Goal: Information Seeking & Learning: Find specific fact

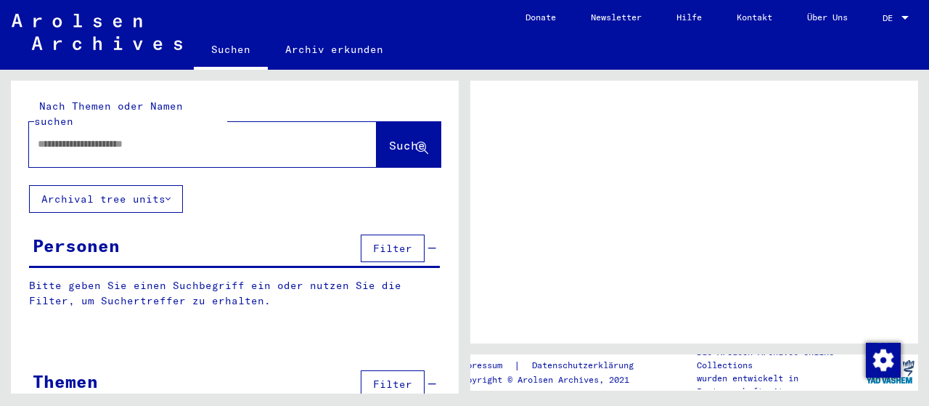
click at [88, 136] on input "text" at bounding box center [190, 143] width 304 height 15
type input "*"
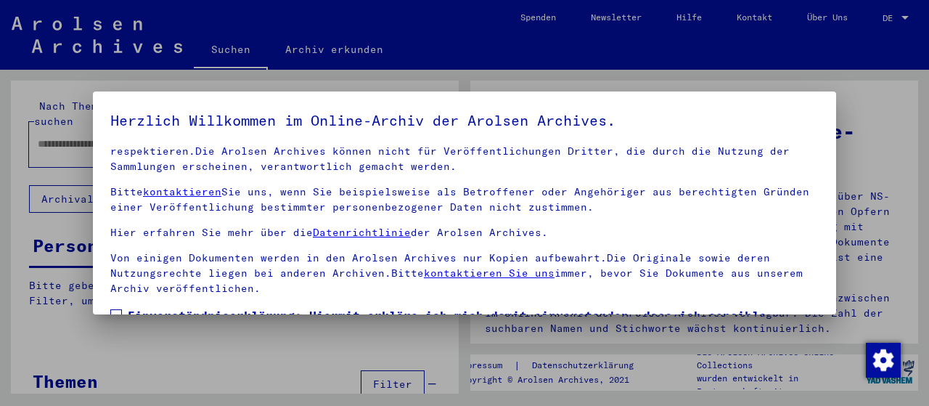
scroll to position [113, 0]
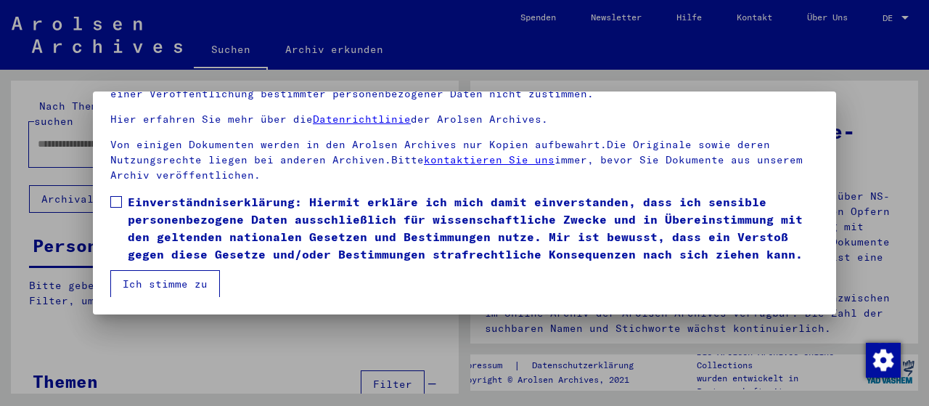
click at [115, 201] on span at bounding box center [116, 202] width 12 height 12
click at [147, 280] on button "Ich stimme zu" at bounding box center [165, 284] width 110 height 28
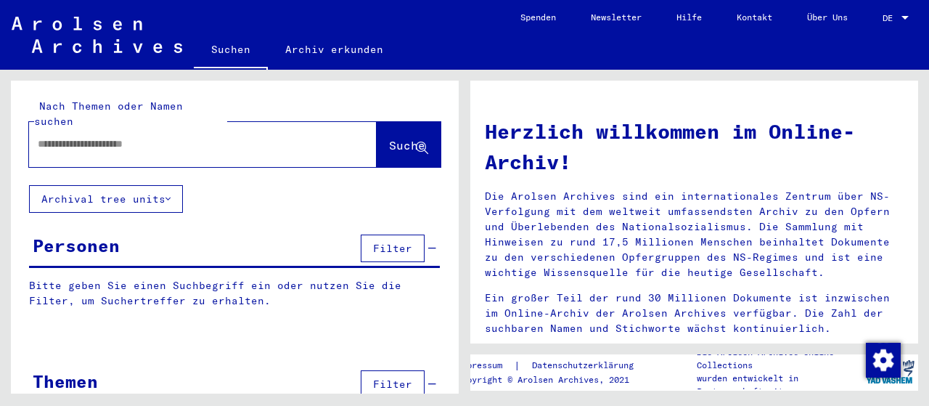
click at [74, 136] on input "text" at bounding box center [185, 143] width 295 height 15
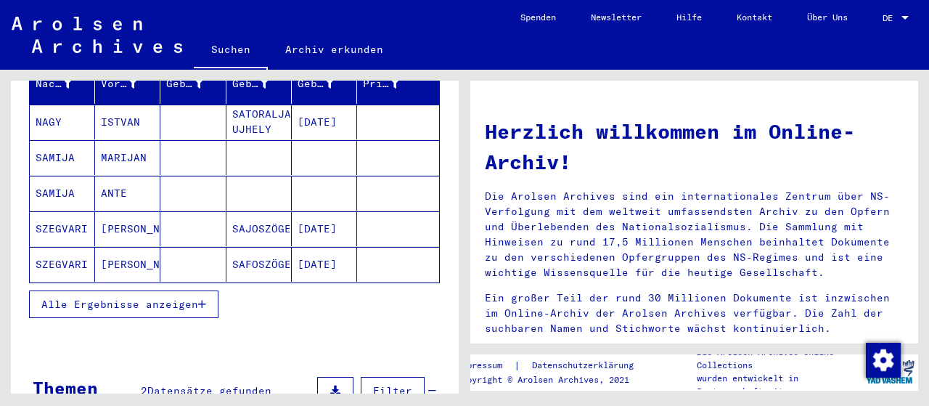
scroll to position [226, 0]
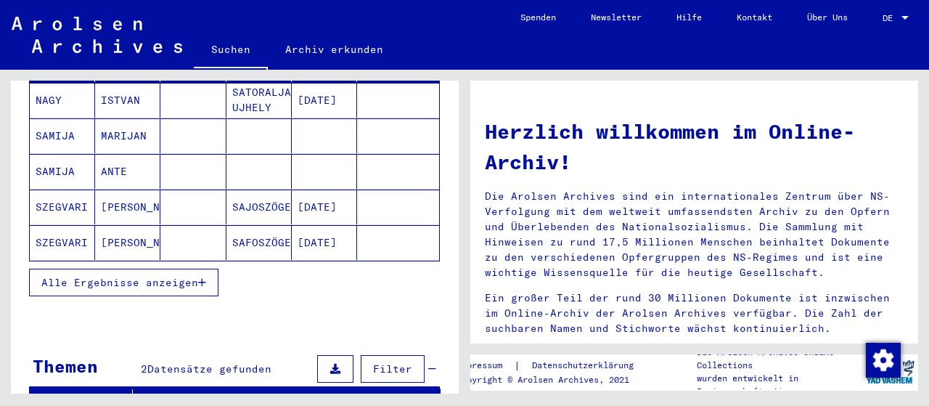
click at [160, 276] on span "Alle Ergebnisse anzeigen" at bounding box center [119, 282] width 157 height 13
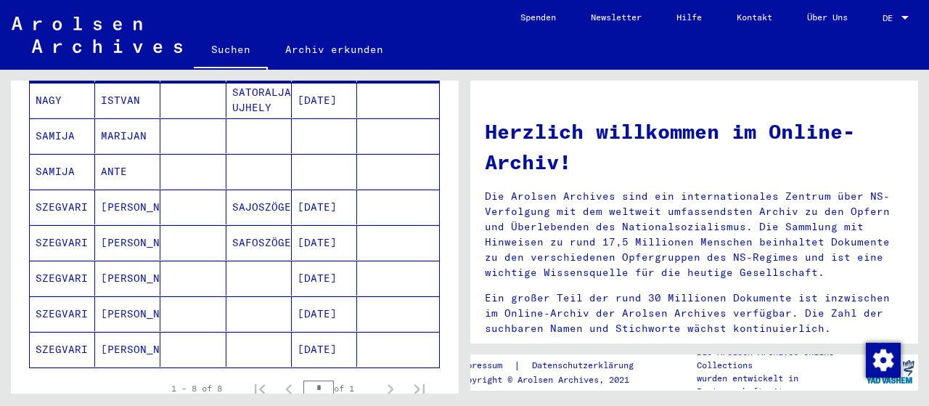
click at [118, 262] on mat-cell "[PERSON_NAME]" at bounding box center [127, 278] width 65 height 35
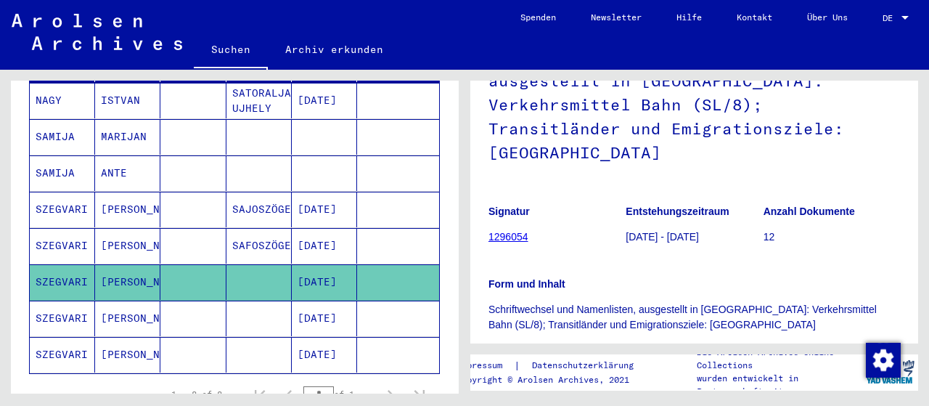
scroll to position [377, 0]
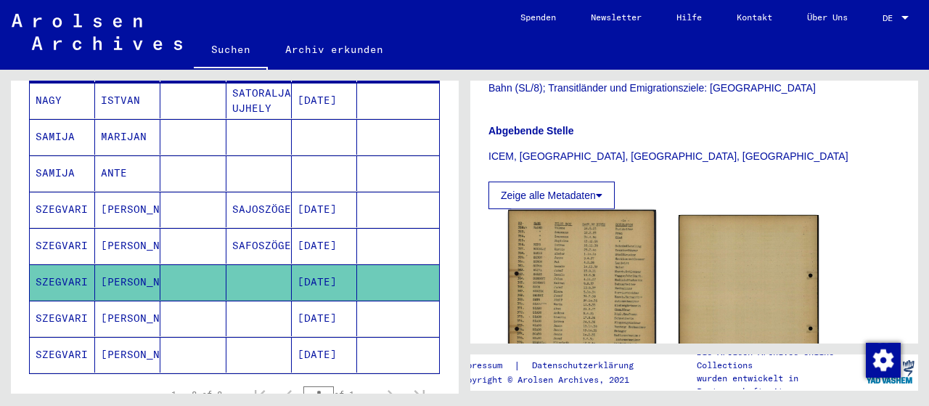
click at [560, 234] on img at bounding box center [581, 313] width 147 height 206
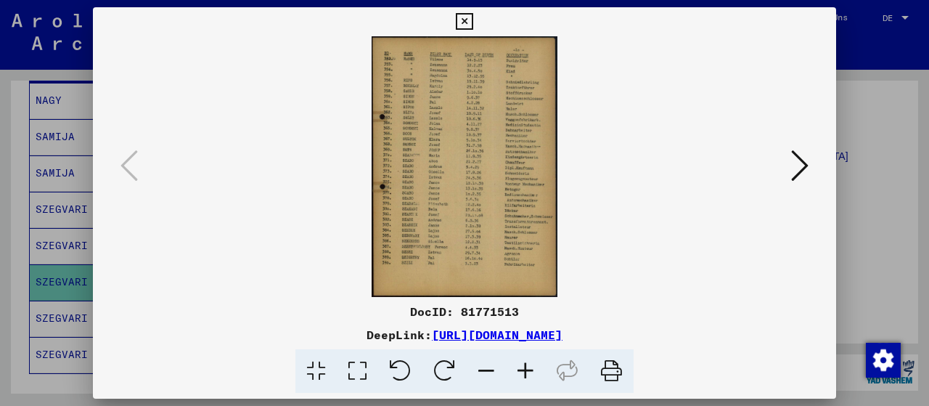
click at [603, 372] on icon at bounding box center [611, 371] width 44 height 44
click at [608, 359] on icon at bounding box center [611, 371] width 44 height 44
click at [473, 17] on icon at bounding box center [464, 21] width 17 height 17
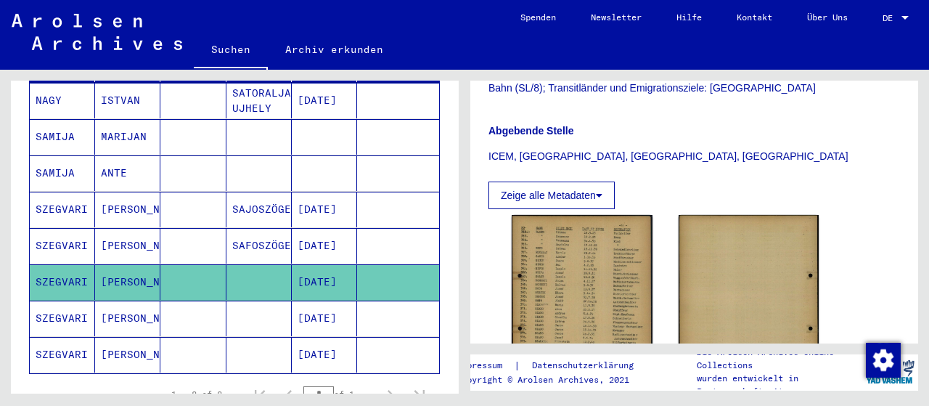
click at [66, 192] on mat-cell "SZEGVARI" at bounding box center [62, 210] width 65 height 36
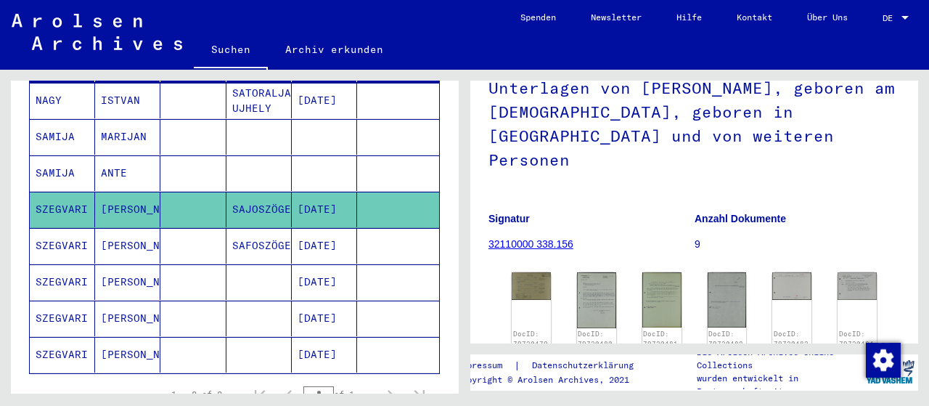
scroll to position [151, 0]
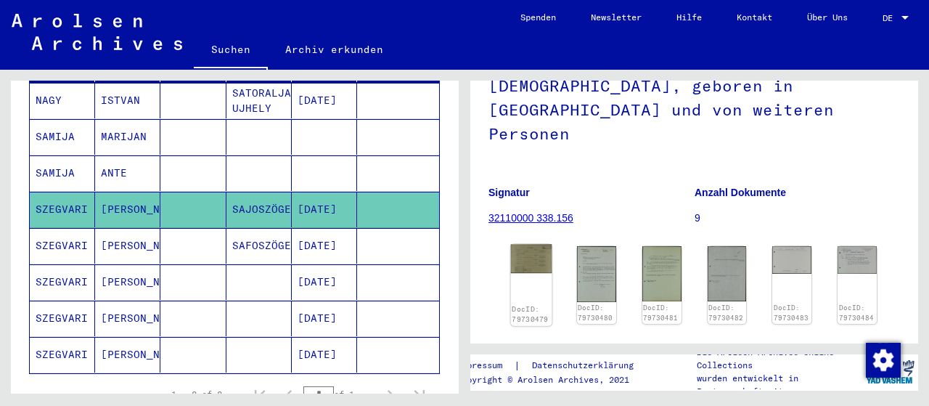
click at [537, 245] on img at bounding box center [531, 259] width 41 height 29
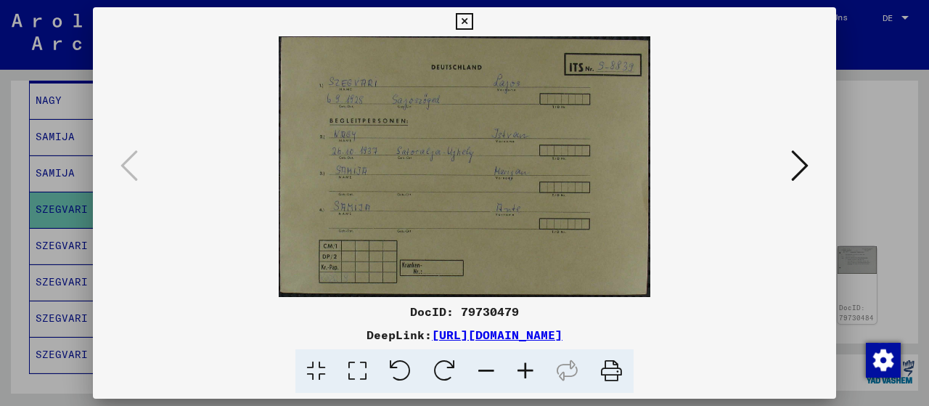
click at [802, 165] on icon at bounding box center [799, 165] width 17 height 35
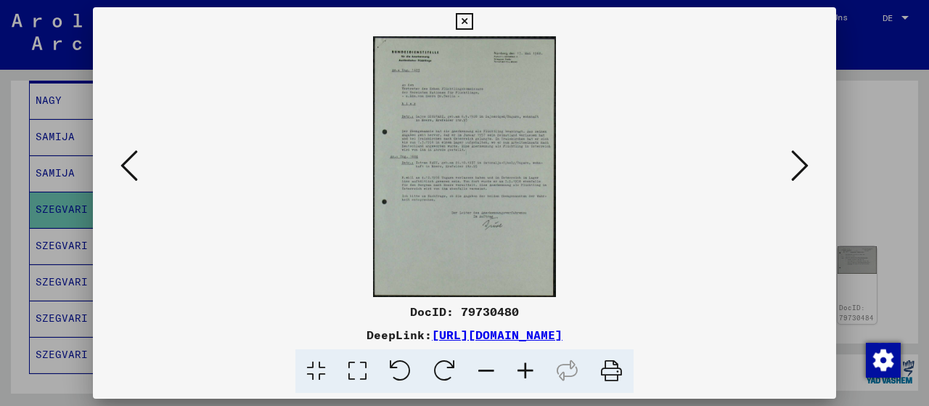
click at [800, 174] on icon at bounding box center [799, 165] width 17 height 35
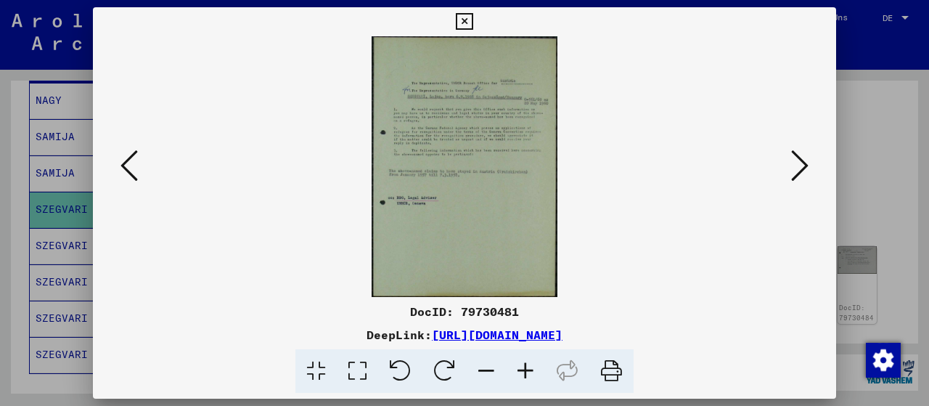
click at [800, 174] on icon at bounding box center [799, 165] width 17 height 35
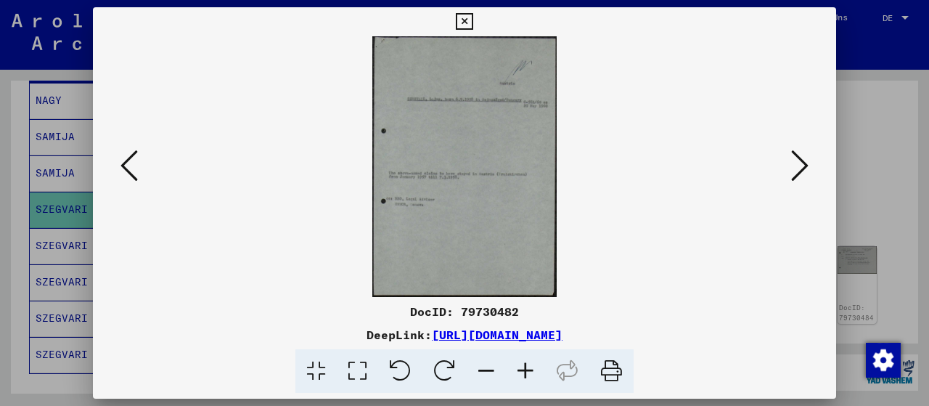
click at [800, 174] on icon at bounding box center [799, 165] width 17 height 35
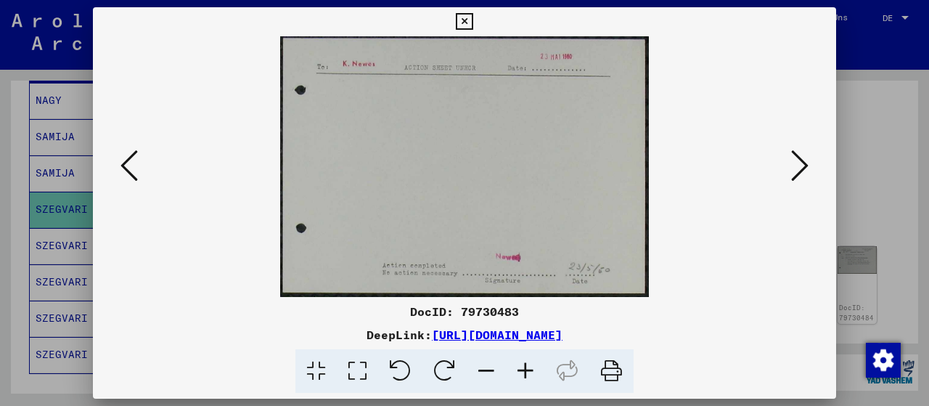
click at [800, 174] on icon at bounding box center [799, 165] width 17 height 35
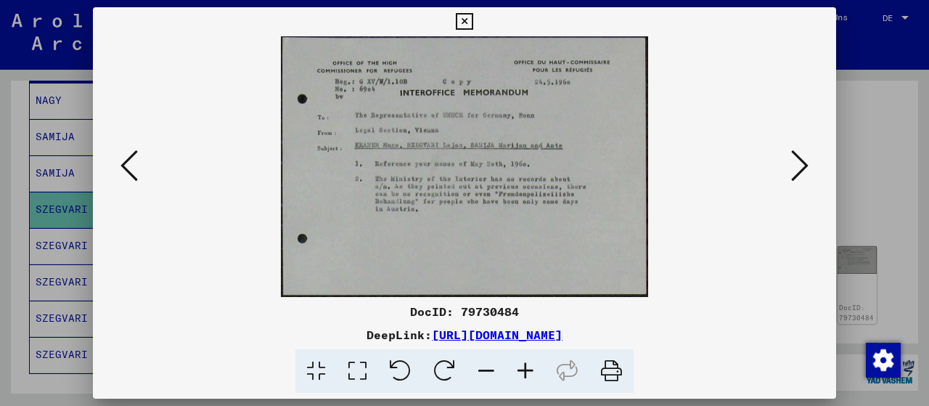
click at [800, 174] on icon at bounding box center [799, 165] width 17 height 35
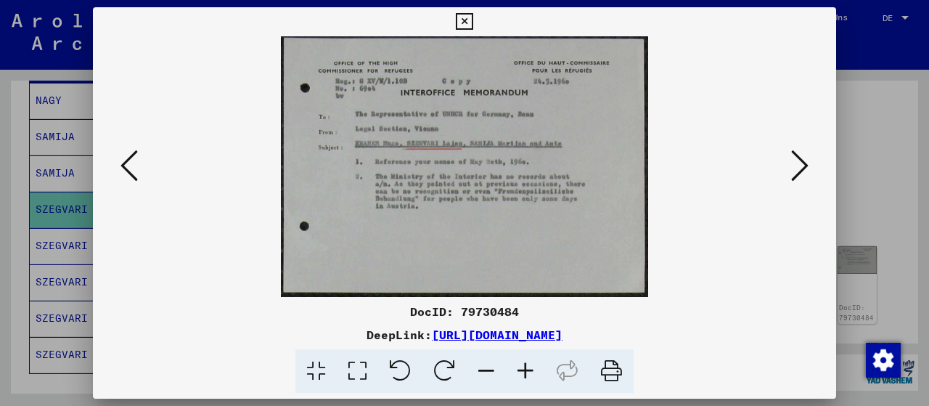
click at [800, 174] on icon at bounding box center [799, 165] width 17 height 35
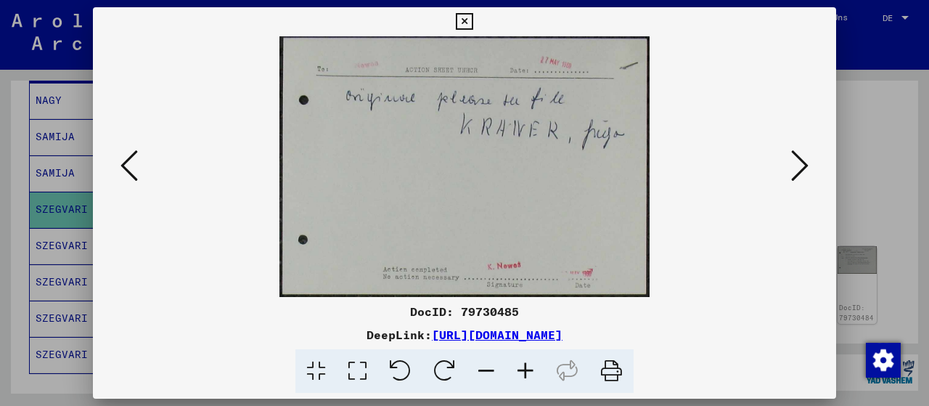
click at [800, 174] on icon at bounding box center [799, 165] width 17 height 35
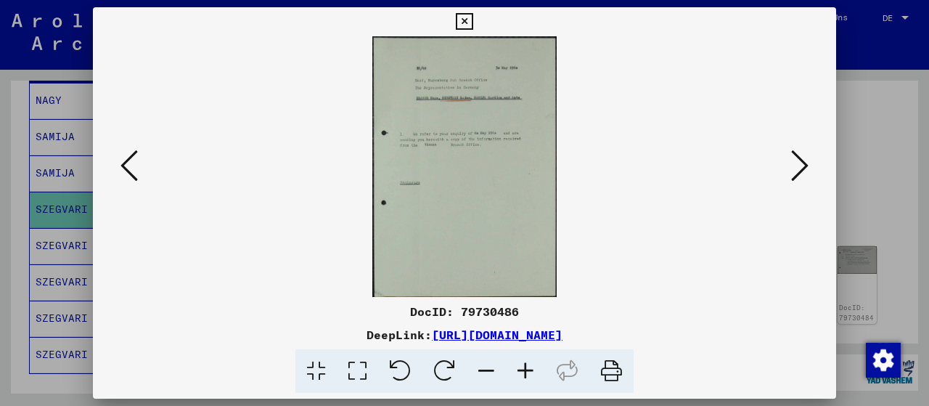
click at [800, 174] on icon at bounding box center [799, 165] width 17 height 35
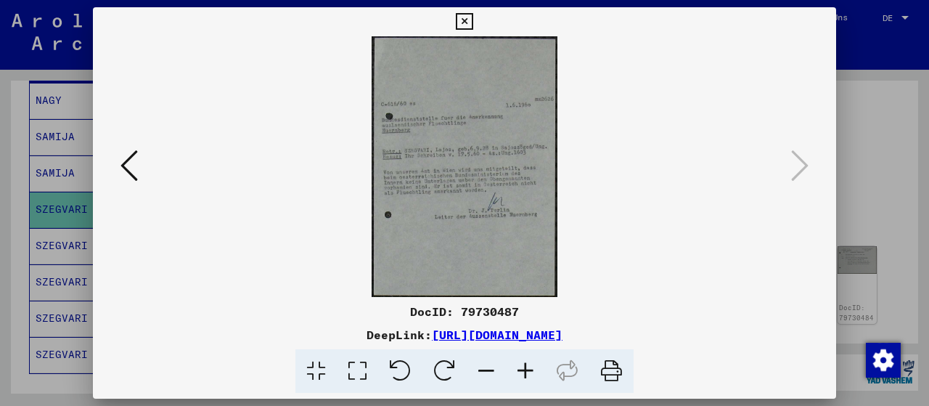
click at [473, 23] on icon at bounding box center [464, 21] width 17 height 17
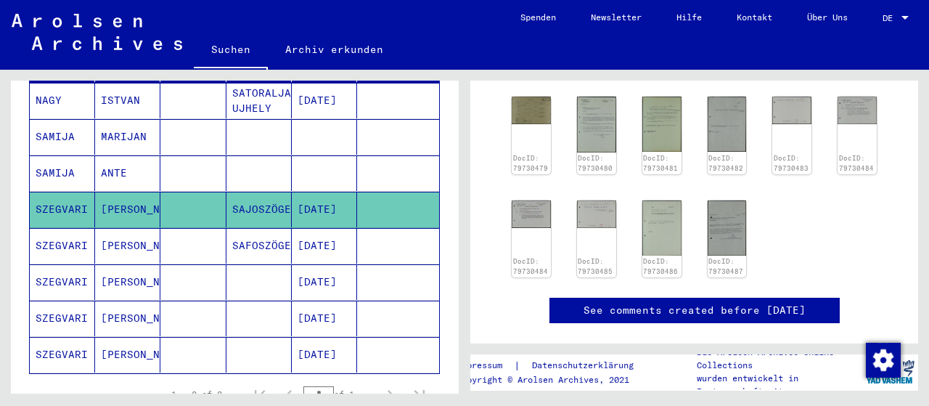
scroll to position [302, 0]
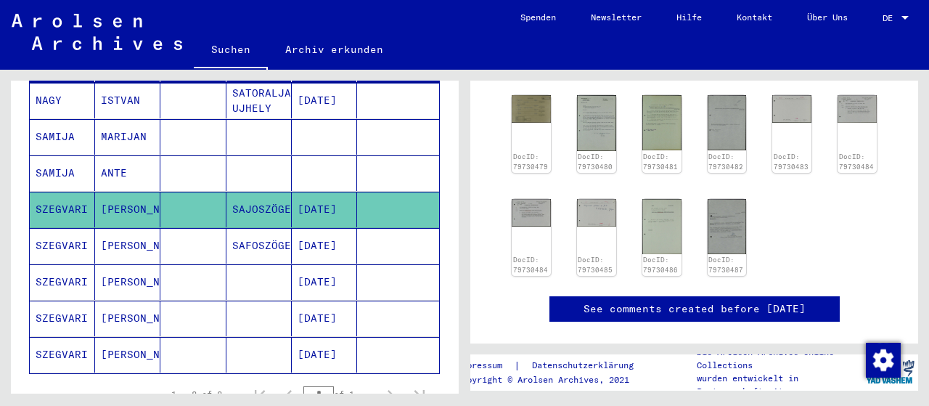
click at [226, 228] on mat-cell "SAFOSZÖGED" at bounding box center [258, 246] width 65 height 36
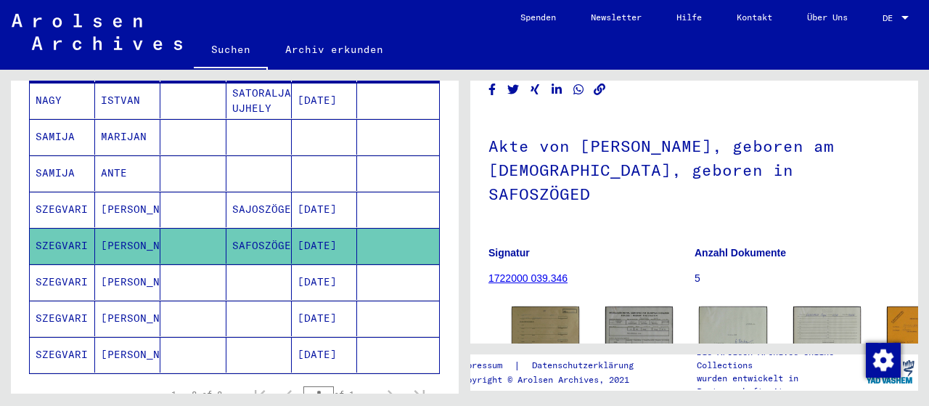
scroll to position [226, 0]
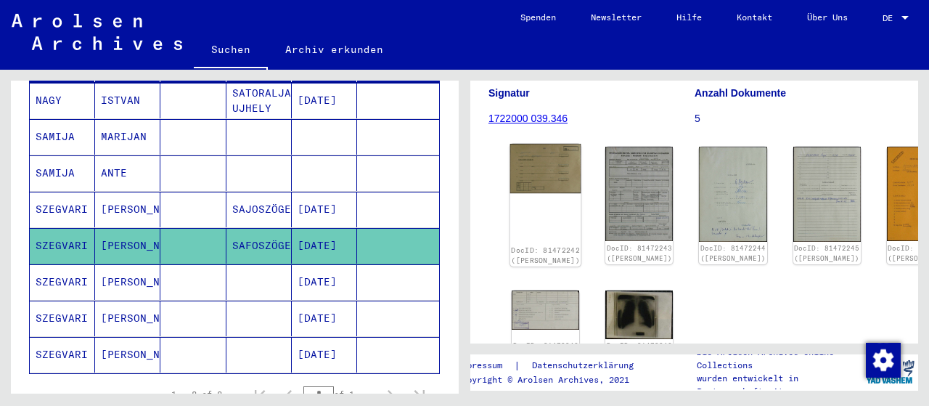
click at [531, 150] on div "DocID: 81472242 ([PERSON_NAME])" at bounding box center [545, 205] width 71 height 123
click at [516, 152] on div "DocID: 81472242 ([PERSON_NAME])" at bounding box center [545, 205] width 71 height 123
click at [533, 144] on img at bounding box center [545, 168] width 71 height 49
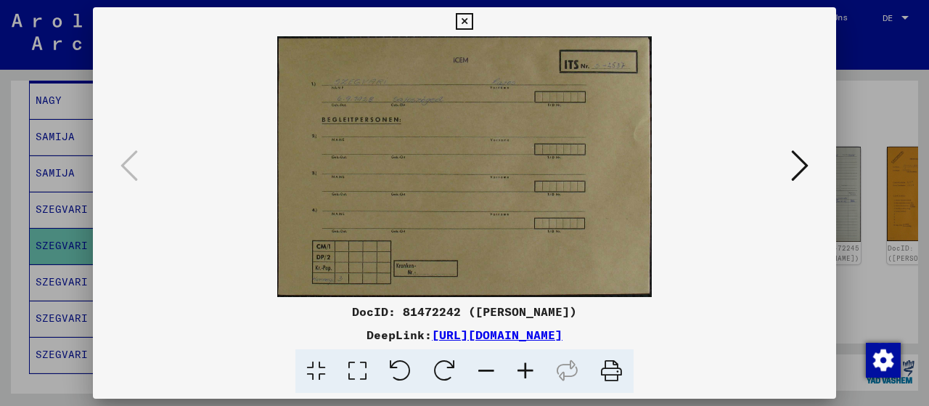
click at [796, 162] on icon at bounding box center [799, 165] width 17 height 35
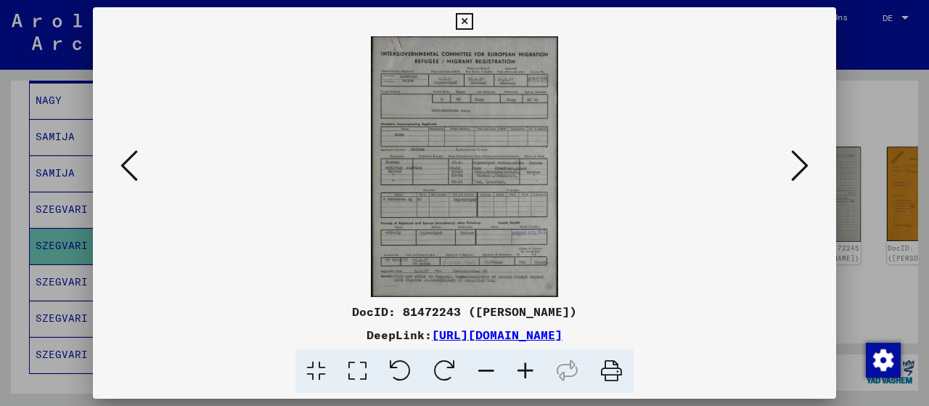
click at [531, 277] on img at bounding box center [464, 166] width 645 height 261
click at [613, 372] on icon at bounding box center [611, 371] width 44 height 44
click at [612, 374] on icon at bounding box center [611, 371] width 44 height 44
click at [473, 21] on icon at bounding box center [464, 21] width 17 height 17
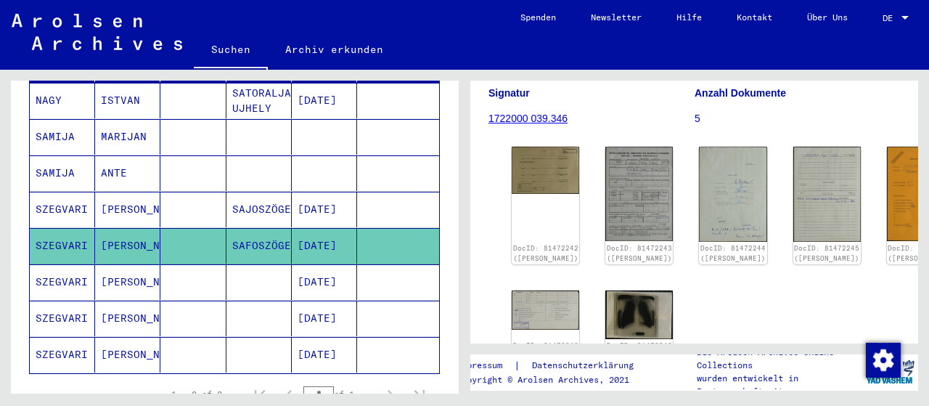
click at [306, 266] on mat-cell "[DATE]" at bounding box center [324, 282] width 65 height 36
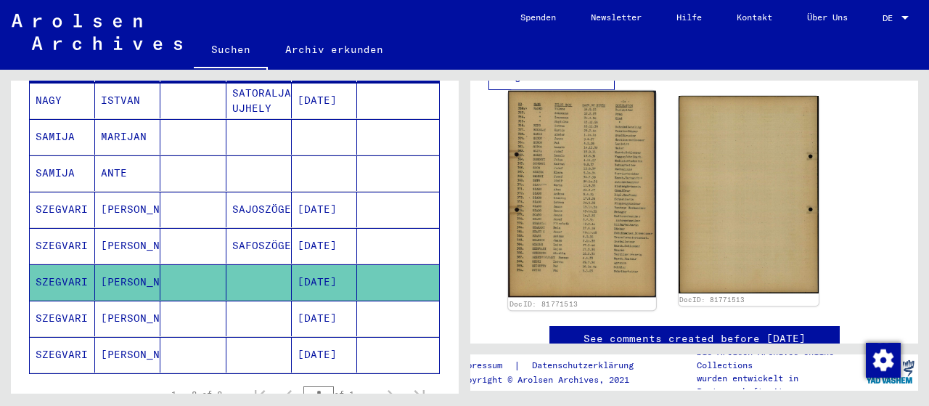
scroll to position [755, 0]
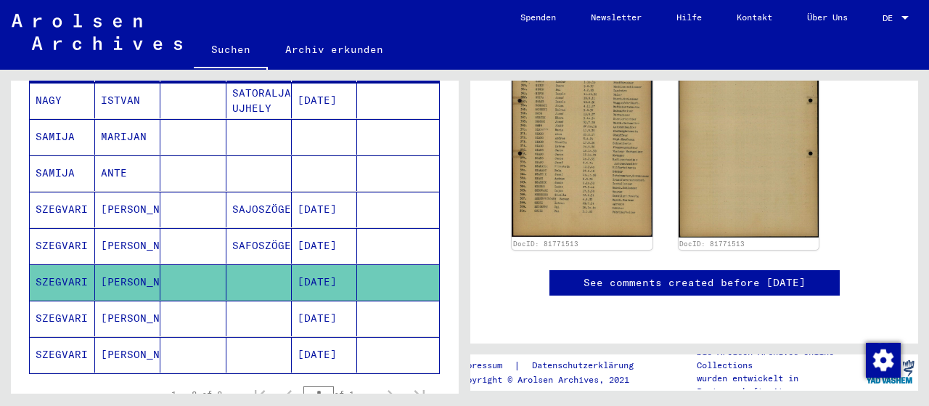
click at [307, 301] on mat-cell "[DATE]" at bounding box center [324, 319] width 65 height 36
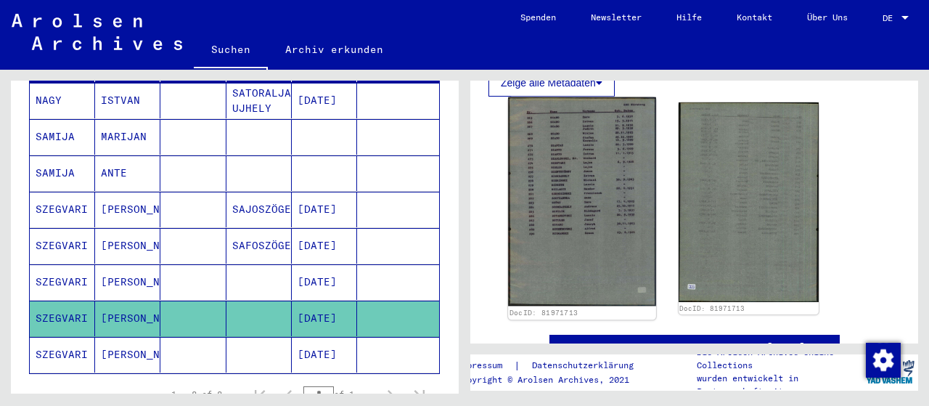
scroll to position [302, 0]
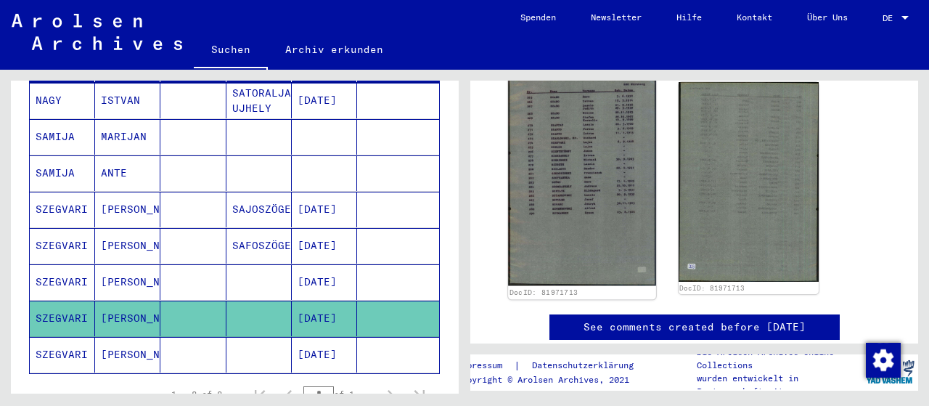
click at [593, 201] on img at bounding box center [581, 181] width 147 height 209
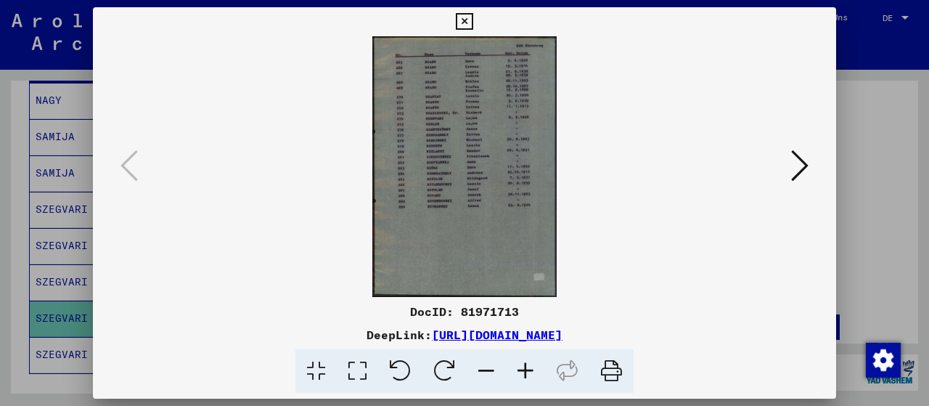
click at [610, 369] on icon at bounding box center [611, 371] width 44 height 44
click at [802, 168] on icon at bounding box center [799, 165] width 17 height 35
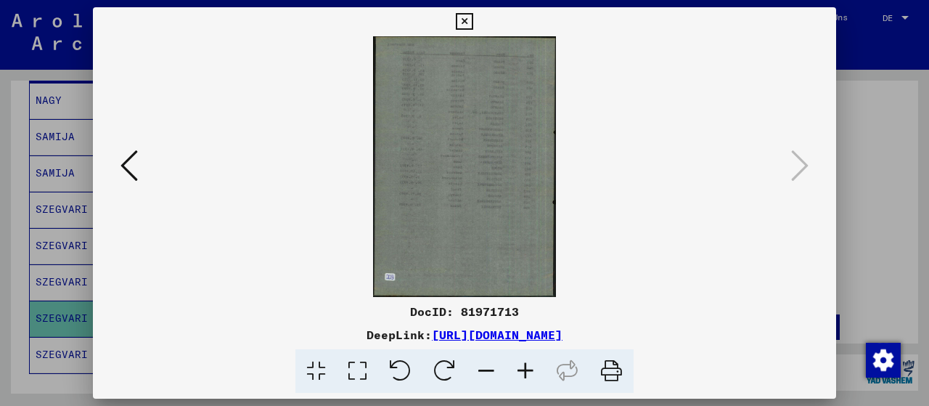
click at [129, 172] on icon at bounding box center [128, 165] width 17 height 35
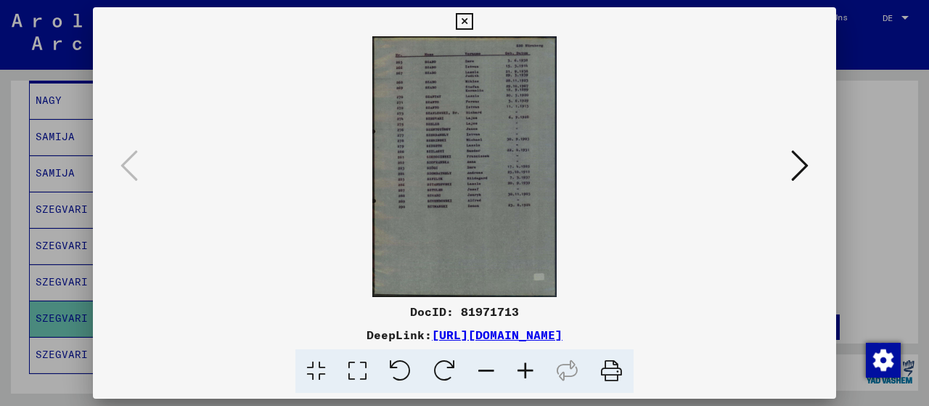
click at [804, 168] on icon at bounding box center [799, 165] width 17 height 35
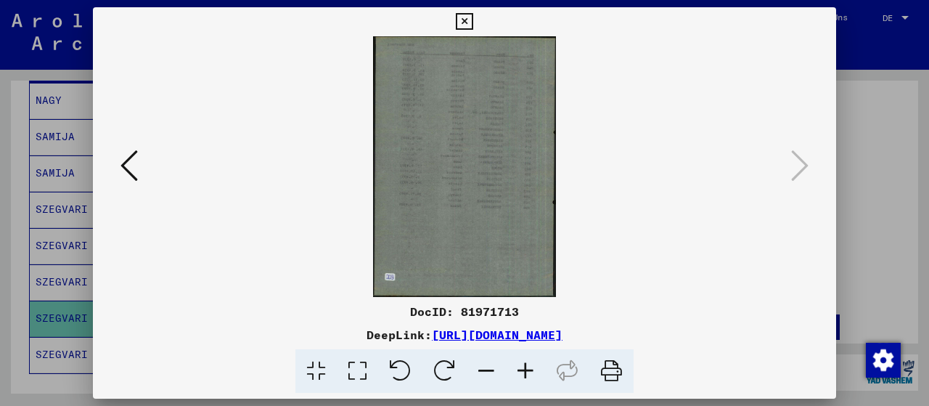
click at [142, 164] on img at bounding box center [464, 166] width 645 height 261
click at [126, 165] on icon at bounding box center [128, 165] width 17 height 35
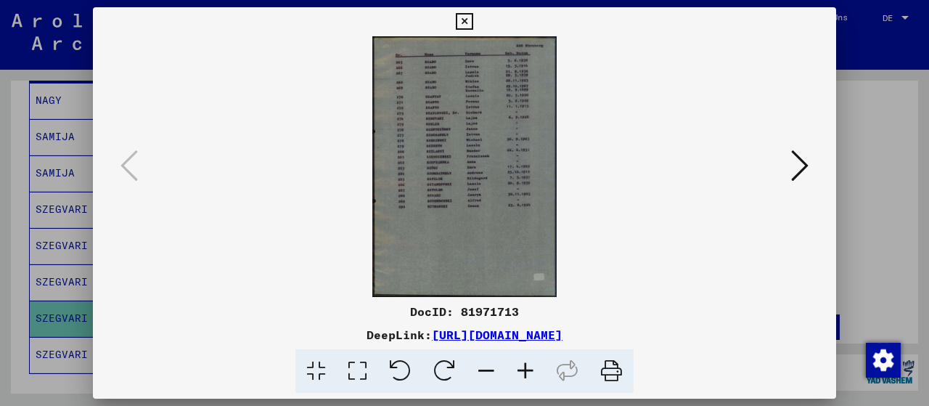
click at [806, 168] on icon at bounding box center [799, 165] width 17 height 35
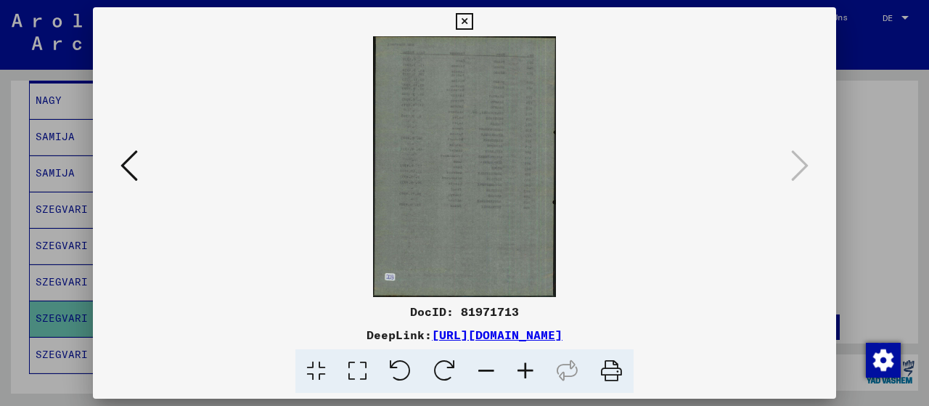
click at [787, 173] on img at bounding box center [464, 166] width 645 height 261
click at [473, 18] on icon at bounding box center [464, 21] width 17 height 17
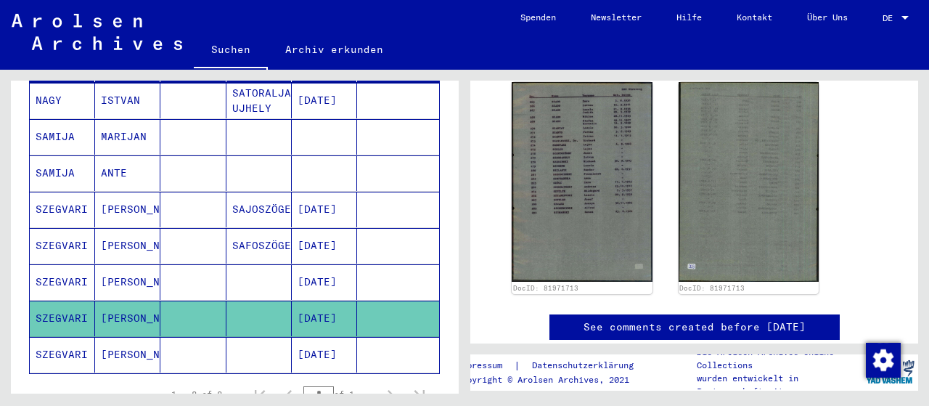
click at [320, 340] on mat-cell "[DATE]" at bounding box center [324, 355] width 65 height 36
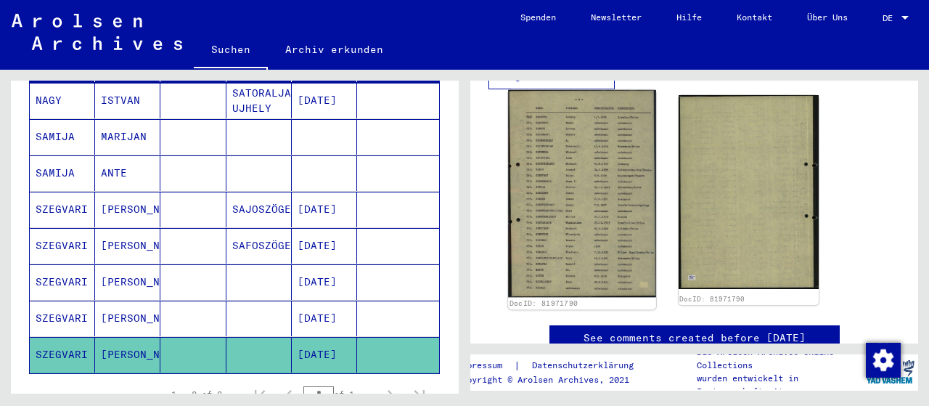
scroll to position [302, 0]
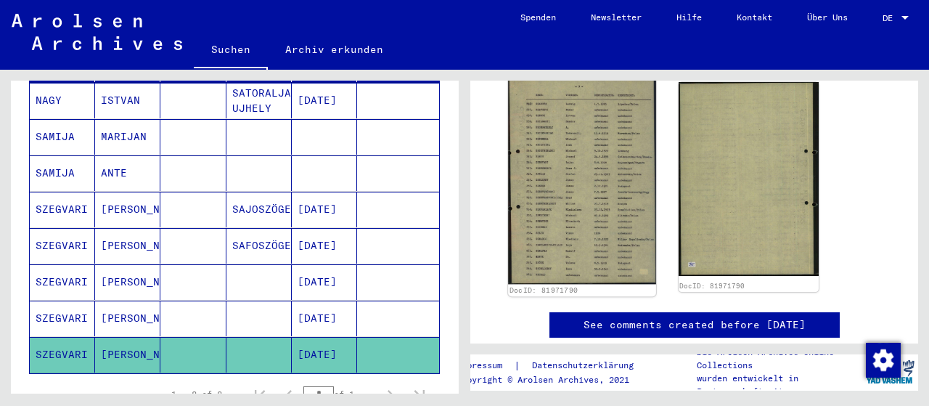
click at [623, 173] on img at bounding box center [581, 180] width 147 height 207
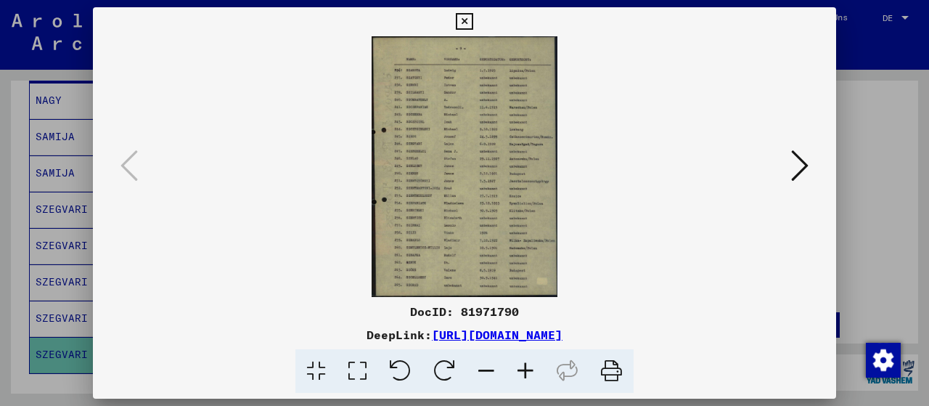
click at [531, 370] on icon at bounding box center [525, 371] width 39 height 44
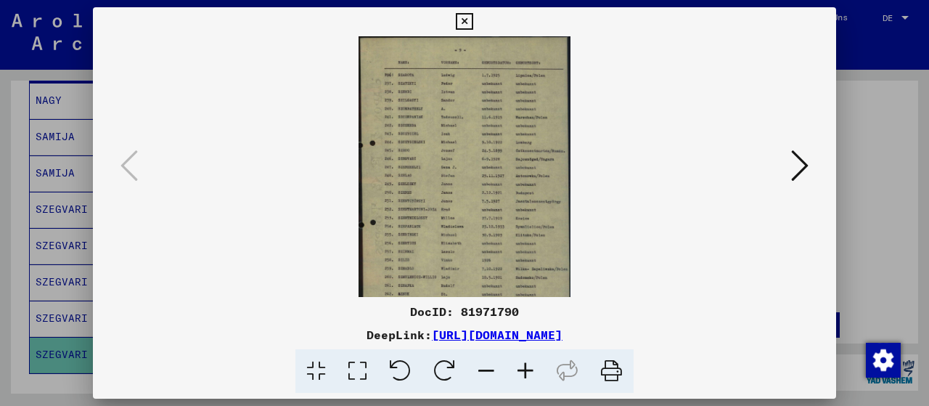
click at [531, 370] on icon at bounding box center [525, 371] width 39 height 44
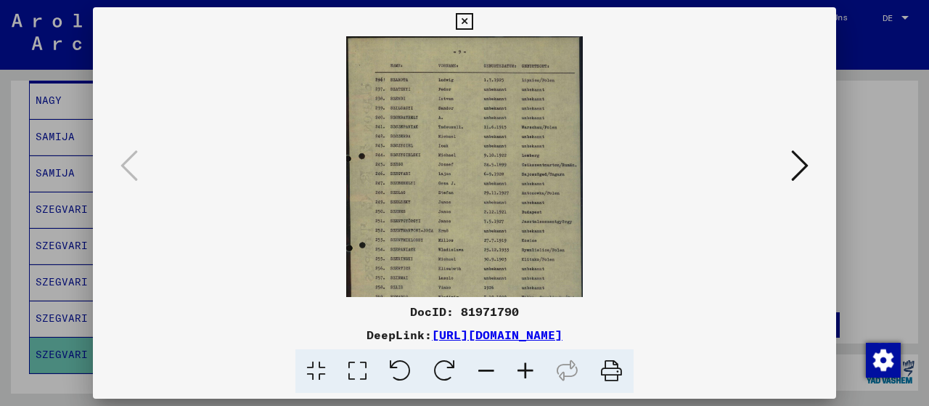
click at [531, 370] on icon at bounding box center [525, 371] width 39 height 44
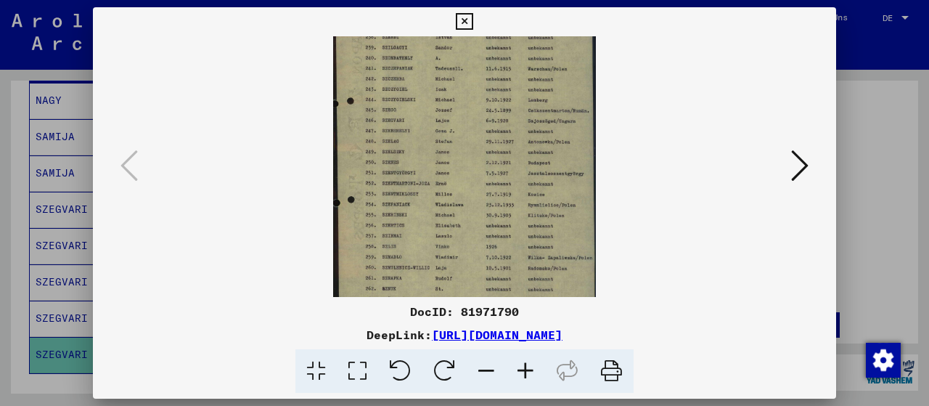
scroll to position [70, 0]
drag, startPoint x: 459, startPoint y: 207, endPoint x: 465, endPoint y: 142, distance: 64.9
click at [465, 142] on img at bounding box center [464, 151] width 263 height 369
click at [616, 365] on icon at bounding box center [611, 371] width 44 height 44
click at [796, 165] on icon at bounding box center [799, 165] width 17 height 35
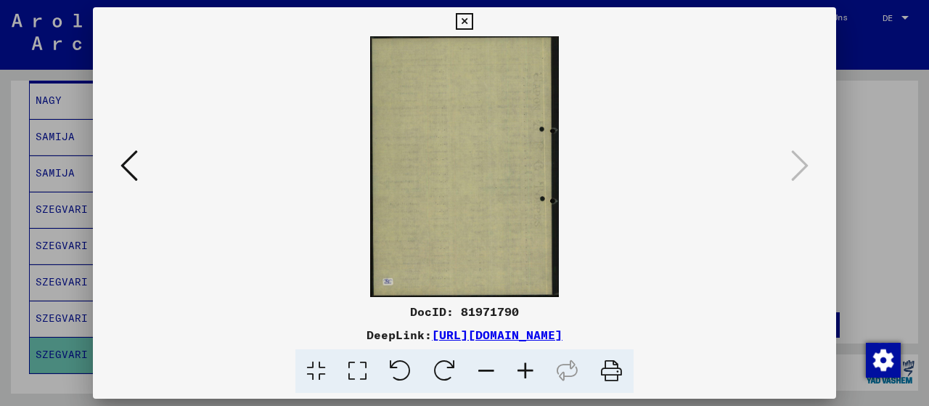
scroll to position [0, 0]
click at [531, 366] on icon at bounding box center [525, 371] width 39 height 44
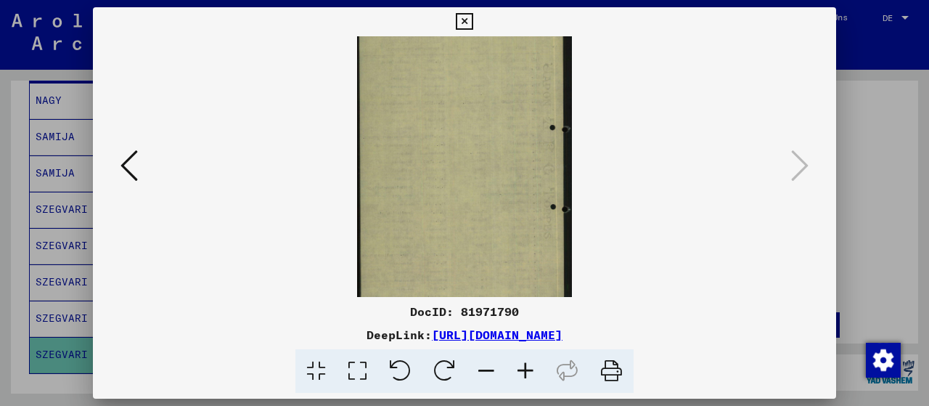
scroll to position [36, 0]
drag, startPoint x: 477, startPoint y: 207, endPoint x: 480, endPoint y: 102, distance: 104.6
click at [480, 102] on img at bounding box center [464, 148] width 215 height 297
click at [531, 369] on icon at bounding box center [525, 371] width 39 height 44
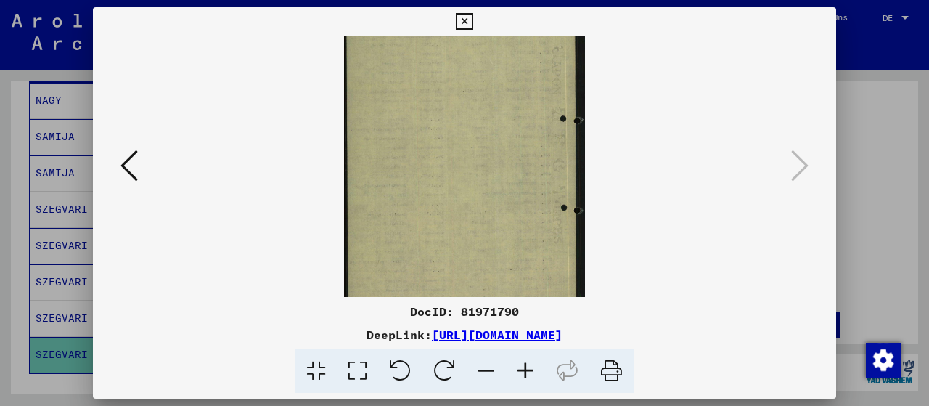
click at [531, 369] on icon at bounding box center [525, 371] width 39 height 44
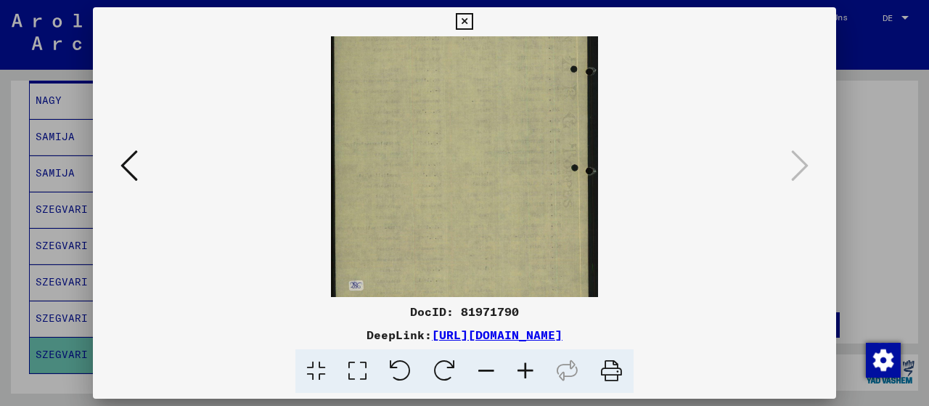
scroll to position [109, 0]
drag, startPoint x: 523, startPoint y: 267, endPoint x: 523, endPoint y: 12, distance: 254.8
click at [523, 12] on div "DocID: 81971790 DeepLink: [URL][DOMAIN_NAME]" at bounding box center [464, 200] width 743 height 386
click at [521, 377] on icon at bounding box center [525, 371] width 39 height 44
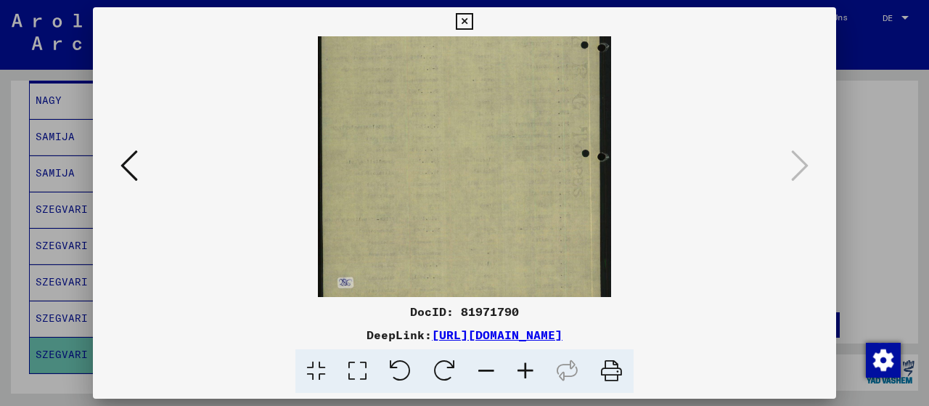
scroll to position [145, 0]
drag, startPoint x: 510, startPoint y: 224, endPoint x: 512, endPoint y: 105, distance: 119.8
click at [512, 105] on img at bounding box center [465, 94] width 294 height 406
click at [473, 20] on icon at bounding box center [464, 21] width 17 height 17
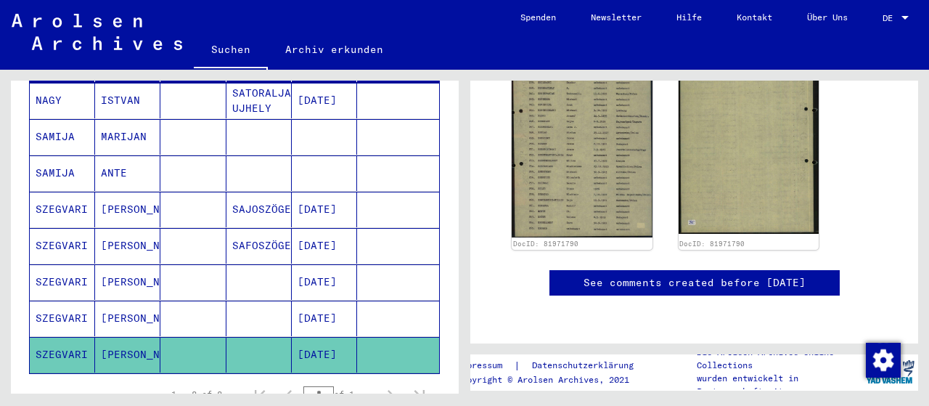
scroll to position [302, 0]
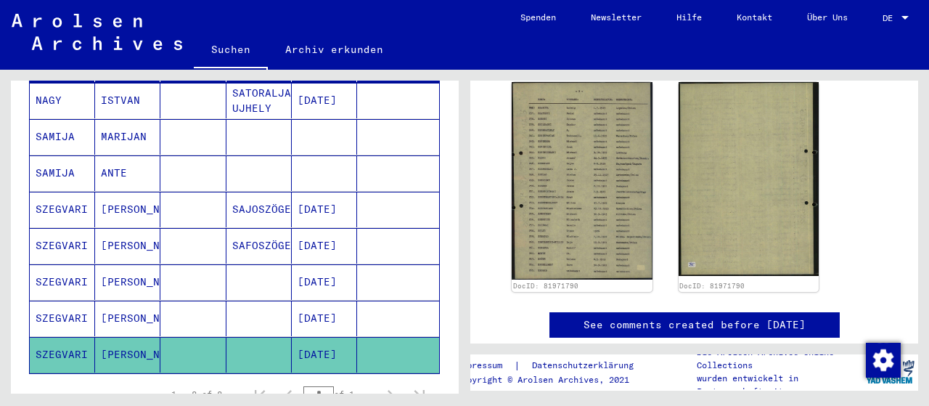
click at [316, 228] on mat-cell "[DATE]" at bounding box center [324, 246] width 65 height 36
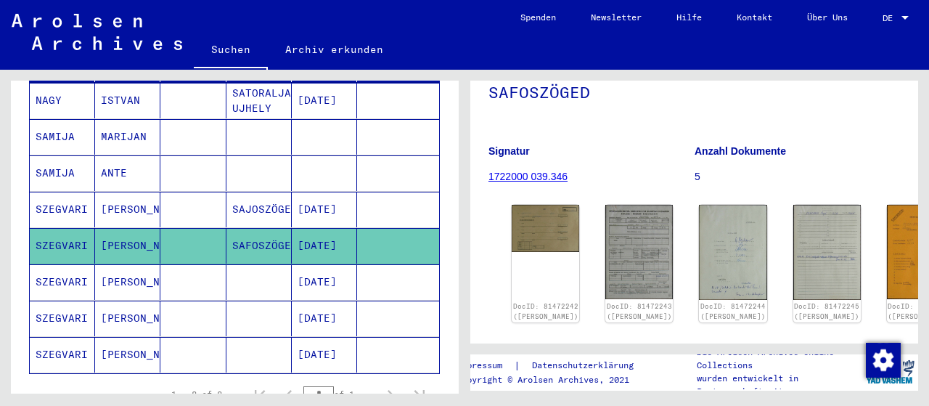
scroll to position [151, 0]
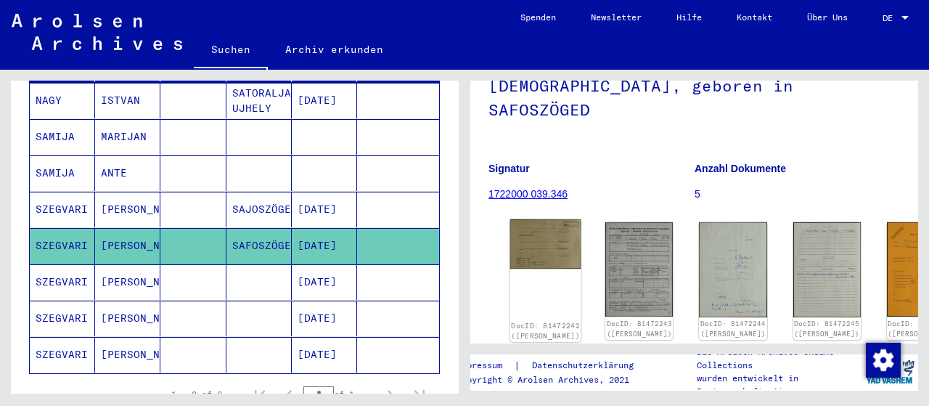
click at [534, 229] on div "DocID: 81472242 ([PERSON_NAME])" at bounding box center [545, 280] width 71 height 123
click at [535, 219] on img at bounding box center [545, 243] width 71 height 49
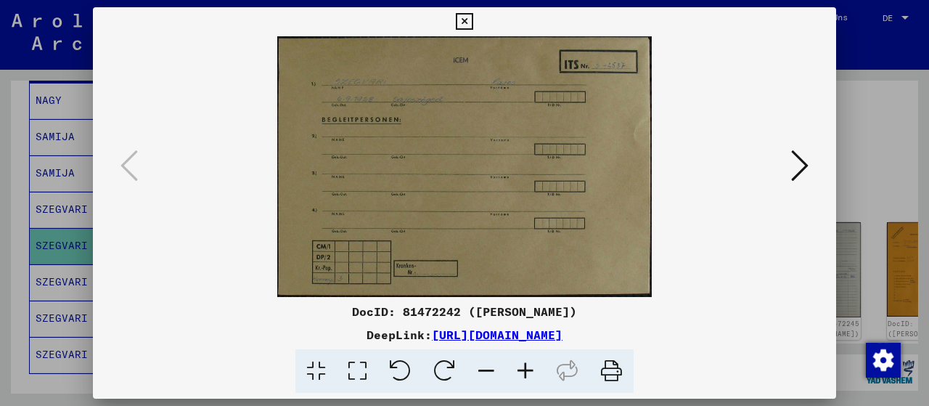
click at [798, 163] on icon at bounding box center [799, 165] width 17 height 35
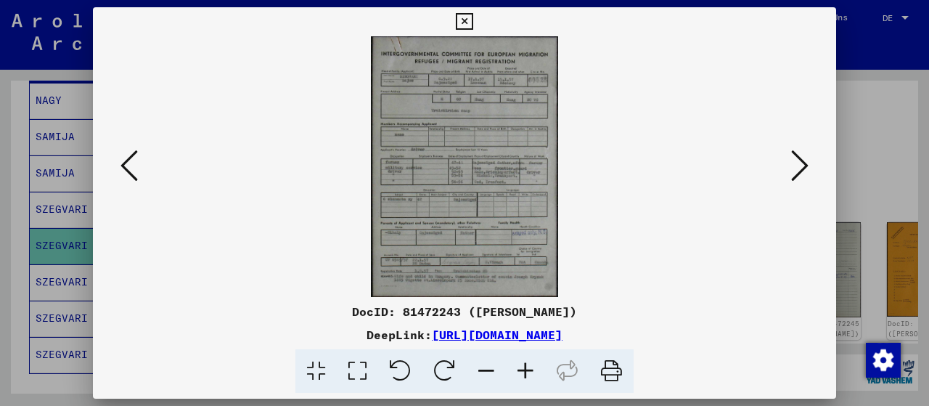
click at [798, 163] on icon at bounding box center [799, 165] width 17 height 35
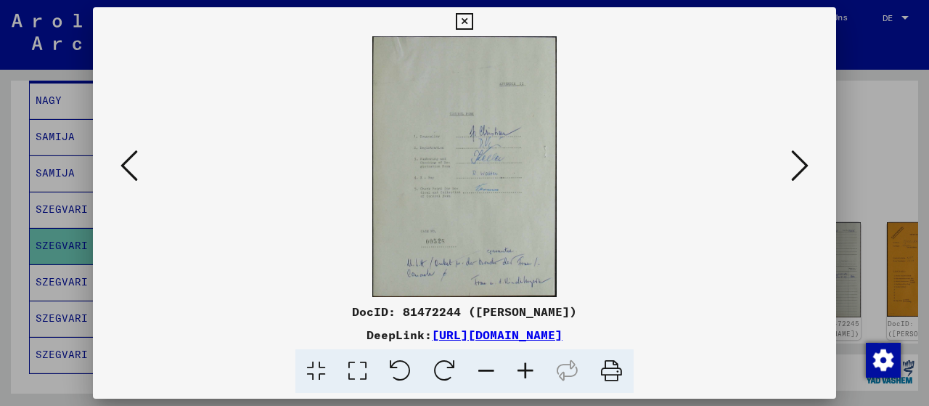
click at [523, 364] on icon at bounding box center [525, 371] width 39 height 44
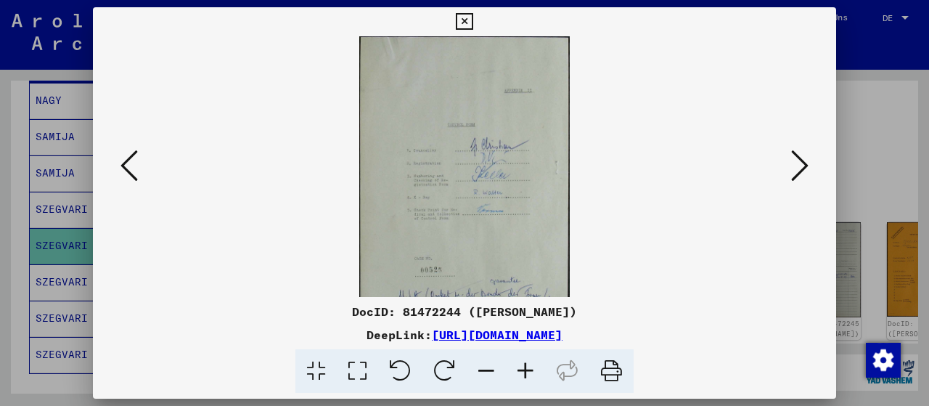
click at [523, 364] on icon at bounding box center [525, 371] width 39 height 44
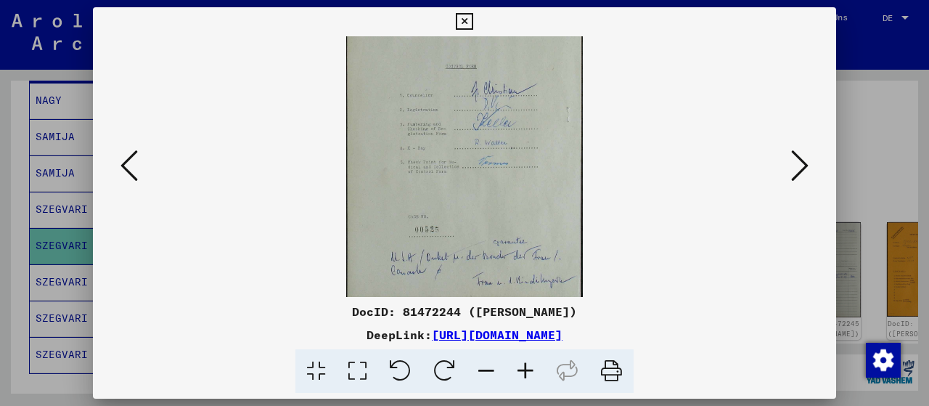
scroll to position [73, 0]
drag, startPoint x: 512, startPoint y: 222, endPoint x: 516, endPoint y: 147, distance: 74.9
click at [516, 147] on img at bounding box center [464, 130] width 237 height 333
drag, startPoint x: 504, startPoint y: 204, endPoint x: 500, endPoint y: 163, distance: 40.8
click at [500, 163] on img at bounding box center [464, 130] width 237 height 333
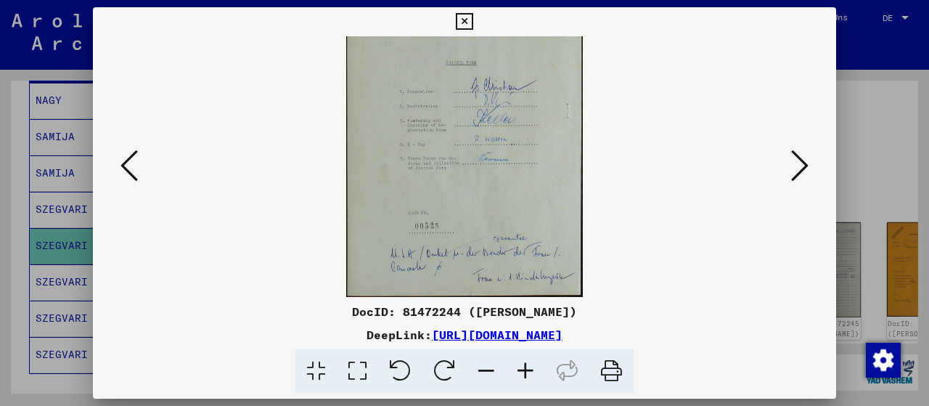
click at [798, 164] on icon at bounding box center [799, 165] width 17 height 35
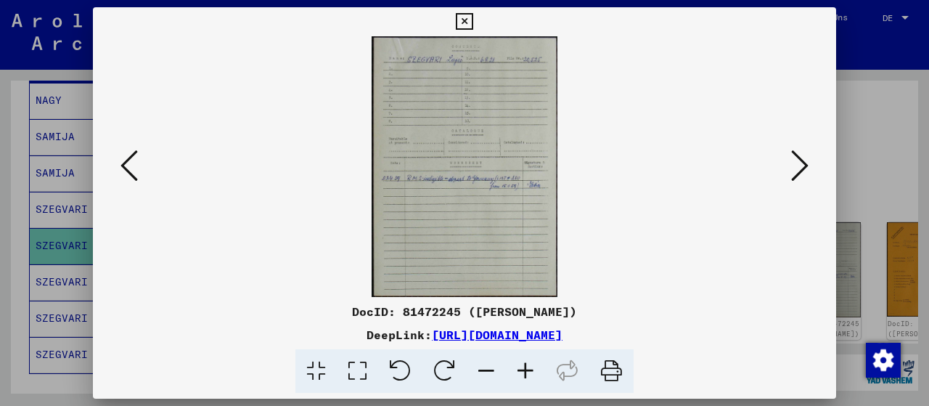
click at [527, 375] on icon at bounding box center [525, 371] width 39 height 44
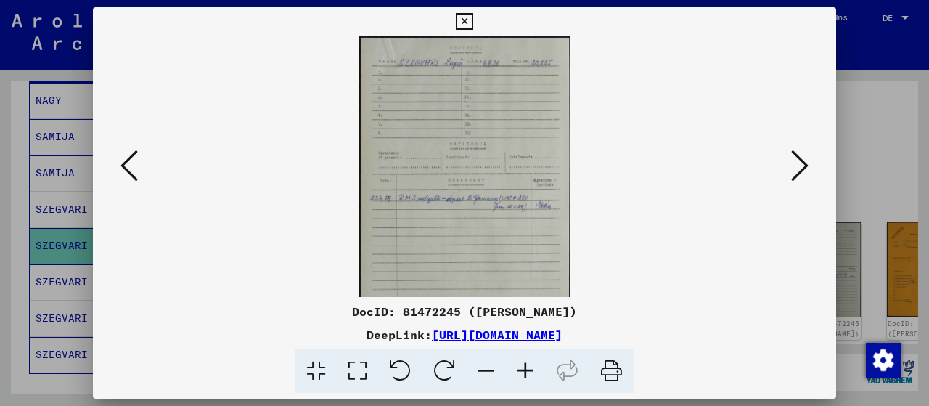
click at [527, 375] on icon at bounding box center [525, 371] width 39 height 44
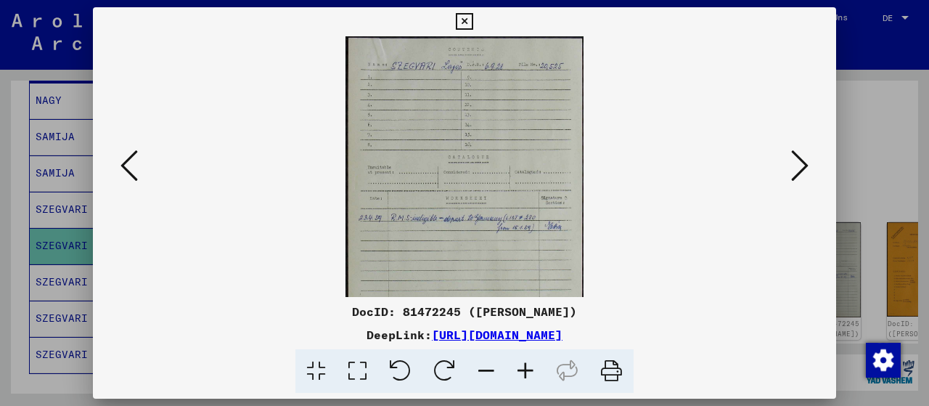
click at [527, 375] on icon at bounding box center [525, 371] width 39 height 44
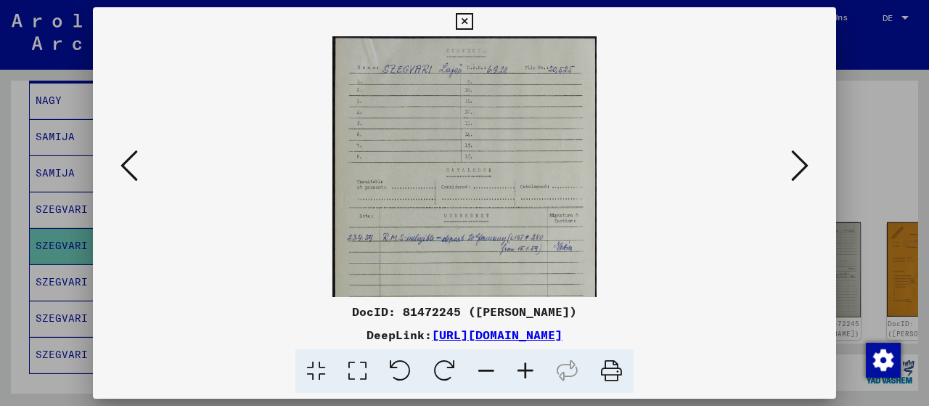
click at [527, 375] on icon at bounding box center [525, 371] width 39 height 44
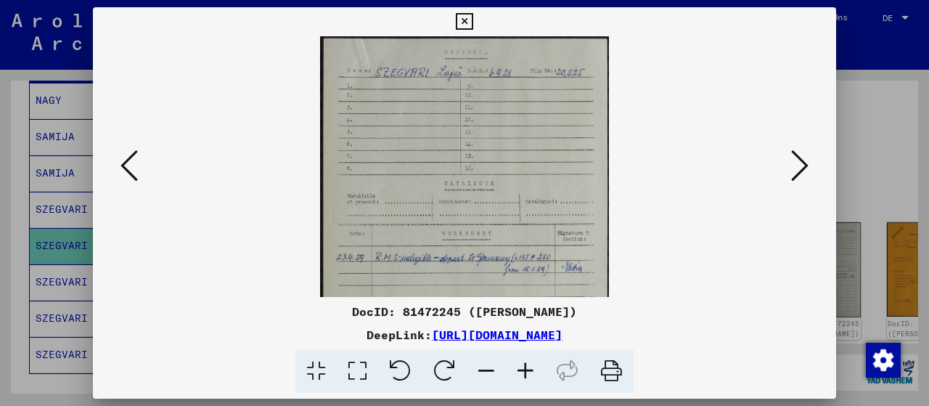
click at [796, 175] on icon at bounding box center [799, 165] width 17 height 35
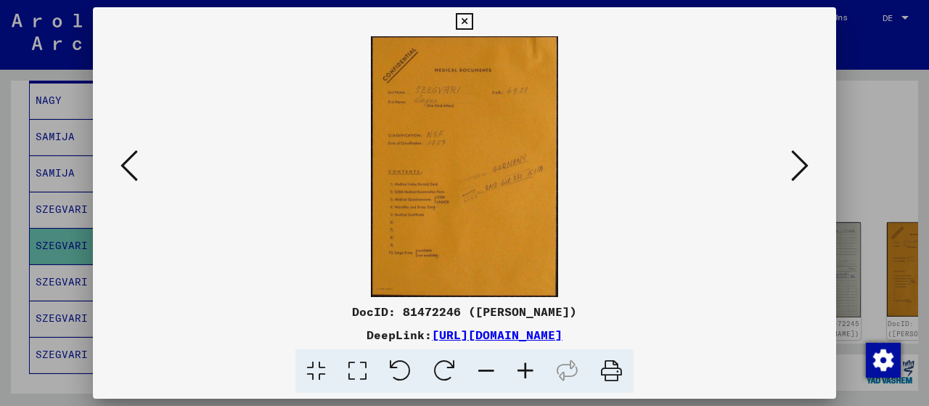
click at [802, 163] on icon at bounding box center [799, 165] width 17 height 35
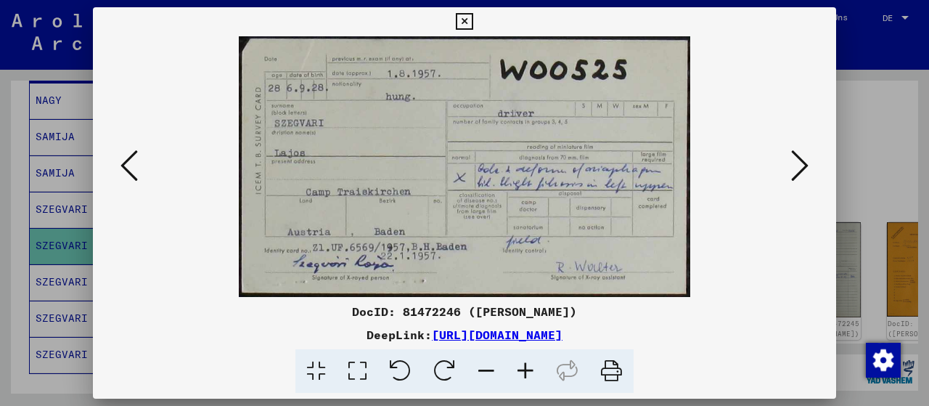
click at [799, 164] on icon at bounding box center [799, 165] width 17 height 35
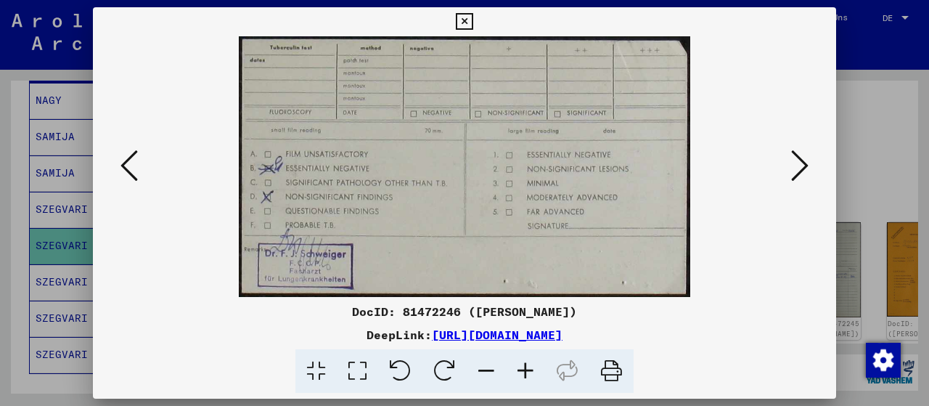
click at [799, 164] on icon at bounding box center [799, 165] width 17 height 35
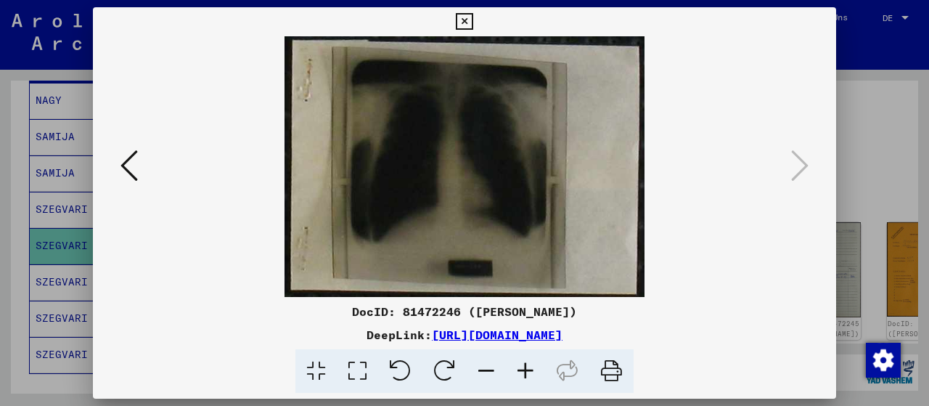
click at [473, 17] on icon at bounding box center [464, 21] width 17 height 17
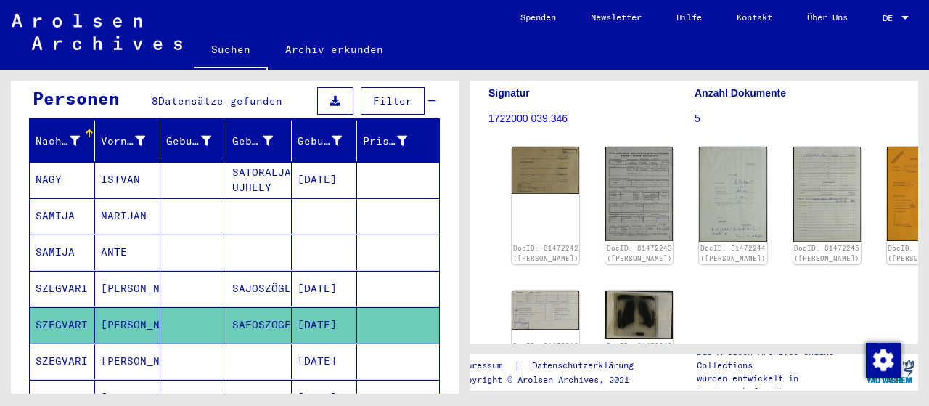
scroll to position [151, 0]
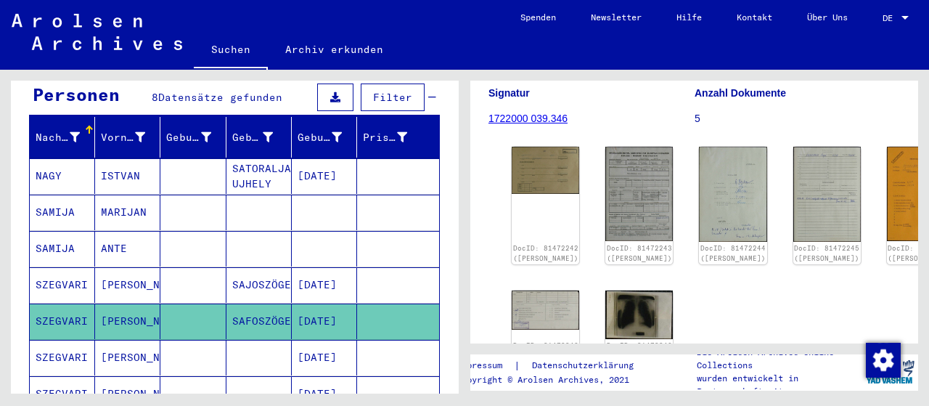
click at [114, 273] on mat-cell "[PERSON_NAME]" at bounding box center [127, 285] width 65 height 36
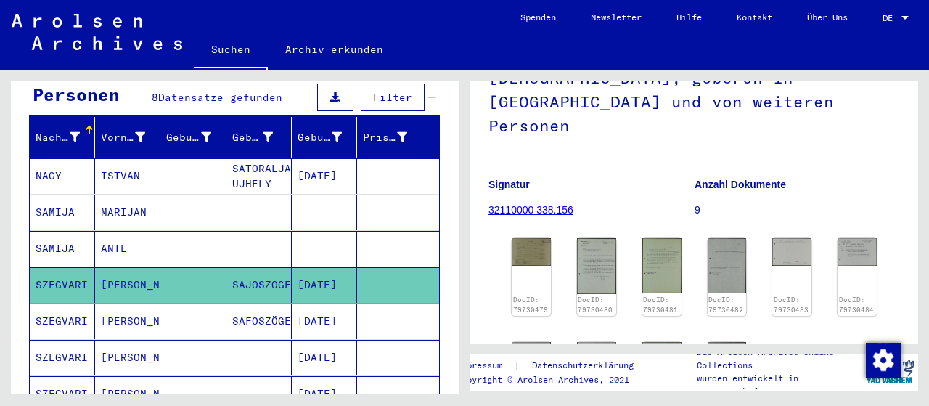
scroll to position [226, 0]
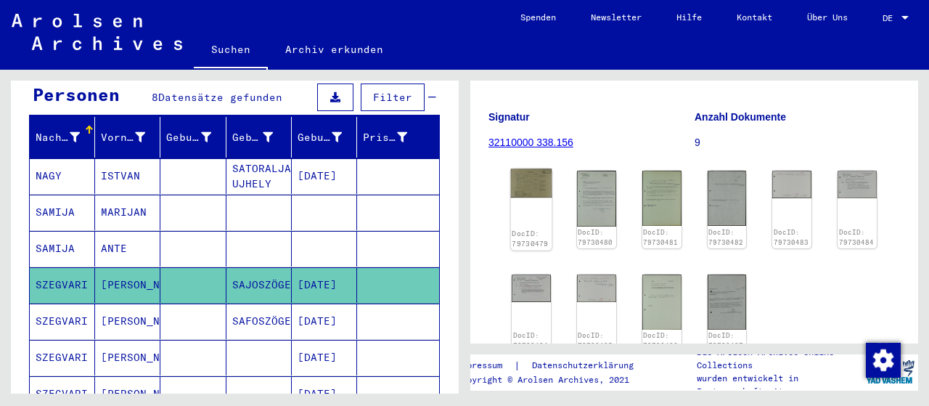
click at [540, 169] on img at bounding box center [531, 183] width 41 height 29
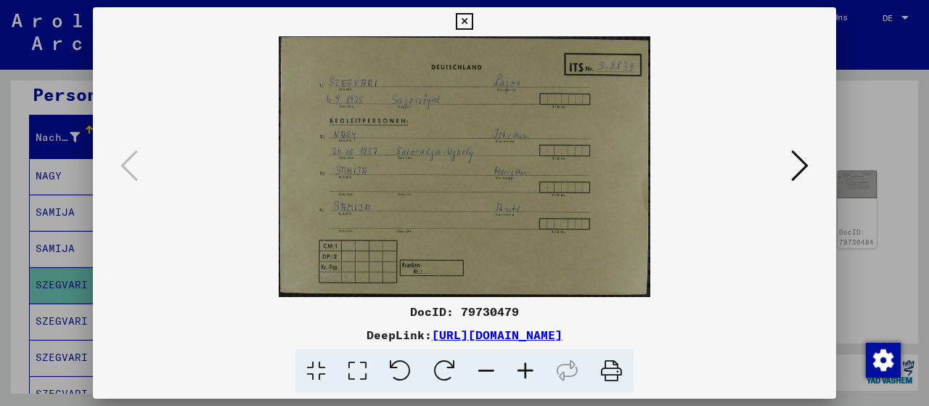
click at [802, 174] on icon at bounding box center [799, 165] width 17 height 35
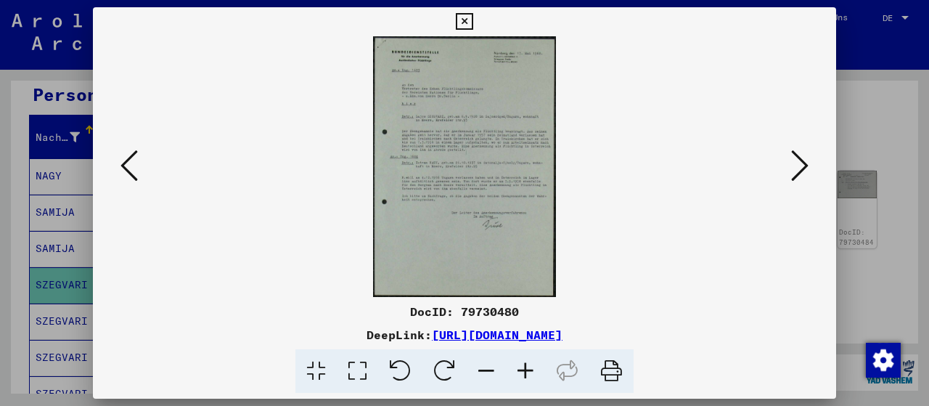
click at [802, 174] on icon at bounding box center [799, 165] width 17 height 35
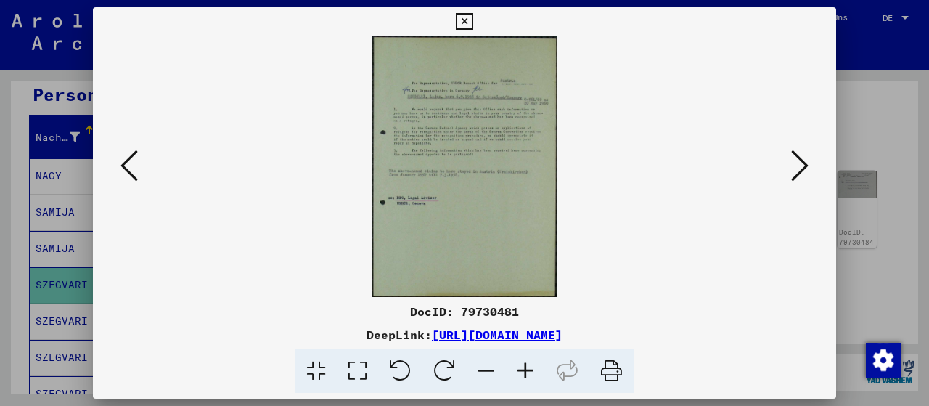
click at [802, 174] on icon at bounding box center [799, 165] width 17 height 35
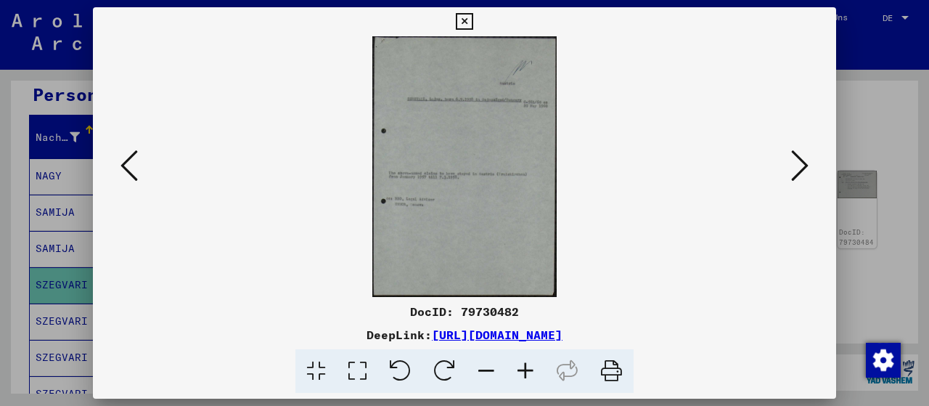
click at [802, 174] on icon at bounding box center [799, 165] width 17 height 35
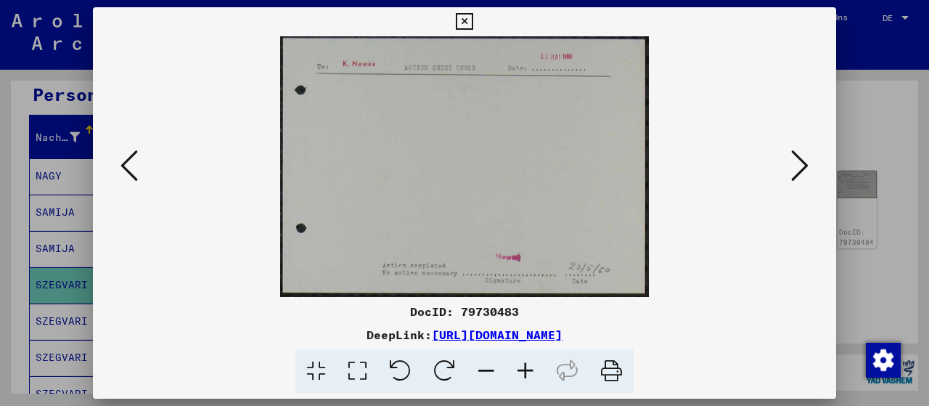
click at [802, 174] on icon at bounding box center [799, 165] width 17 height 35
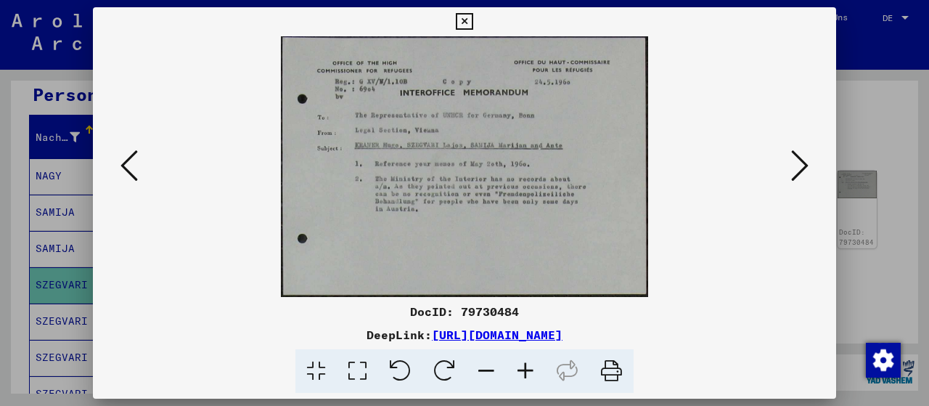
click at [802, 174] on icon at bounding box center [799, 165] width 17 height 35
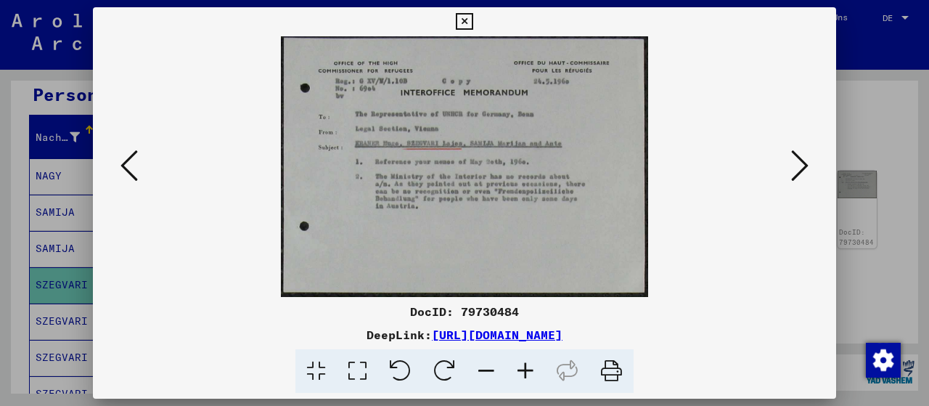
click at [802, 174] on icon at bounding box center [799, 165] width 17 height 35
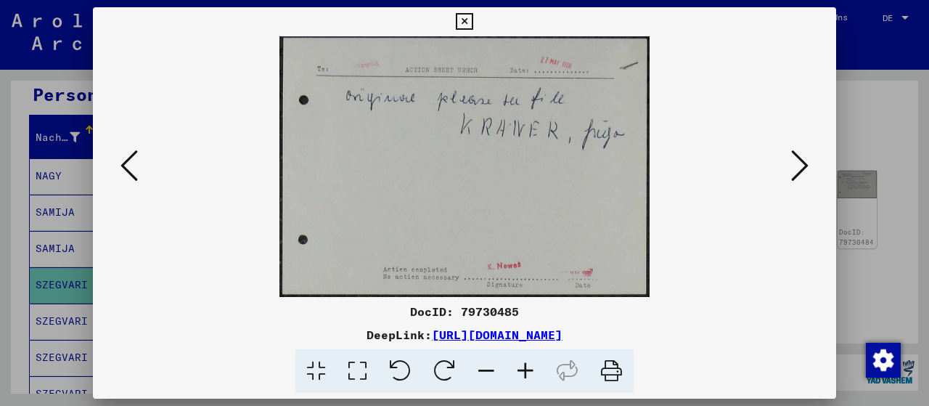
click at [802, 174] on icon at bounding box center [799, 165] width 17 height 35
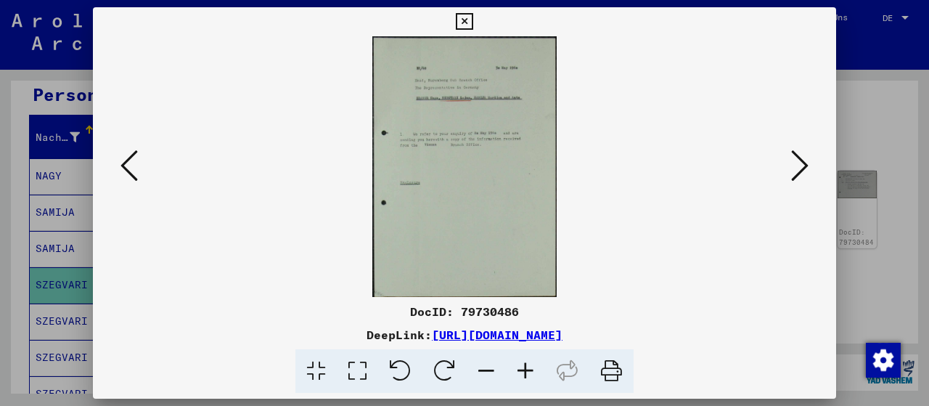
click at [802, 174] on icon at bounding box center [799, 165] width 17 height 35
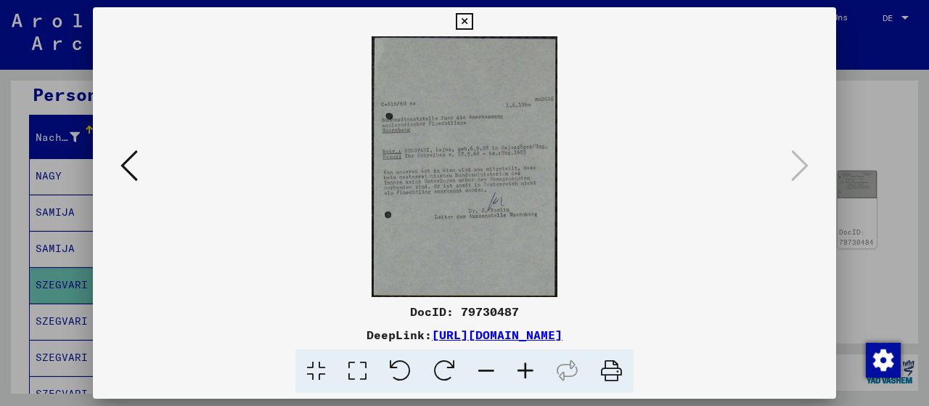
click at [473, 14] on icon at bounding box center [464, 21] width 17 height 17
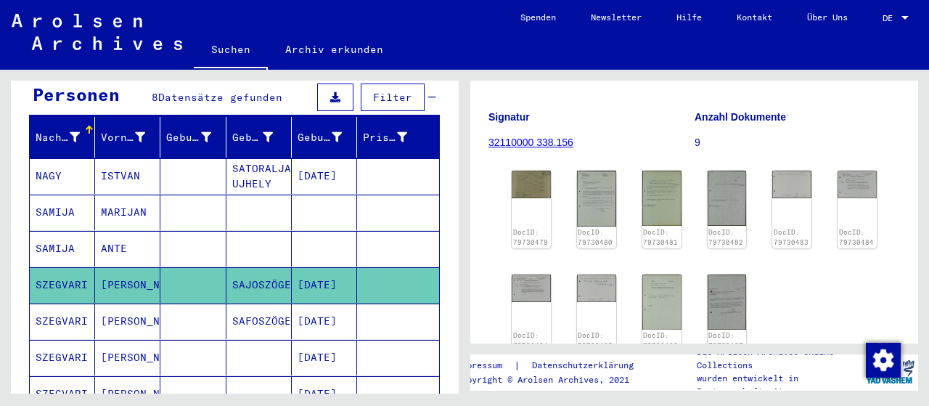
click at [326, 303] on mat-cell "[DATE]" at bounding box center [324, 321] width 65 height 36
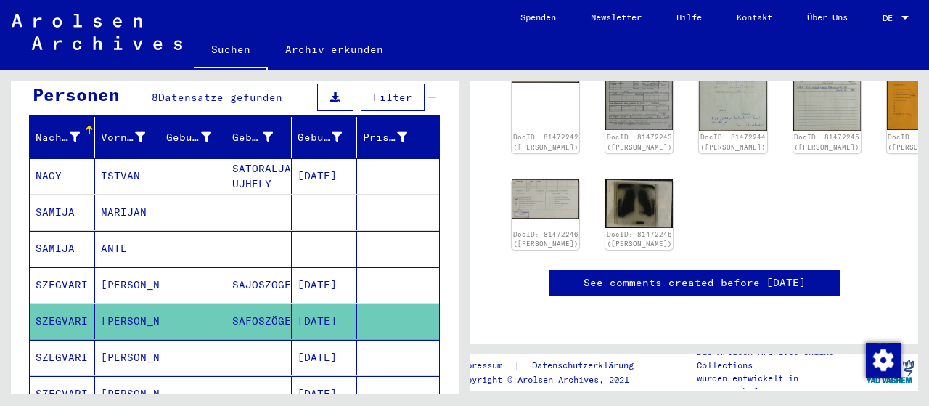
scroll to position [226, 0]
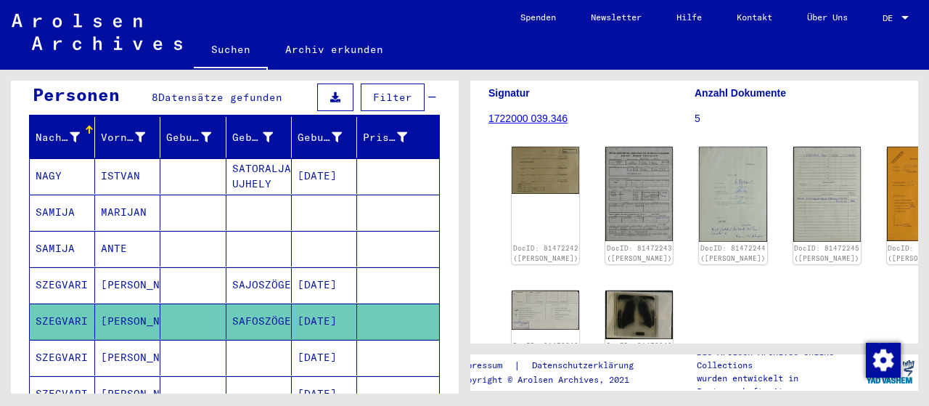
click at [324, 340] on mat-cell "[DATE]" at bounding box center [324, 358] width 65 height 36
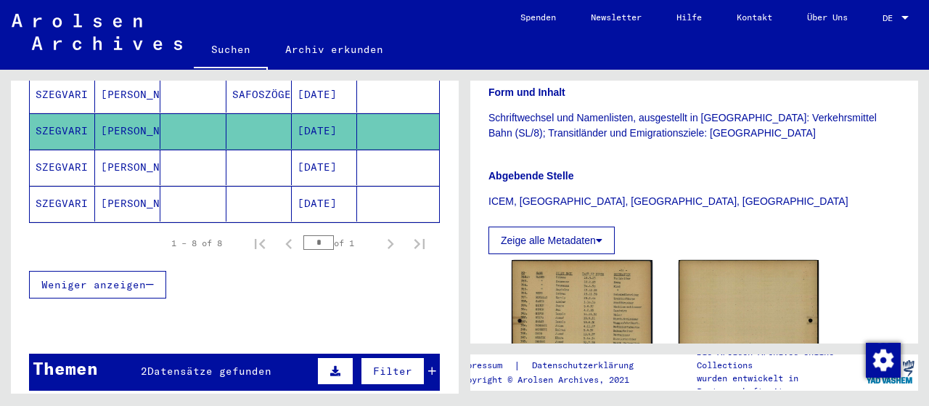
scroll to position [453, 0]
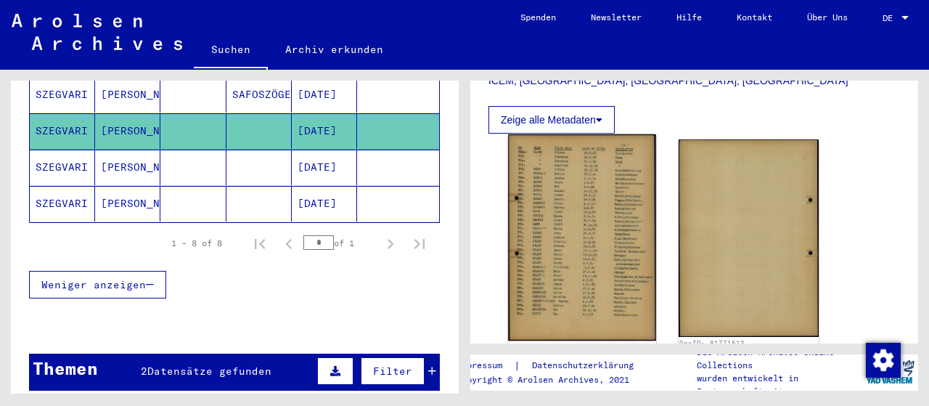
click at [580, 214] on img at bounding box center [581, 237] width 147 height 206
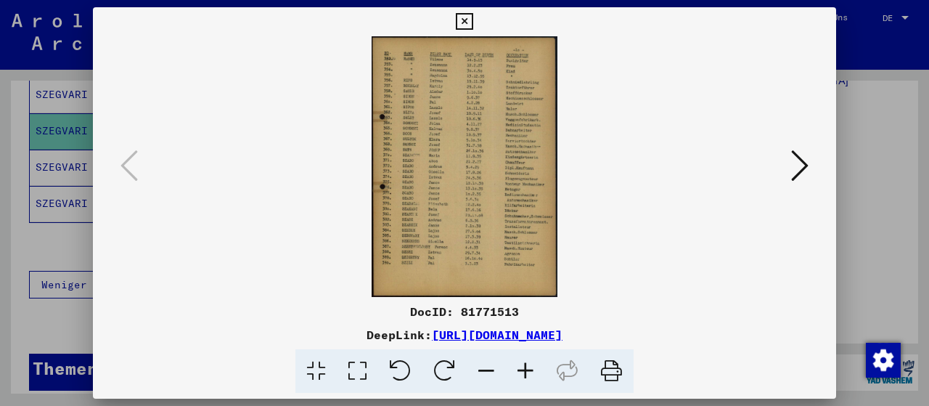
click at [523, 369] on icon at bounding box center [525, 371] width 39 height 44
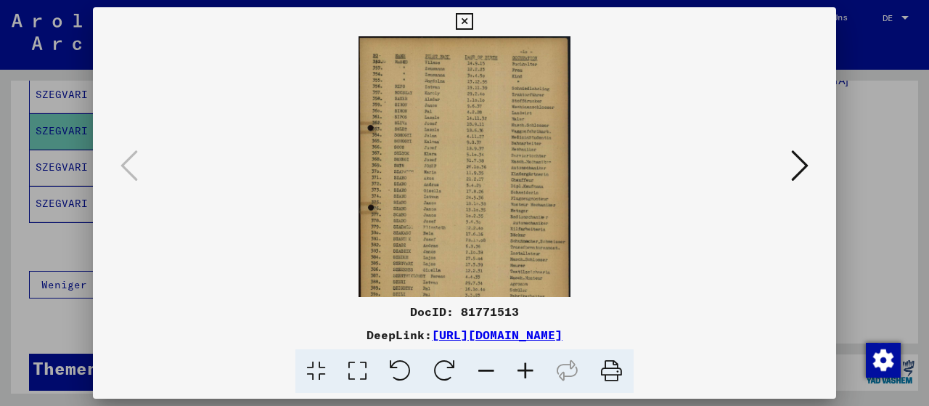
click at [523, 369] on icon at bounding box center [525, 371] width 39 height 44
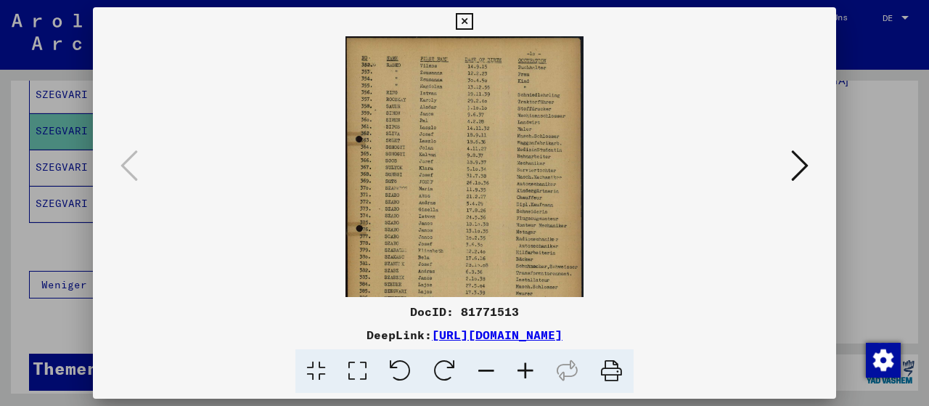
click at [523, 369] on icon at bounding box center [525, 371] width 39 height 44
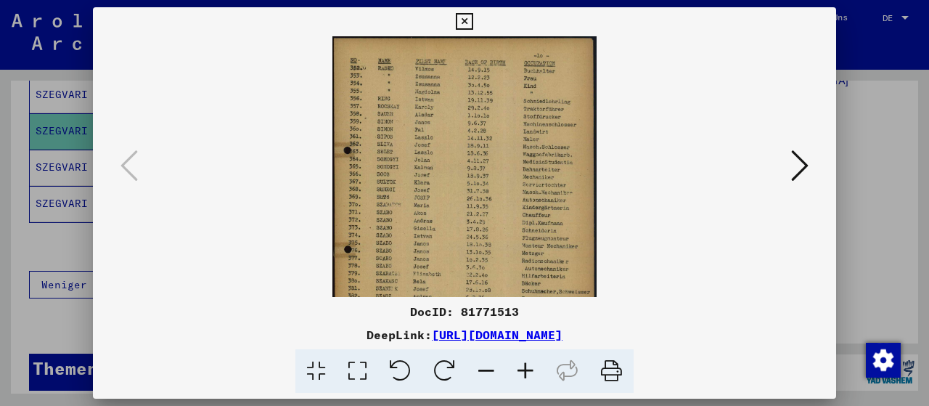
click at [523, 369] on icon at bounding box center [525, 371] width 39 height 44
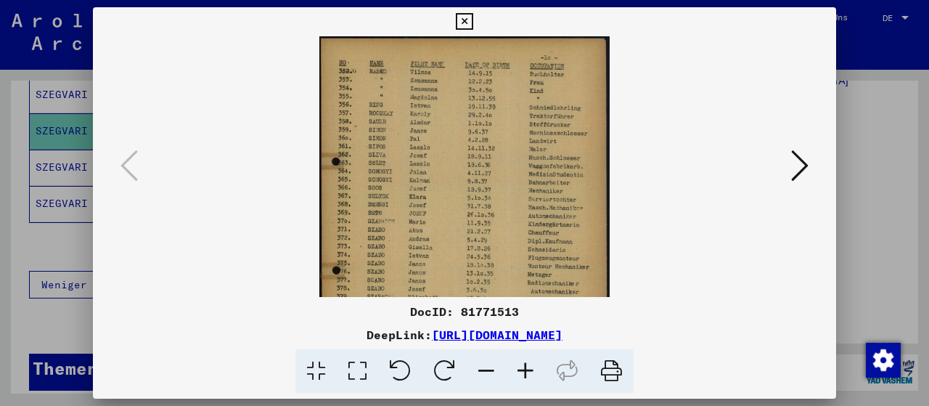
click at [534, 369] on icon at bounding box center [525, 371] width 39 height 44
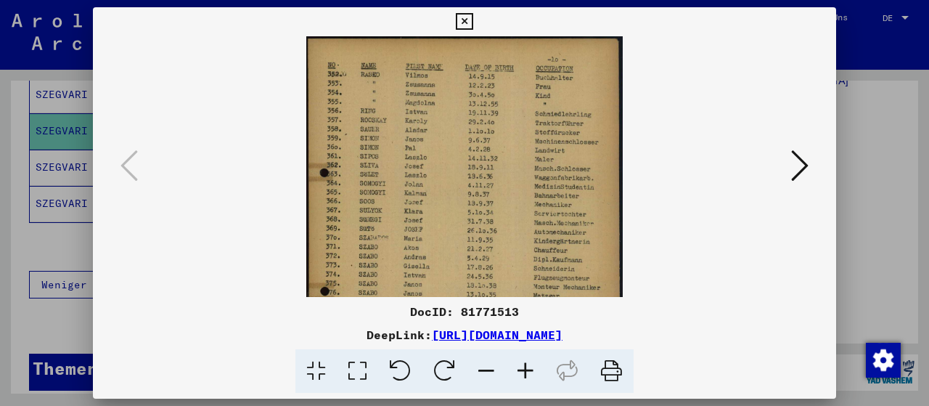
click at [534, 369] on icon at bounding box center [525, 371] width 39 height 44
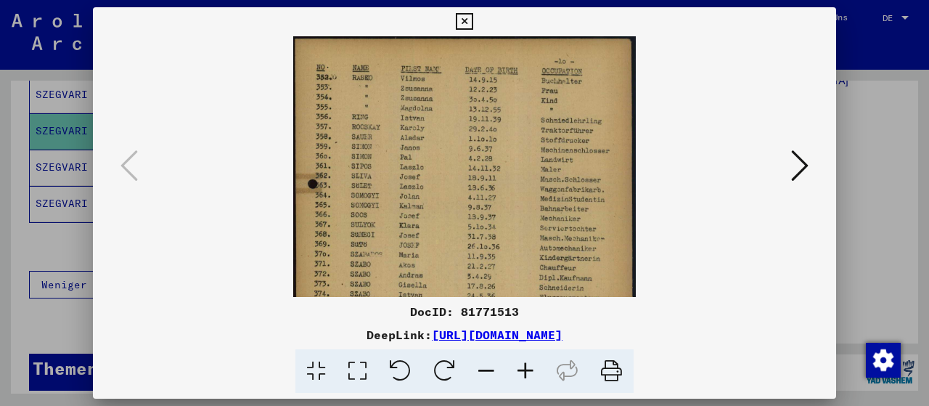
click at [534, 369] on icon at bounding box center [525, 371] width 39 height 44
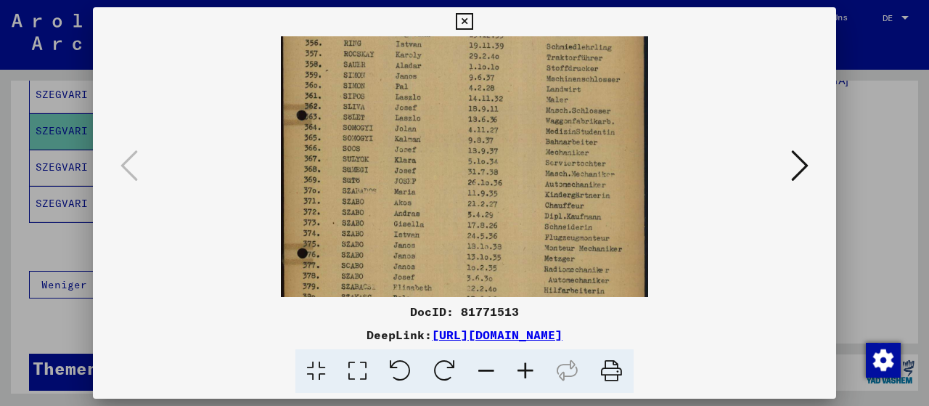
scroll to position [111, 0]
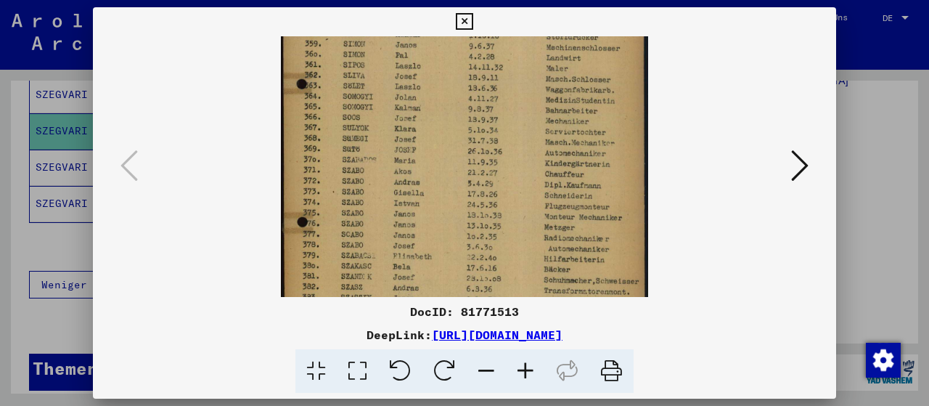
drag, startPoint x: 488, startPoint y: 255, endPoint x: 488, endPoint y: 147, distance: 107.4
click at [488, 147] on img at bounding box center [465, 182] width 368 height 515
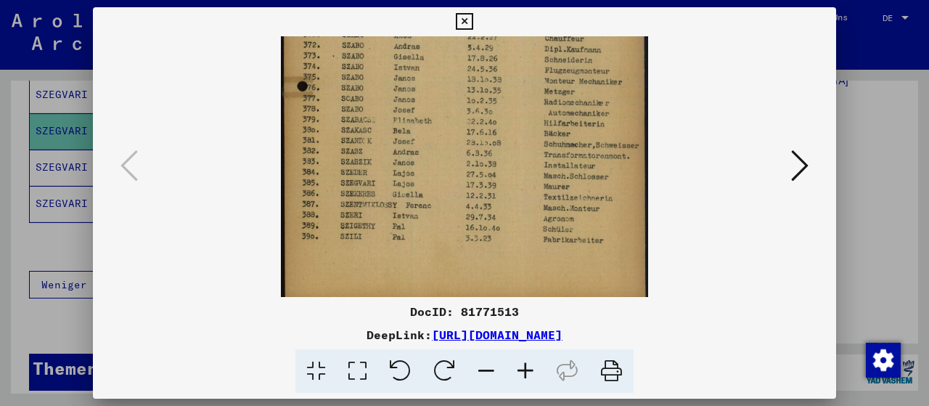
scroll to position [250, 0]
drag, startPoint x: 422, startPoint y: 263, endPoint x: 422, endPoint y: 130, distance: 133.6
click at [422, 130] on img at bounding box center [465, 44] width 368 height 515
click at [473, 25] on icon at bounding box center [464, 21] width 17 height 17
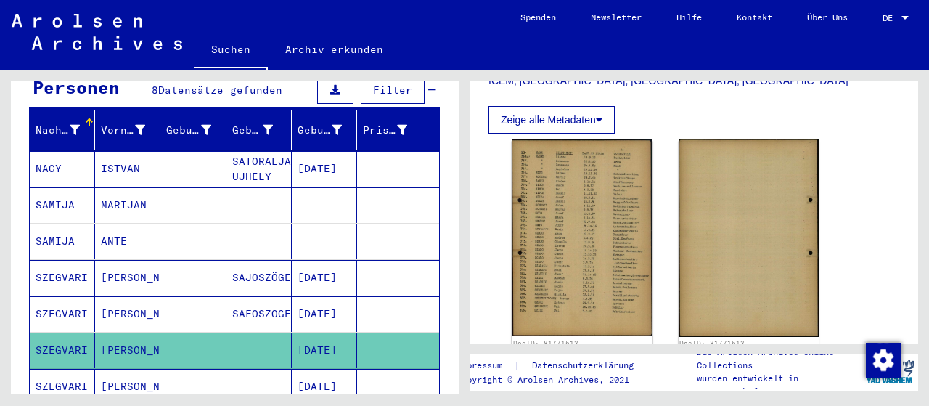
scroll to position [151, 0]
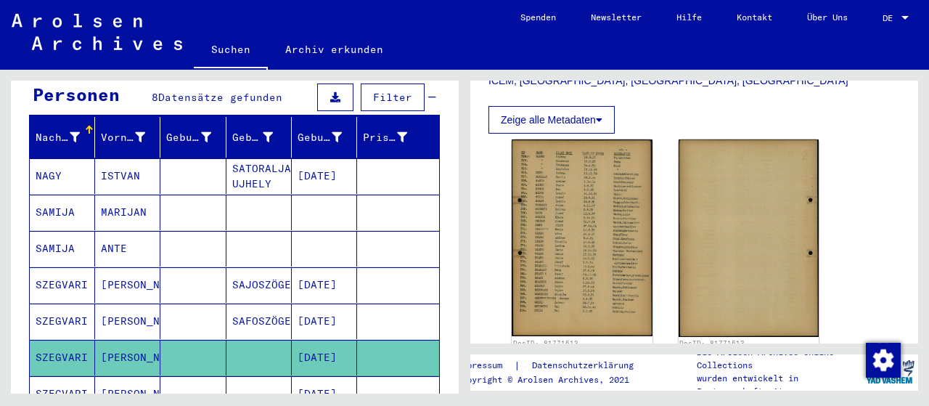
click at [574, 106] on button "Zeige alle Metadaten" at bounding box center [551, 120] width 126 height 28
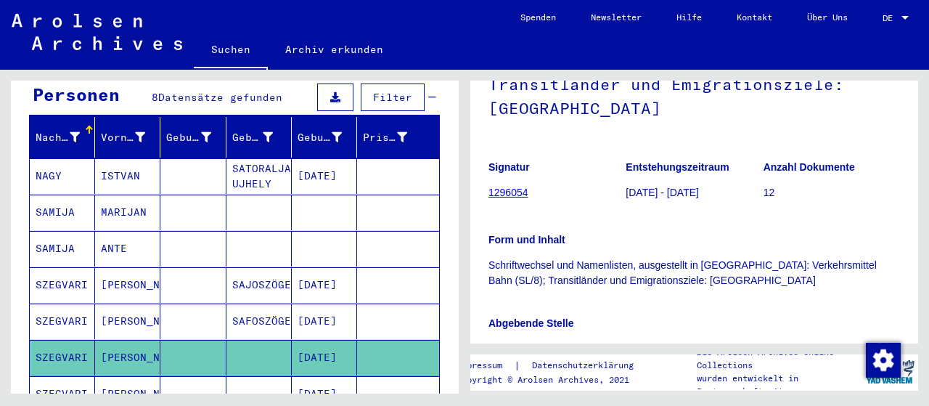
scroll to position [75, 0]
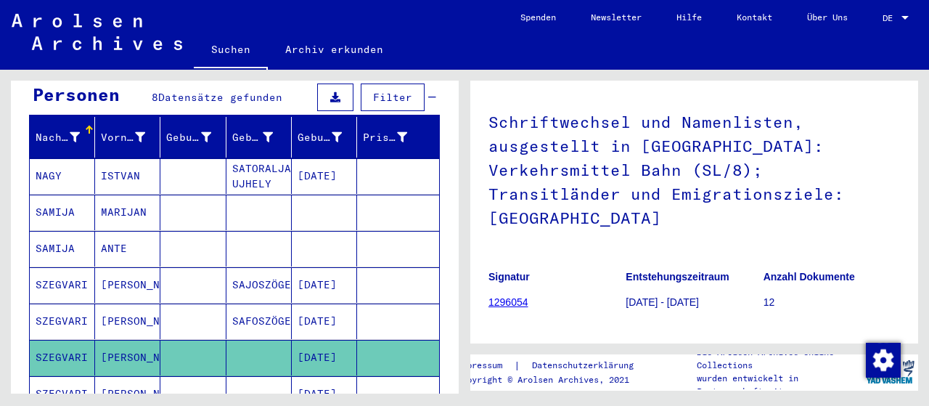
click at [323, 307] on mat-cell "[DATE]" at bounding box center [324, 321] width 65 height 36
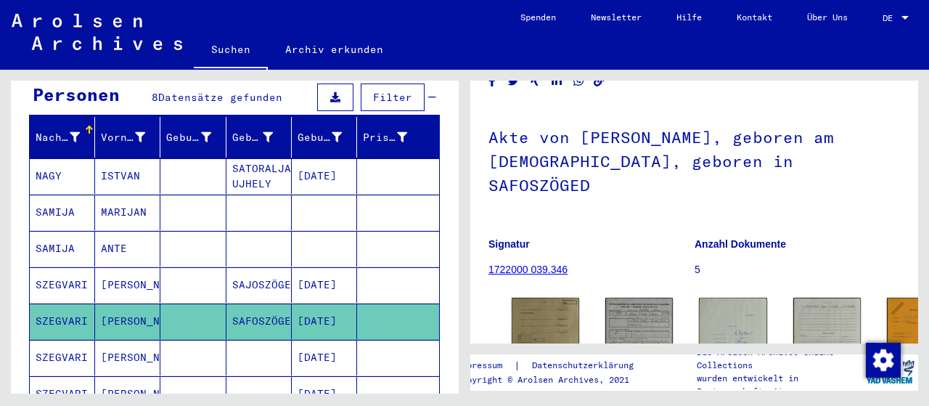
scroll to position [151, 0]
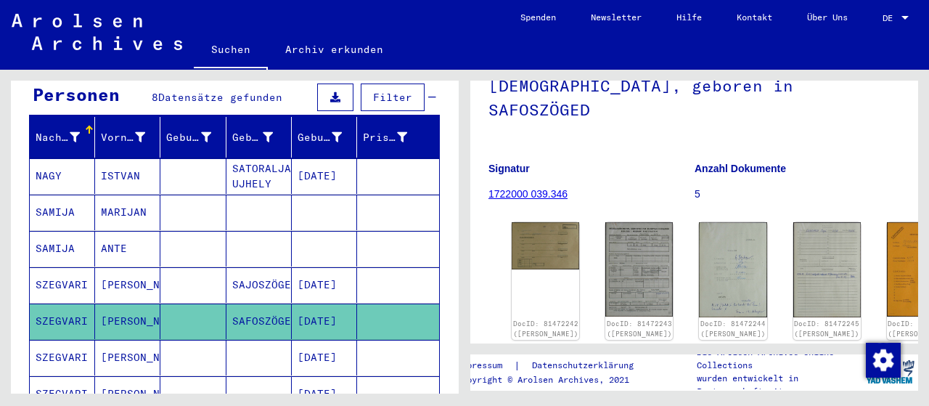
click at [324, 267] on mat-cell "[DATE]" at bounding box center [324, 285] width 65 height 36
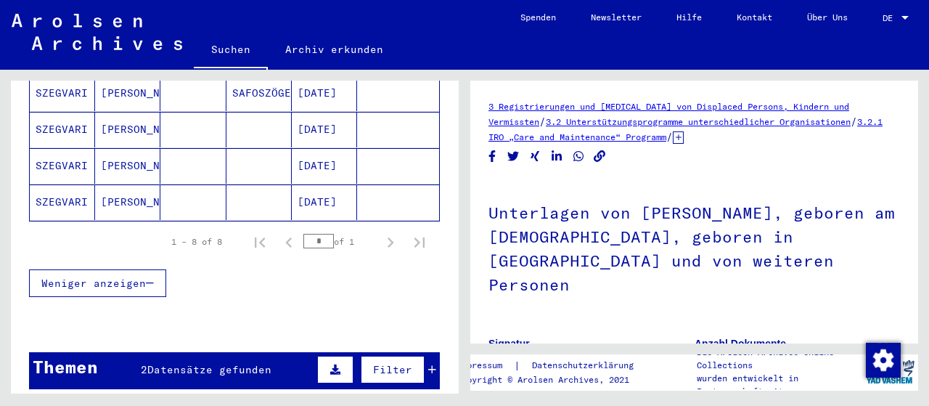
scroll to position [302, 0]
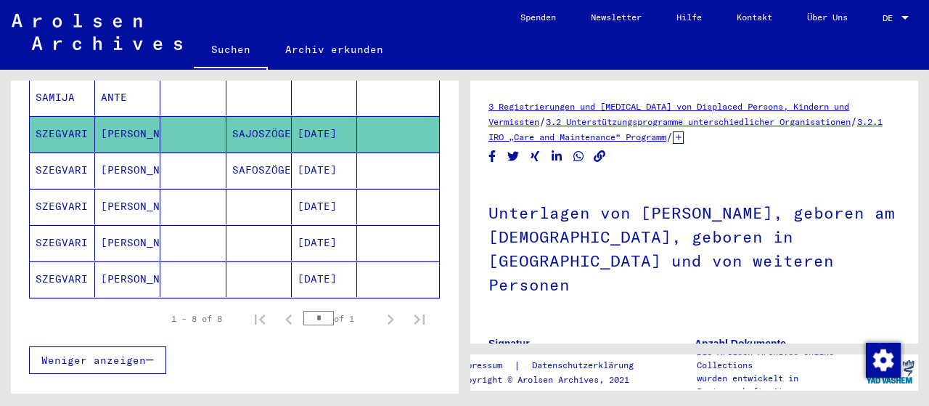
click at [322, 152] on mat-cell "[DATE]" at bounding box center [324, 170] width 65 height 36
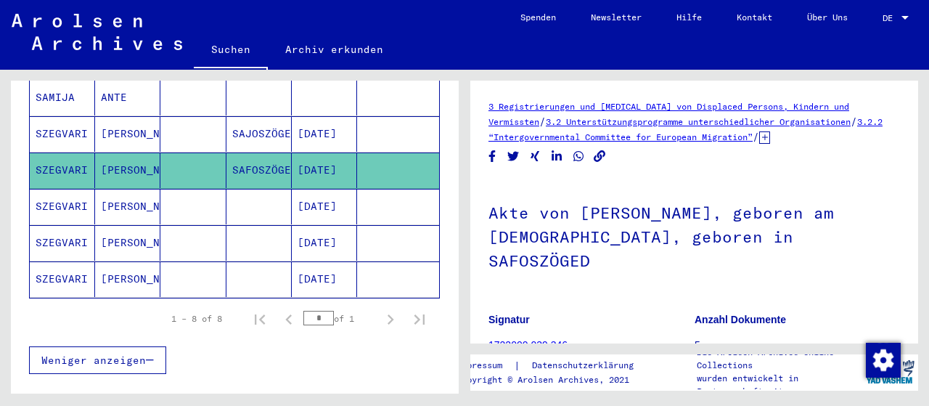
click at [303, 129] on mat-cell "[DATE]" at bounding box center [324, 134] width 65 height 36
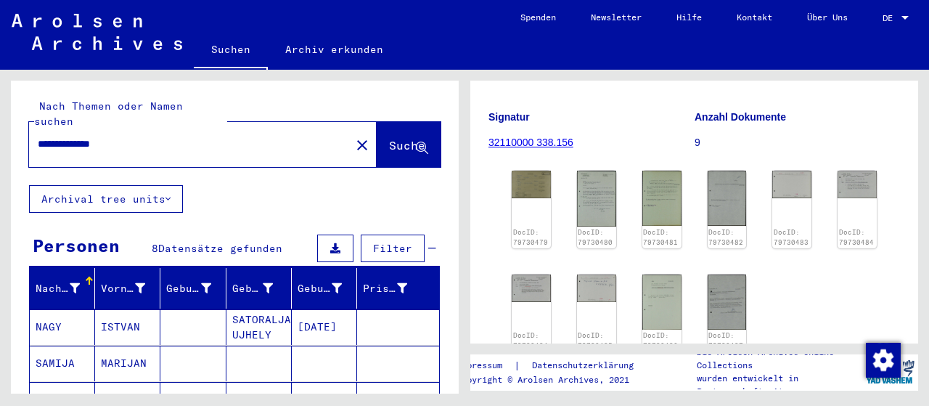
click at [140, 136] on input "**********" at bounding box center [190, 143] width 304 height 15
type input "*"
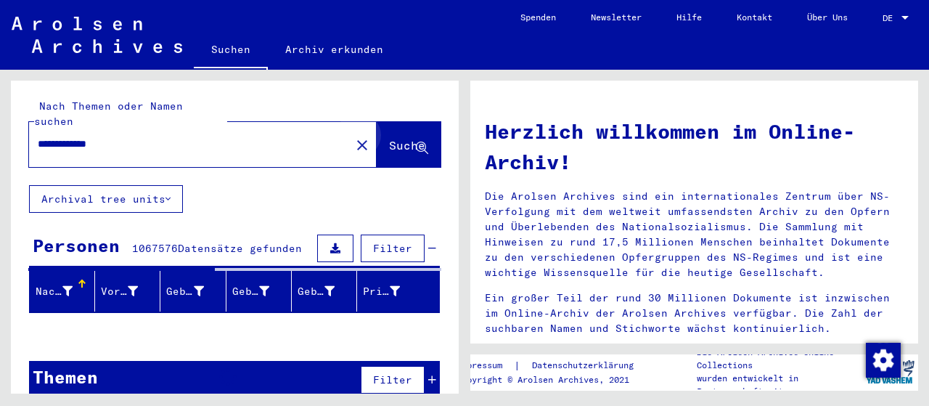
click at [410, 138] on span "Suche" at bounding box center [407, 145] width 36 height 15
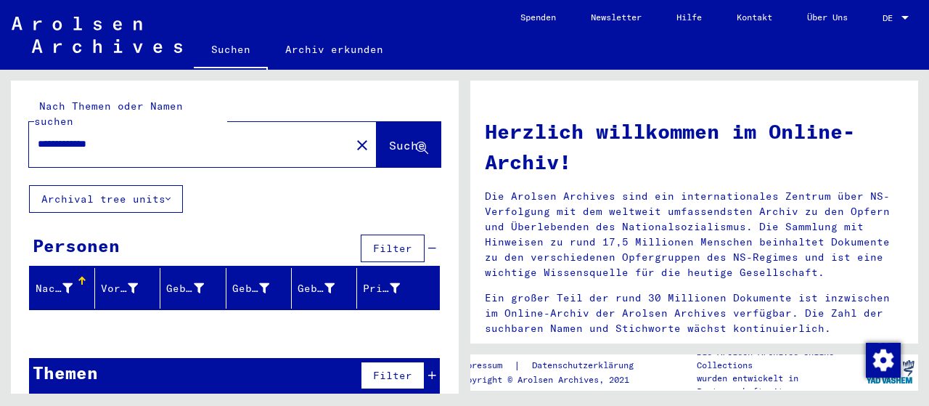
click at [75, 136] on input "**********" at bounding box center [185, 143] width 295 height 15
type input "******"
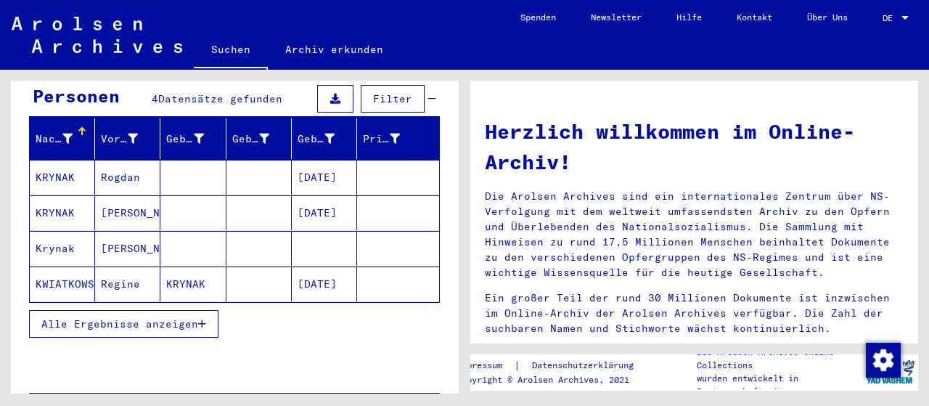
scroll to position [151, 0]
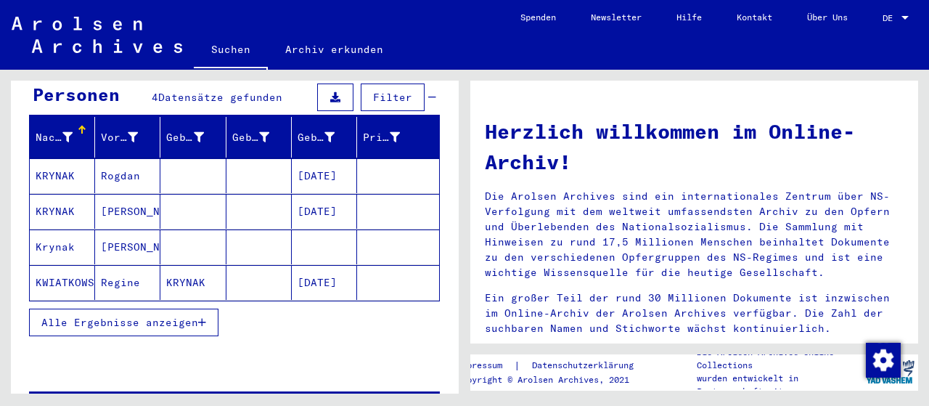
click at [115, 165] on mat-cell "Rogdan" at bounding box center [127, 175] width 65 height 35
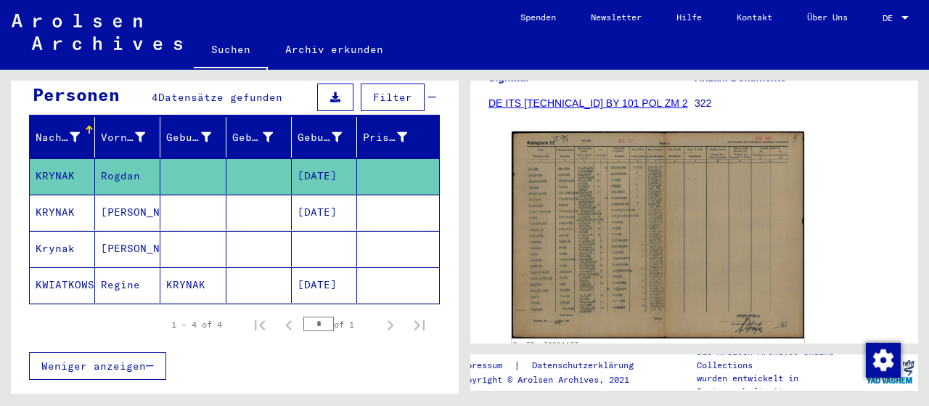
scroll to position [302, 0]
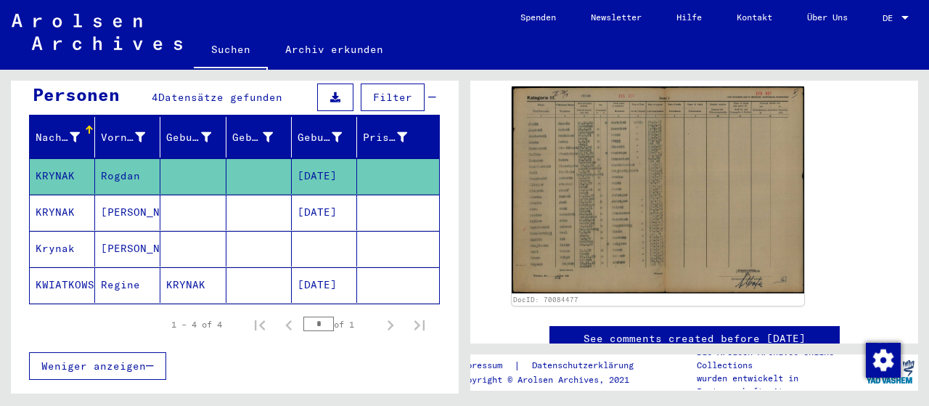
click at [322, 271] on mat-cell "[DATE]" at bounding box center [324, 285] width 65 height 36
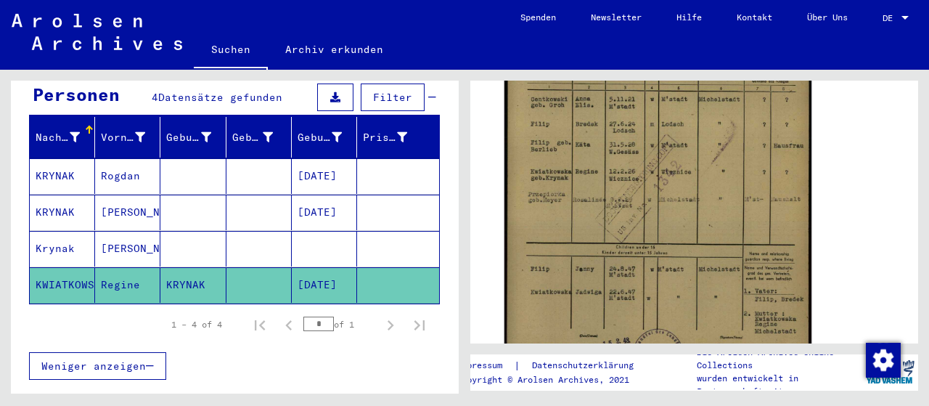
scroll to position [377, 0]
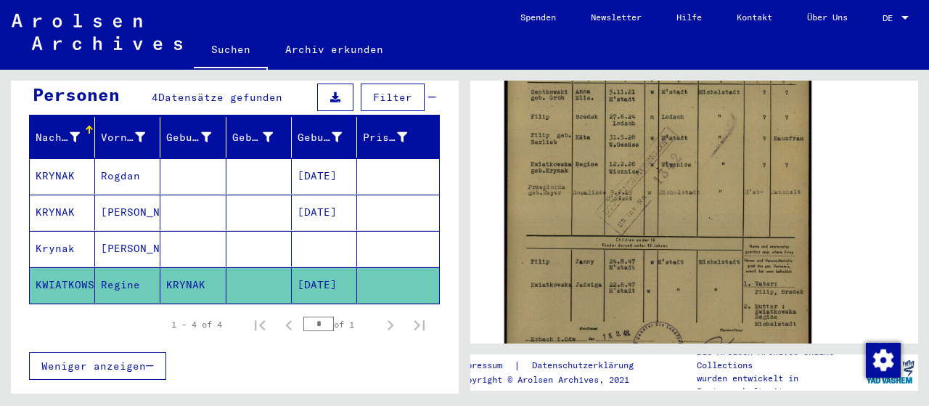
click at [639, 248] on img at bounding box center [657, 170] width 307 height 435
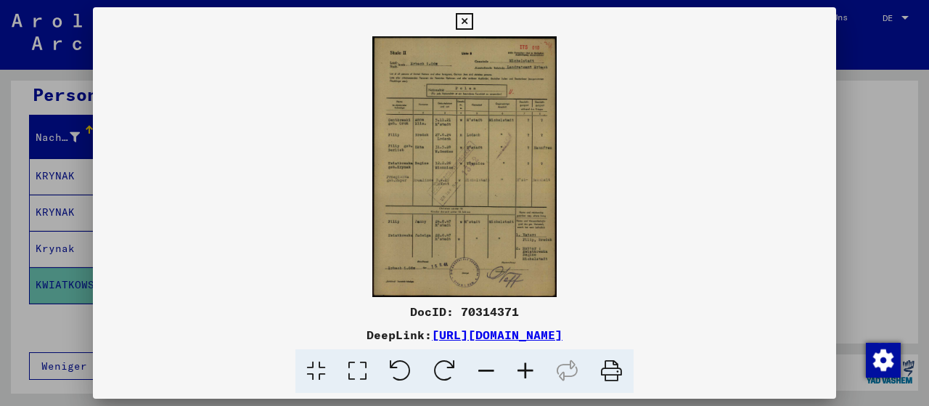
click at [528, 380] on icon at bounding box center [525, 371] width 39 height 44
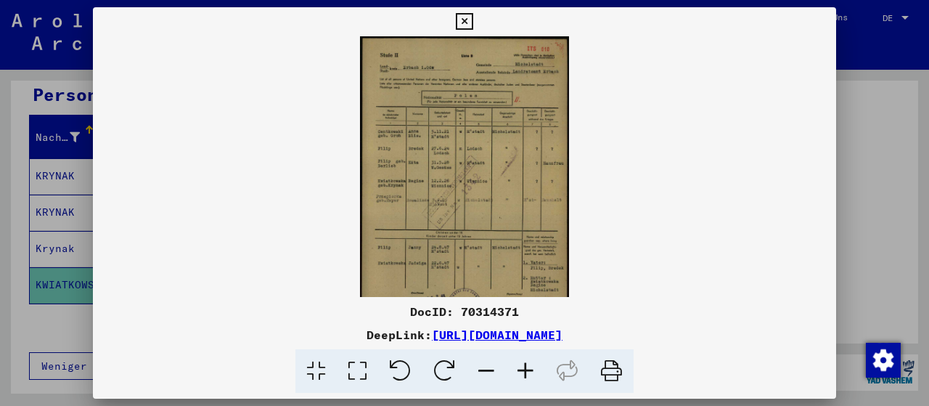
click at [528, 373] on icon at bounding box center [525, 371] width 39 height 44
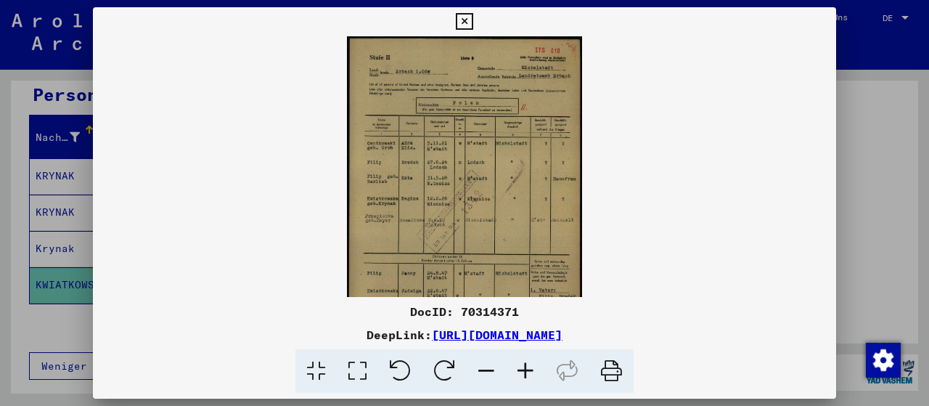
click at [528, 373] on icon at bounding box center [525, 371] width 39 height 44
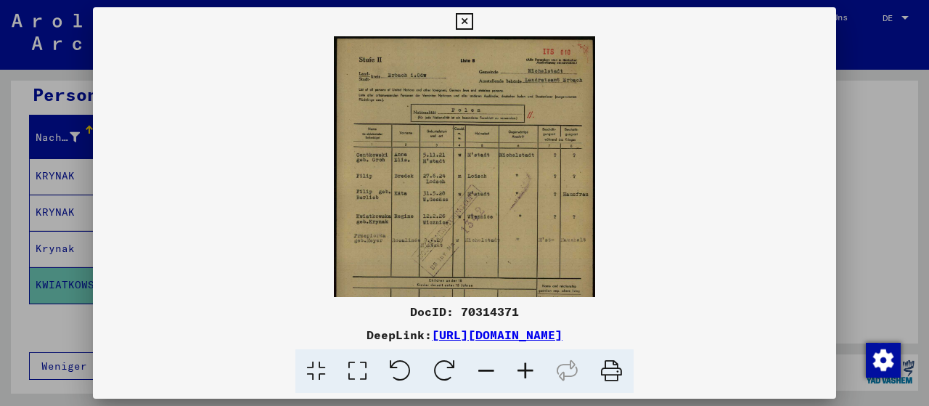
click at [528, 373] on icon at bounding box center [525, 371] width 39 height 44
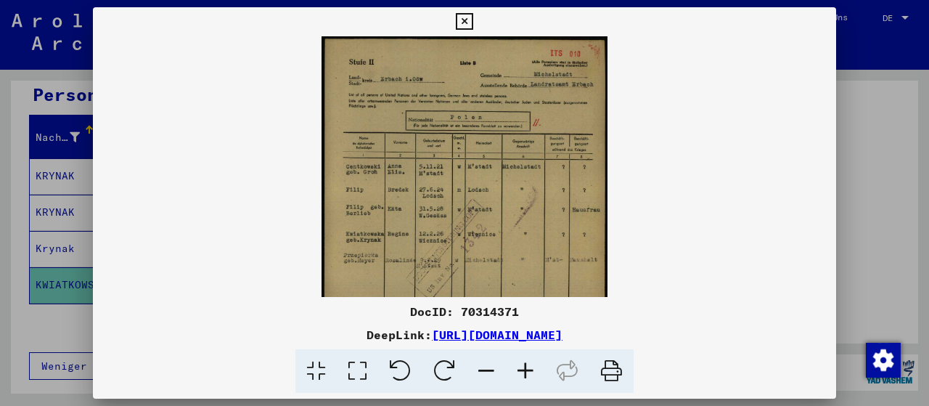
click at [528, 373] on icon at bounding box center [525, 371] width 39 height 44
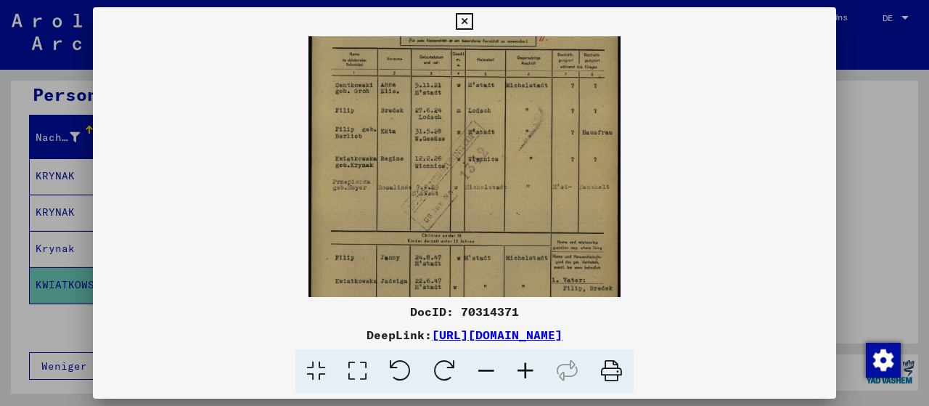
scroll to position [99, 0]
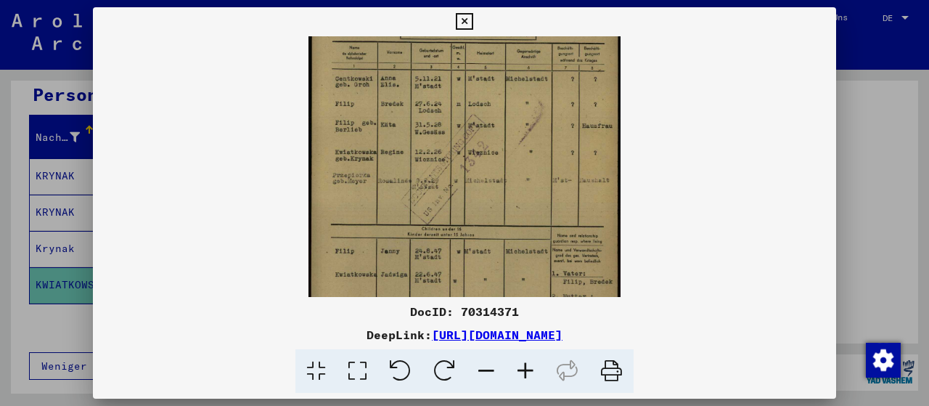
drag, startPoint x: 519, startPoint y: 232, endPoint x: 503, endPoint y: 137, distance: 95.7
click at [503, 137] on img at bounding box center [464, 158] width 312 height 442
click at [523, 375] on icon at bounding box center [525, 371] width 39 height 44
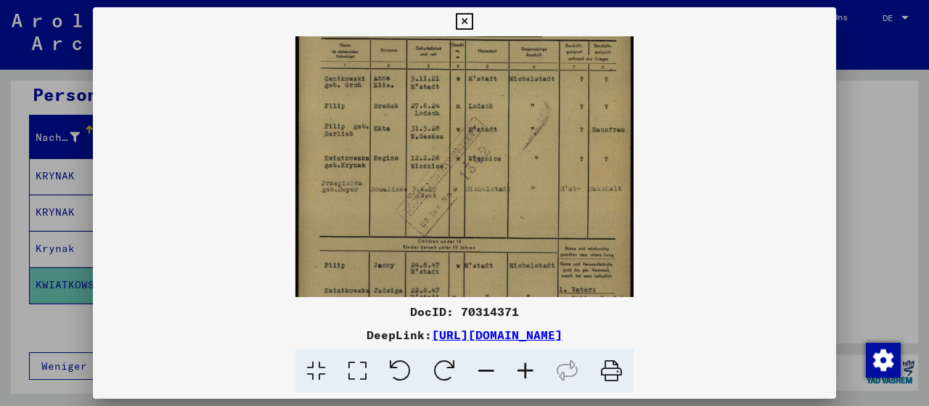
scroll to position [105, 0]
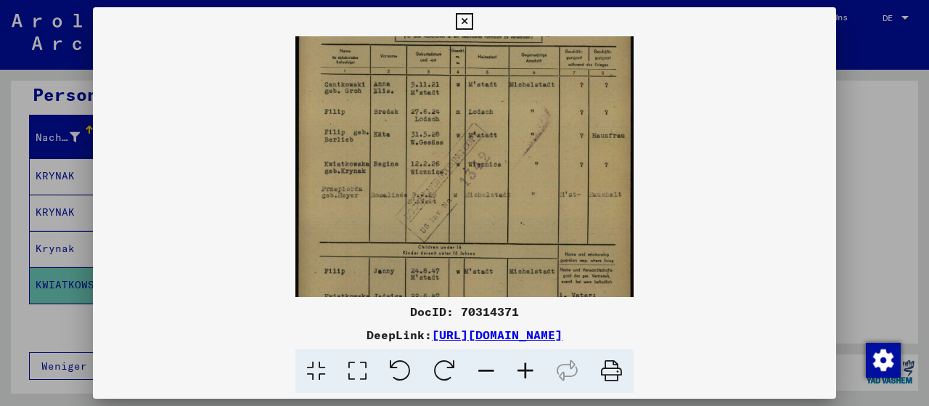
drag, startPoint x: 490, startPoint y: 215, endPoint x: 478, endPoint y: 203, distance: 16.9
click at [478, 203] on img at bounding box center [464, 170] width 338 height 478
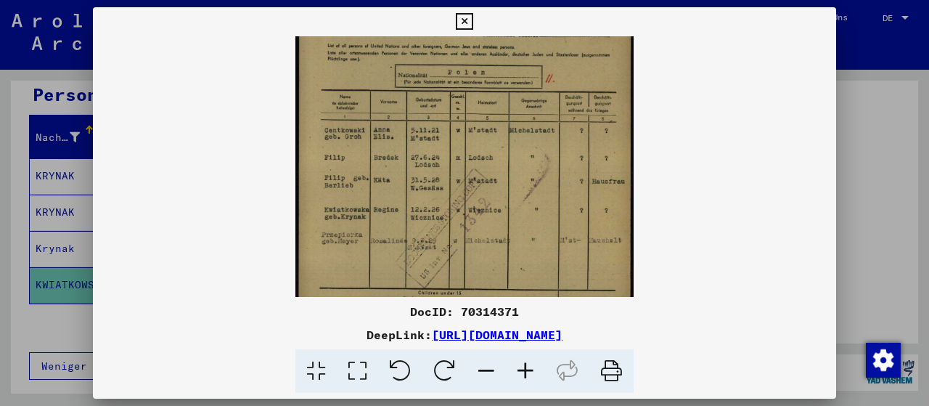
scroll to position [57, 0]
drag, startPoint x: 521, startPoint y: 165, endPoint x: 512, endPoint y: 211, distance: 47.4
click at [512, 211] on img at bounding box center [464, 219] width 338 height 478
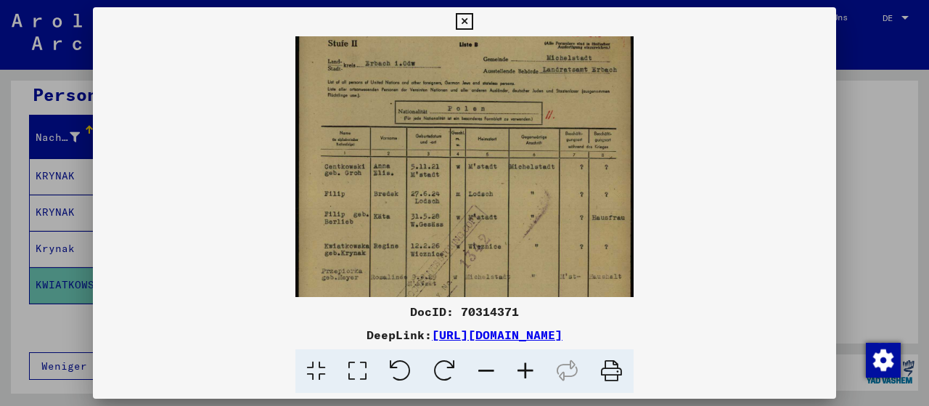
scroll to position [7, 0]
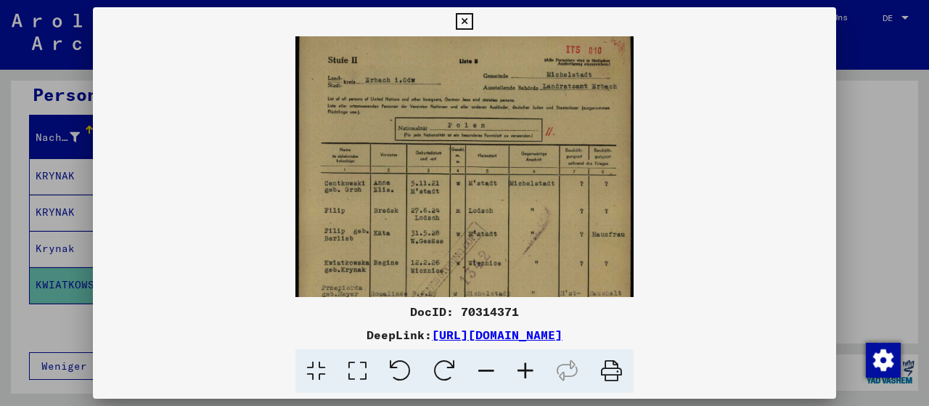
drag, startPoint x: 427, startPoint y: 117, endPoint x: 420, endPoint y: 164, distance: 47.7
click at [420, 164] on img at bounding box center [464, 269] width 338 height 478
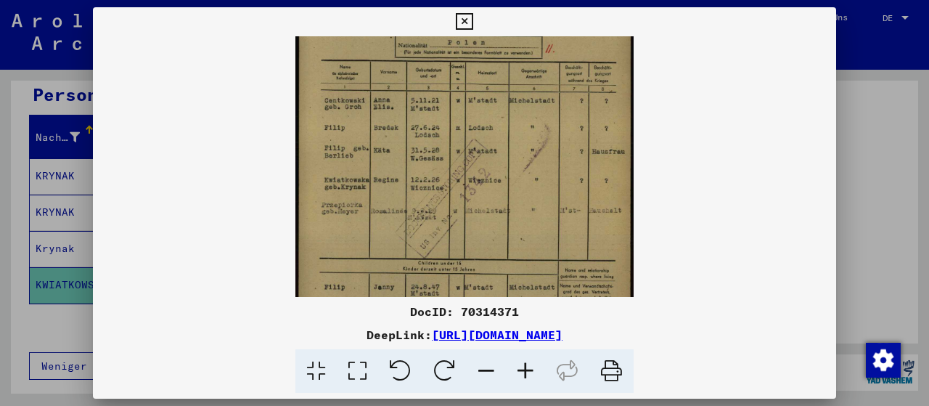
scroll to position [128, 0]
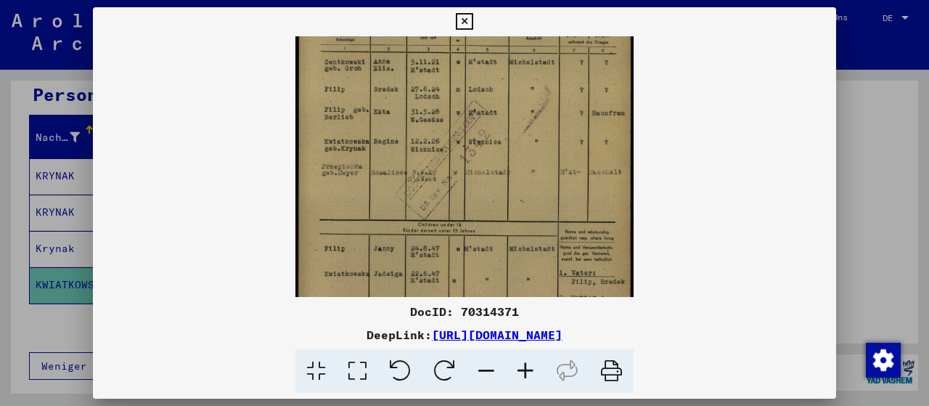
drag, startPoint x: 589, startPoint y: 189, endPoint x: 584, endPoint y: 73, distance: 116.2
click at [584, 73] on img at bounding box center [464, 148] width 338 height 478
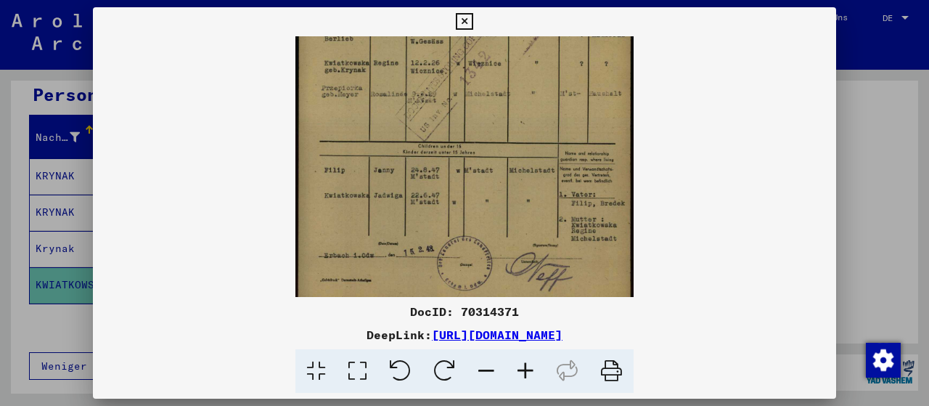
scroll to position [218, 0]
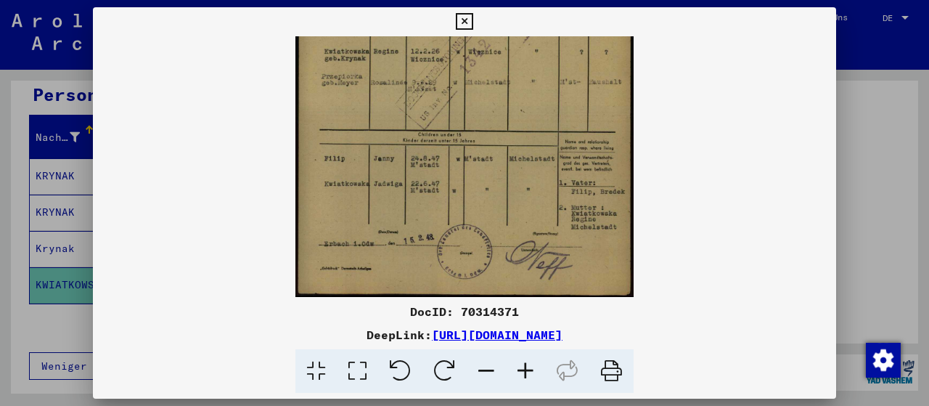
drag, startPoint x: 589, startPoint y: 207, endPoint x: 591, endPoint y: 105, distance: 102.4
click at [591, 105] on img at bounding box center [464, 58] width 338 height 478
click at [473, 23] on icon at bounding box center [464, 21] width 17 height 17
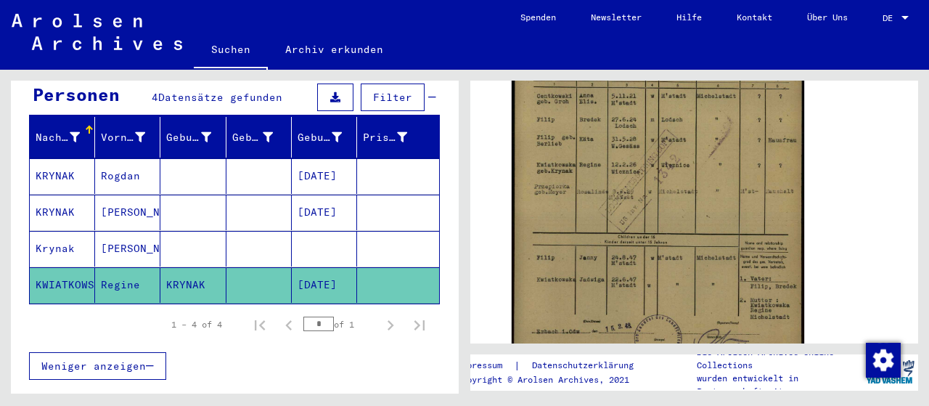
click at [316, 195] on mat-cell "[DATE]" at bounding box center [324, 213] width 65 height 36
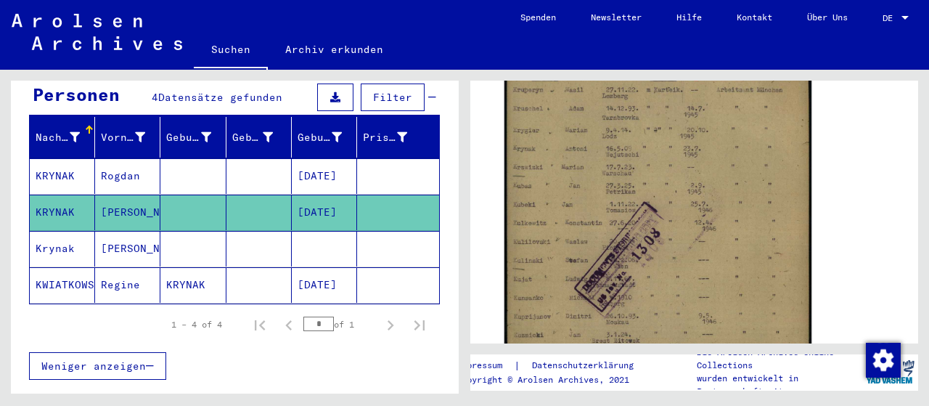
scroll to position [302, 0]
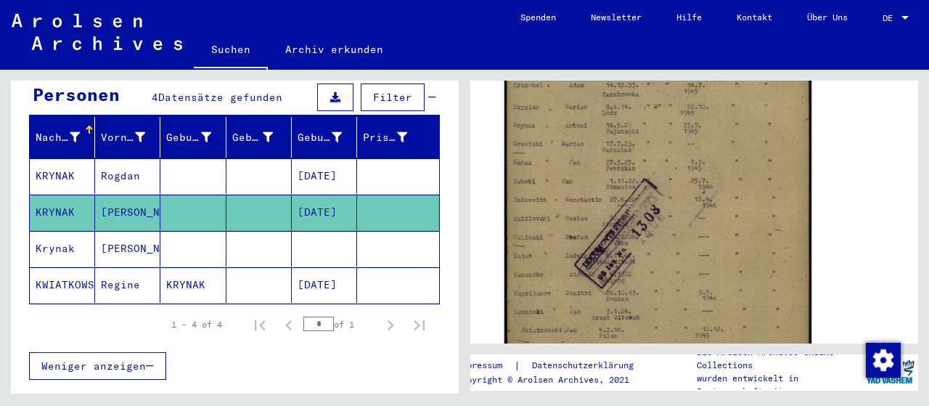
click at [743, 197] on img at bounding box center [657, 245] width 307 height 434
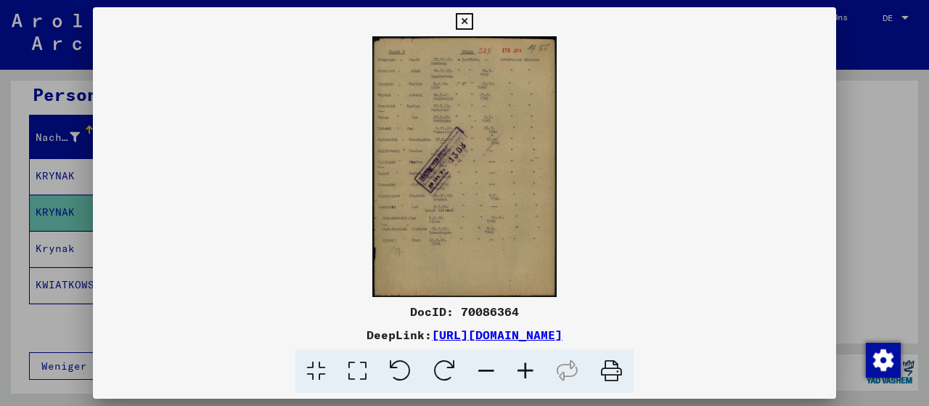
click at [526, 364] on icon at bounding box center [525, 371] width 39 height 44
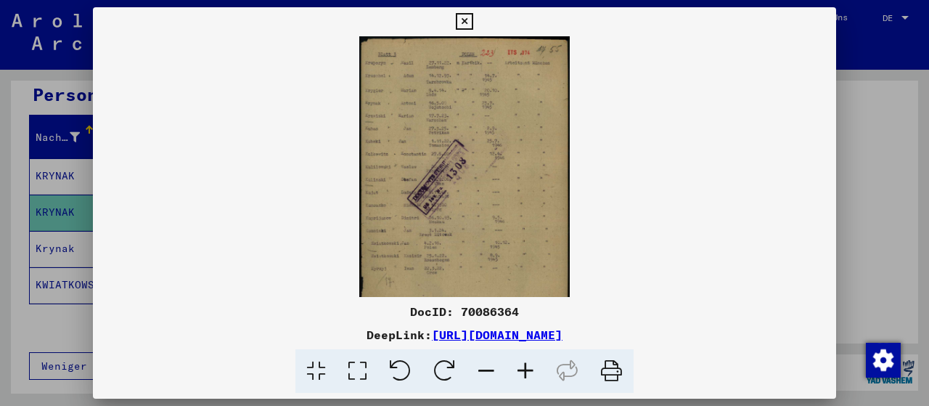
click at [526, 364] on icon at bounding box center [525, 371] width 39 height 44
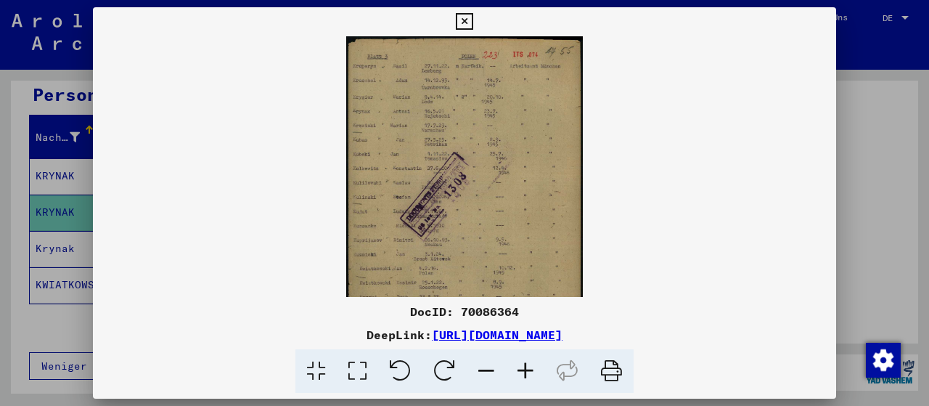
click at [526, 364] on icon at bounding box center [525, 371] width 39 height 44
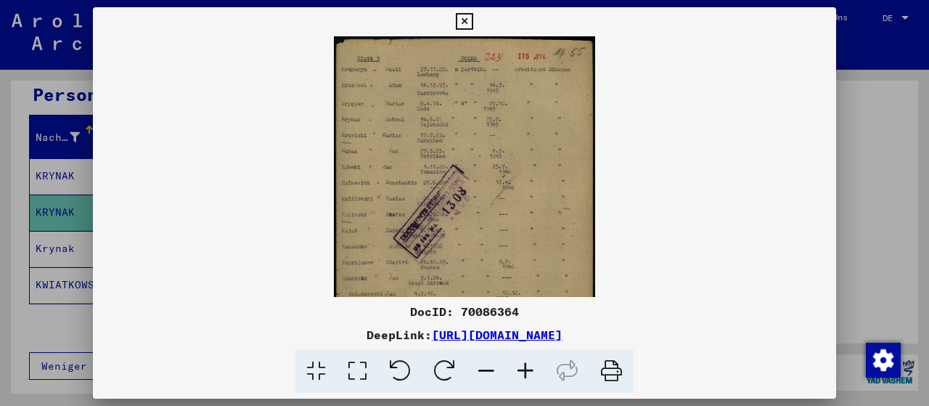
click at [526, 364] on icon at bounding box center [525, 371] width 39 height 44
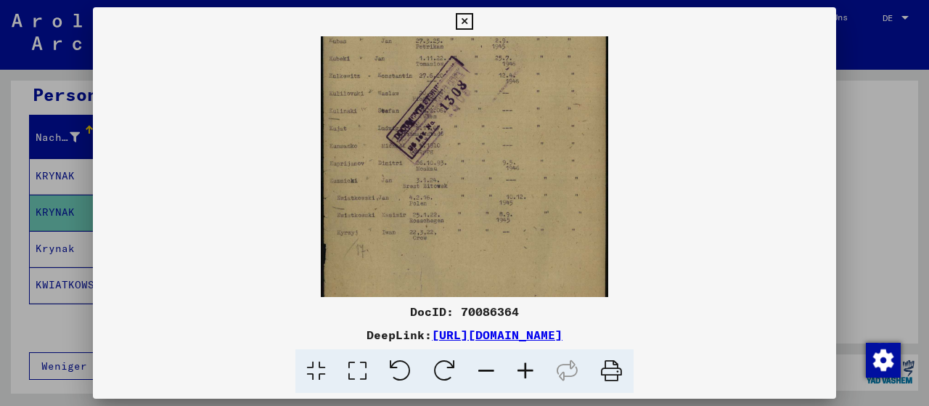
scroll to position [126, 0]
drag, startPoint x: 347, startPoint y: 153, endPoint x: 359, endPoint y: 34, distance: 119.6
click at [359, 34] on div "DocID: 70086364 DeepLink: [URL][DOMAIN_NAME]" at bounding box center [464, 200] width 743 height 386
click at [473, 19] on icon at bounding box center [464, 21] width 17 height 17
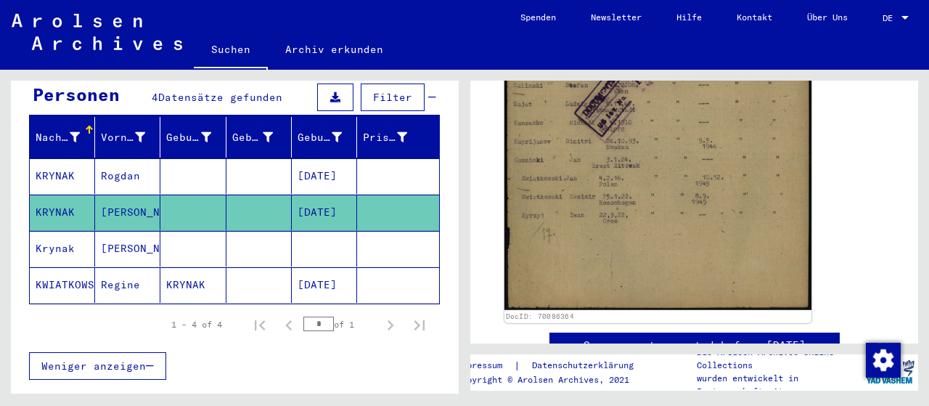
scroll to position [528, 0]
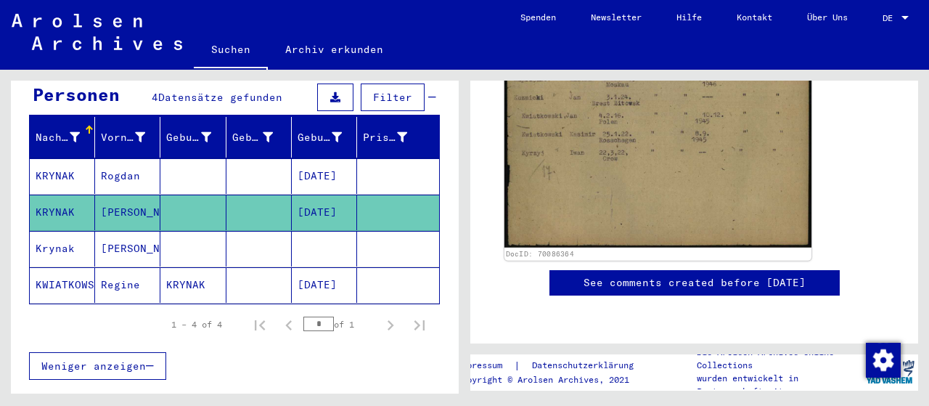
click at [668, 197] on img at bounding box center [657, 31] width 307 height 434
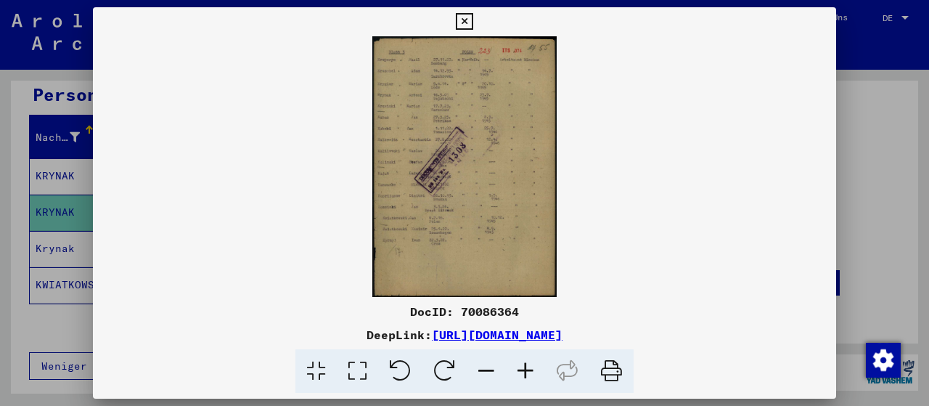
click at [494, 142] on img at bounding box center [464, 166] width 743 height 261
click at [526, 361] on icon at bounding box center [525, 371] width 39 height 44
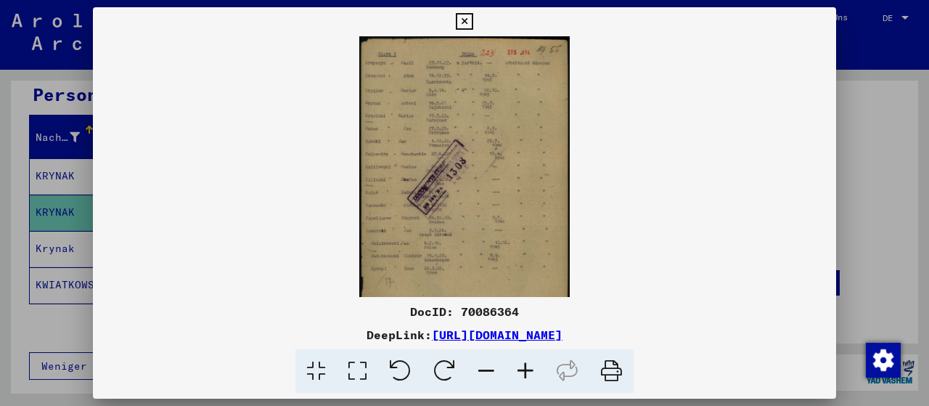
click at [526, 361] on icon at bounding box center [525, 371] width 39 height 44
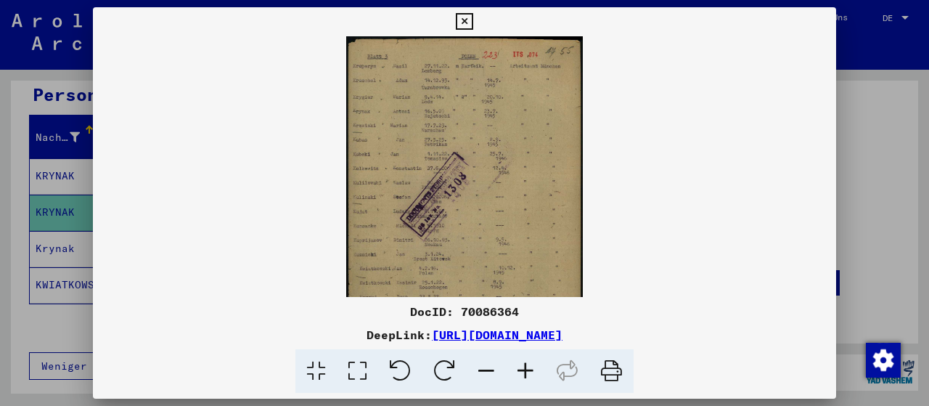
click at [526, 361] on icon at bounding box center [525, 371] width 39 height 44
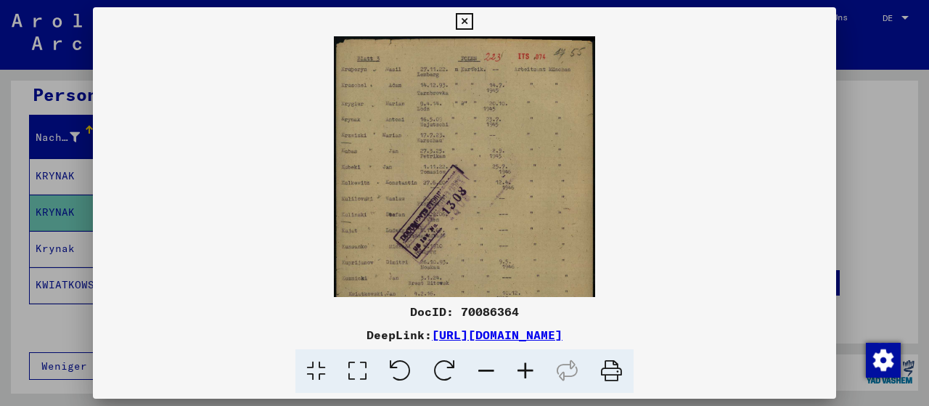
click at [526, 361] on icon at bounding box center [525, 371] width 39 height 44
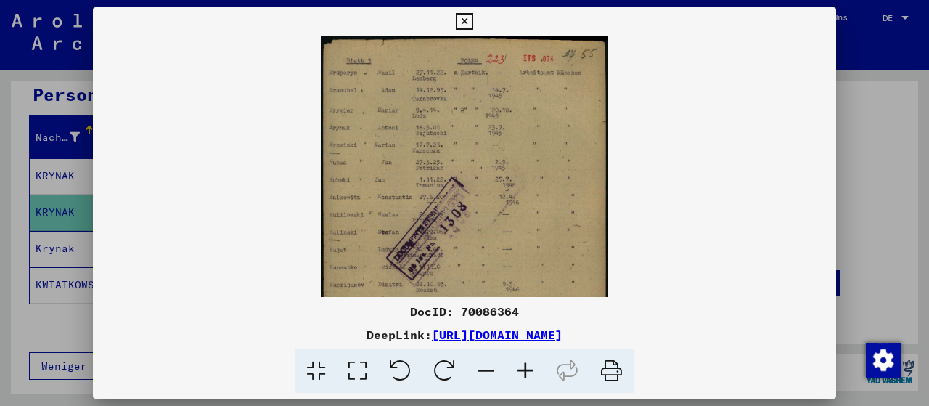
click at [526, 361] on icon at bounding box center [525, 371] width 39 height 44
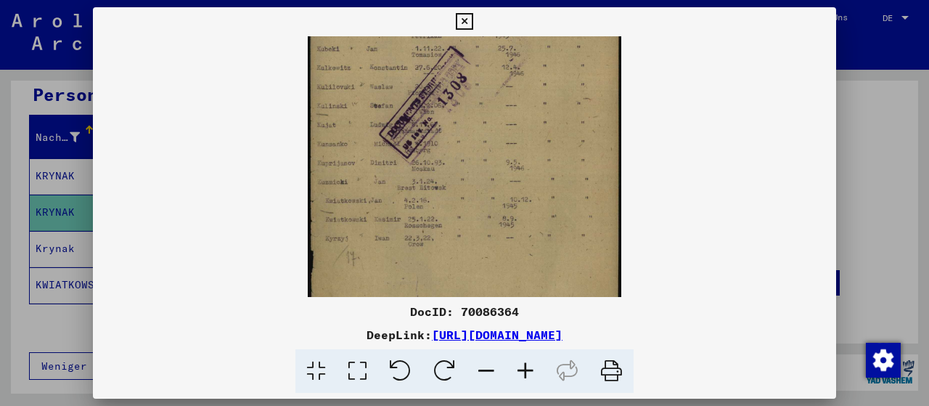
scroll to position [146, 0]
drag, startPoint x: 428, startPoint y: 192, endPoint x: 436, endPoint y: 52, distance: 141.1
click at [436, 52] on img at bounding box center [464, 111] width 313 height 442
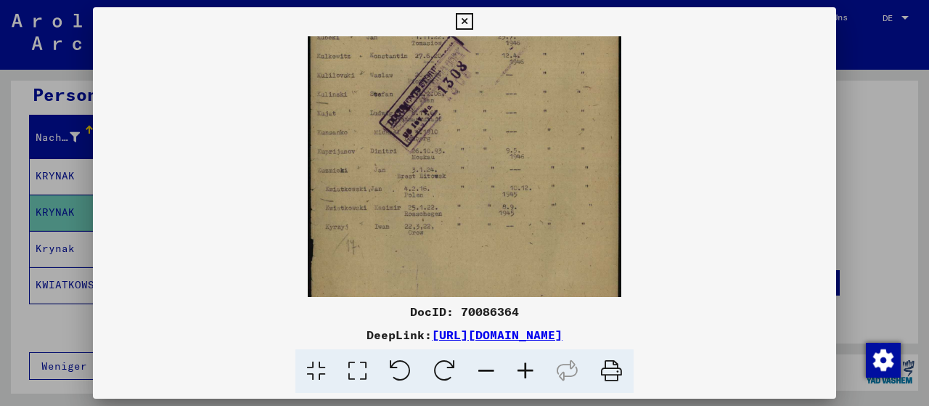
scroll to position [158, 0]
drag, startPoint x: 437, startPoint y: 240, endPoint x: 498, endPoint y: 230, distance: 61.7
click at [498, 230] on img at bounding box center [464, 99] width 313 height 442
click at [473, 25] on icon at bounding box center [464, 21] width 17 height 17
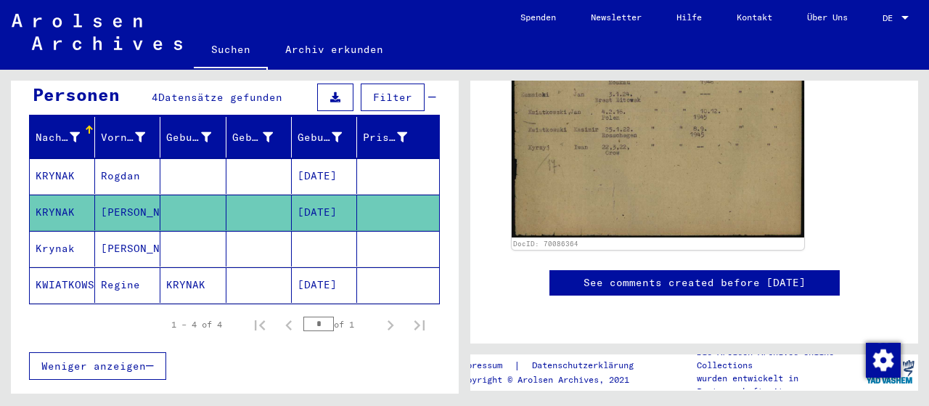
click at [130, 160] on mat-cell "Rogdan" at bounding box center [127, 176] width 65 height 36
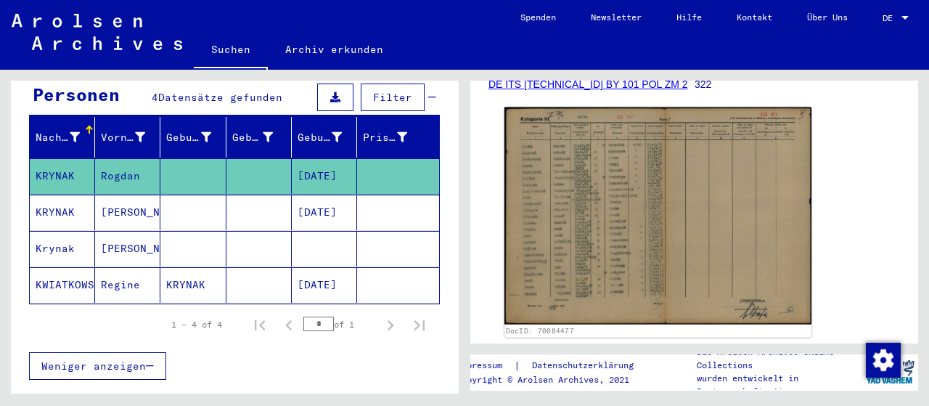
scroll to position [302, 0]
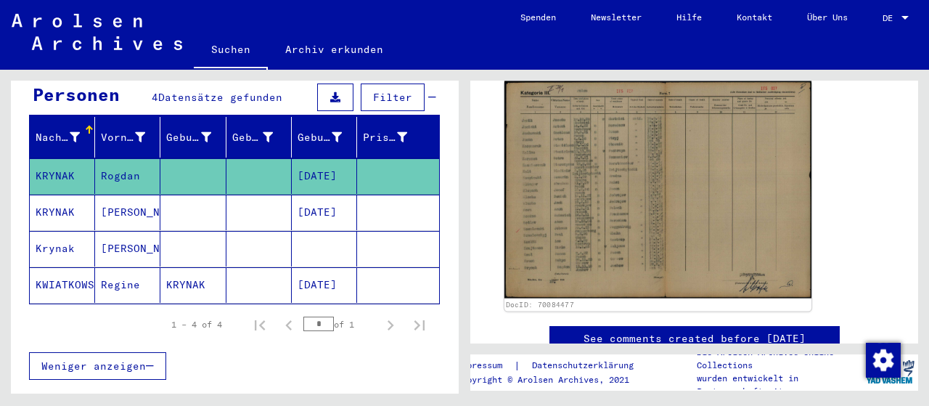
click at [619, 203] on img at bounding box center [657, 189] width 307 height 217
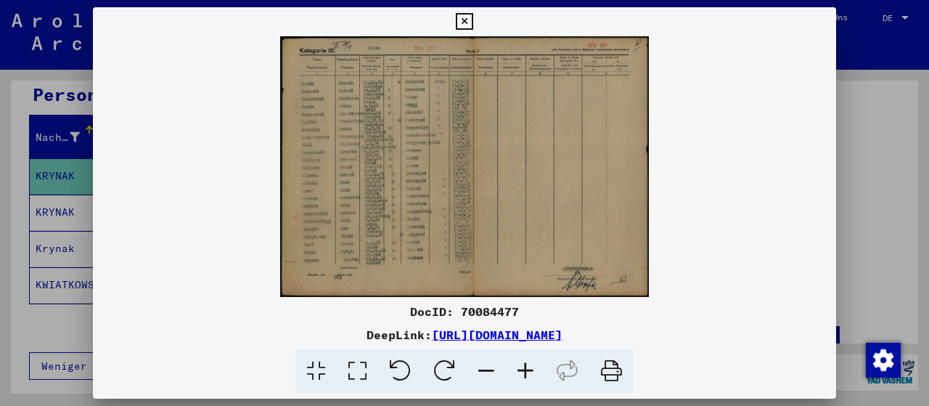
click at [529, 365] on icon at bounding box center [525, 371] width 39 height 44
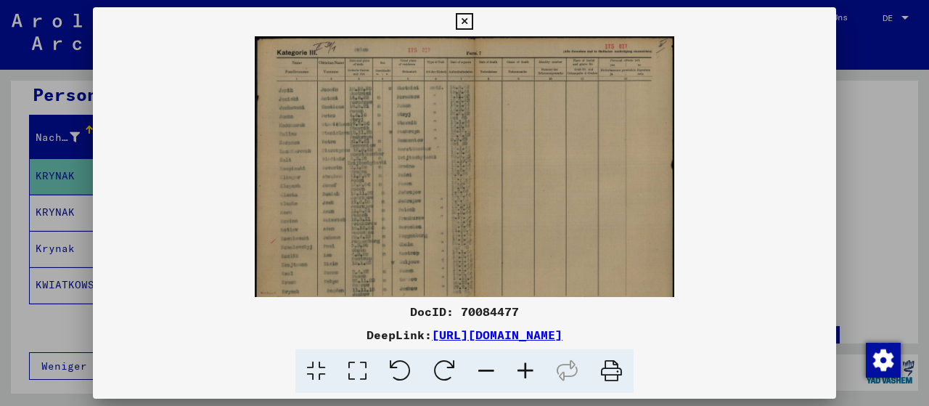
click at [529, 365] on icon at bounding box center [525, 371] width 39 height 44
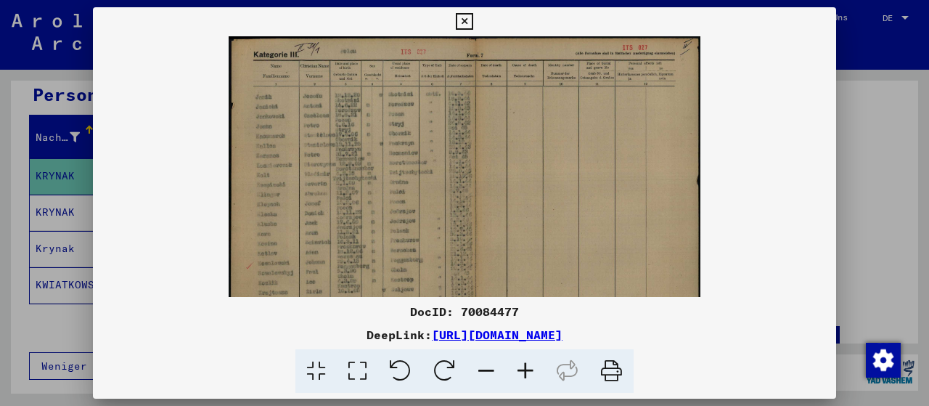
click at [529, 365] on icon at bounding box center [525, 371] width 39 height 44
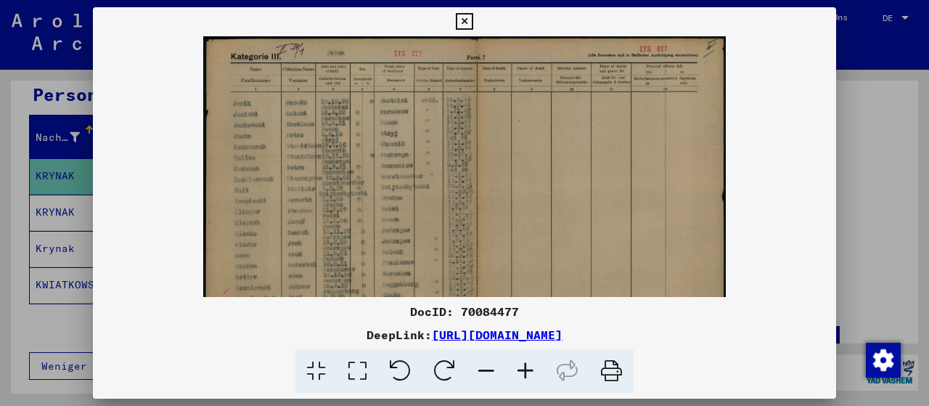
click at [529, 363] on icon at bounding box center [525, 371] width 39 height 44
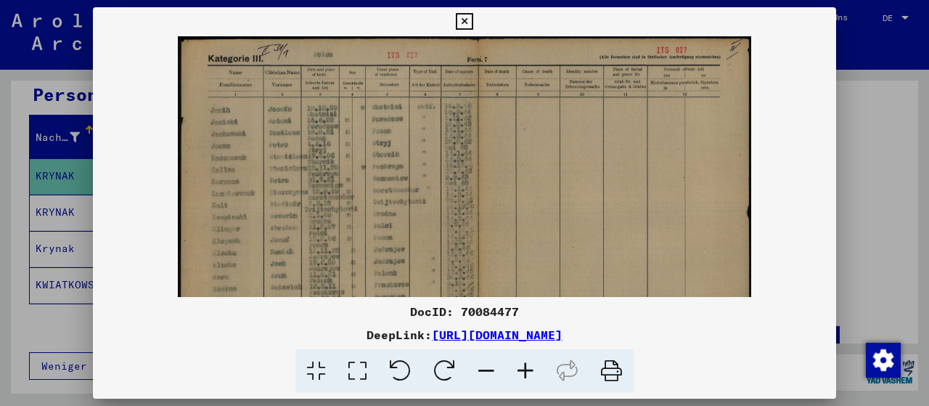
click at [529, 363] on icon at bounding box center [525, 371] width 39 height 44
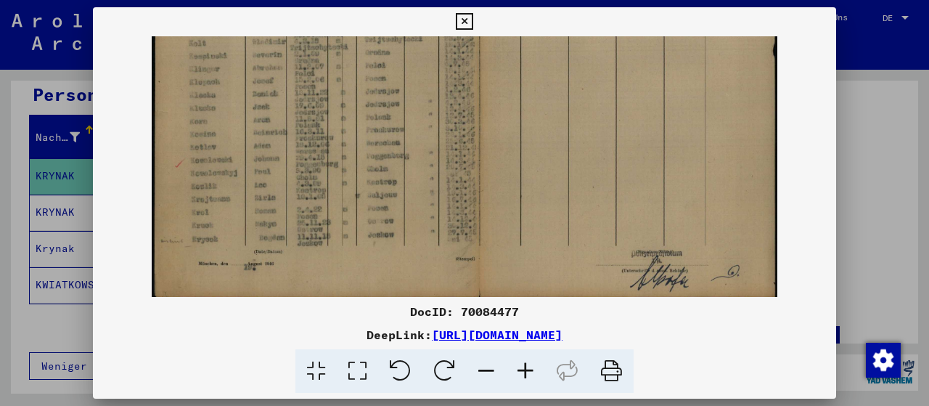
drag, startPoint x: 547, startPoint y: 224, endPoint x: 563, endPoint y: 48, distance: 177.1
click at [561, 48] on img at bounding box center [464, 80] width 625 height 442
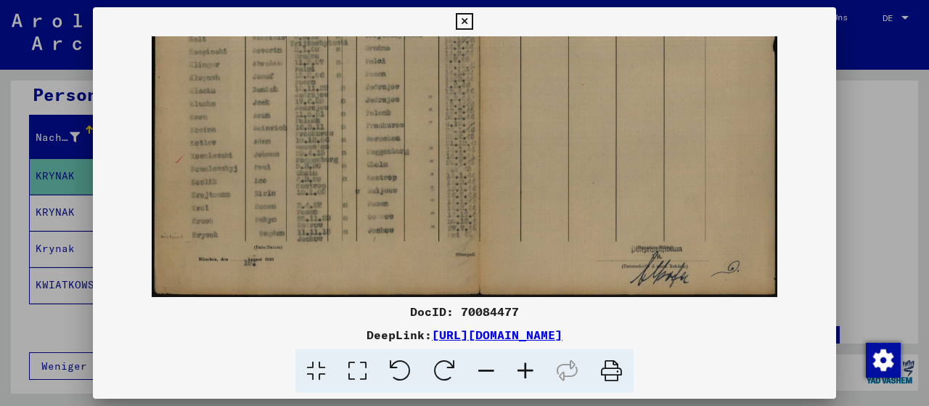
drag, startPoint x: 558, startPoint y: 217, endPoint x: 567, endPoint y: 143, distance: 74.5
click at [567, 143] on img at bounding box center [464, 76] width 625 height 442
click at [528, 366] on icon at bounding box center [525, 371] width 39 height 44
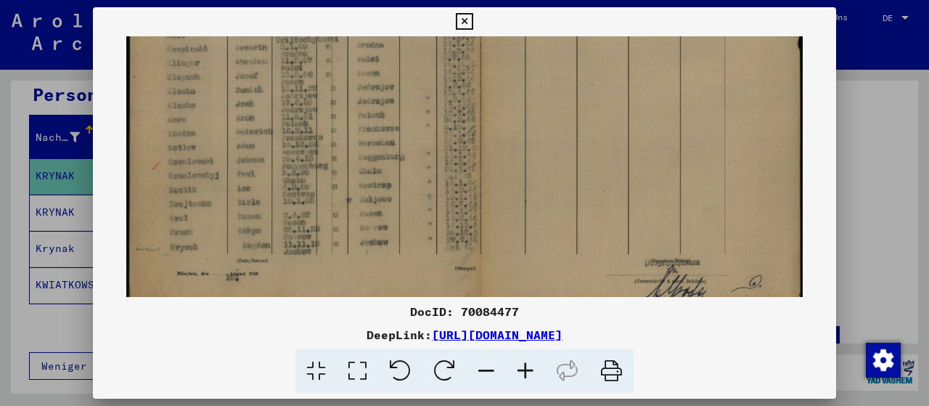
scroll to position [218, 0]
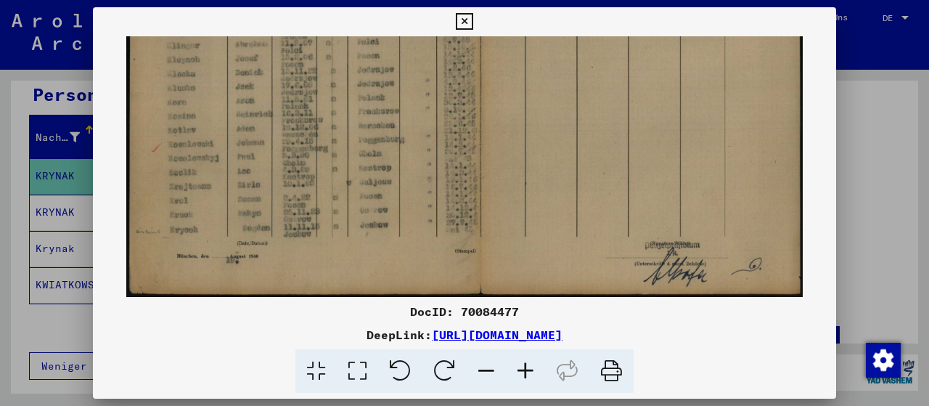
drag, startPoint x: 646, startPoint y: 255, endPoint x: 645, endPoint y: 203, distance: 51.6
click at [645, 203] on img at bounding box center [464, 58] width 676 height 478
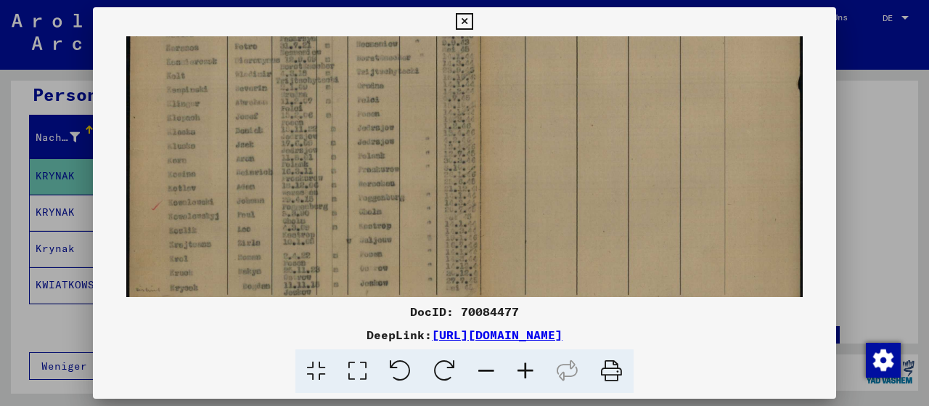
scroll to position [89, 0]
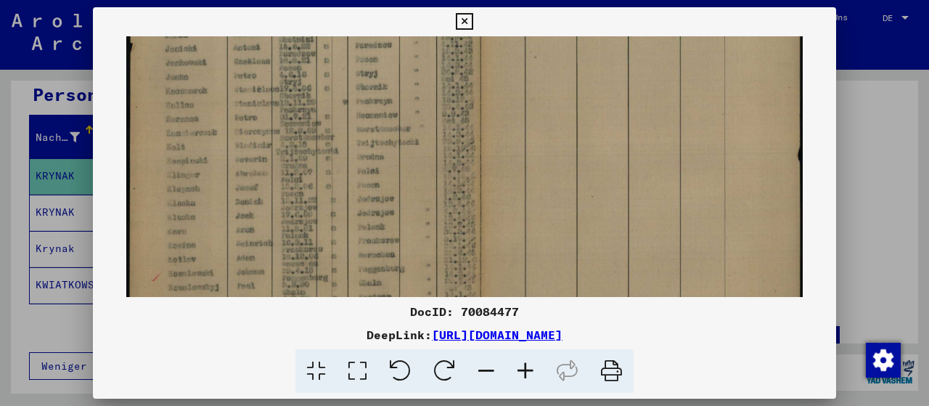
drag, startPoint x: 379, startPoint y: 129, endPoint x: 383, endPoint y: 251, distance: 122.0
click at [383, 251] on img at bounding box center [464, 187] width 676 height 478
click at [473, 14] on icon at bounding box center [464, 21] width 17 height 17
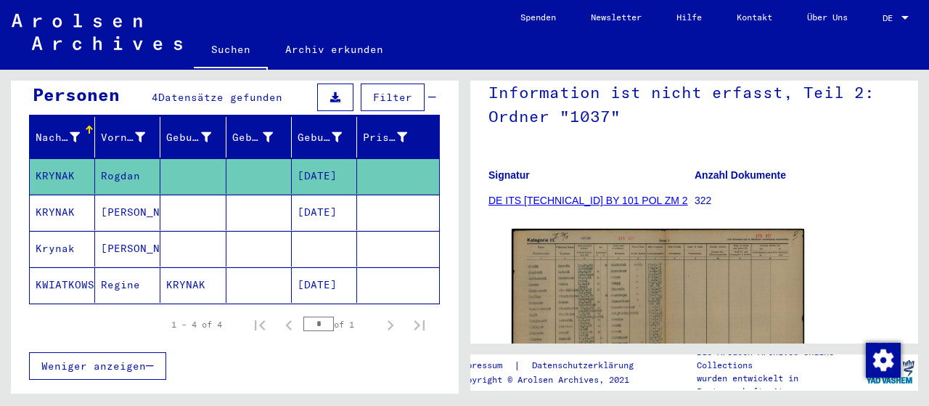
scroll to position [151, 0]
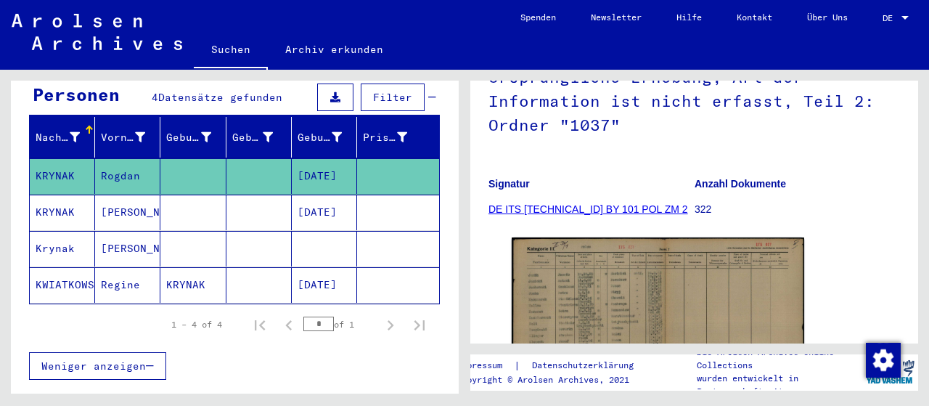
click at [551, 215] on link "DE ITS [TECHNICAL_ID] BY 101 POL ZM 2" at bounding box center [588, 209] width 200 height 12
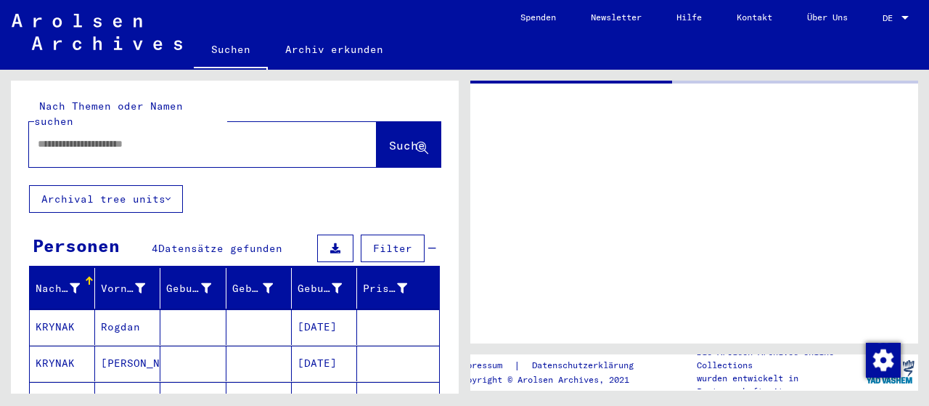
type input "********"
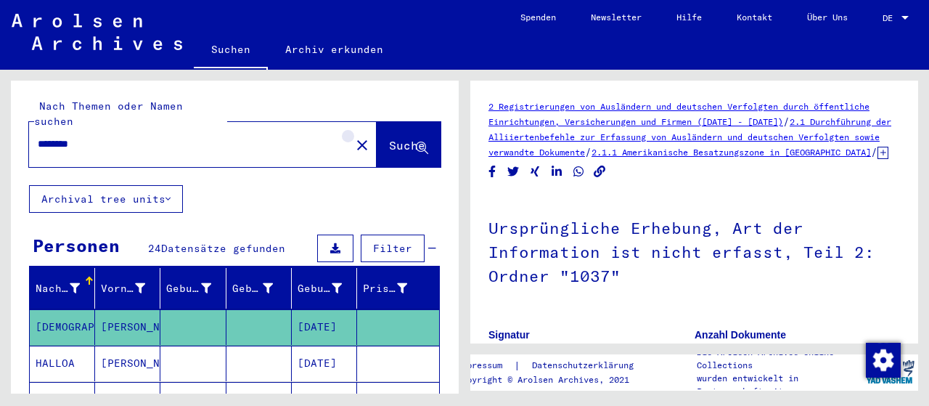
click at [353, 136] on mat-icon "close" at bounding box center [361, 144] width 17 height 17
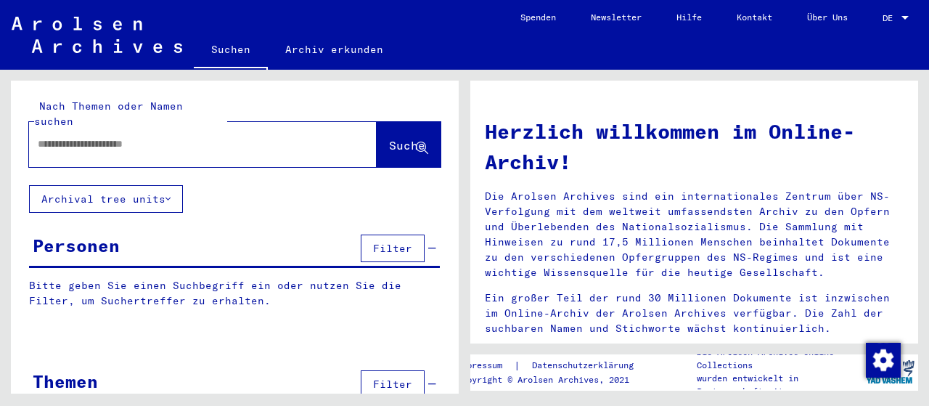
click at [126, 136] on input "text" at bounding box center [185, 143] width 295 height 15
type input "******"
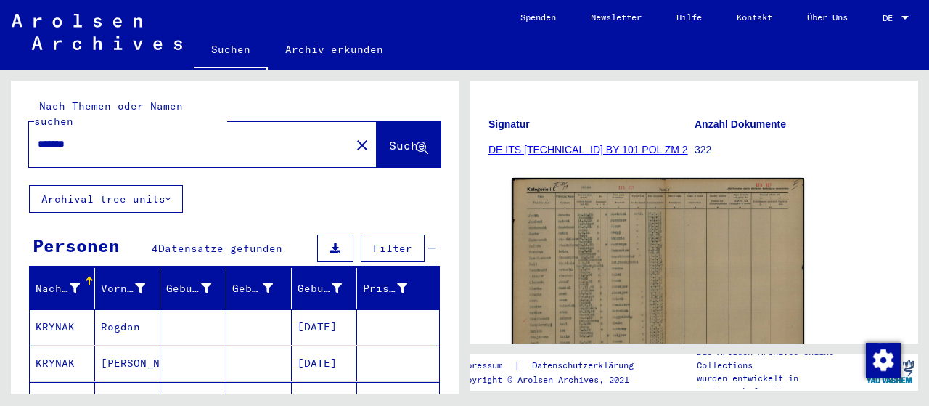
scroll to position [226, 0]
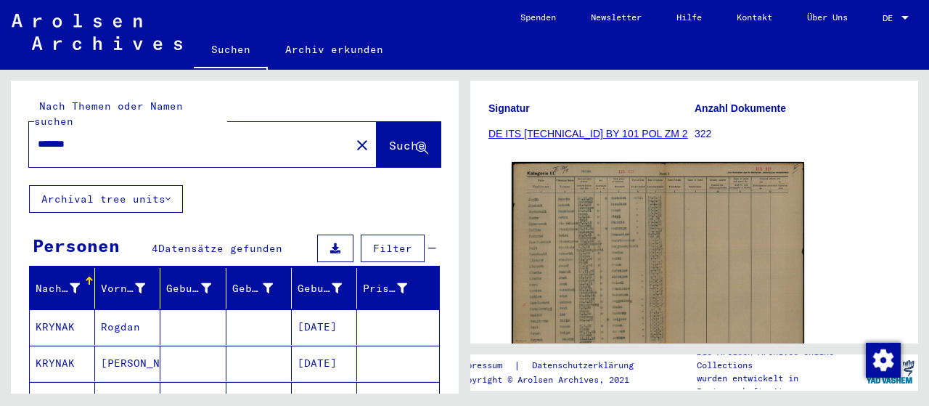
click at [594, 139] on link "DE ITS [TECHNICAL_ID] BY 101 POL ZM 2" at bounding box center [588, 134] width 200 height 12
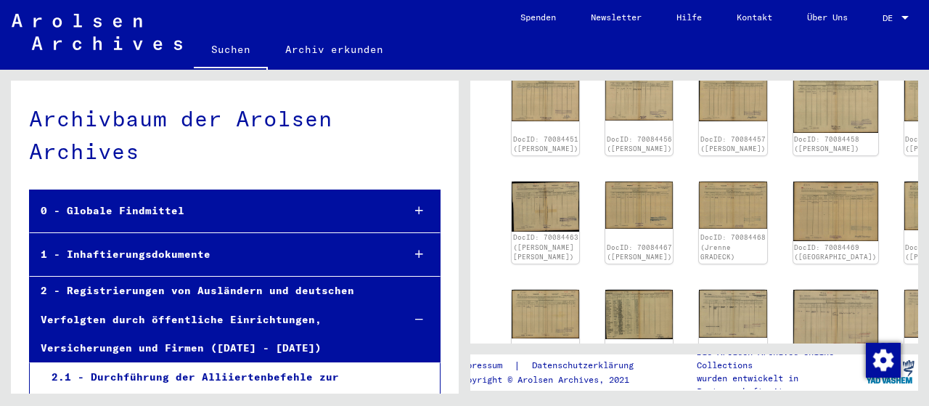
scroll to position [377, 0]
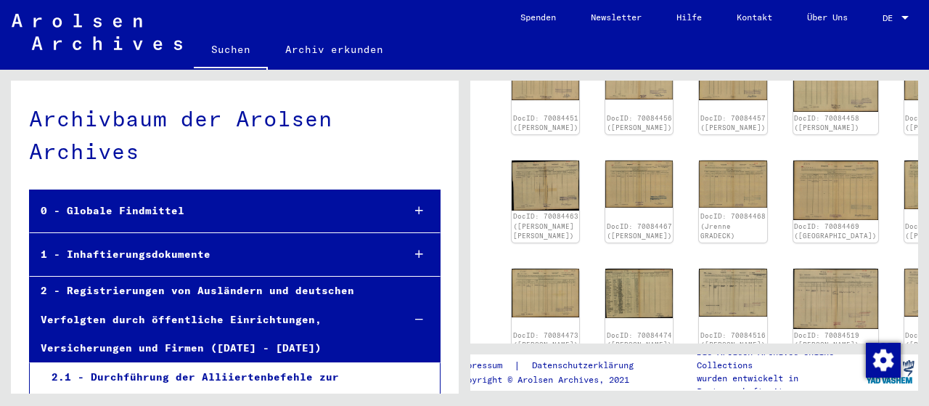
click at [120, 265] on div "1 - Inhaftierungsdokumente" at bounding box center [210, 254] width 361 height 28
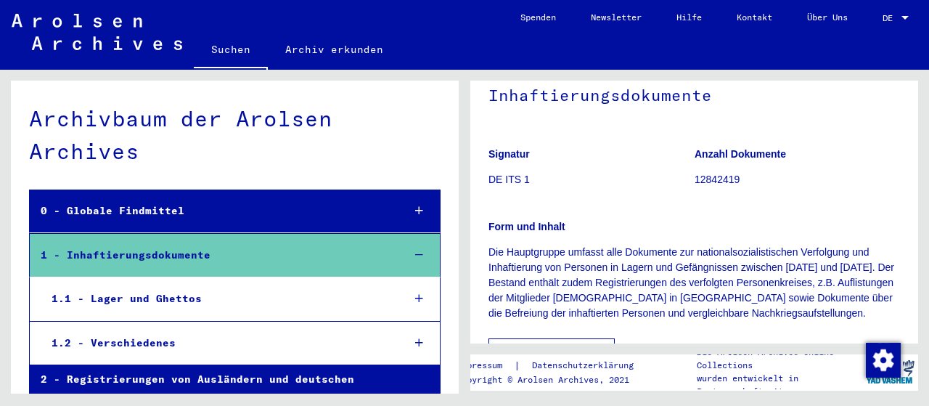
scroll to position [226, 0]
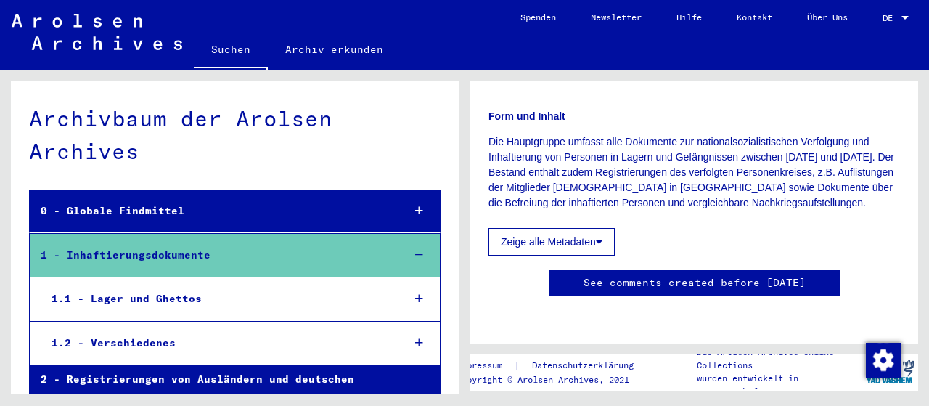
click at [210, 296] on div "1.1 - Lager und Ghettos" at bounding box center [216, 299] width 351 height 28
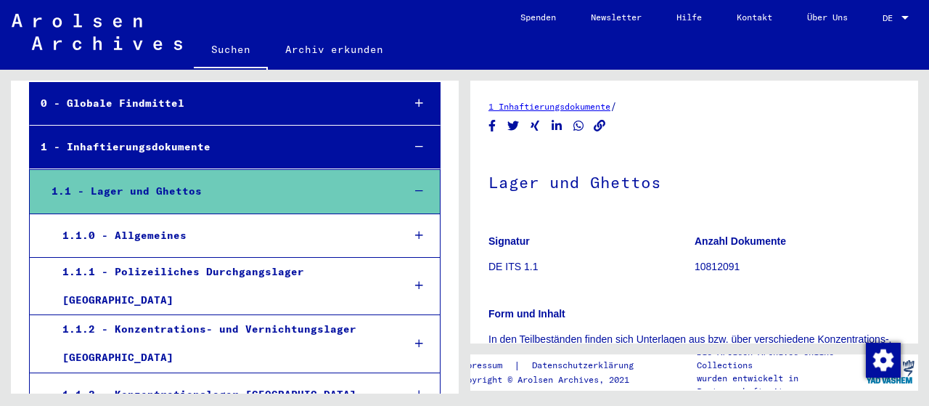
scroll to position [151, 0]
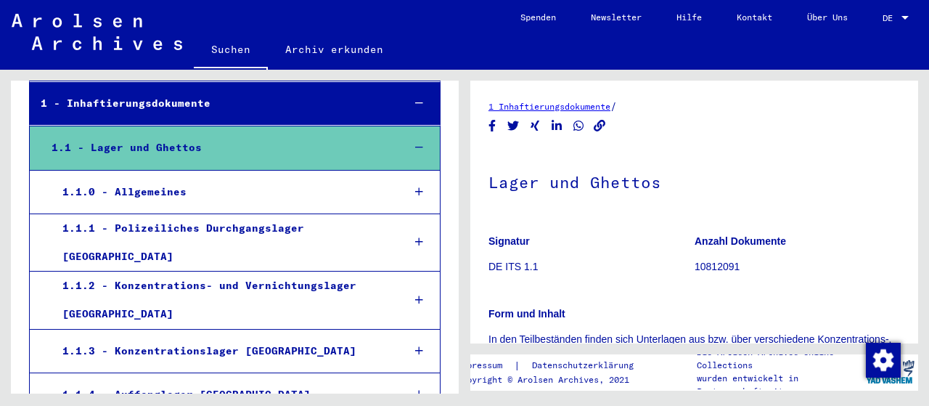
click at [226, 274] on div "1.1.2 - Konzentrations- und Vernichtungslager [GEOGRAPHIC_DATA]" at bounding box center [222, 299] width 340 height 57
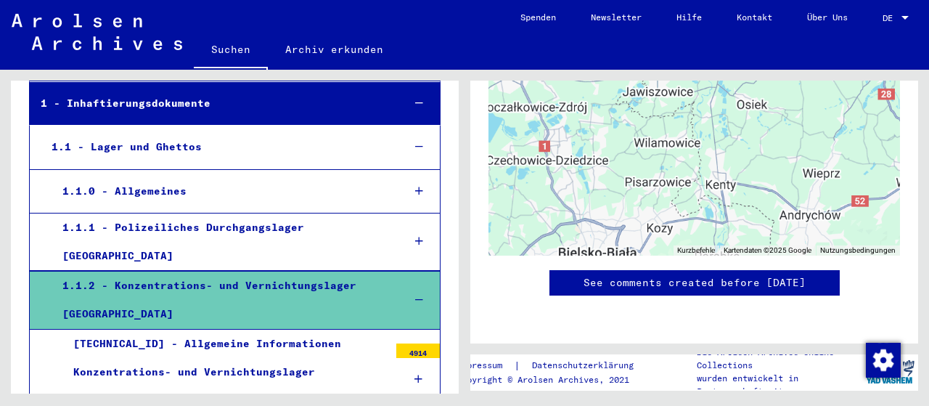
scroll to position [1434, 0]
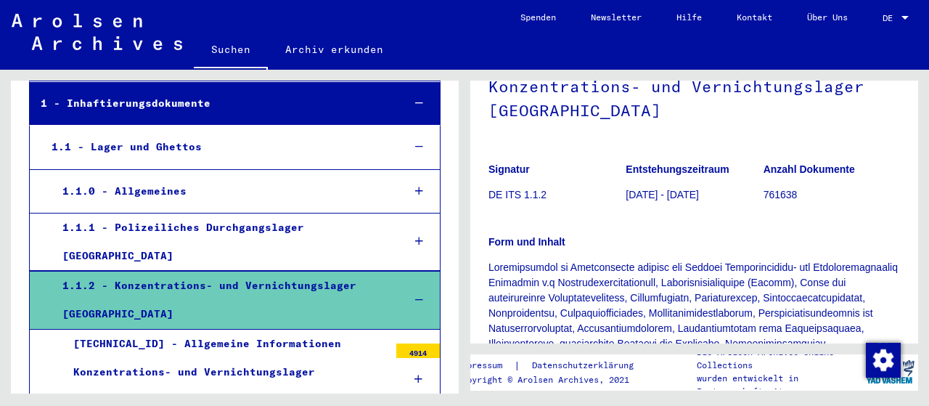
scroll to position [151, 0]
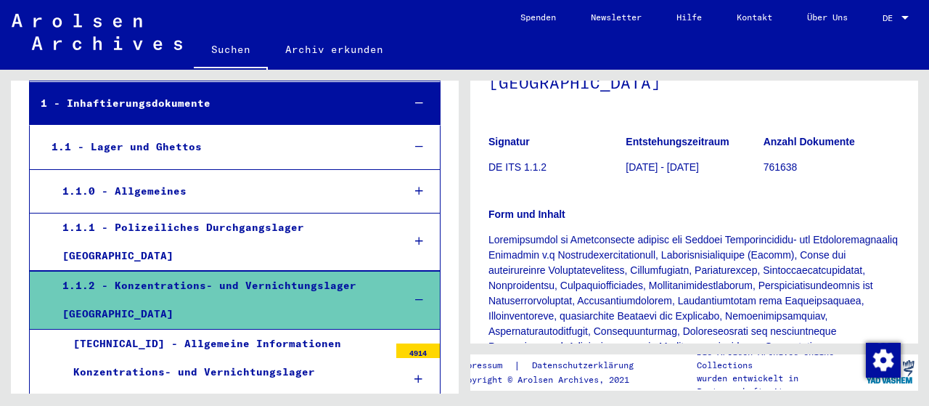
scroll to position [151, 0]
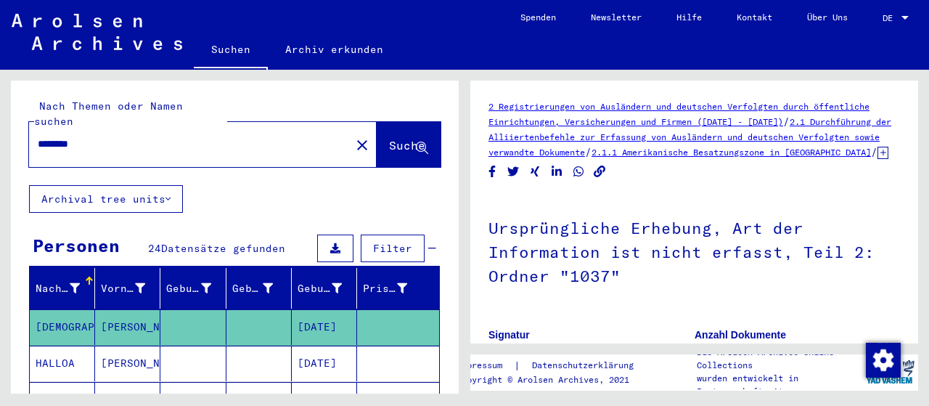
type input "******"
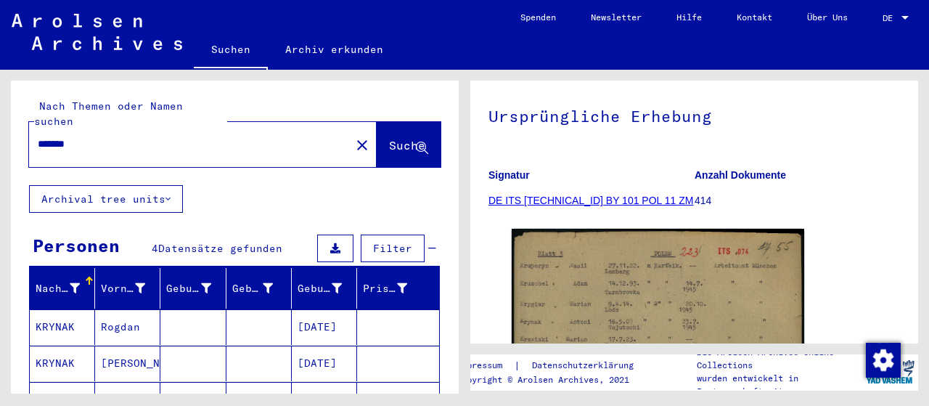
scroll to position [151, 0]
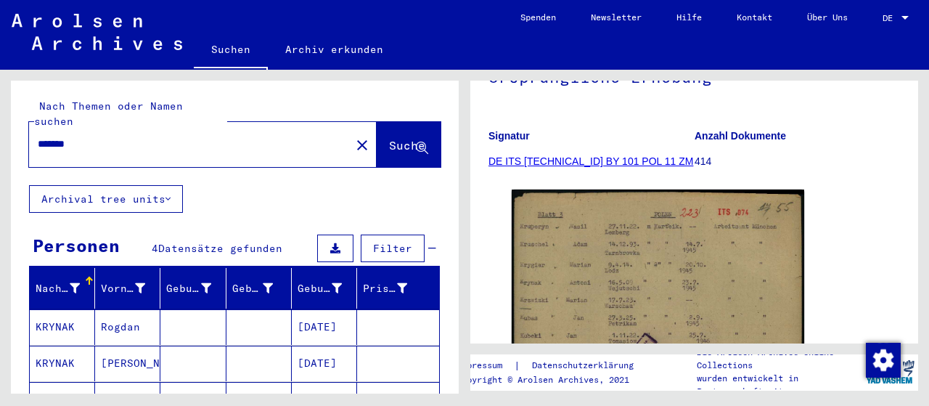
click at [621, 167] on link "DE ITS [TECHNICAL_ID] BY 101 POL 11 ZM" at bounding box center [590, 161] width 205 height 12
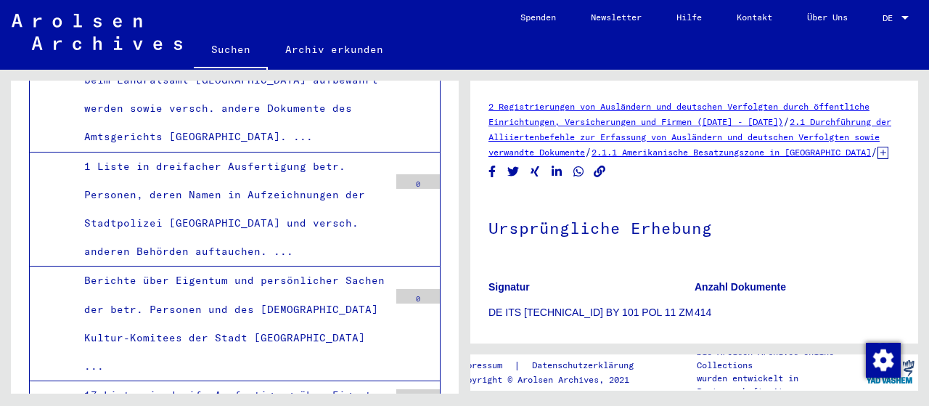
scroll to position [16532, 0]
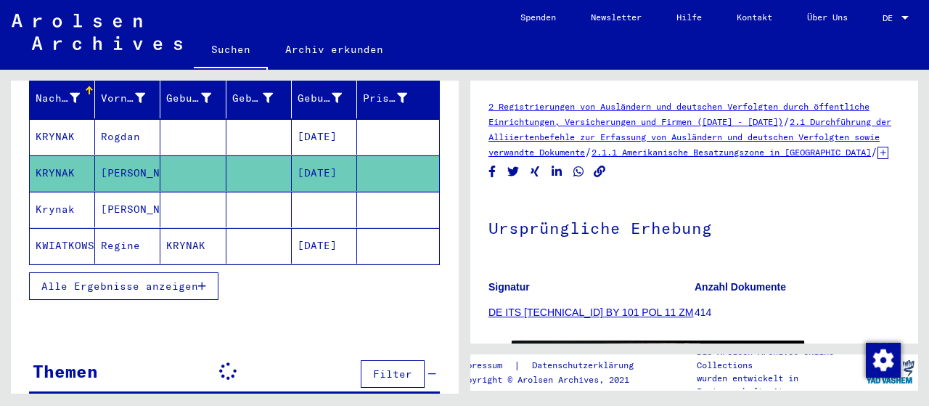
scroll to position [177, 0]
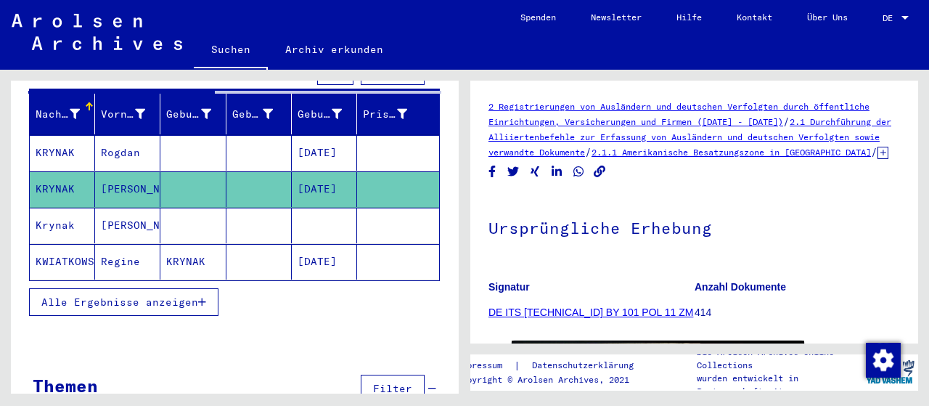
scroll to position [176, 0]
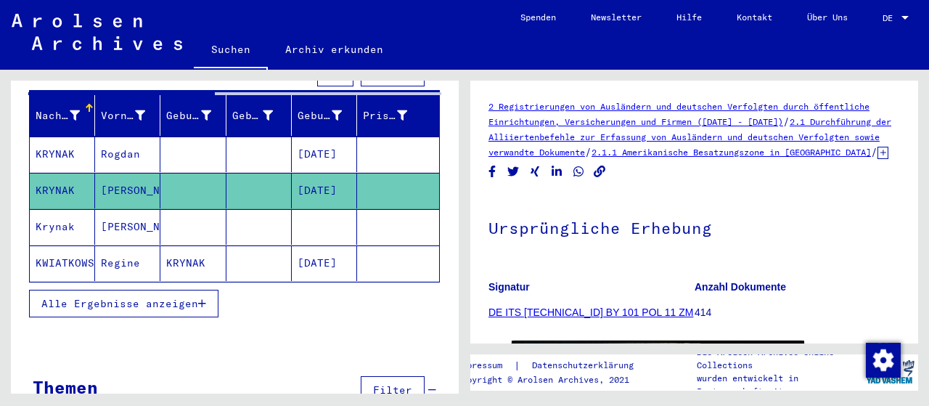
type input "******"
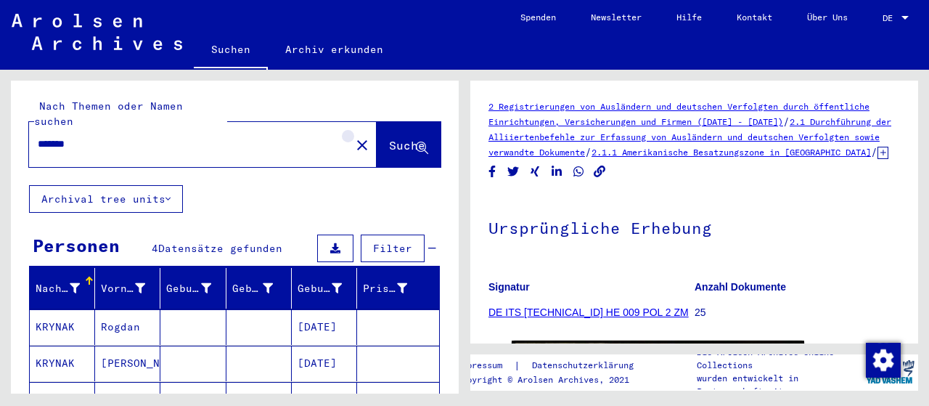
click at [353, 136] on mat-icon "close" at bounding box center [361, 144] width 17 height 17
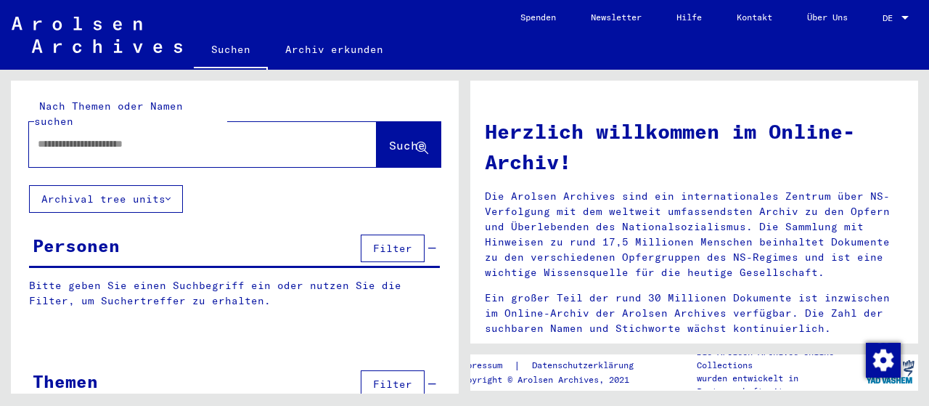
click at [134, 136] on input "text" at bounding box center [185, 143] width 295 height 15
type input "**********"
click at [402, 140] on button "Suche" at bounding box center [409, 144] width 64 height 45
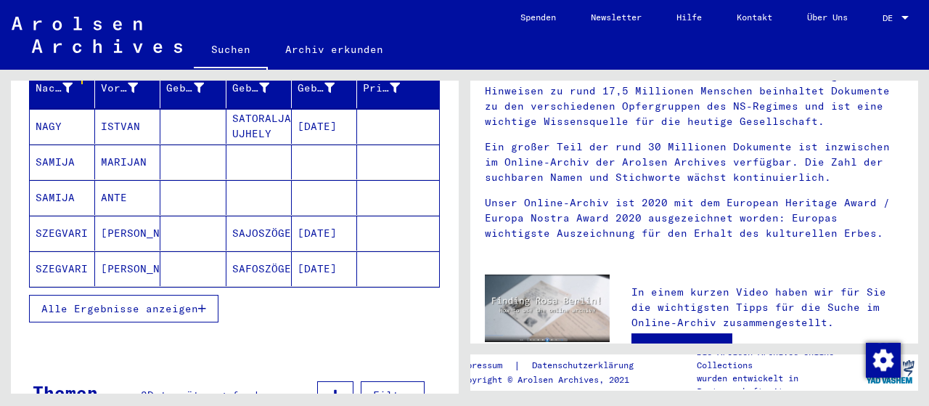
scroll to position [226, 0]
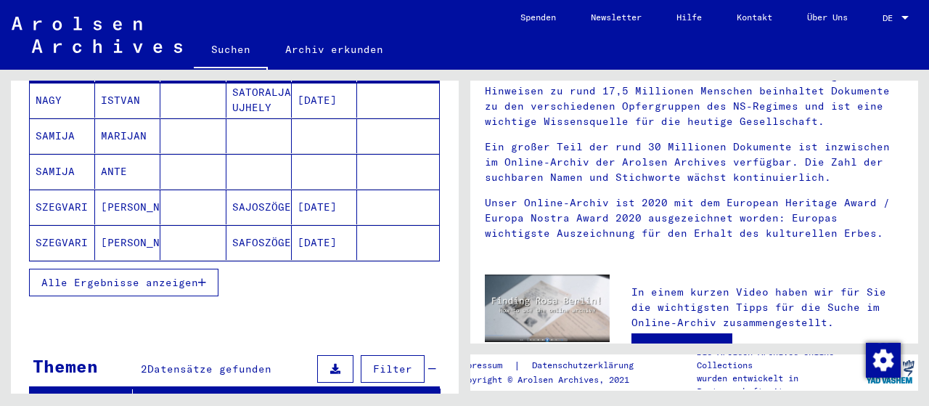
click at [126, 276] on span "Alle Ergebnisse anzeigen" at bounding box center [119, 282] width 157 height 13
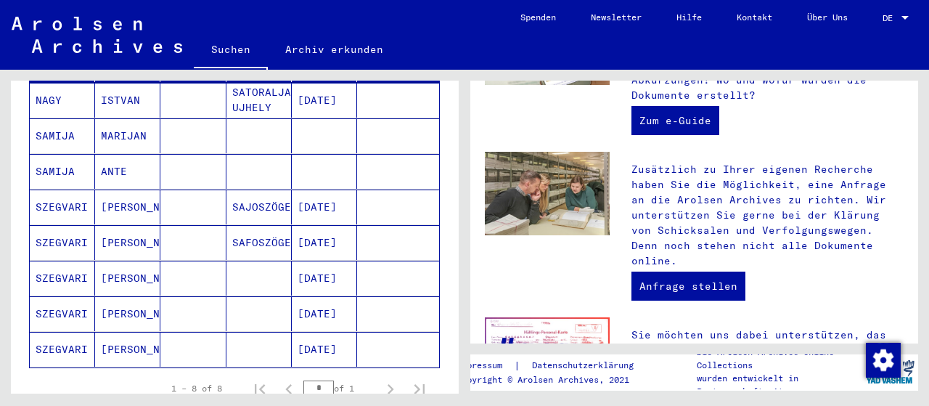
scroll to position [720, 0]
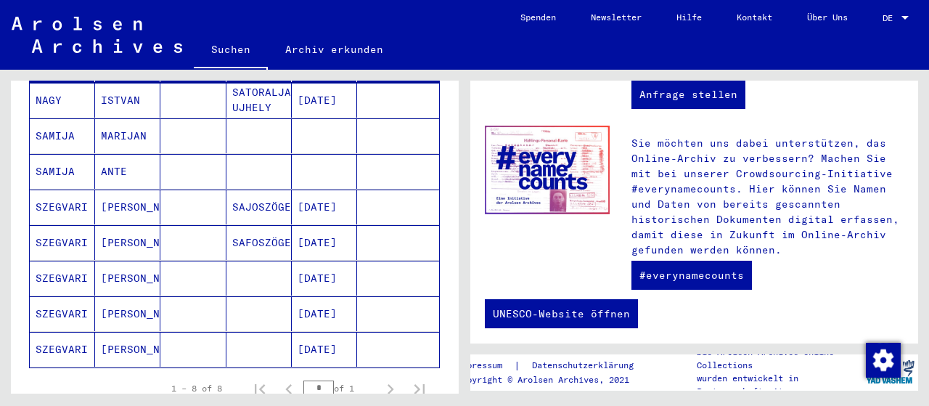
click at [301, 189] on mat-cell "[DATE]" at bounding box center [324, 206] width 65 height 35
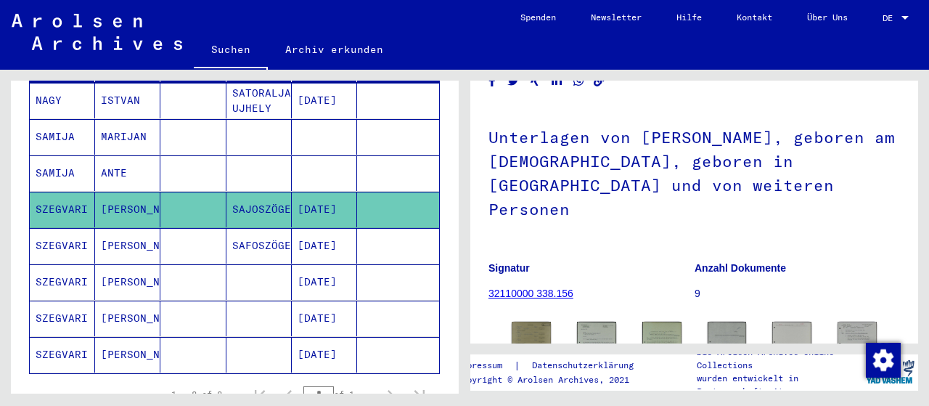
scroll to position [151, 0]
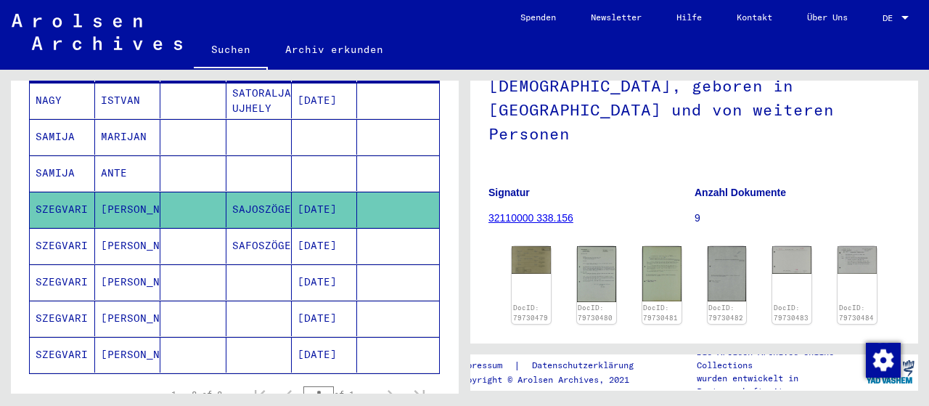
click at [527, 189] on figure "Signatur 32110000 338.156" at bounding box center [590, 207] width 205 height 65
click at [526, 212] on link "32110000 338.156" at bounding box center [530, 218] width 85 height 12
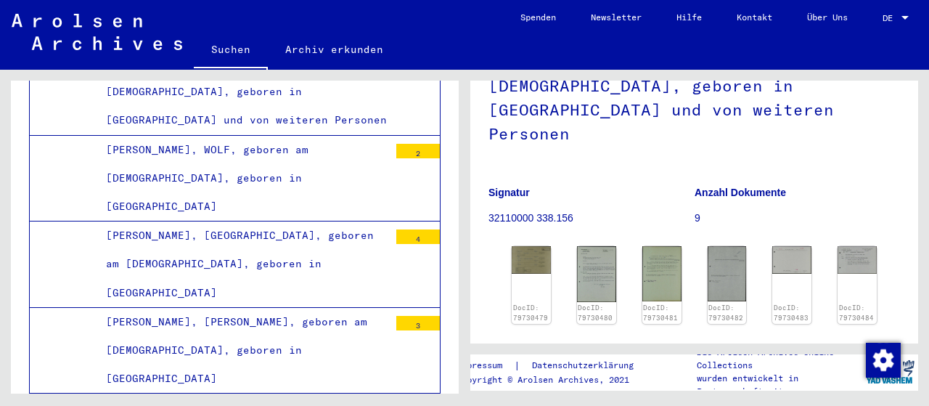
scroll to position [61486, 0]
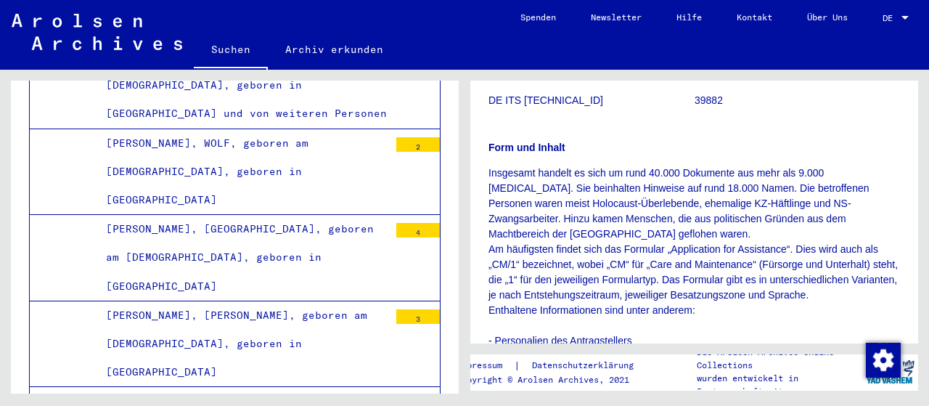
scroll to position [226, 0]
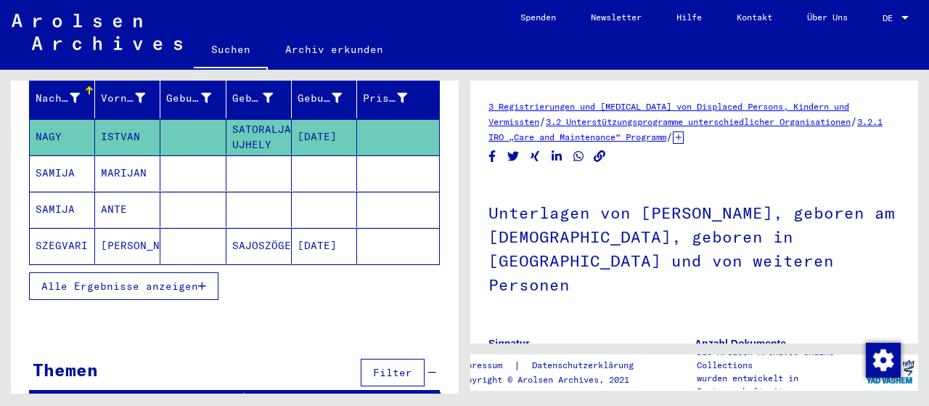
scroll to position [195, 0]
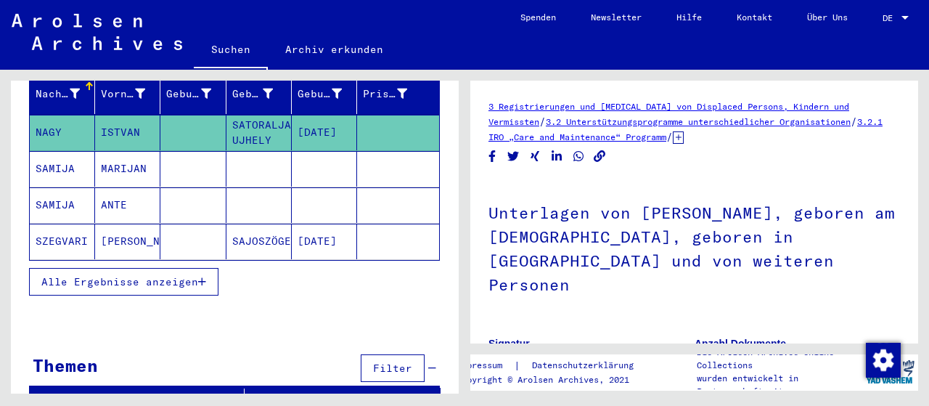
click at [132, 275] on span "Alle Ergebnisse anzeigen" at bounding box center [119, 281] width 157 height 13
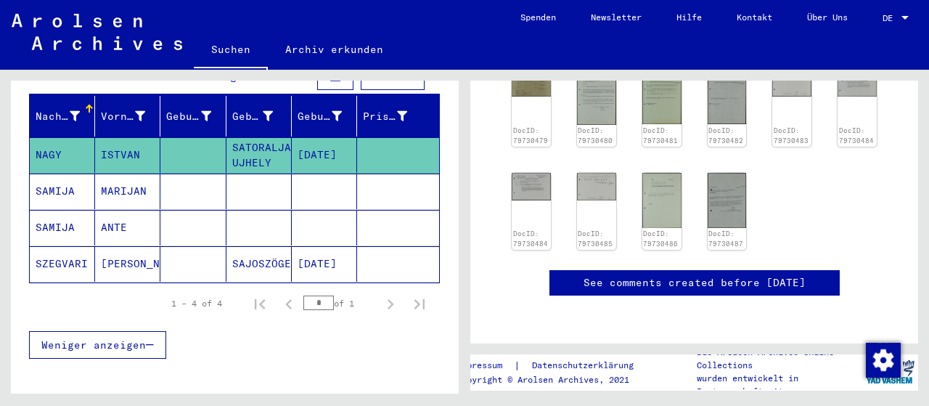
scroll to position [224, 0]
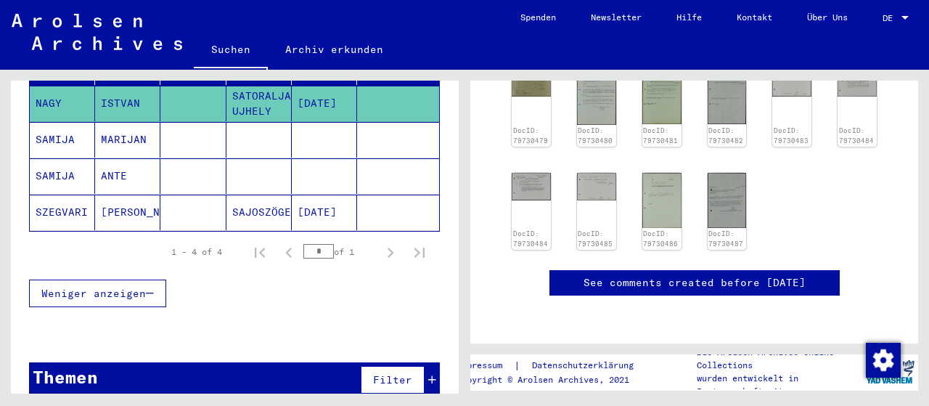
click at [59, 203] on mat-cell "SZEGVARI" at bounding box center [62, 213] width 65 height 36
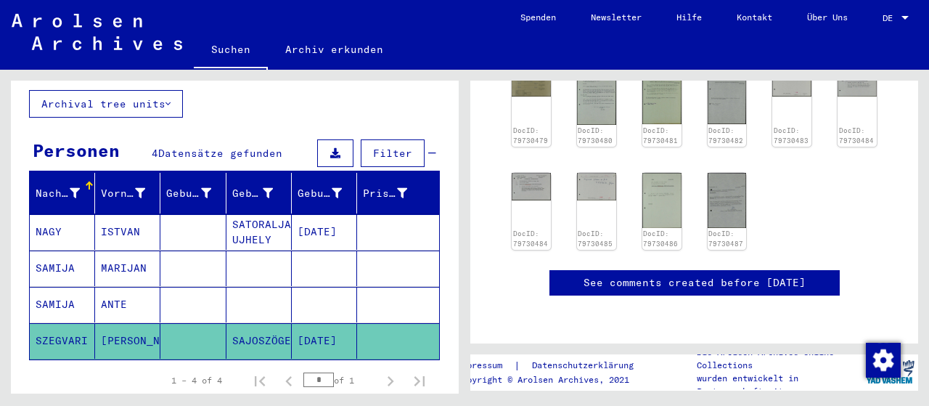
scroll to position [73, 0]
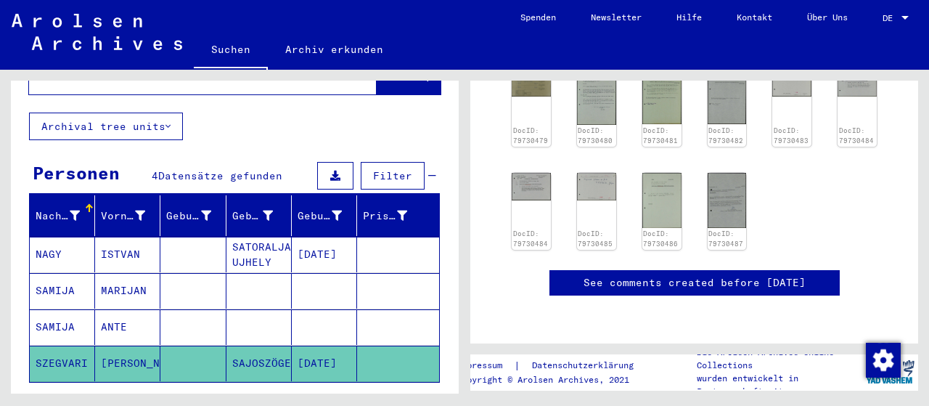
click at [118, 237] on mat-cell "ISTVAN" at bounding box center [127, 255] width 65 height 36
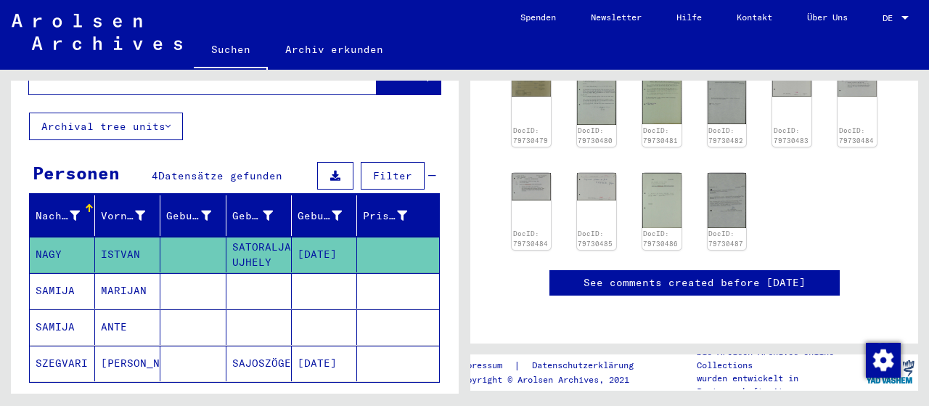
click at [173, 237] on mat-cell at bounding box center [192, 255] width 65 height 36
click at [541, 171] on img at bounding box center [531, 185] width 41 height 29
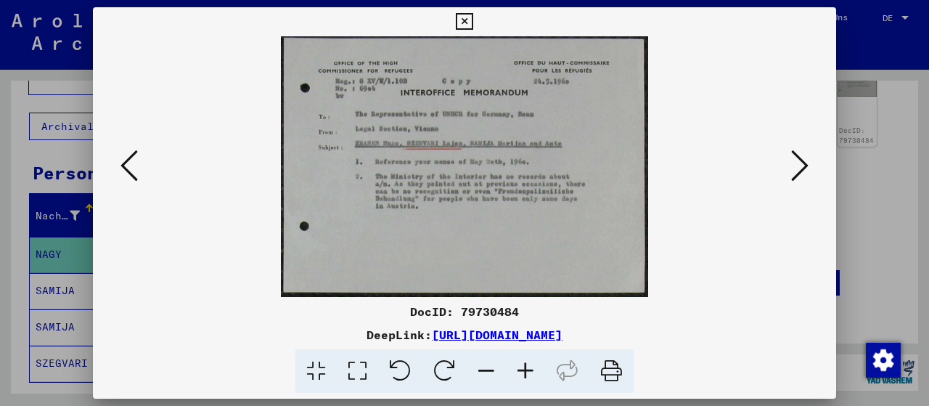
click at [528, 369] on icon at bounding box center [525, 371] width 39 height 44
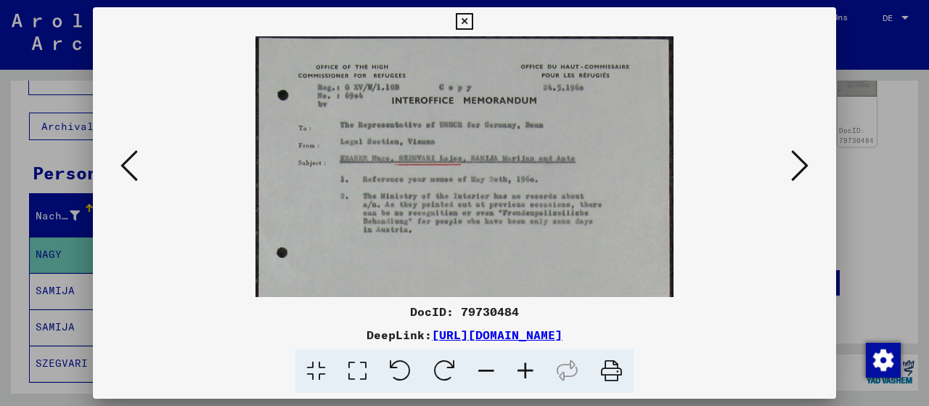
click at [528, 369] on icon at bounding box center [525, 371] width 39 height 44
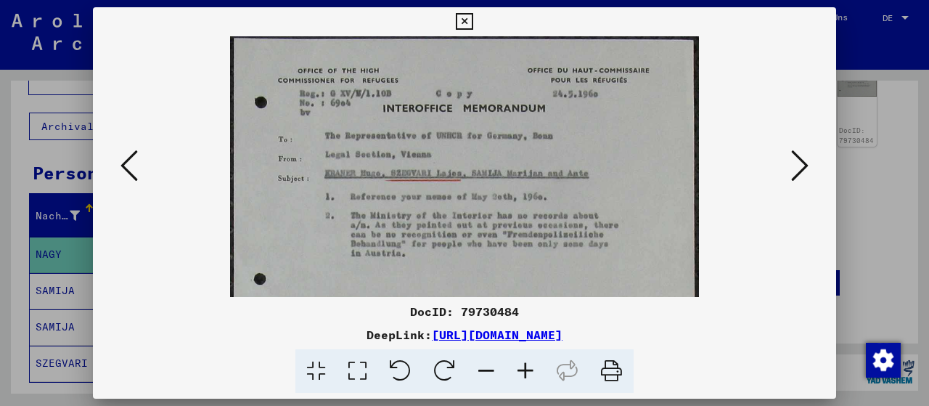
click at [528, 369] on icon at bounding box center [525, 371] width 39 height 44
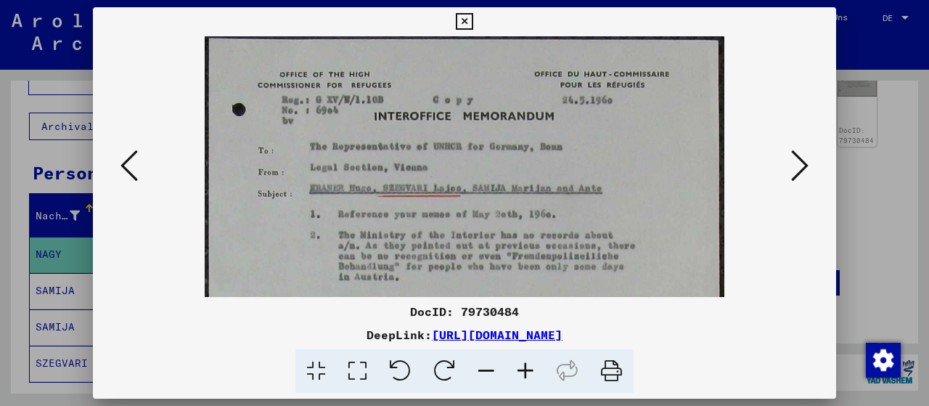
click at [803, 166] on icon at bounding box center [799, 165] width 17 height 35
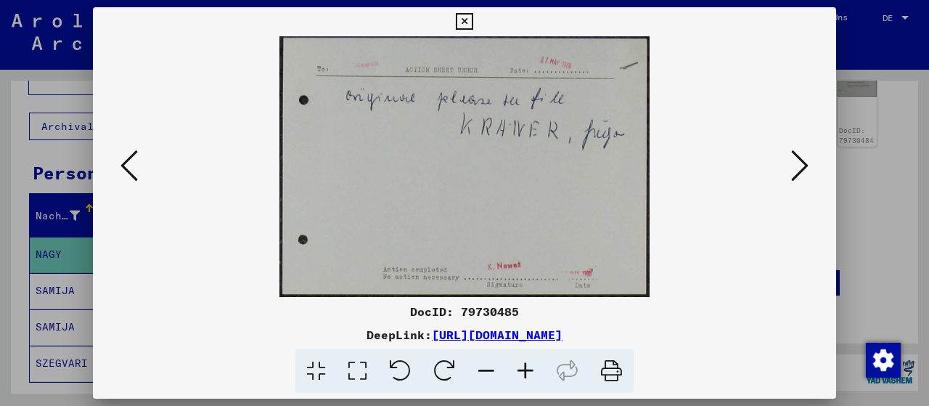
click at [803, 166] on icon at bounding box center [799, 165] width 17 height 35
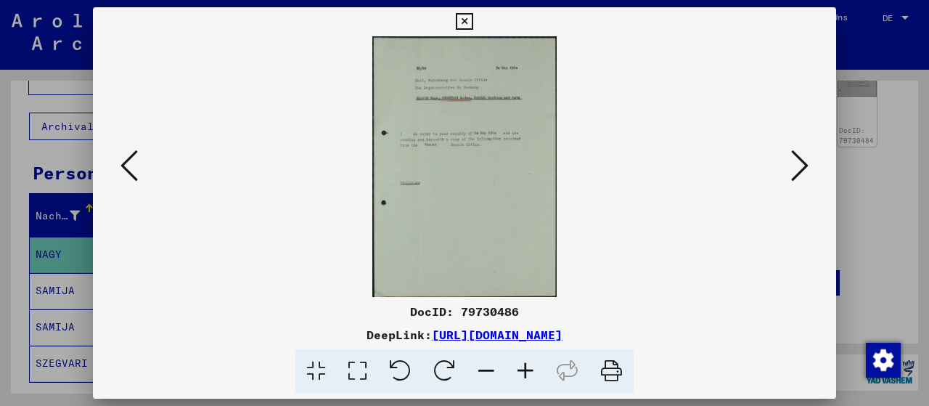
click at [803, 166] on icon at bounding box center [799, 165] width 17 height 35
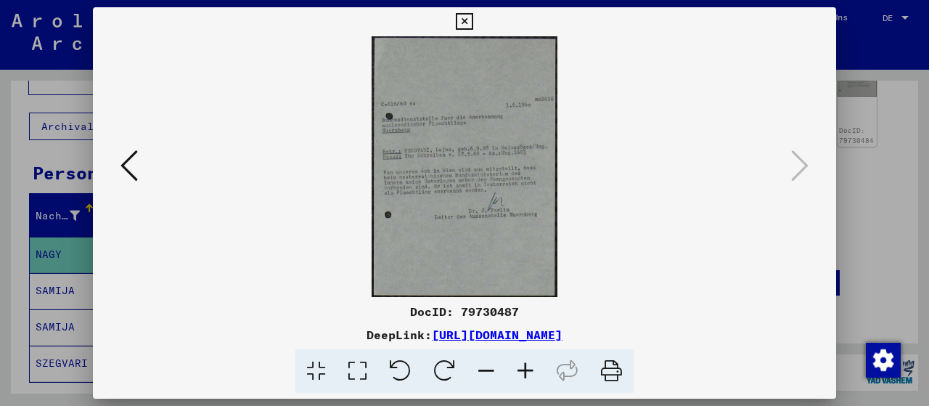
click at [787, 163] on viewer-one-image at bounding box center [464, 166] width 645 height 261
click at [473, 18] on icon at bounding box center [464, 21] width 17 height 17
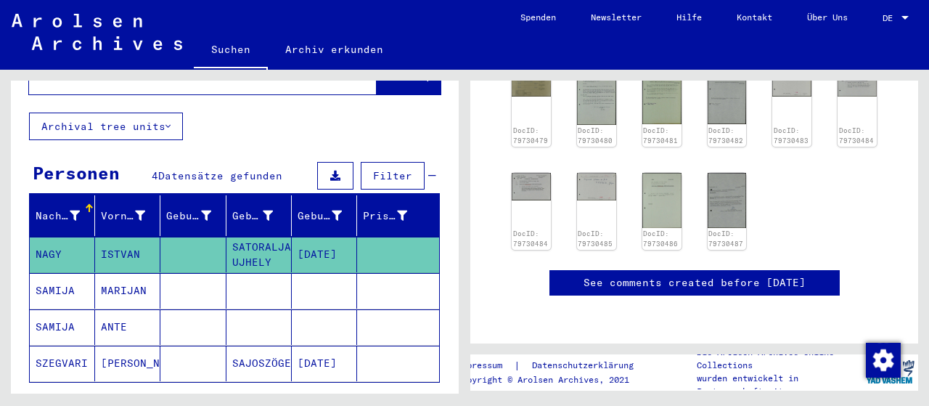
click at [129, 278] on mat-cell "MARIJAN" at bounding box center [127, 291] width 65 height 36
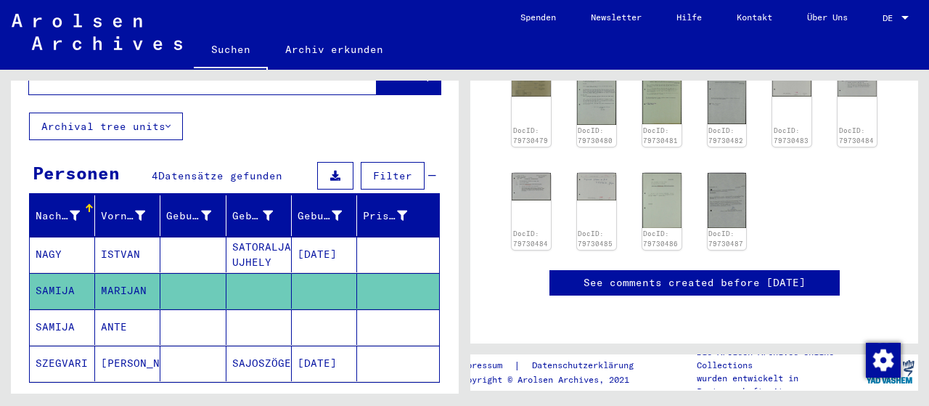
click at [92, 309] on mat-cell "SAMIJA" at bounding box center [62, 327] width 65 height 36
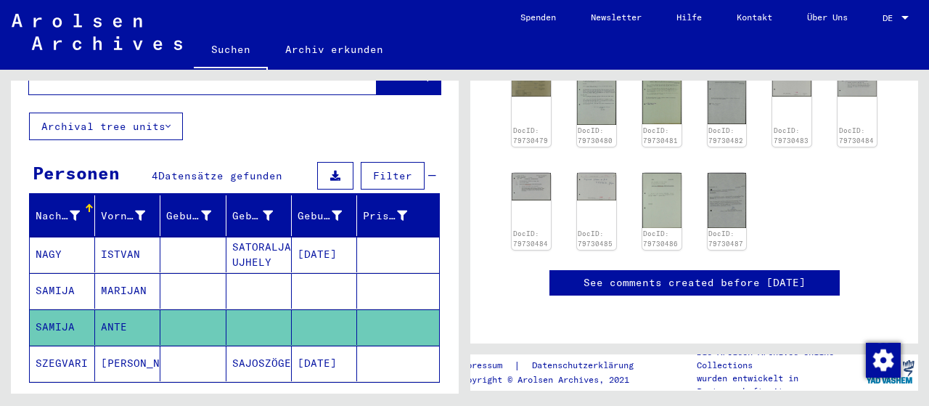
click at [120, 309] on mat-cell "ANTE" at bounding box center [127, 327] width 65 height 36
click at [113, 346] on mat-cell "[PERSON_NAME]" at bounding box center [127, 364] width 65 height 36
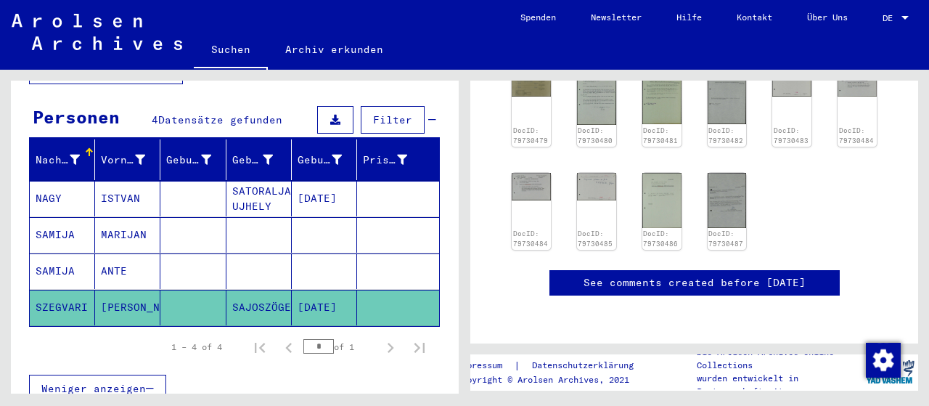
scroll to position [224, 0]
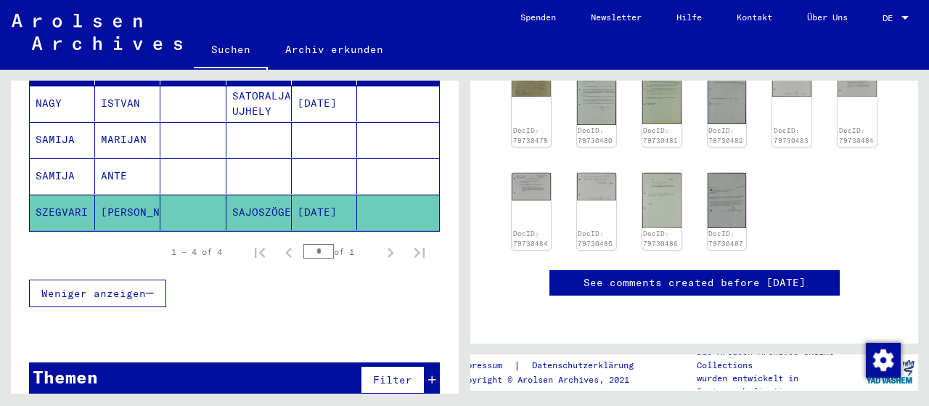
click at [245, 195] on mat-cell "SAJOSZÖGED" at bounding box center [258, 213] width 65 height 36
click at [62, 195] on mat-cell "SZEGVARI" at bounding box center [62, 213] width 65 height 36
type input "**********"
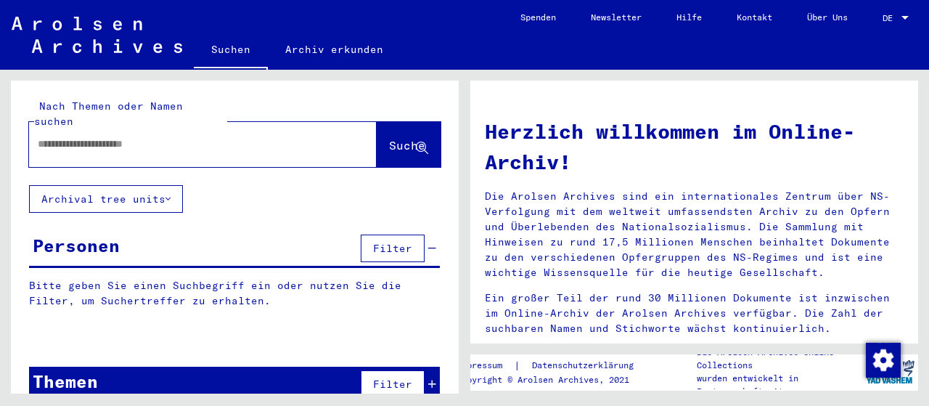
type input "******"
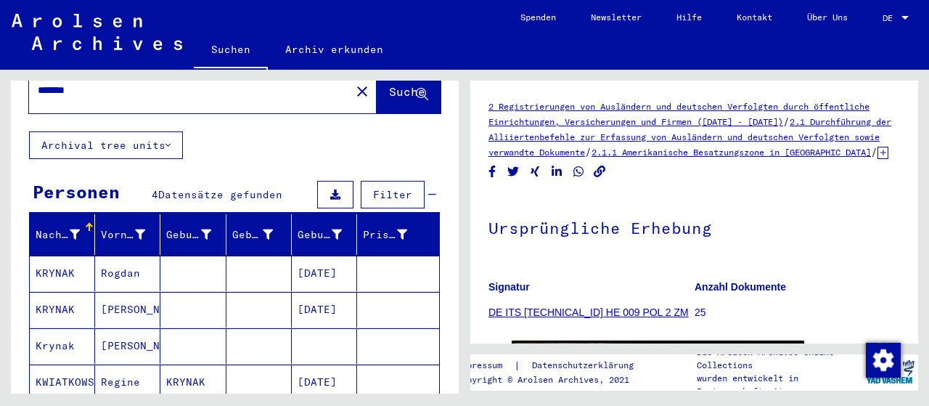
scroll to position [75, 0]
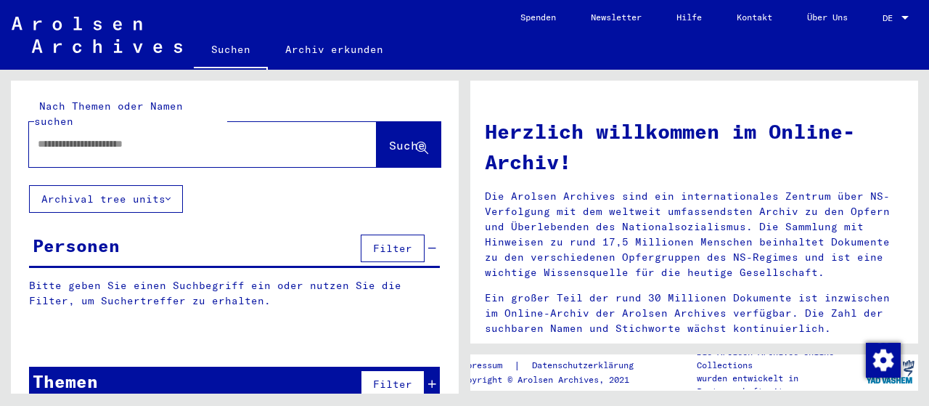
click at [64, 136] on input "text" at bounding box center [185, 143] width 295 height 15
click at [403, 138] on span "Suche" at bounding box center [407, 145] width 36 height 15
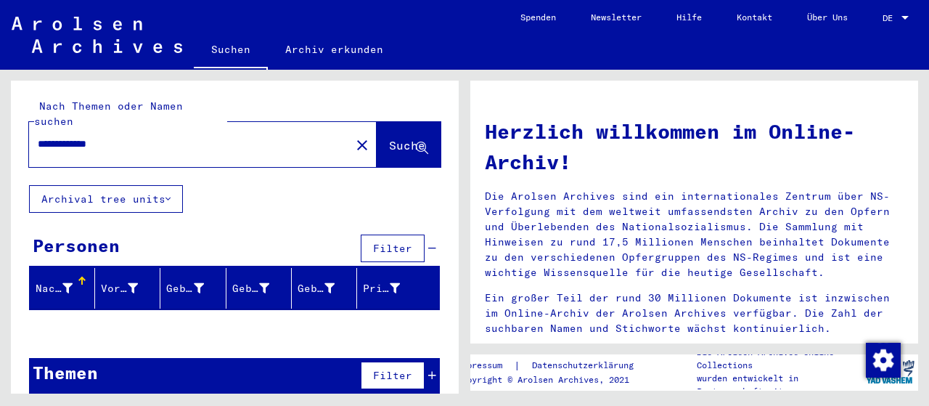
click at [55, 136] on input "**********" at bounding box center [185, 143] width 295 height 15
click at [62, 136] on input "**********" at bounding box center [185, 143] width 295 height 15
click at [81, 136] on input "**********" at bounding box center [185, 143] width 295 height 15
type input "**********"
click at [348, 130] on button "close" at bounding box center [362, 144] width 29 height 29
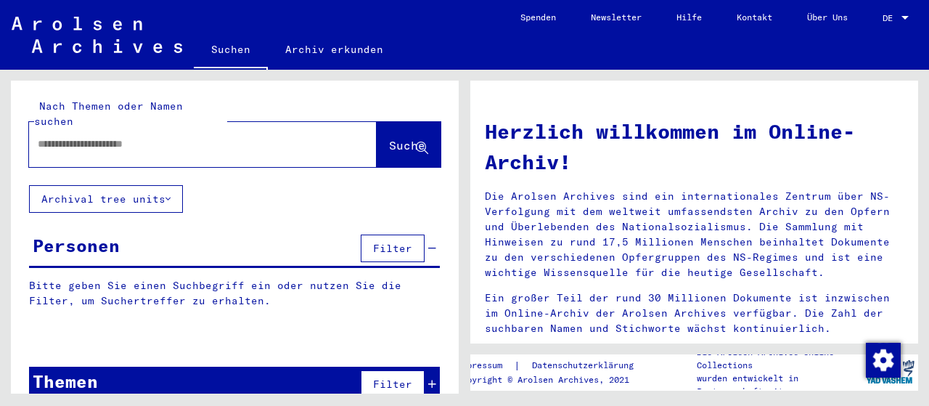
click at [52, 138] on div at bounding box center [181, 144] width 304 height 33
click at [52, 136] on input "text" at bounding box center [185, 143] width 295 height 15
type input "**********"
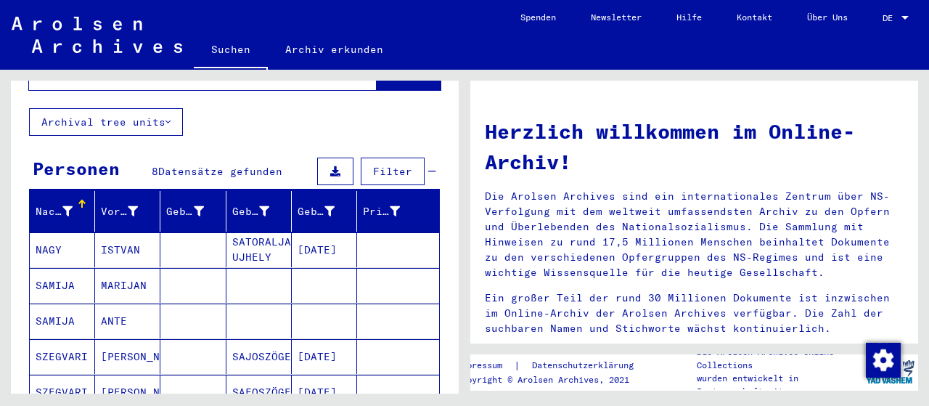
scroll to position [151, 0]
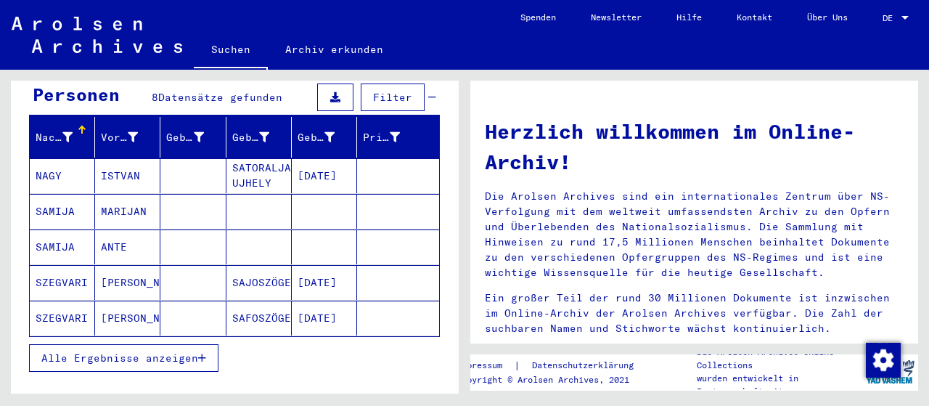
click at [103, 351] on span "Alle Ergebnisse anzeigen" at bounding box center [119, 357] width 157 height 13
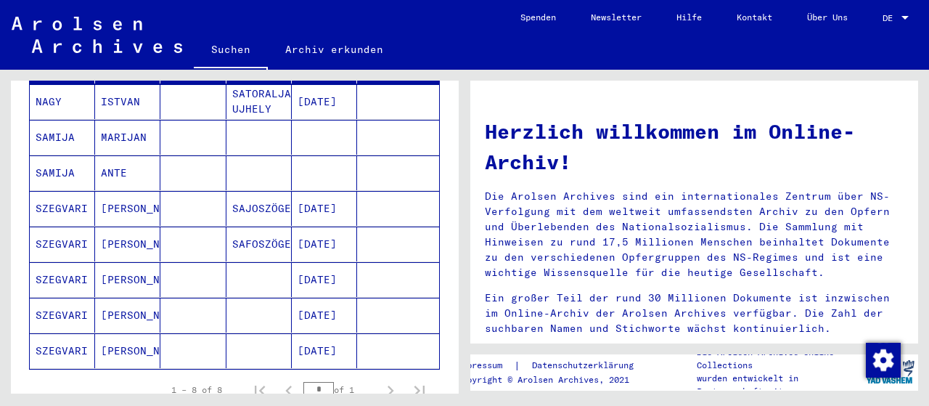
scroll to position [226, 0]
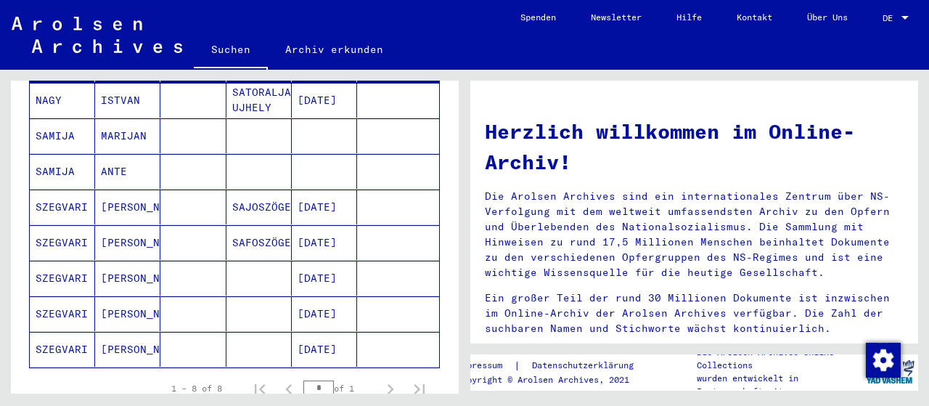
click at [323, 195] on mat-cell "[DATE]" at bounding box center [324, 206] width 65 height 35
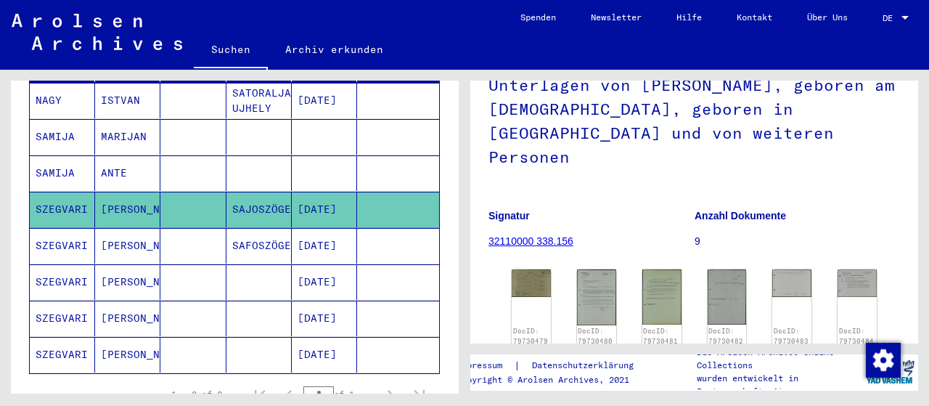
scroll to position [151, 0]
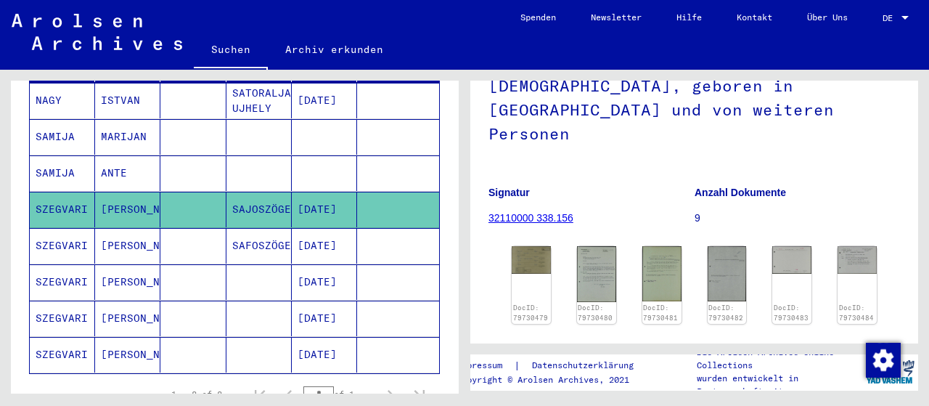
click at [518, 212] on link "32110000 338.156" at bounding box center [530, 218] width 85 height 12
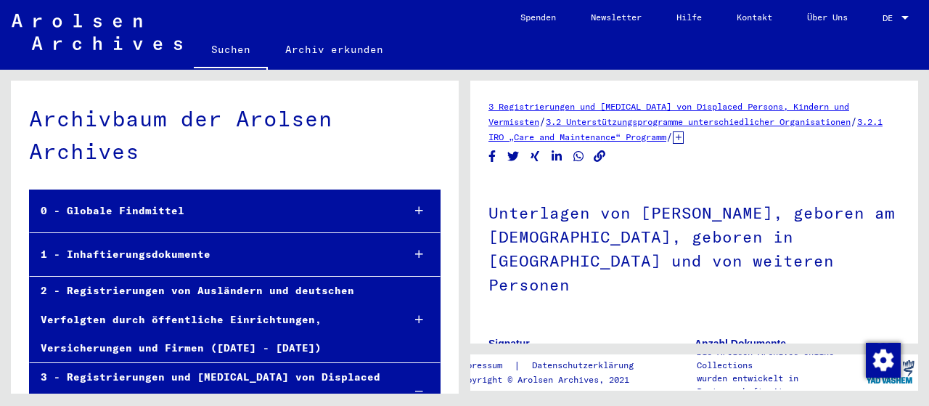
click at [348, 263] on div "1 - Inhaftierungsdokumente" at bounding box center [210, 254] width 361 height 28
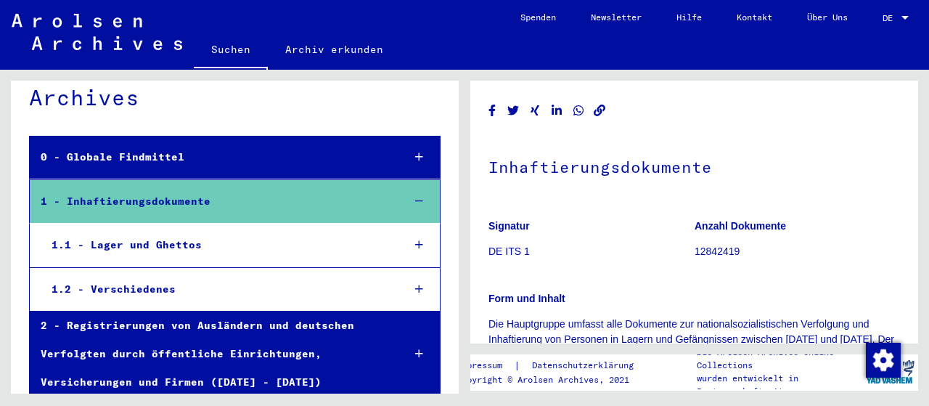
scroll to position [75, 0]
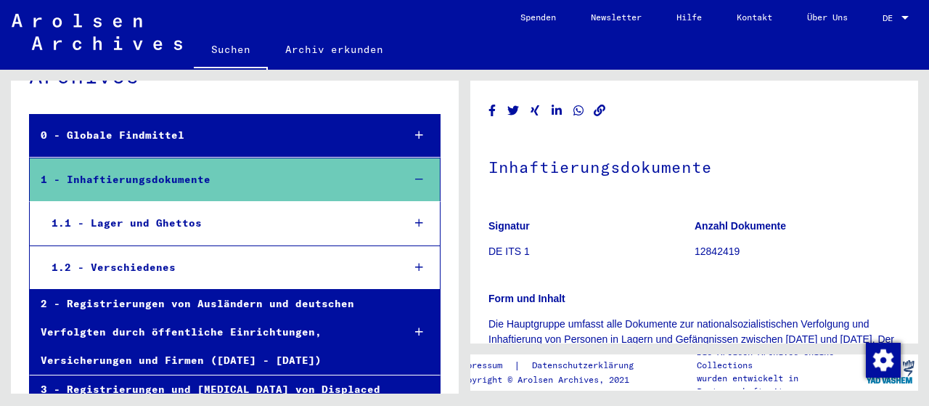
click at [158, 217] on div "1.1 - Lager und Ghettos" at bounding box center [216, 223] width 351 height 28
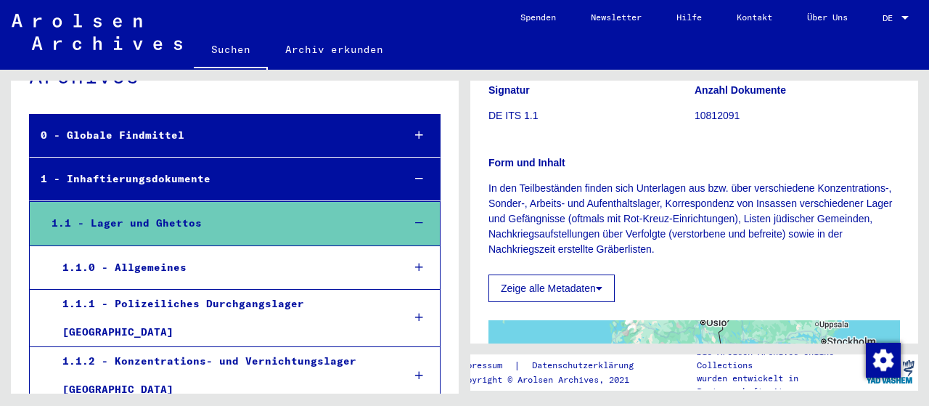
scroll to position [453, 0]
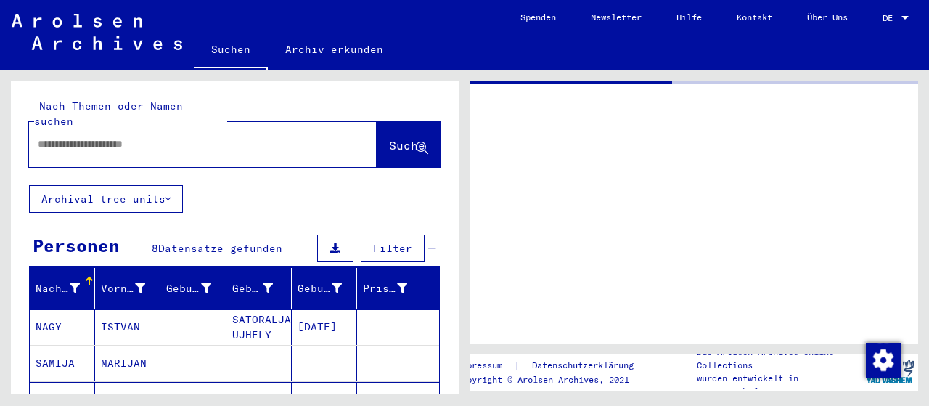
type input "********"
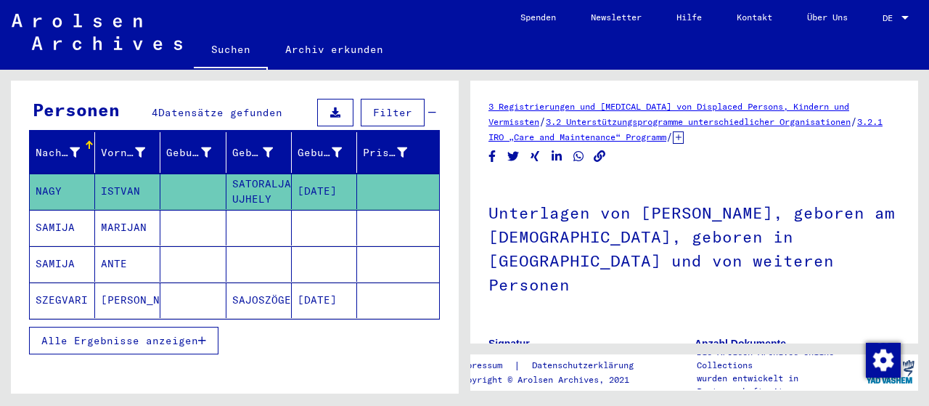
scroll to position [195, 0]
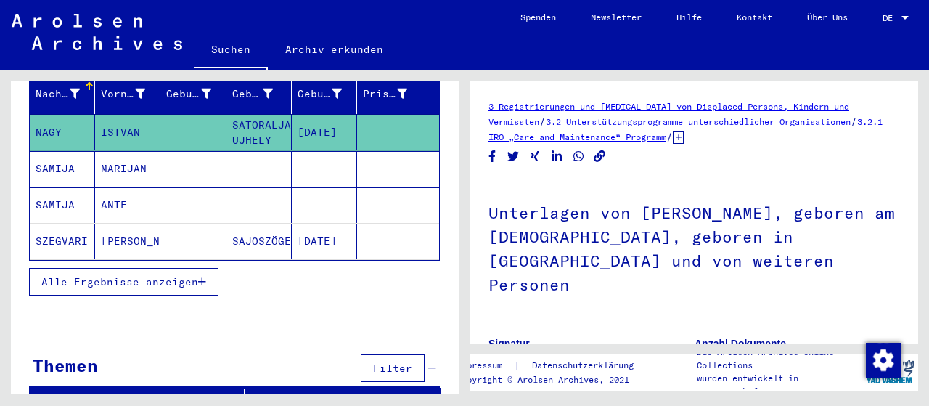
click at [155, 268] on button "Alle Ergebnisse anzeigen" at bounding box center [123, 282] width 189 height 28
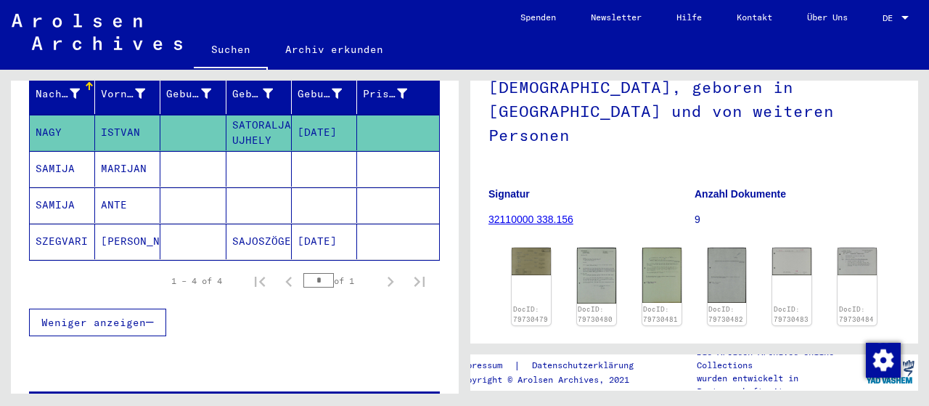
scroll to position [151, 0]
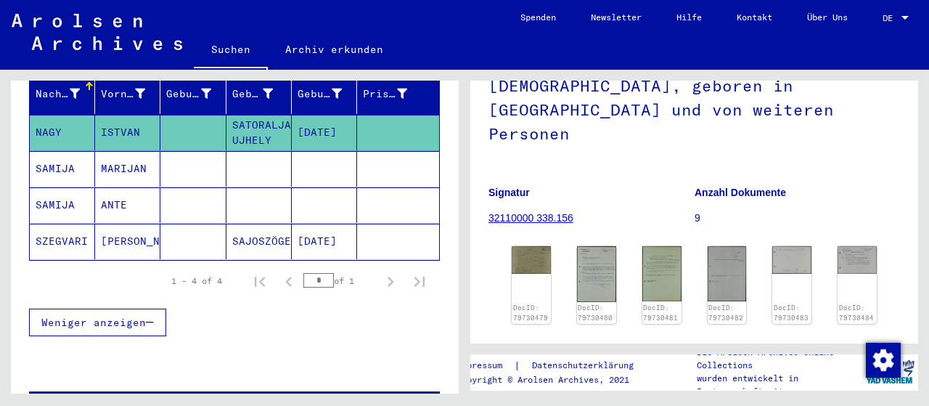
click at [538, 212] on link "32110000 338.156" at bounding box center [530, 218] width 85 height 12
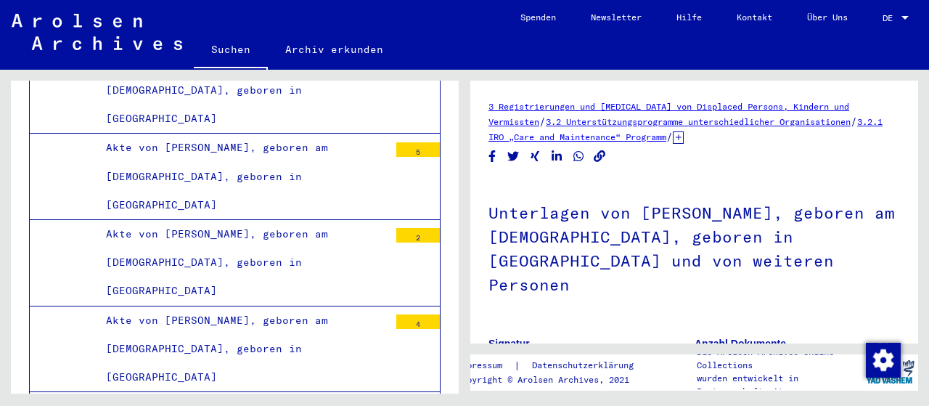
scroll to position [31856, 0]
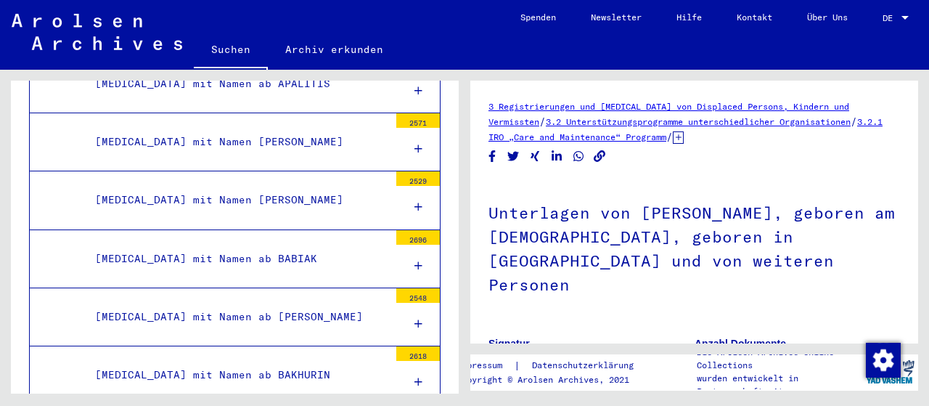
scroll to position [0, 0]
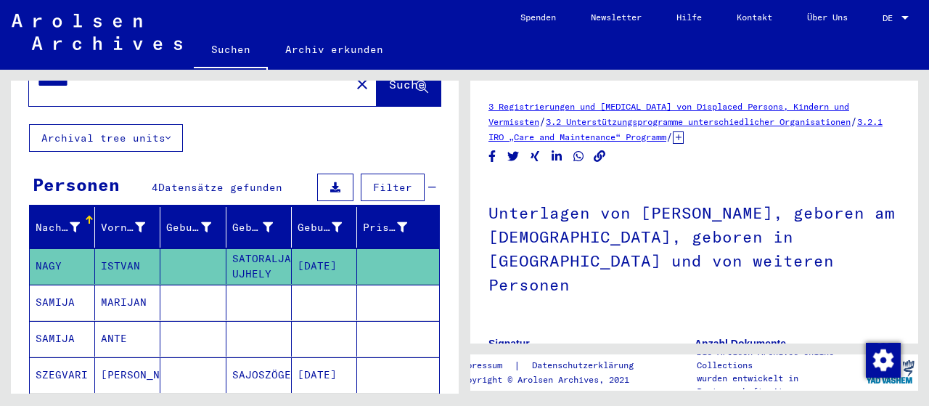
scroll to position [151, 0]
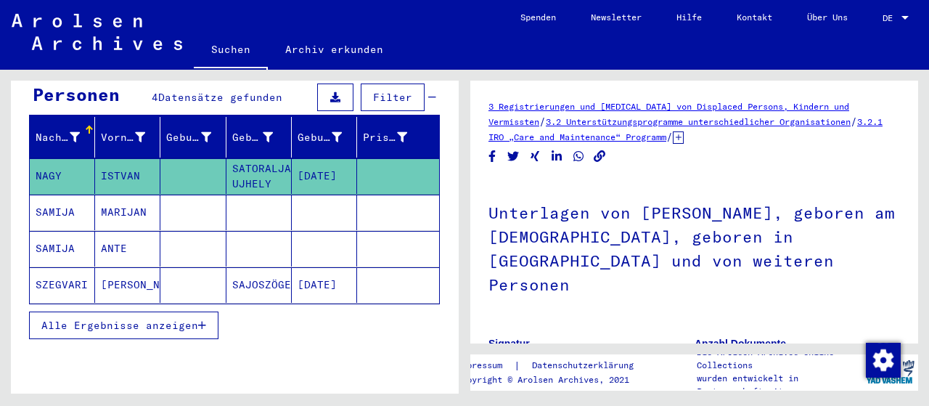
click at [150, 319] on span "Alle Ergebnisse anzeigen" at bounding box center [119, 325] width 157 height 13
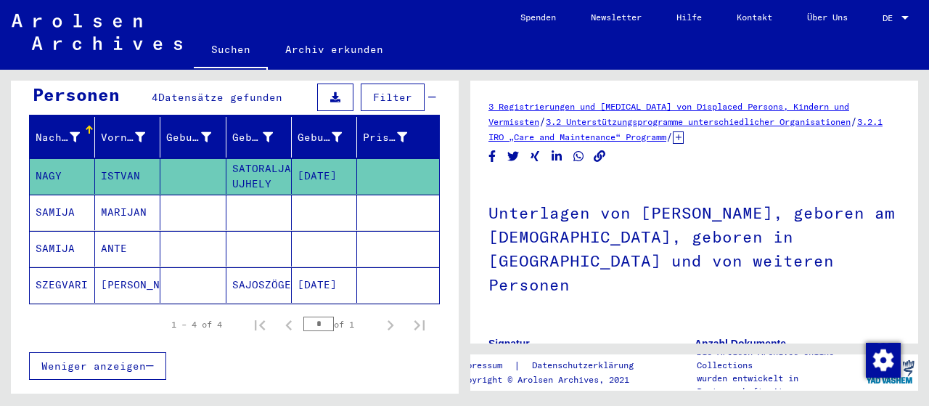
click at [73, 272] on mat-cell "SZEGVARI" at bounding box center [62, 285] width 65 height 36
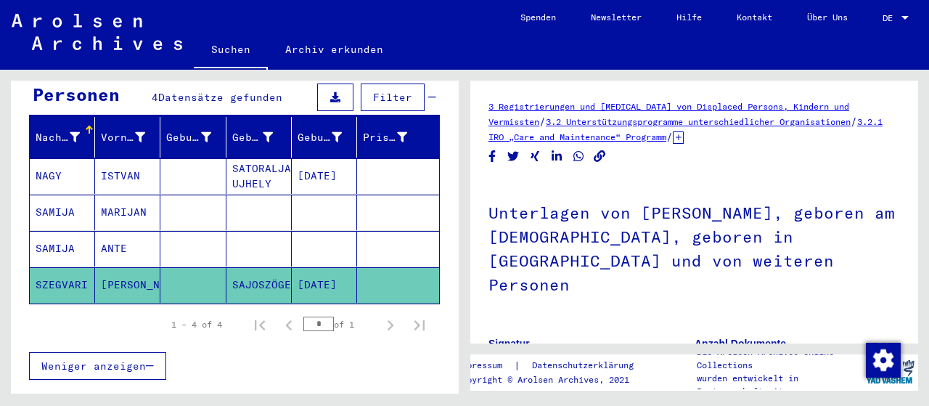
click at [66, 271] on mat-cell "SZEGVARI" at bounding box center [62, 285] width 65 height 36
type input "**********"
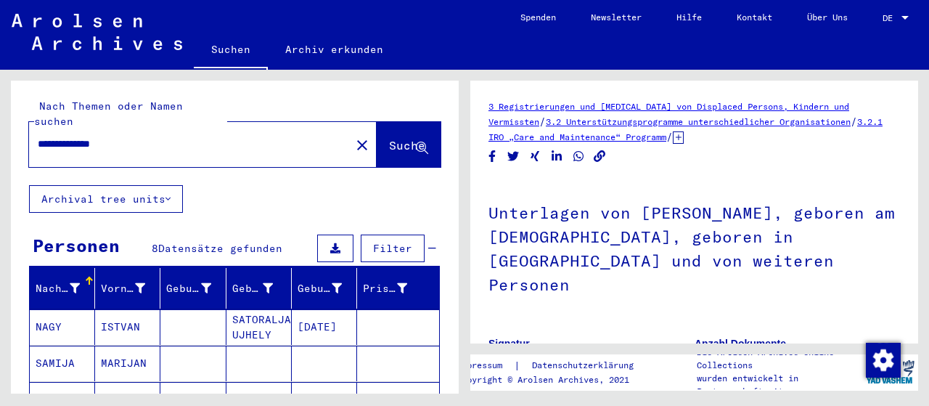
click at [404, 138] on span "Suche" at bounding box center [407, 145] width 36 height 15
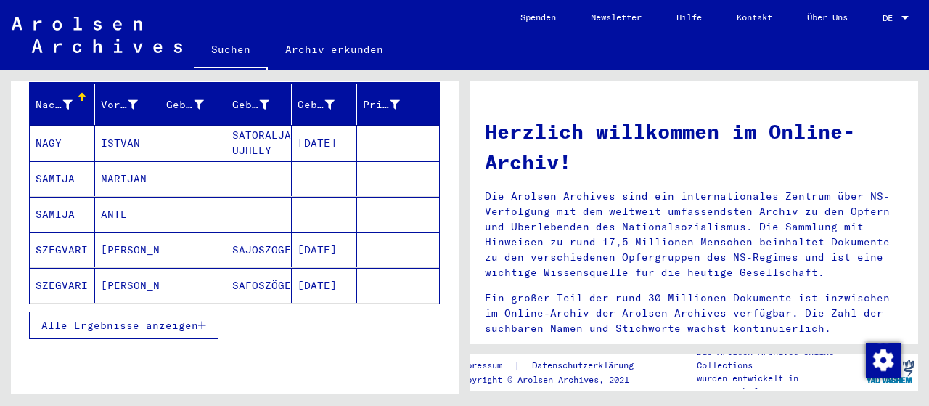
scroll to position [226, 0]
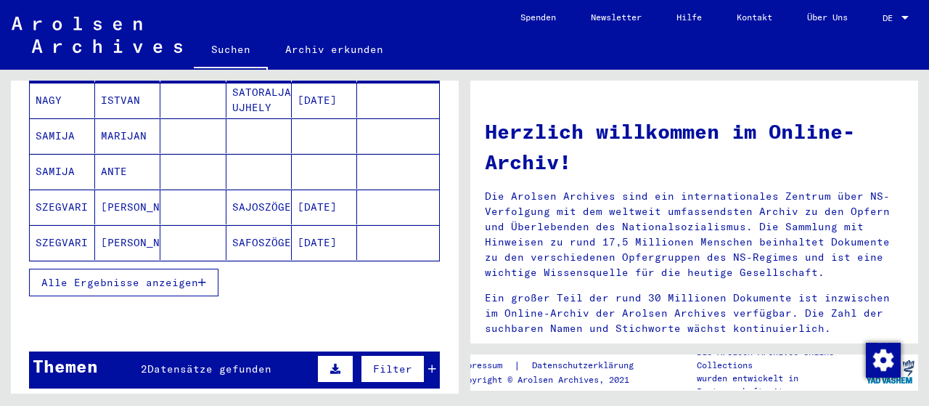
click at [140, 271] on button "Alle Ergebnisse anzeigen" at bounding box center [123, 283] width 189 height 28
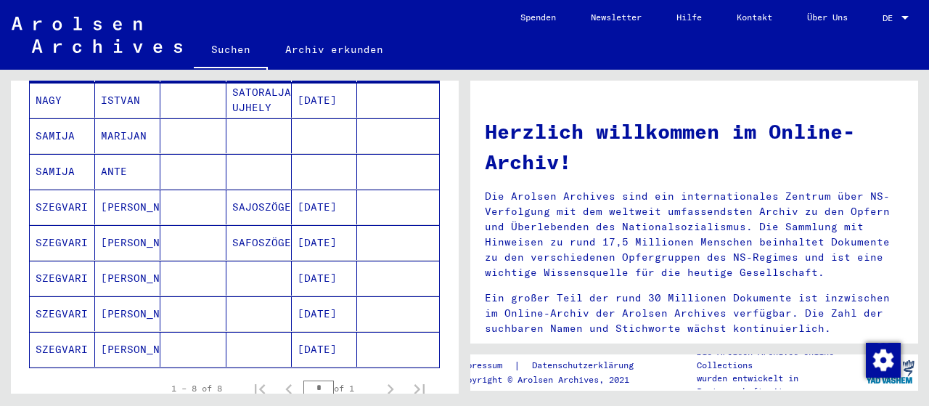
click at [332, 268] on mat-cell "[DATE]" at bounding box center [324, 278] width 65 height 35
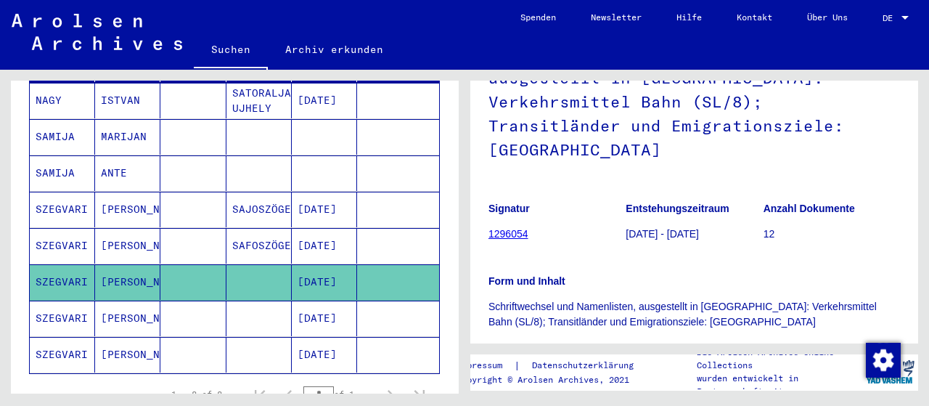
scroll to position [151, 0]
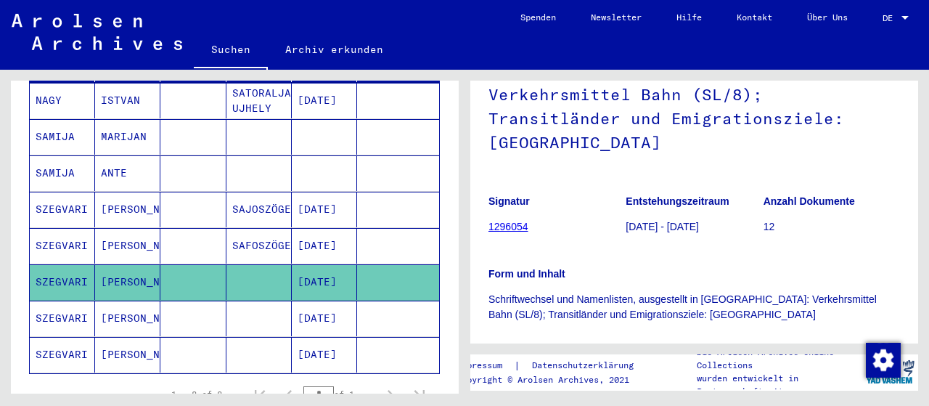
click at [502, 221] on link "1296054" at bounding box center [508, 227] width 40 height 12
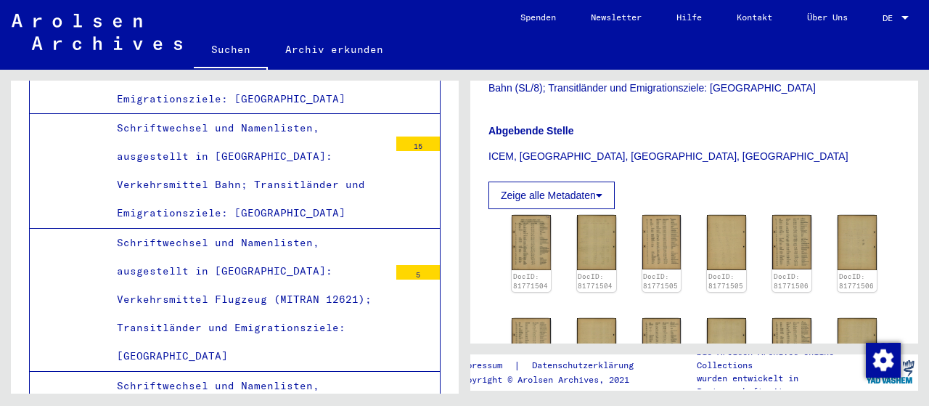
scroll to position [453, 0]
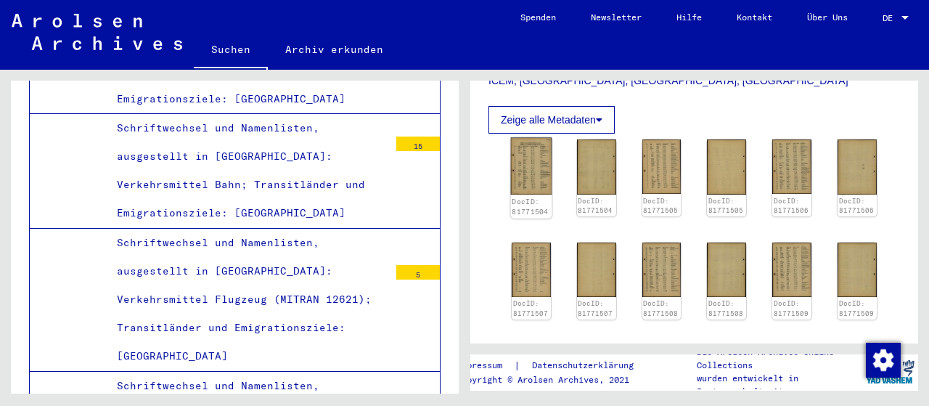
click at [530, 155] on img at bounding box center [531, 166] width 41 height 57
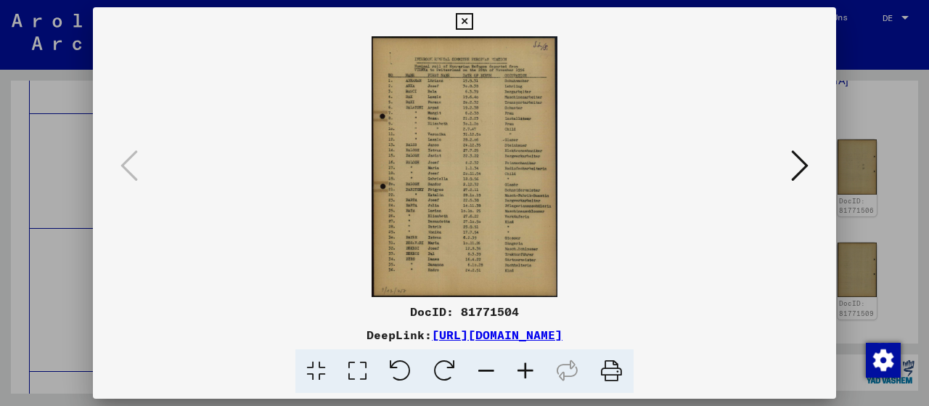
click at [473, 18] on icon at bounding box center [464, 21] width 17 height 17
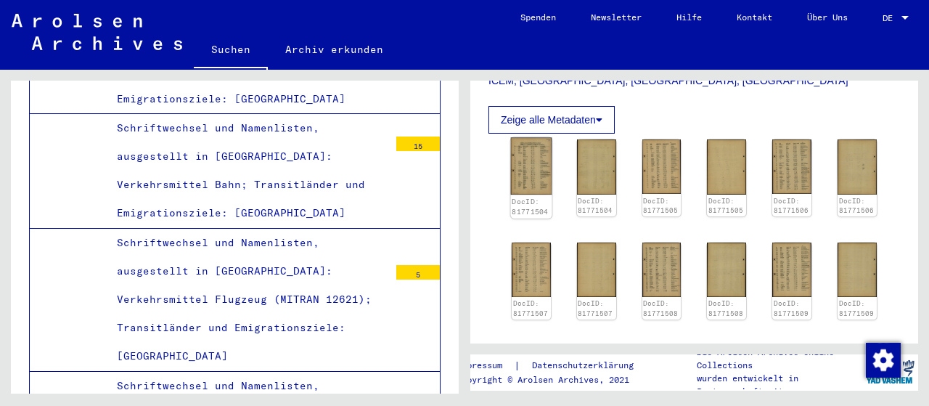
click at [523, 145] on img at bounding box center [531, 166] width 41 height 57
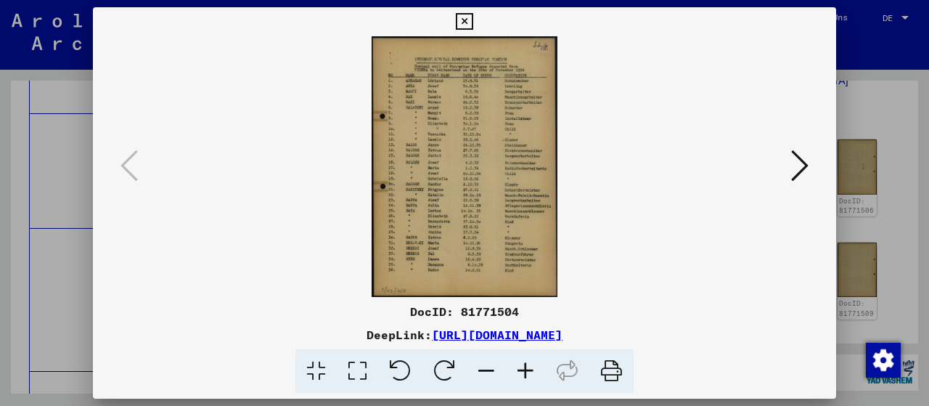
click at [519, 369] on icon at bounding box center [525, 371] width 39 height 44
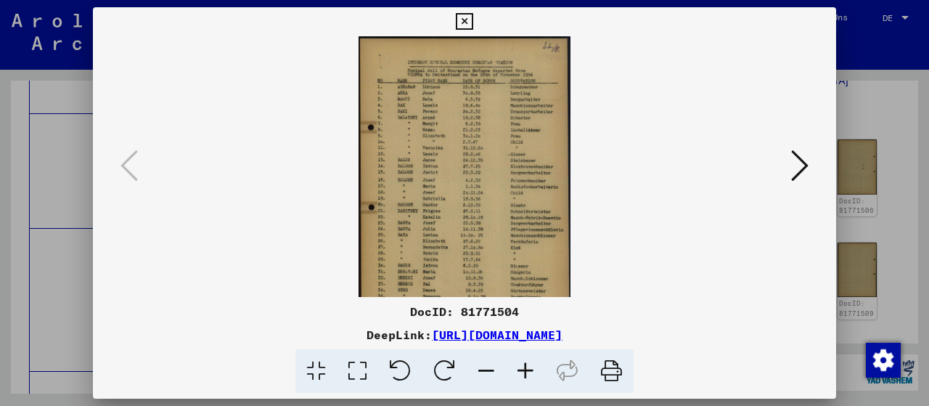
click at [519, 369] on icon at bounding box center [525, 371] width 39 height 44
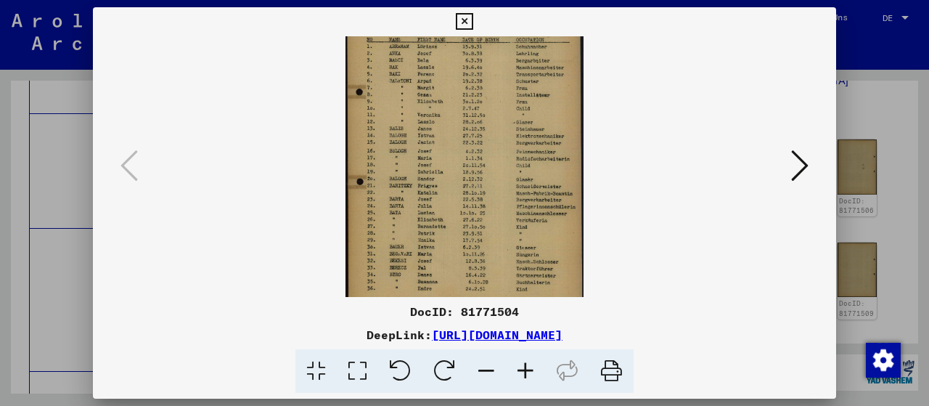
scroll to position [73, 0]
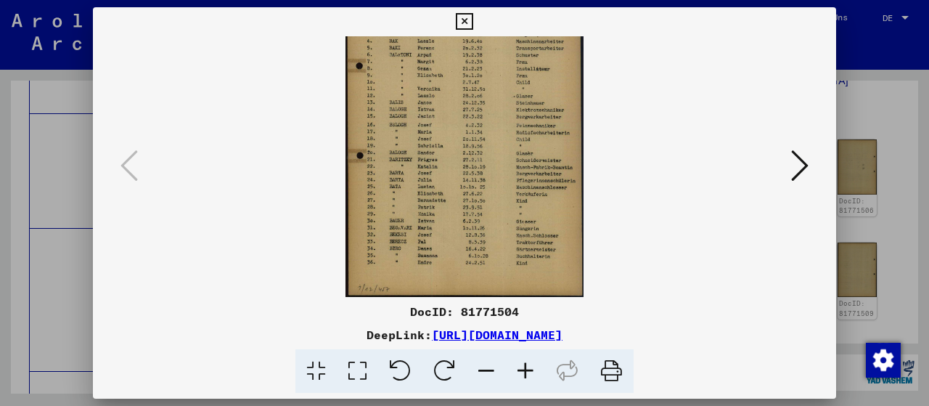
drag, startPoint x: 514, startPoint y: 253, endPoint x: 496, endPoint y: 155, distance: 99.5
click at [496, 155] on img at bounding box center [465, 130] width 238 height 333
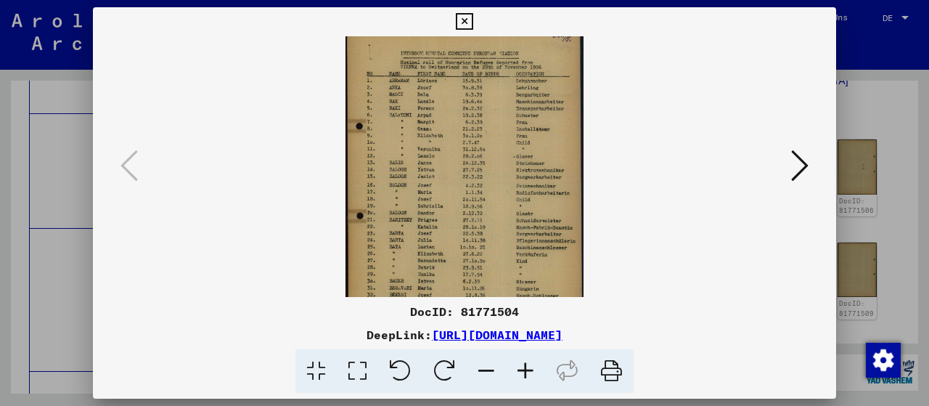
scroll to position [0, 0]
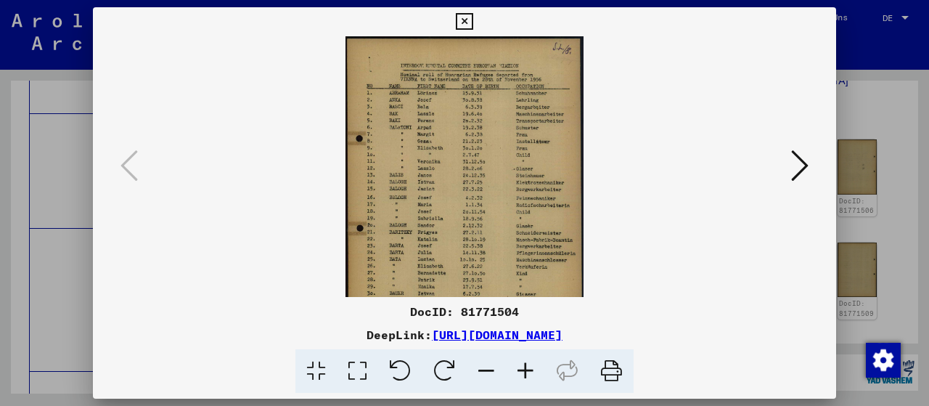
drag, startPoint x: 459, startPoint y: 115, endPoint x: 459, endPoint y: 185, distance: 70.4
click at [459, 185] on img at bounding box center [465, 202] width 238 height 333
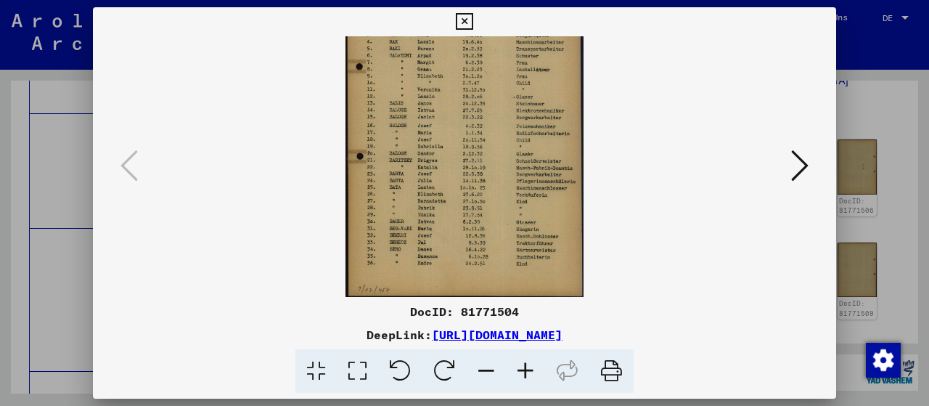
scroll to position [73, 0]
drag, startPoint x: 504, startPoint y: 224, endPoint x: 498, endPoint y: 130, distance: 93.8
click at [498, 130] on img at bounding box center [465, 130] width 238 height 333
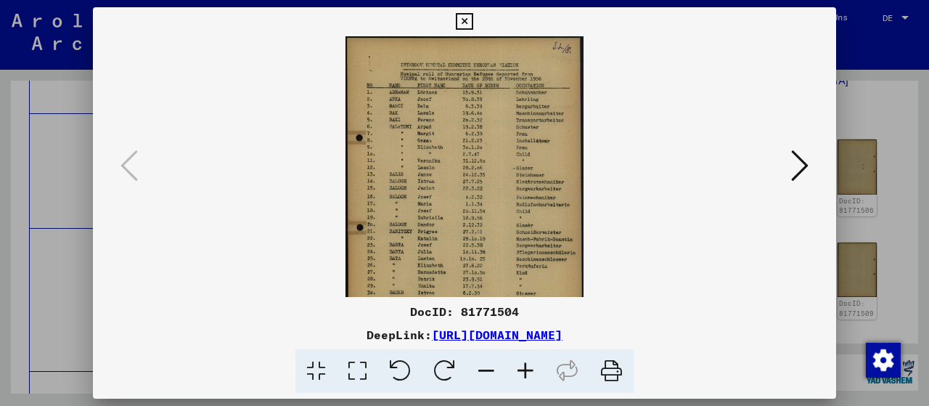
scroll to position [0, 0]
drag, startPoint x: 430, startPoint y: 136, endPoint x: 425, endPoint y: 203, distance: 67.6
click at [425, 203] on img at bounding box center [465, 202] width 238 height 333
click at [526, 365] on icon at bounding box center [525, 371] width 39 height 44
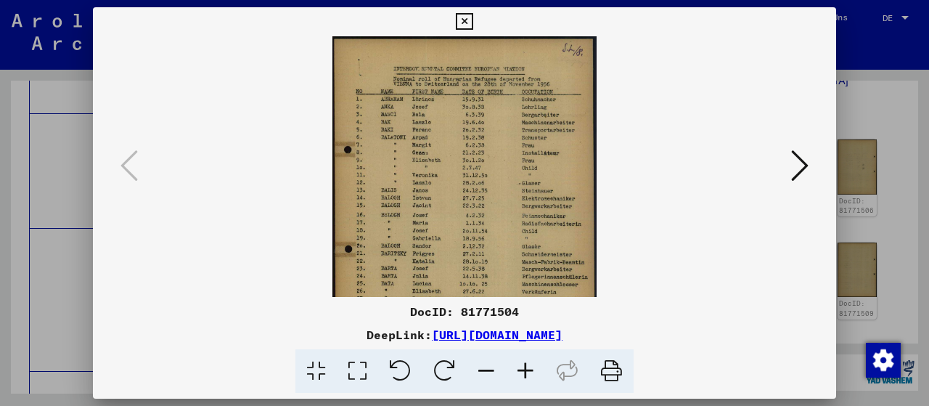
click at [526, 365] on icon at bounding box center [525, 371] width 39 height 44
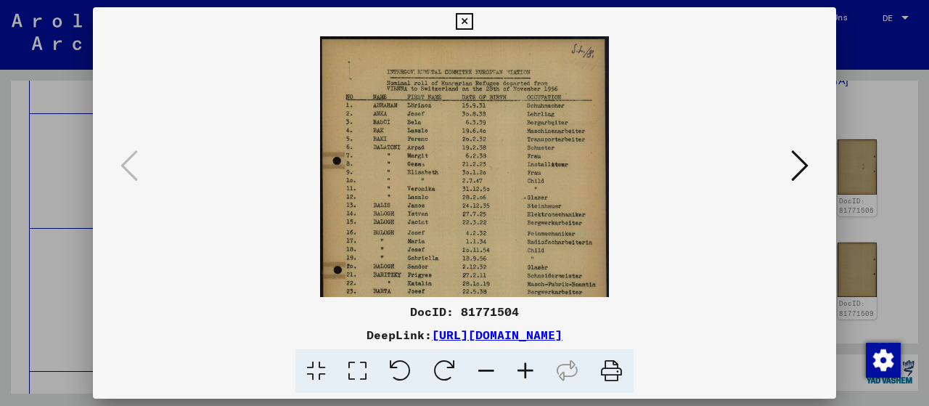
click at [798, 169] on icon at bounding box center [799, 165] width 17 height 35
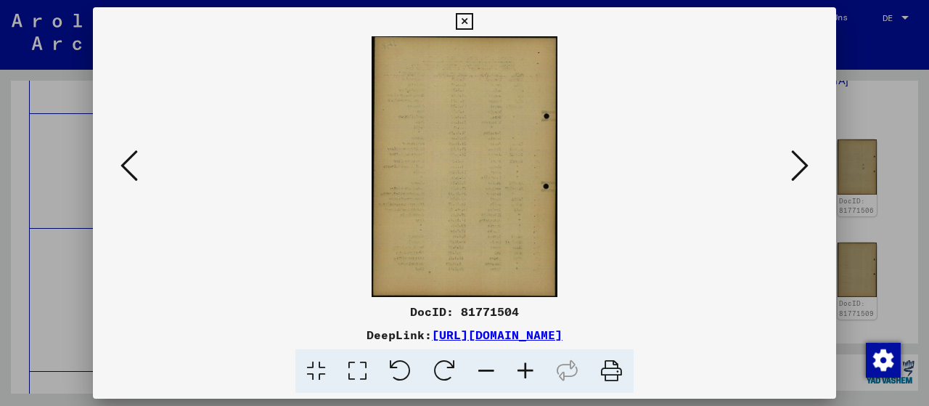
click at [798, 169] on icon at bounding box center [799, 165] width 17 height 35
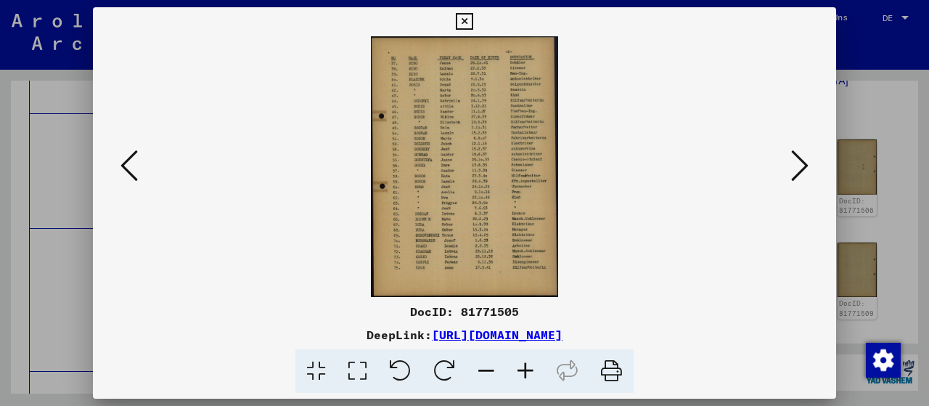
click at [531, 372] on icon at bounding box center [525, 371] width 39 height 44
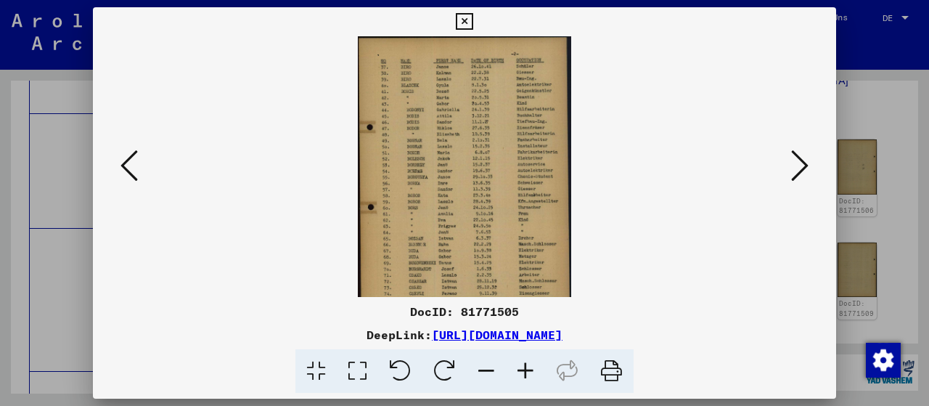
click at [473, 20] on icon at bounding box center [464, 21] width 17 height 17
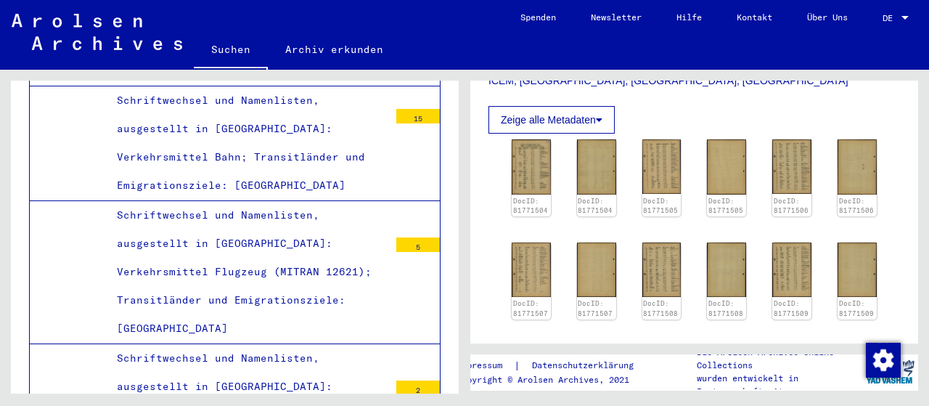
scroll to position [3850, 0]
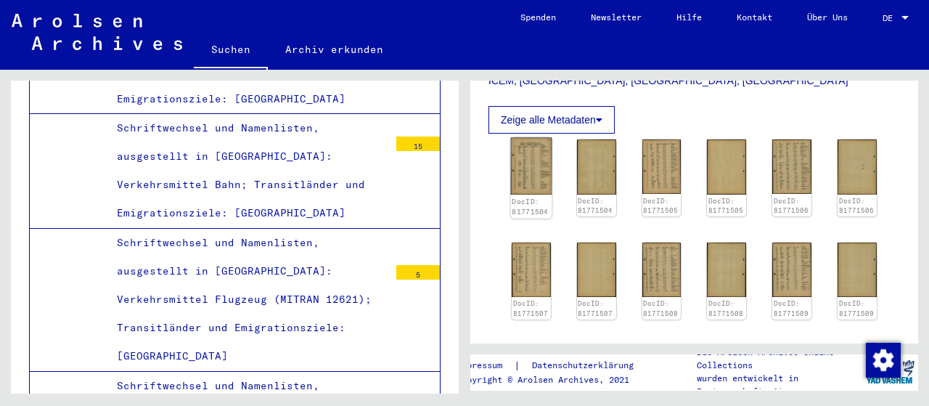
click at [531, 153] on img at bounding box center [531, 166] width 41 height 57
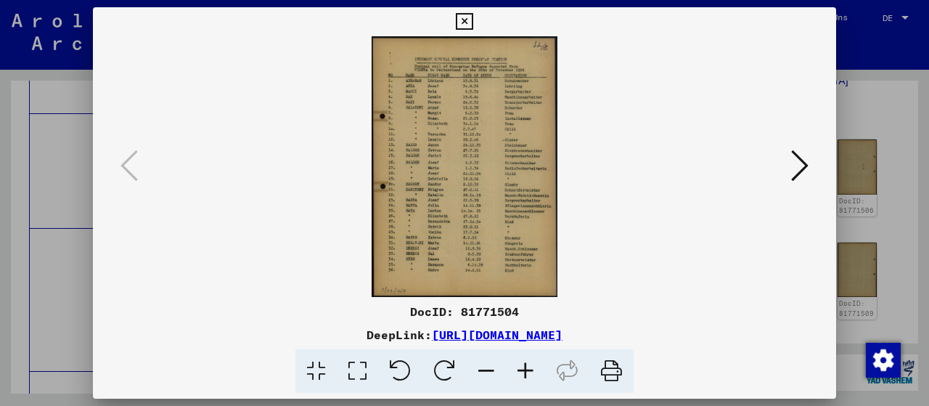
click at [531, 375] on icon at bounding box center [525, 371] width 39 height 44
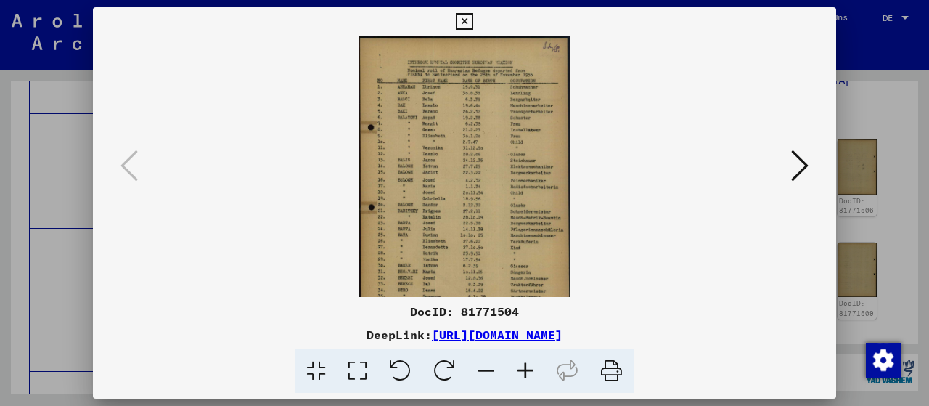
click at [531, 375] on icon at bounding box center [525, 371] width 39 height 44
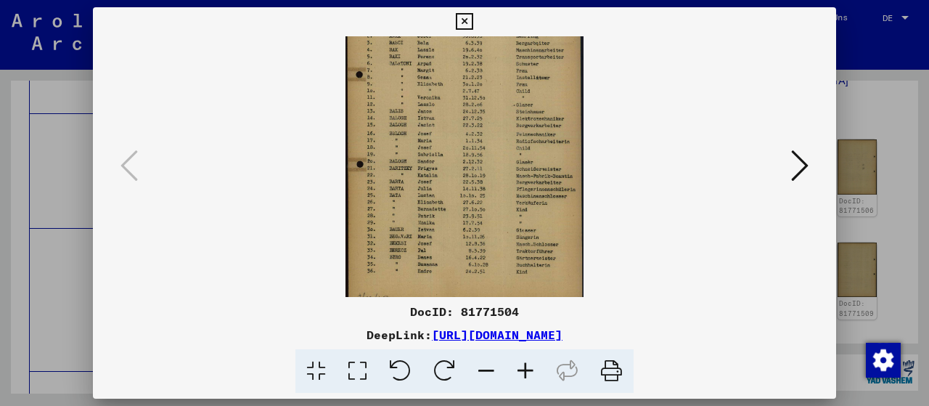
scroll to position [73, 0]
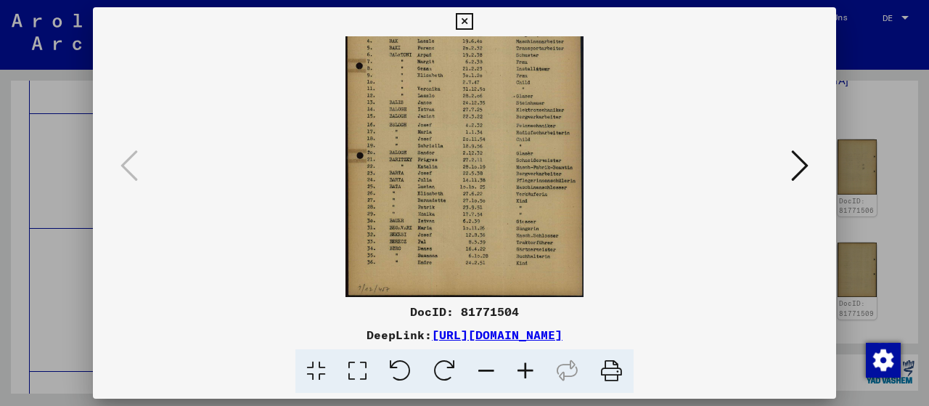
drag, startPoint x: 498, startPoint y: 212, endPoint x: 487, endPoint y: 134, distance: 78.4
click at [487, 134] on img at bounding box center [465, 130] width 238 height 333
click at [801, 173] on icon at bounding box center [799, 165] width 17 height 35
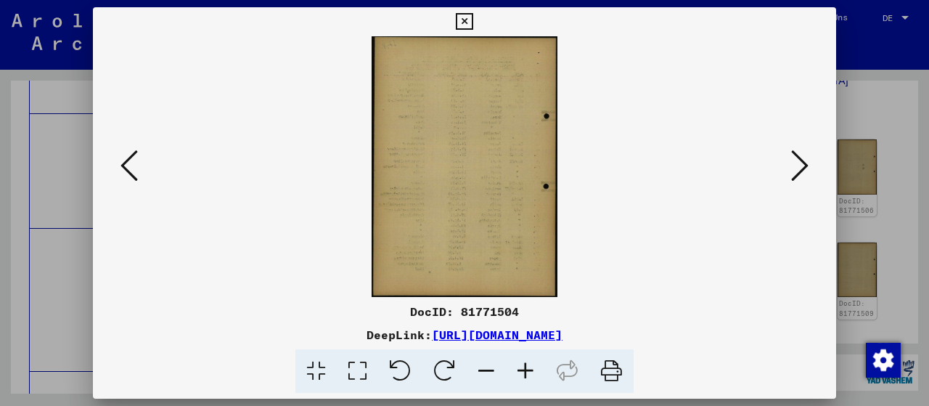
click at [809, 165] on icon at bounding box center [799, 165] width 17 height 35
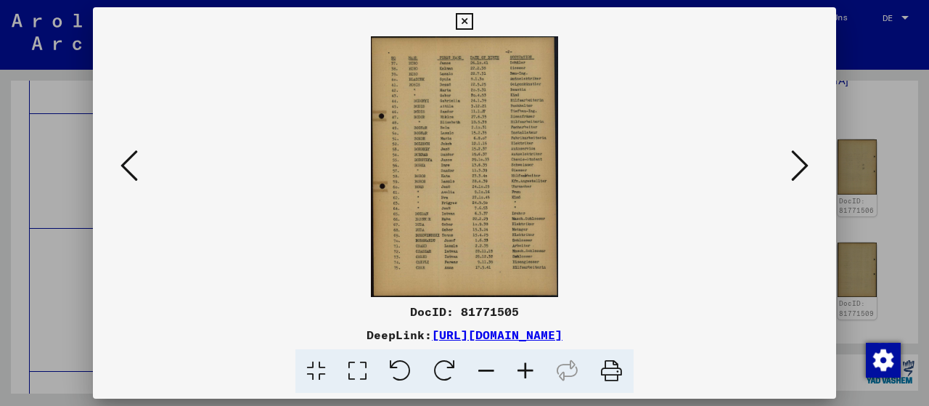
click at [525, 379] on icon at bounding box center [525, 371] width 39 height 44
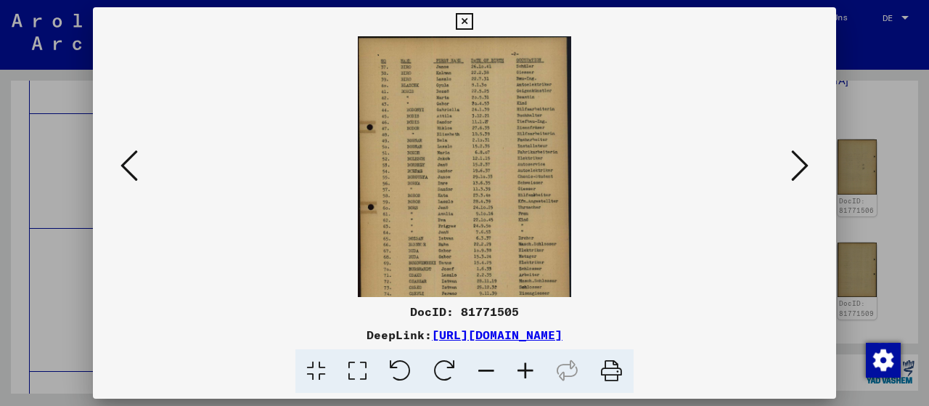
click at [525, 379] on icon at bounding box center [525, 371] width 39 height 44
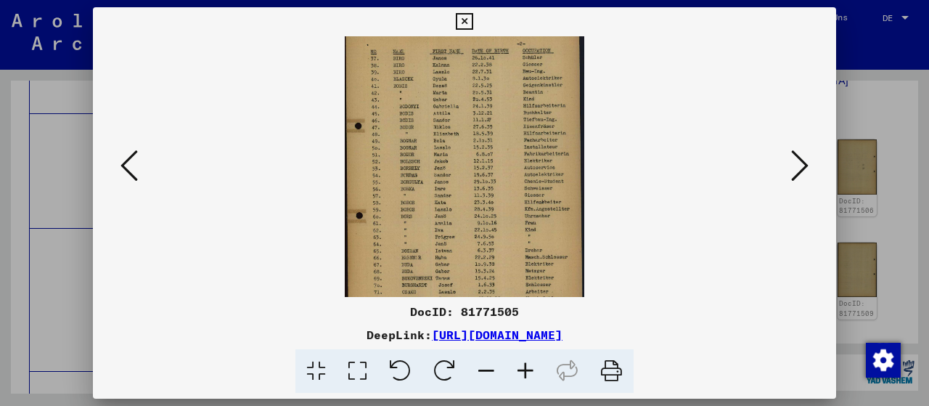
scroll to position [3, 0]
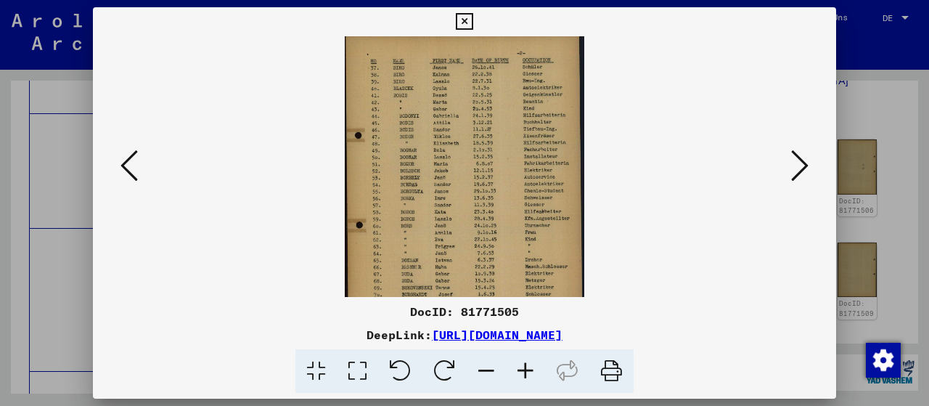
drag, startPoint x: 464, startPoint y: 246, endPoint x: 469, endPoint y: 233, distance: 14.0
click at [469, 233] on img at bounding box center [465, 199] width 240 height 333
click at [799, 167] on icon at bounding box center [799, 165] width 17 height 35
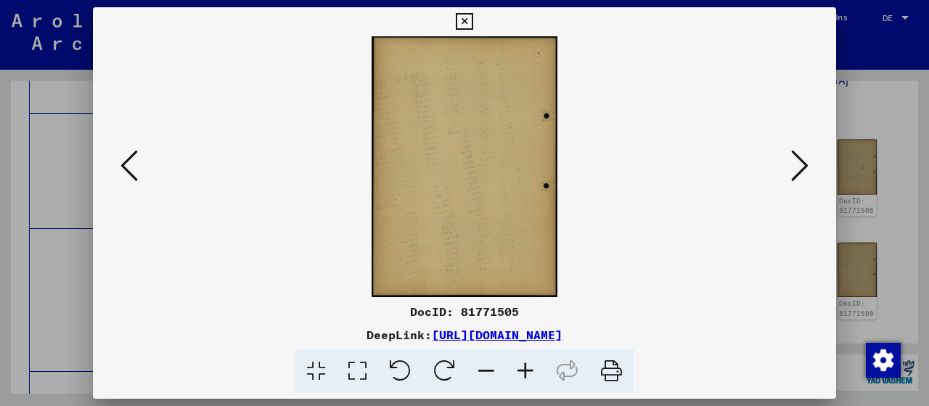
click at [799, 167] on icon at bounding box center [799, 165] width 17 height 35
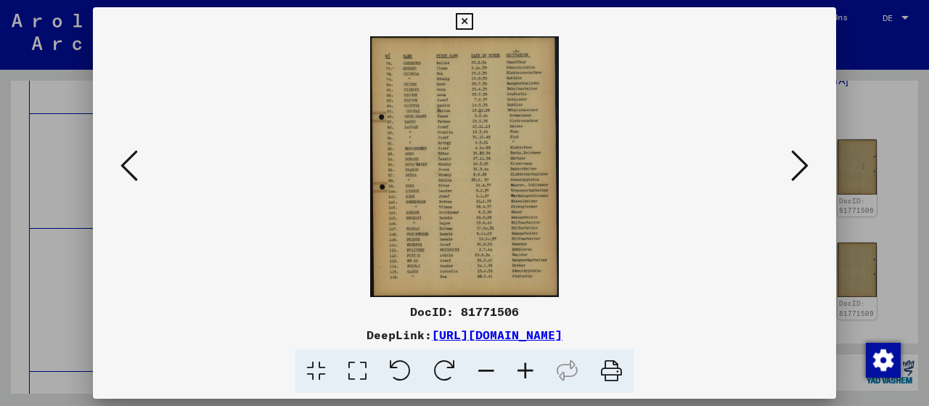
click at [526, 375] on icon at bounding box center [525, 371] width 39 height 44
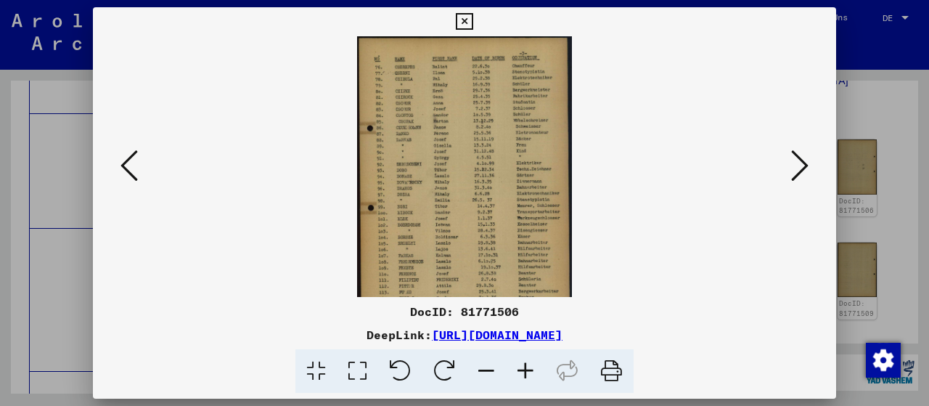
click at [528, 369] on icon at bounding box center [525, 371] width 39 height 44
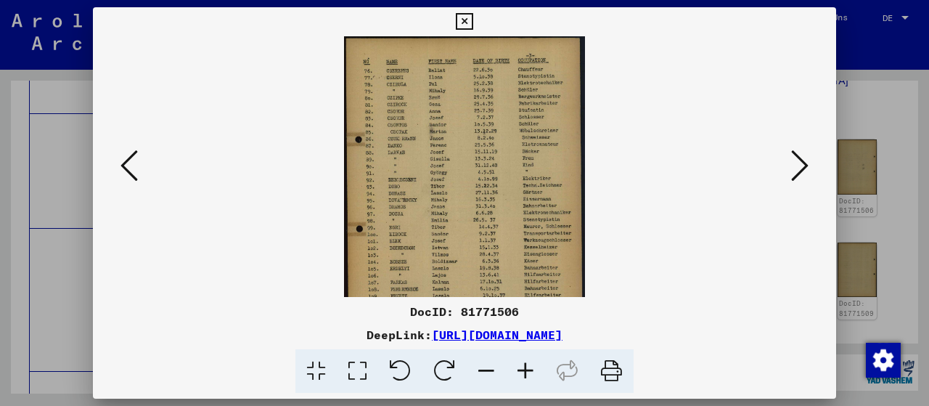
click at [528, 369] on icon at bounding box center [525, 371] width 39 height 44
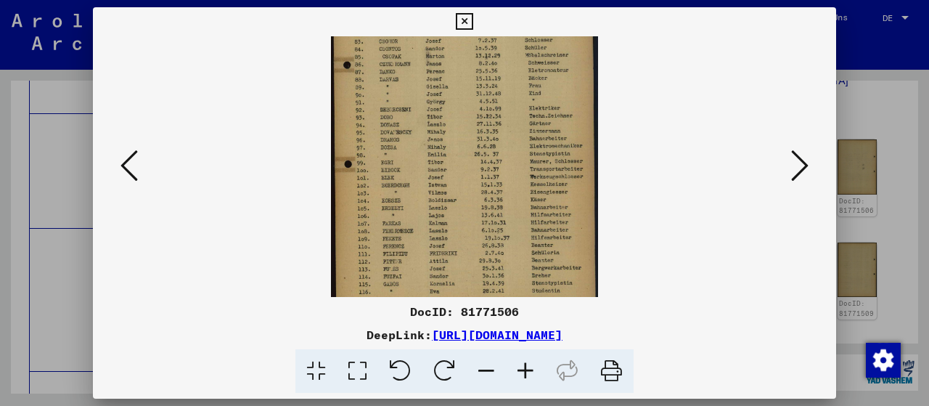
scroll to position [109, 0]
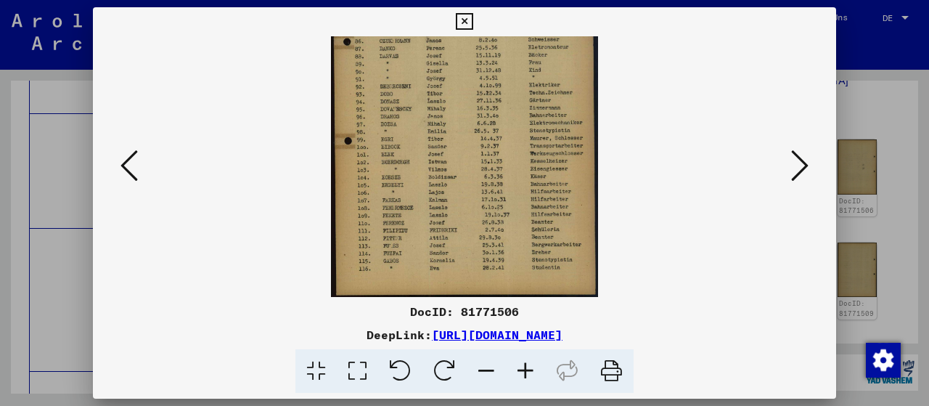
drag, startPoint x: 487, startPoint y: 237, endPoint x: 479, endPoint y: 1, distance: 236.8
click at [479, 1] on div "DocID: 81771506 DeepLink: [URL][DOMAIN_NAME]" at bounding box center [464, 203] width 929 height 406
click at [528, 368] on icon at bounding box center [525, 371] width 39 height 44
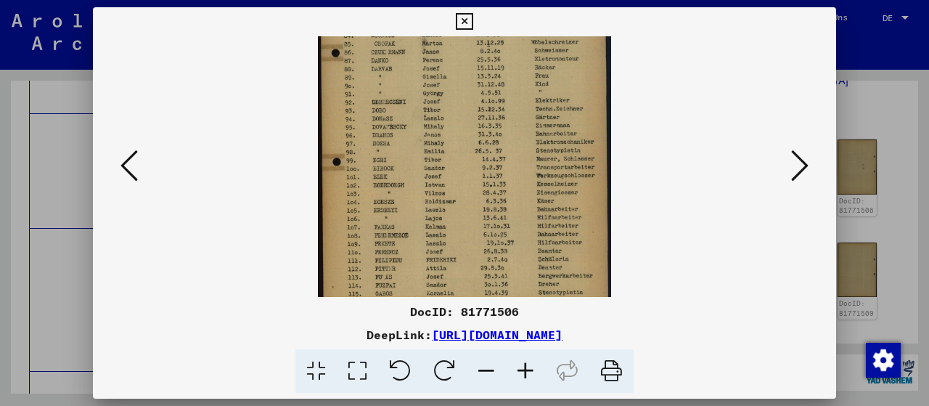
click at [413, 194] on img at bounding box center [465, 130] width 294 height 406
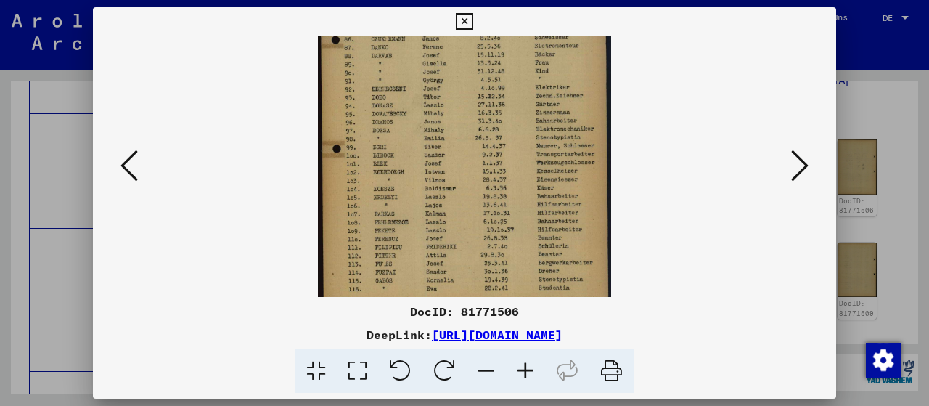
scroll to position [145, 0]
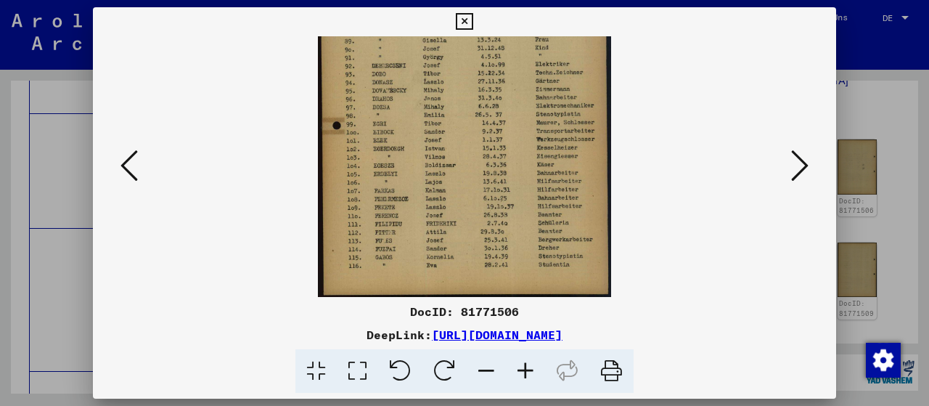
drag, startPoint x: 479, startPoint y: 240, endPoint x: 478, endPoint y: 150, distance: 90.7
click at [478, 150] on img at bounding box center [465, 94] width 294 height 406
click at [801, 169] on icon at bounding box center [799, 165] width 17 height 35
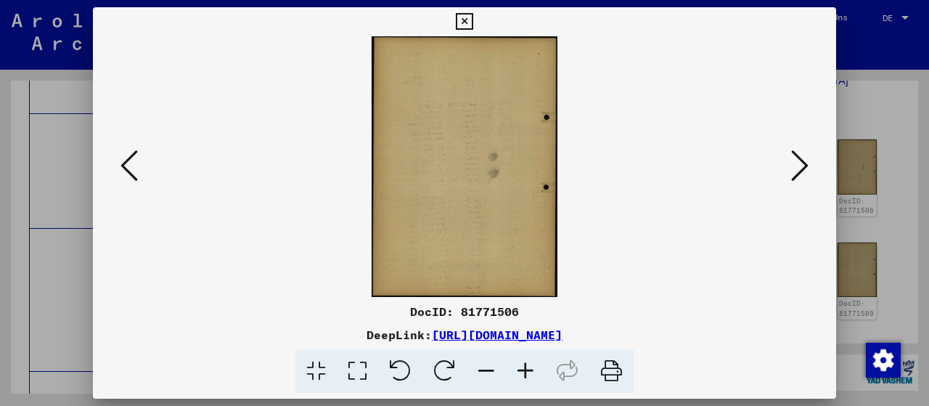
scroll to position [0, 0]
click at [801, 169] on icon at bounding box center [799, 165] width 17 height 35
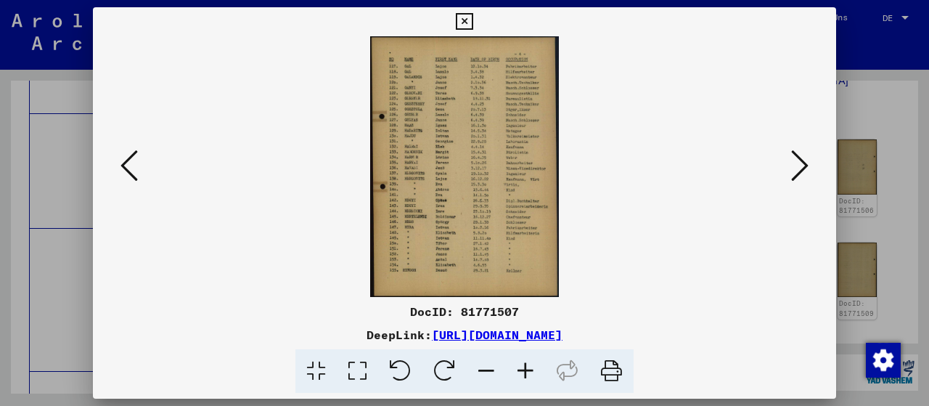
click at [531, 364] on icon at bounding box center [525, 371] width 39 height 44
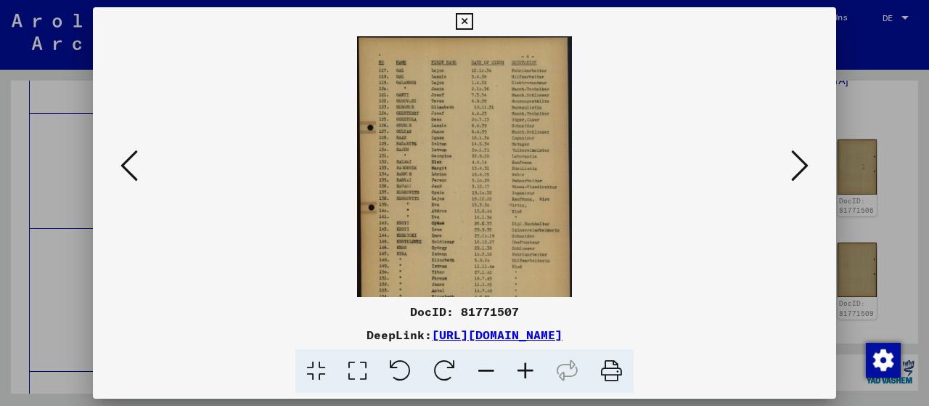
click at [531, 364] on icon at bounding box center [525, 371] width 39 height 44
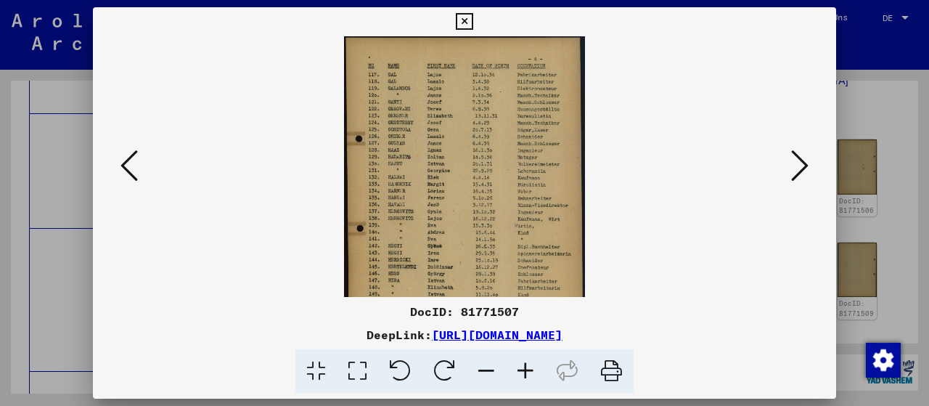
click at [533, 384] on icon at bounding box center [525, 371] width 39 height 44
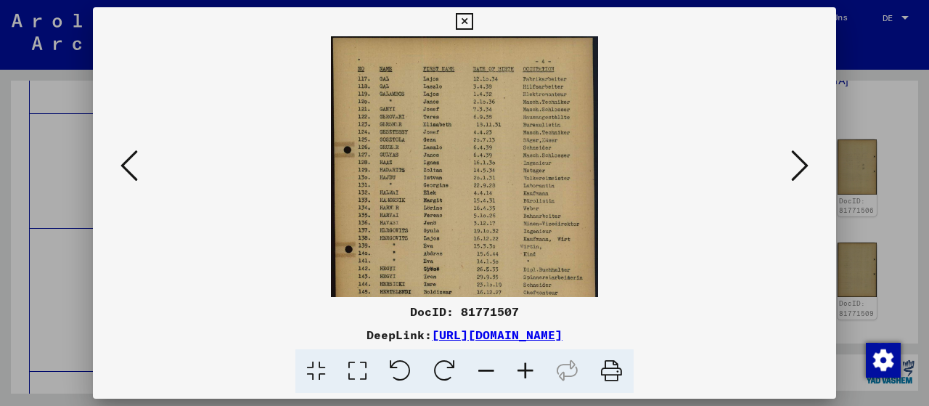
drag, startPoint x: 497, startPoint y: 258, endPoint x: 472, endPoint y: 277, distance: 31.6
click at [472, 277] on img at bounding box center [464, 220] width 267 height 369
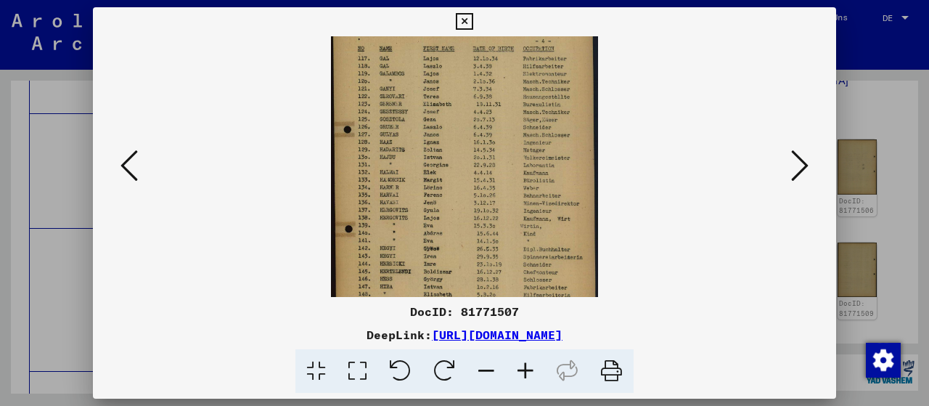
scroll to position [26, 0]
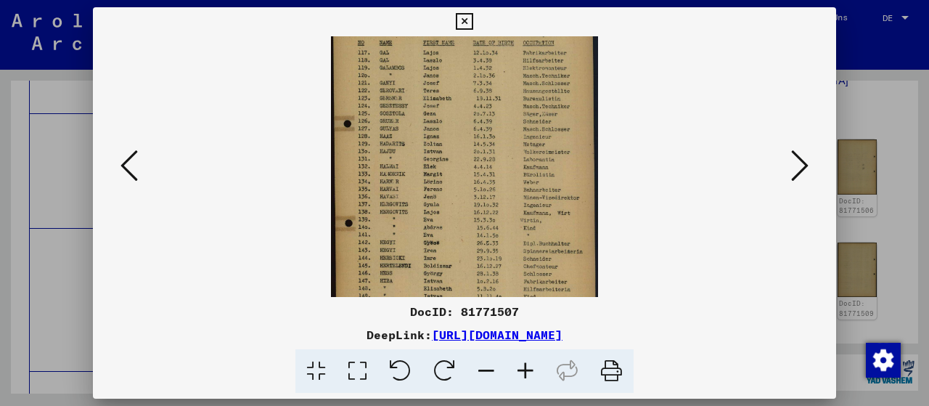
drag, startPoint x: 451, startPoint y: 221, endPoint x: 451, endPoint y: 198, distance: 23.2
click at [451, 198] on img at bounding box center [464, 194] width 267 height 369
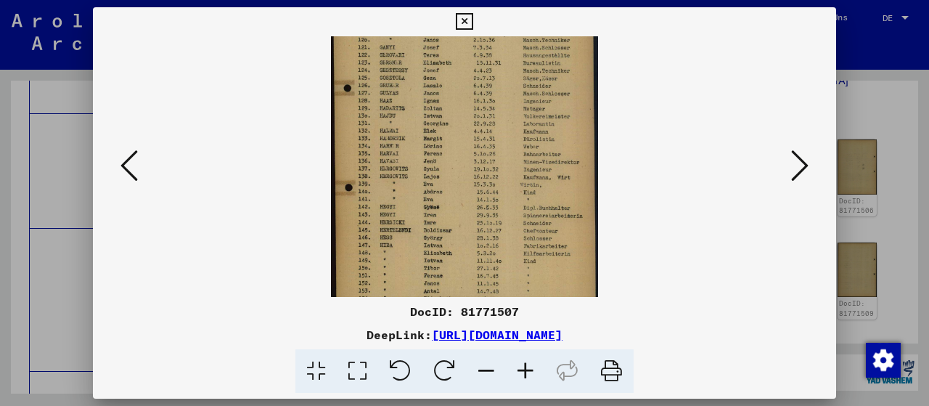
scroll to position [109, 0]
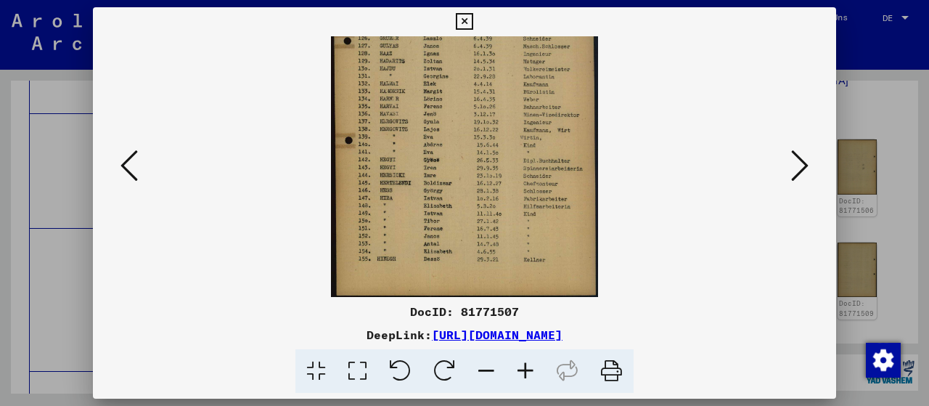
drag, startPoint x: 444, startPoint y: 243, endPoint x: 444, endPoint y: 142, distance: 101.6
click at [444, 142] on img at bounding box center [464, 111] width 267 height 369
click at [804, 169] on icon at bounding box center [799, 165] width 17 height 35
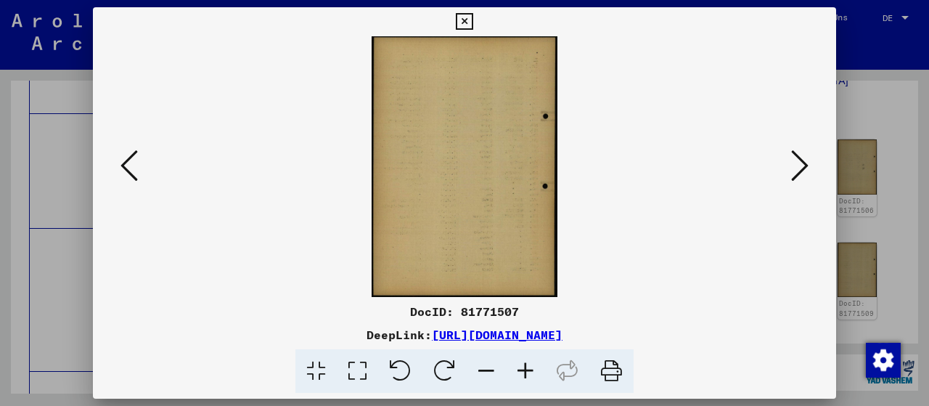
click at [804, 169] on icon at bounding box center [799, 165] width 17 height 35
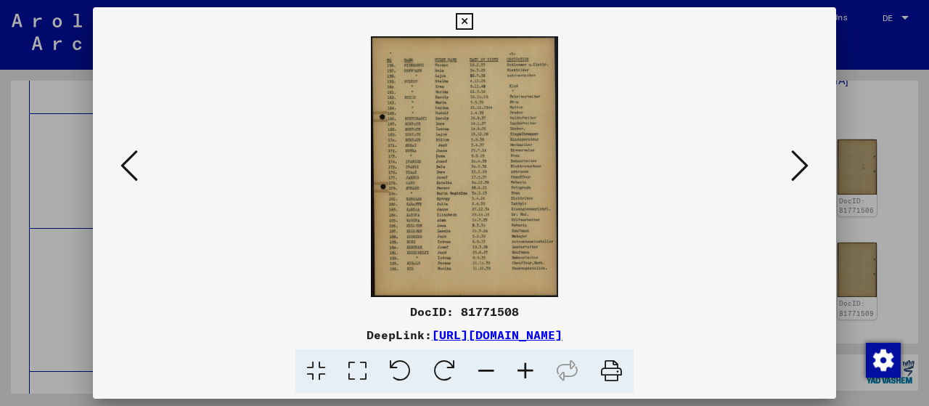
click at [522, 368] on icon at bounding box center [525, 371] width 39 height 44
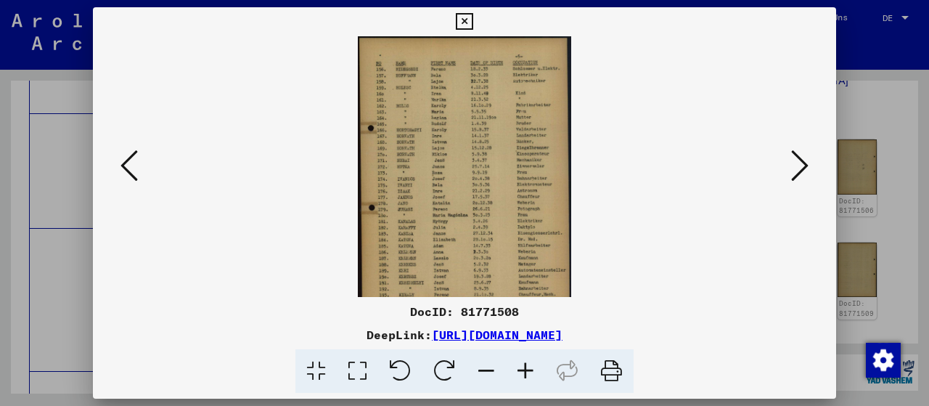
click at [522, 368] on icon at bounding box center [525, 371] width 39 height 44
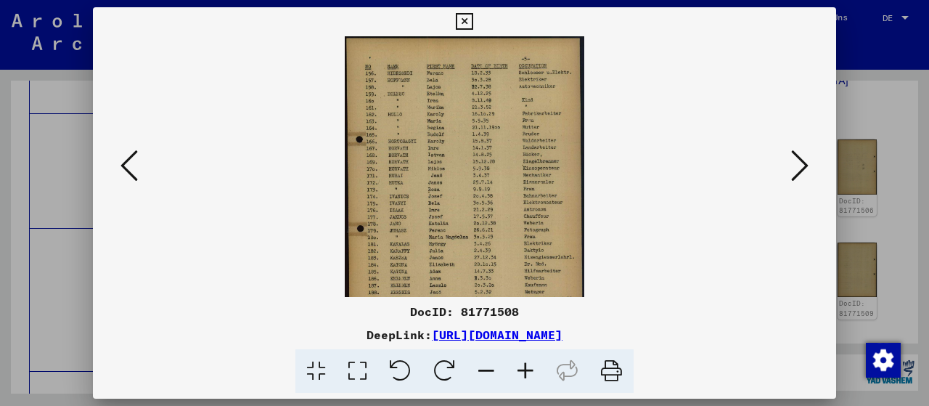
click at [522, 368] on icon at bounding box center [525, 371] width 39 height 44
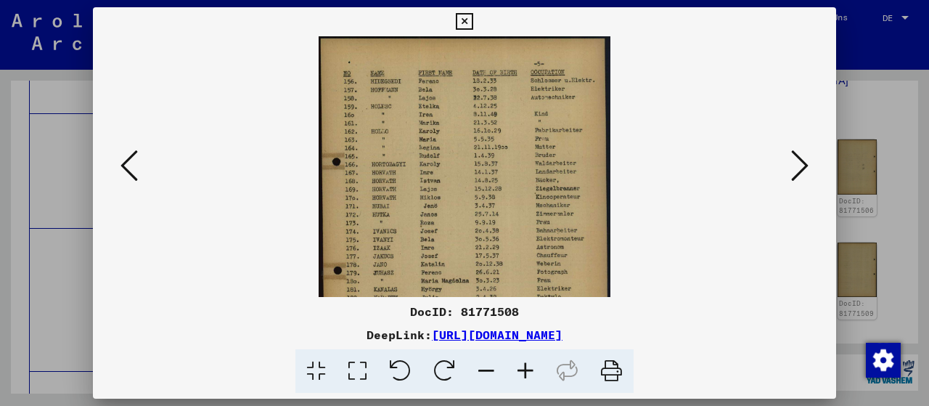
click at [801, 175] on icon at bounding box center [799, 165] width 17 height 35
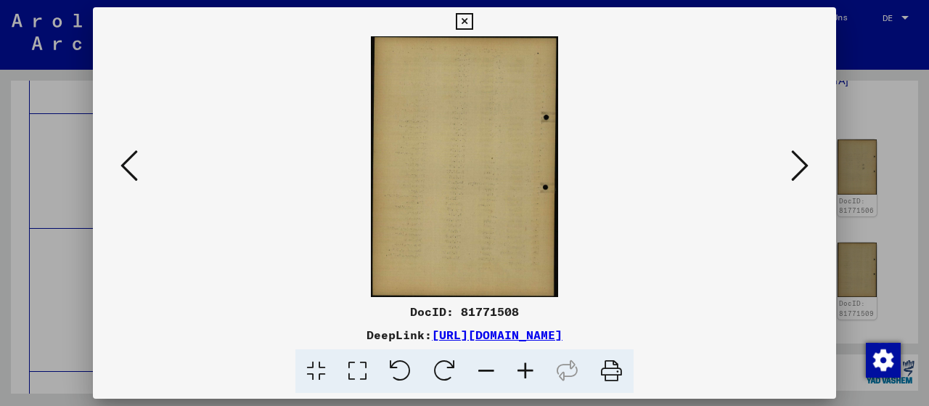
click at [799, 173] on icon at bounding box center [799, 165] width 17 height 35
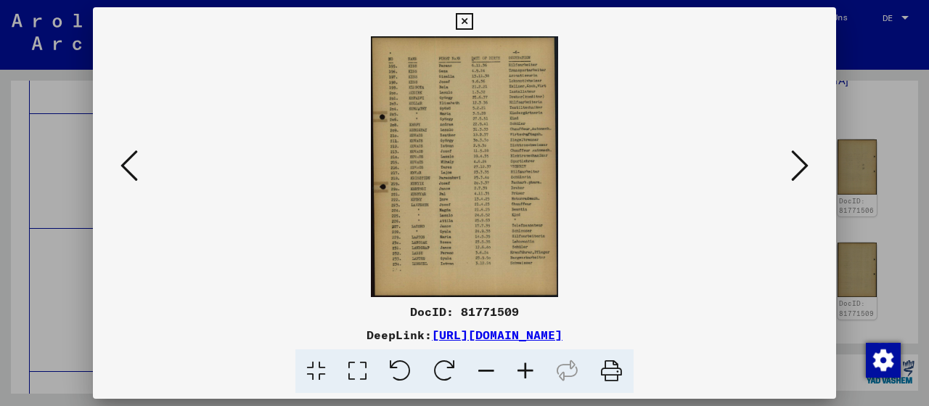
click at [799, 173] on icon at bounding box center [799, 165] width 17 height 35
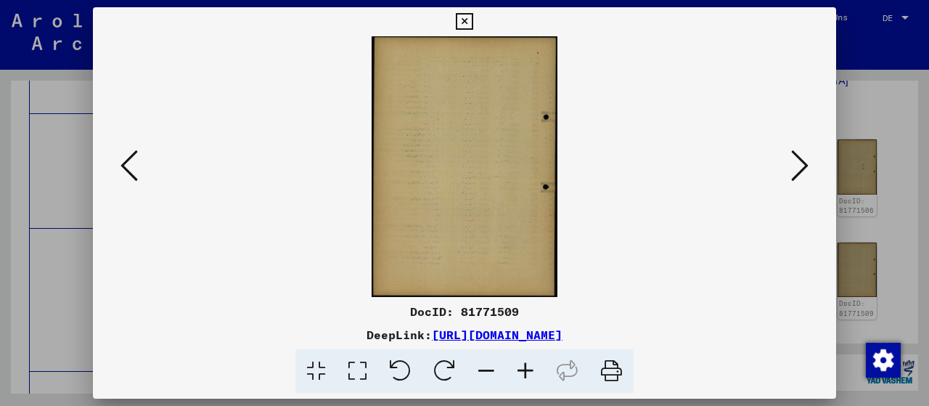
click at [799, 173] on icon at bounding box center [799, 165] width 17 height 35
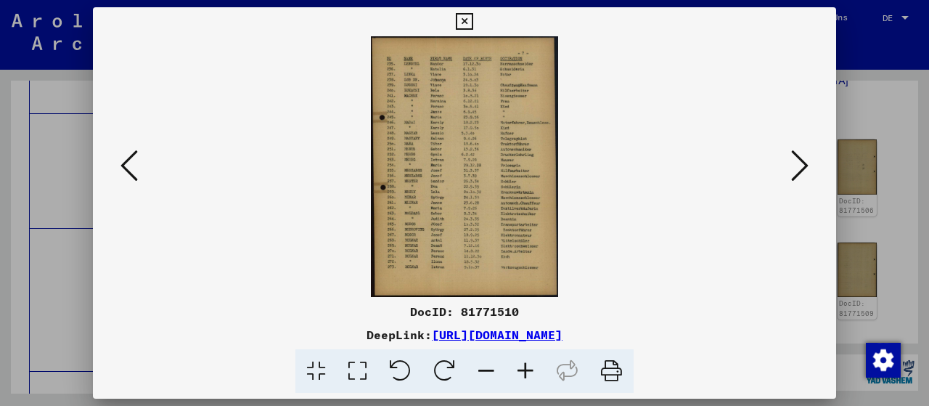
click at [799, 173] on icon at bounding box center [799, 165] width 17 height 35
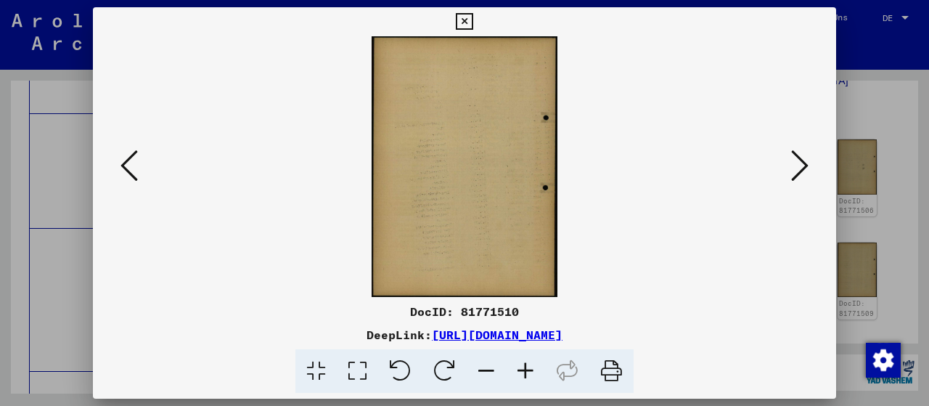
click at [799, 173] on icon at bounding box center [799, 165] width 17 height 35
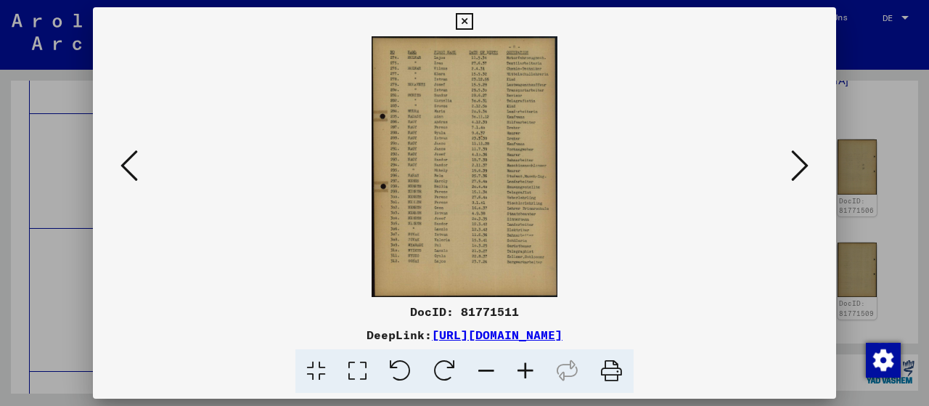
click at [799, 173] on icon at bounding box center [799, 165] width 17 height 35
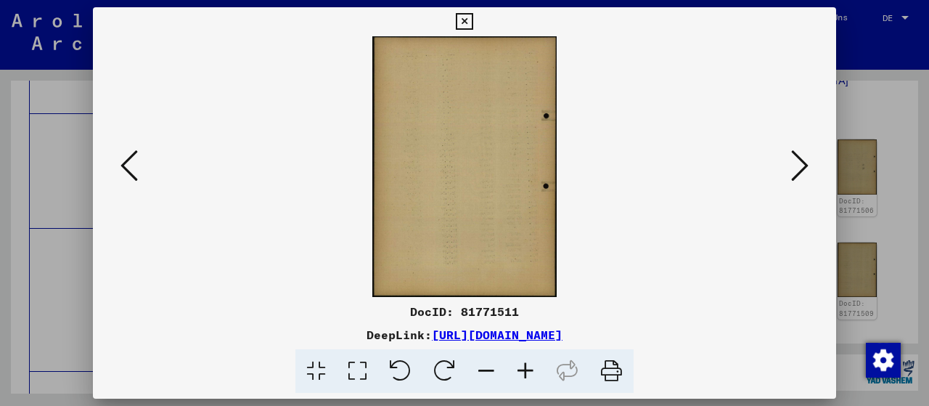
click at [799, 173] on icon at bounding box center [799, 165] width 17 height 35
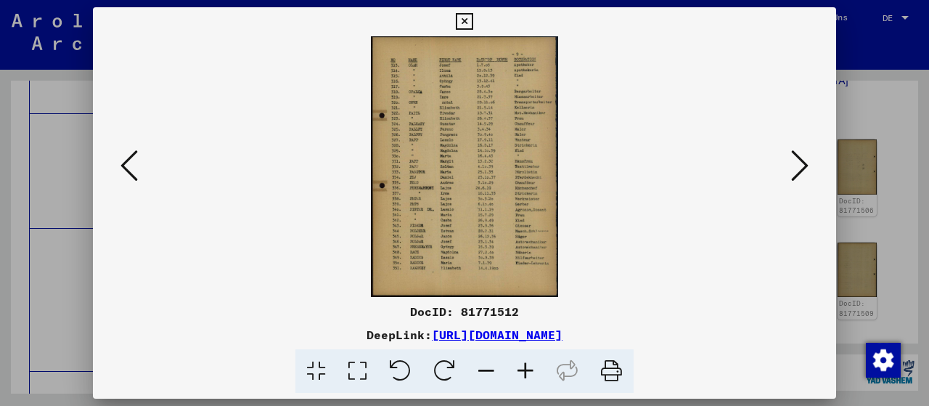
click at [523, 356] on icon at bounding box center [525, 371] width 39 height 44
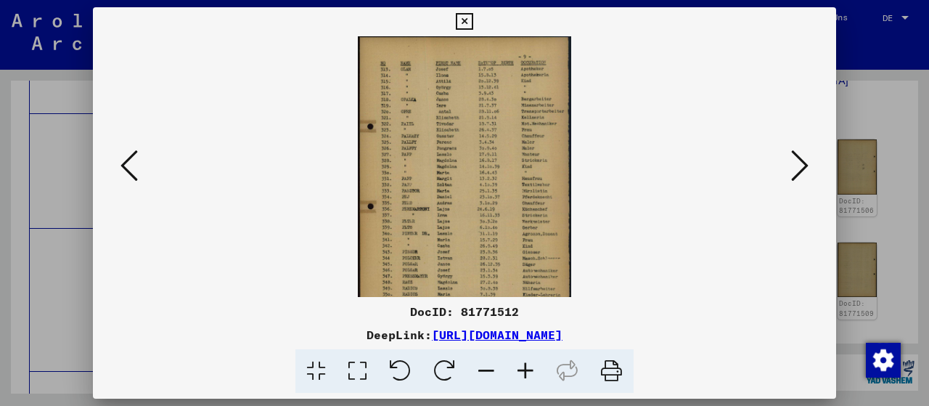
click at [523, 356] on icon at bounding box center [525, 371] width 39 height 44
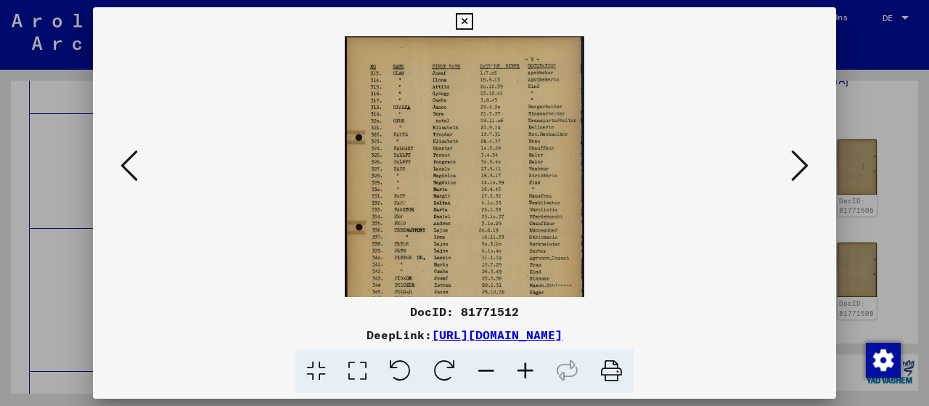
click at [800, 163] on icon at bounding box center [799, 165] width 17 height 35
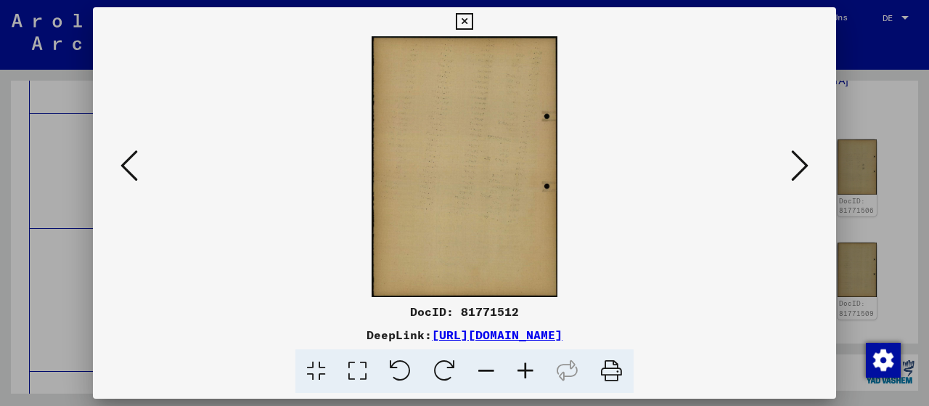
click at [800, 163] on icon at bounding box center [799, 165] width 17 height 35
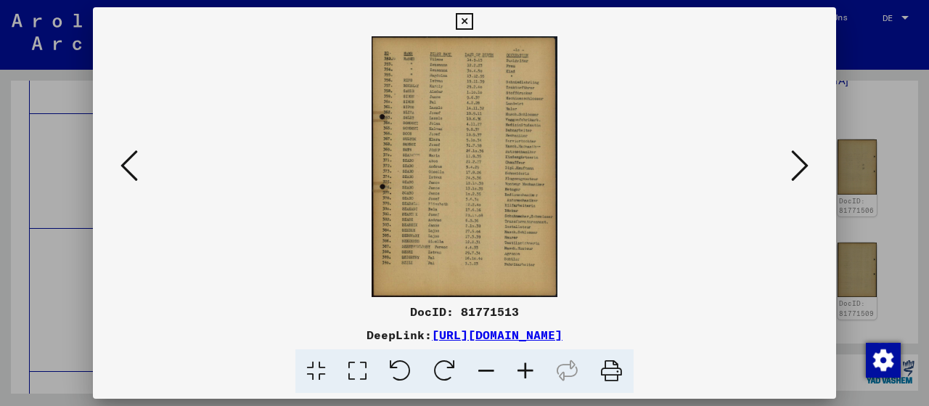
click at [800, 163] on icon at bounding box center [799, 165] width 17 height 35
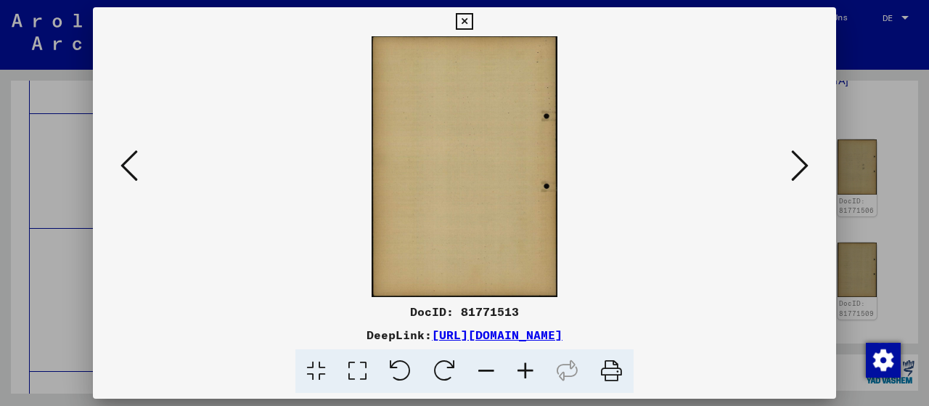
click at [126, 172] on icon at bounding box center [128, 165] width 17 height 35
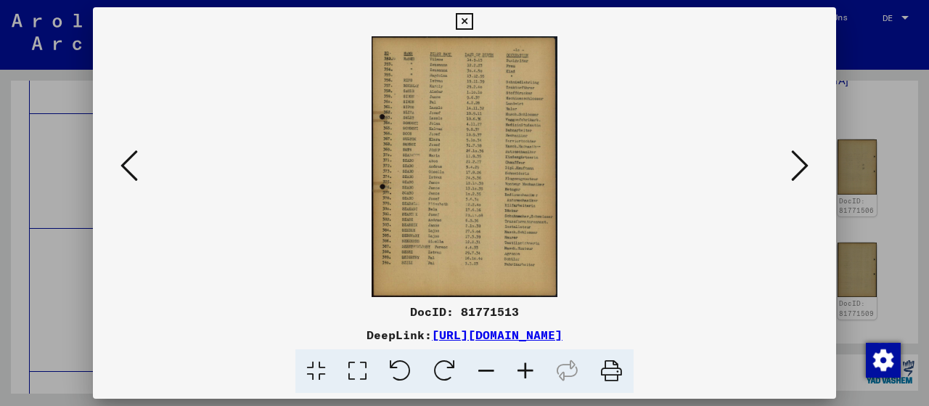
click at [517, 369] on icon at bounding box center [525, 371] width 39 height 44
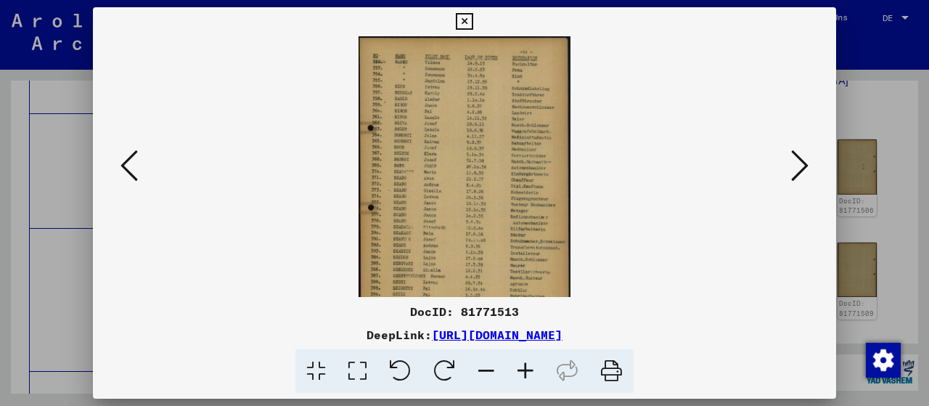
click at [517, 369] on icon at bounding box center [525, 371] width 39 height 44
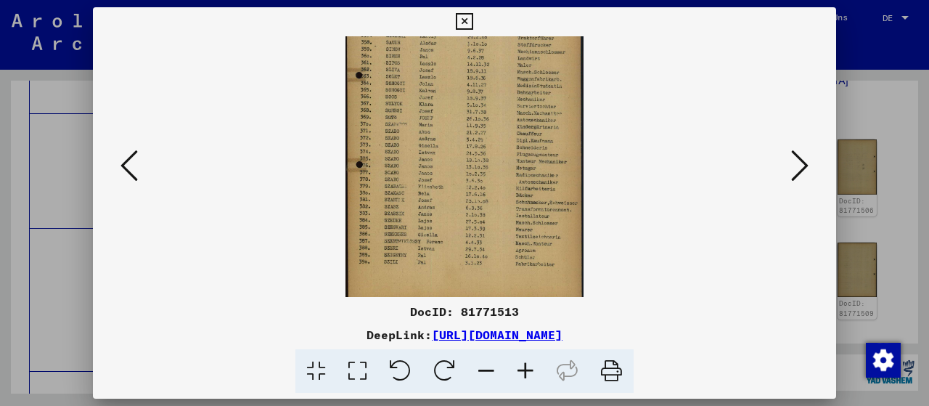
scroll to position [73, 0]
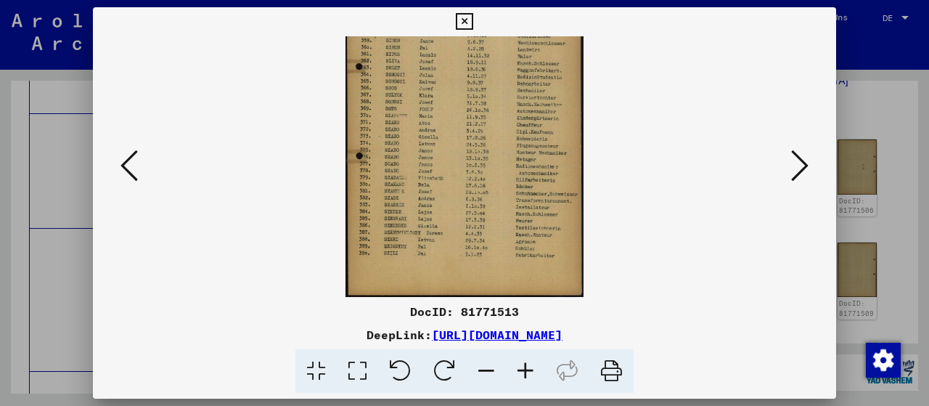
drag, startPoint x: 451, startPoint y: 197, endPoint x: 451, endPoint y: 112, distance: 85.7
click at [451, 112] on img at bounding box center [465, 130] width 238 height 333
click at [473, 23] on icon at bounding box center [464, 21] width 17 height 17
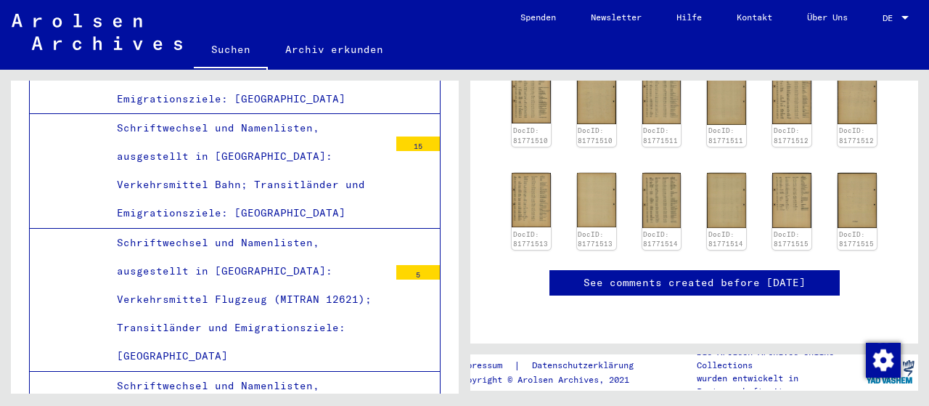
scroll to position [679, 0]
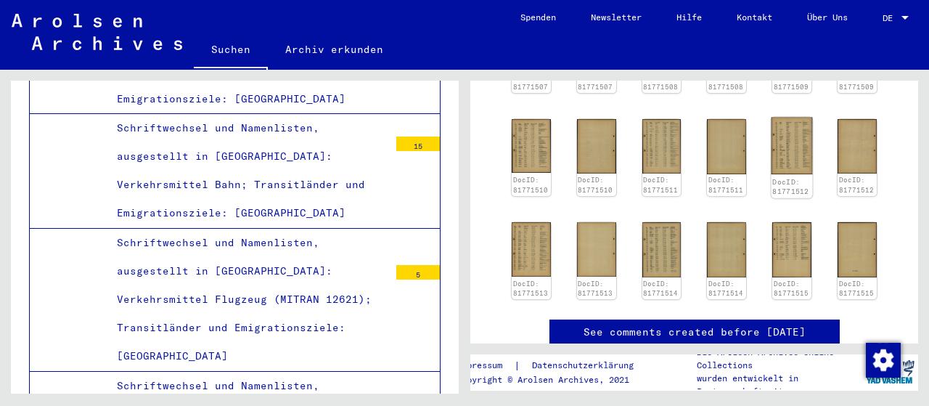
click at [790, 128] on img at bounding box center [792, 145] width 41 height 57
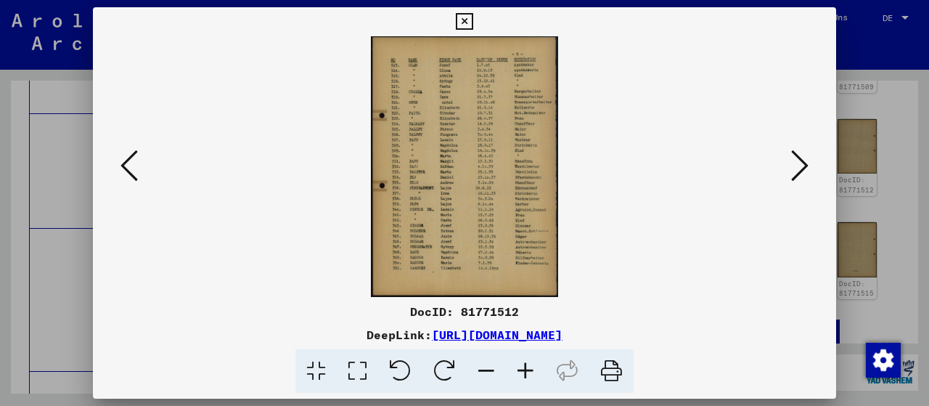
click at [528, 362] on icon at bounding box center [525, 371] width 39 height 44
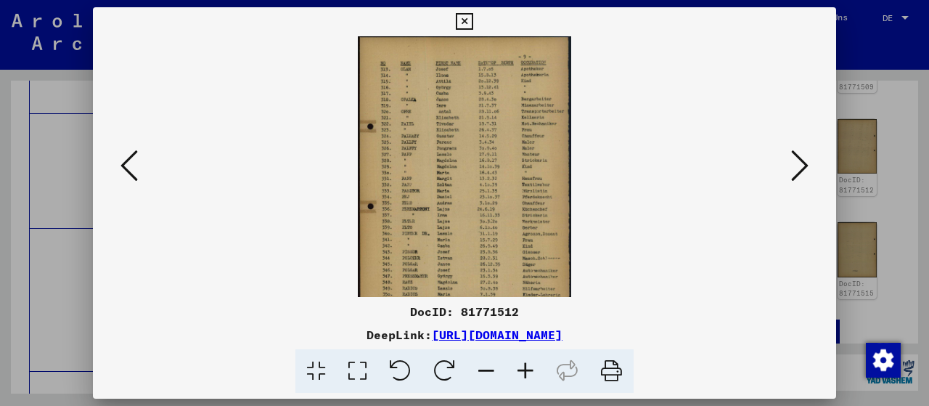
click at [528, 362] on icon at bounding box center [525, 371] width 39 height 44
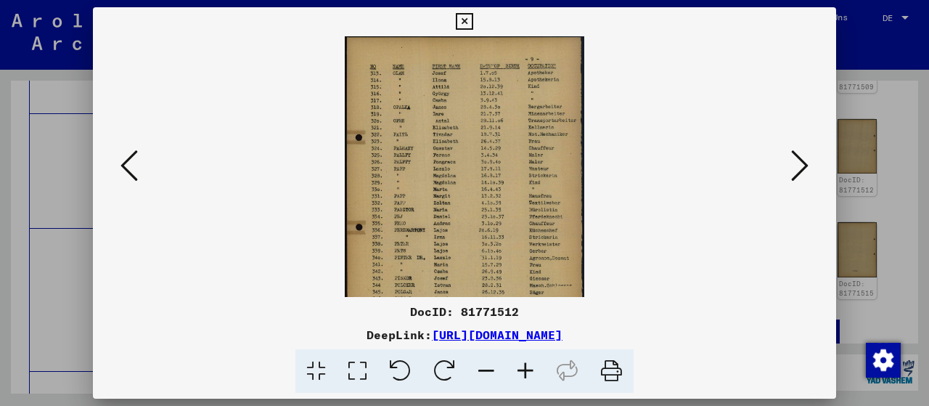
click at [528, 362] on icon at bounding box center [525, 371] width 39 height 44
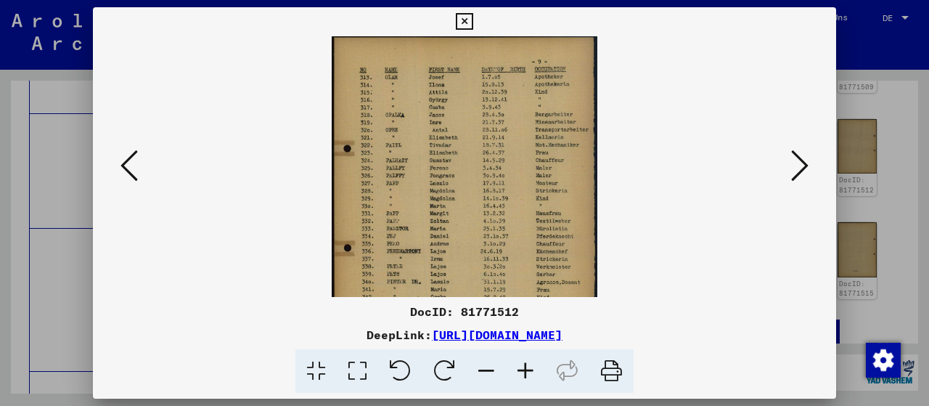
click at [809, 174] on icon at bounding box center [799, 165] width 17 height 35
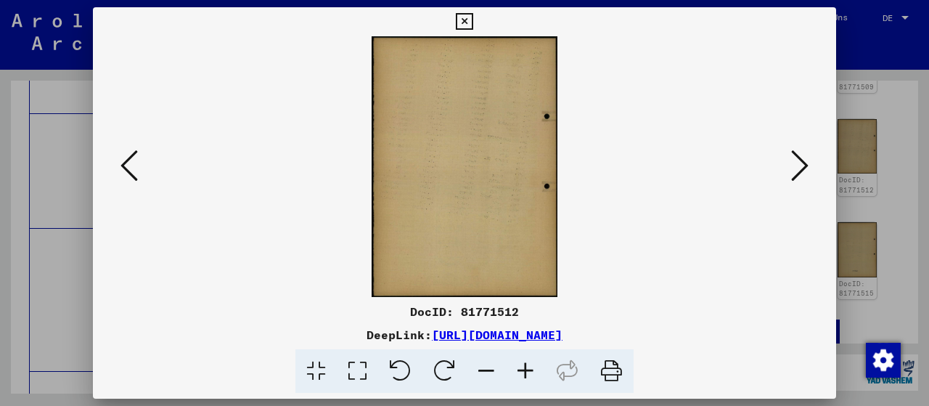
click at [798, 165] on icon at bounding box center [799, 165] width 17 height 35
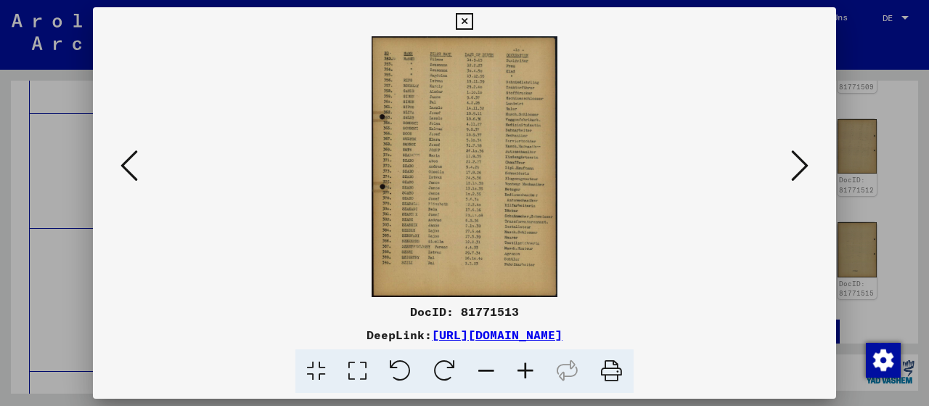
click at [536, 364] on icon at bounding box center [525, 371] width 39 height 44
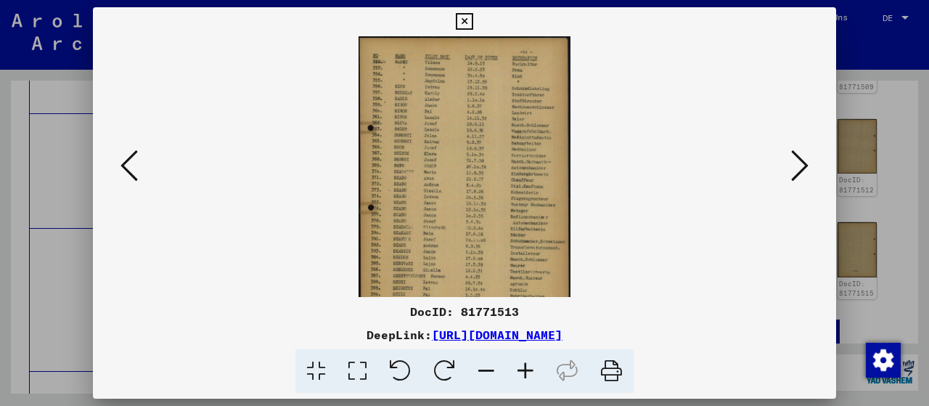
click at [536, 364] on icon at bounding box center [525, 371] width 39 height 44
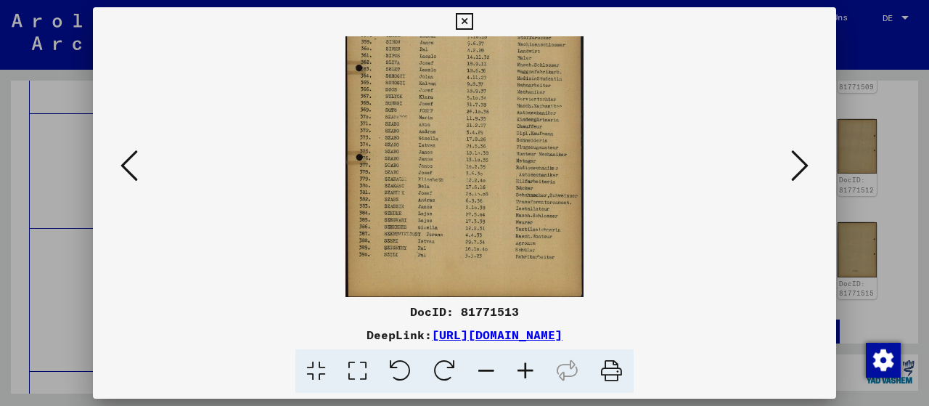
drag, startPoint x: 407, startPoint y: 205, endPoint x: 417, endPoint y: 134, distance: 71.9
click at [417, 134] on img at bounding box center [465, 131] width 238 height 333
click at [799, 178] on icon at bounding box center [799, 165] width 17 height 35
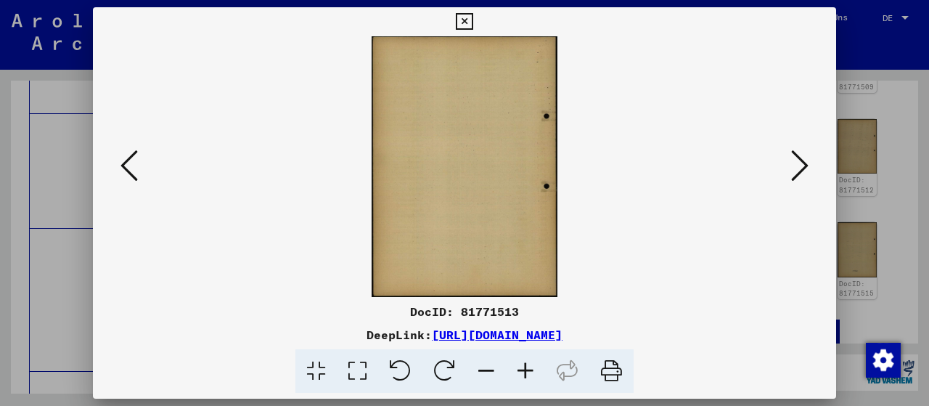
click at [799, 178] on icon at bounding box center [799, 165] width 17 height 35
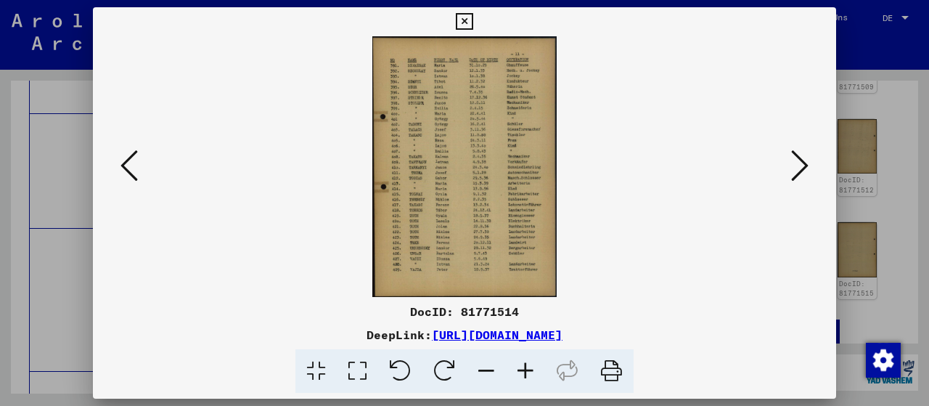
click at [531, 368] on icon at bounding box center [525, 371] width 39 height 44
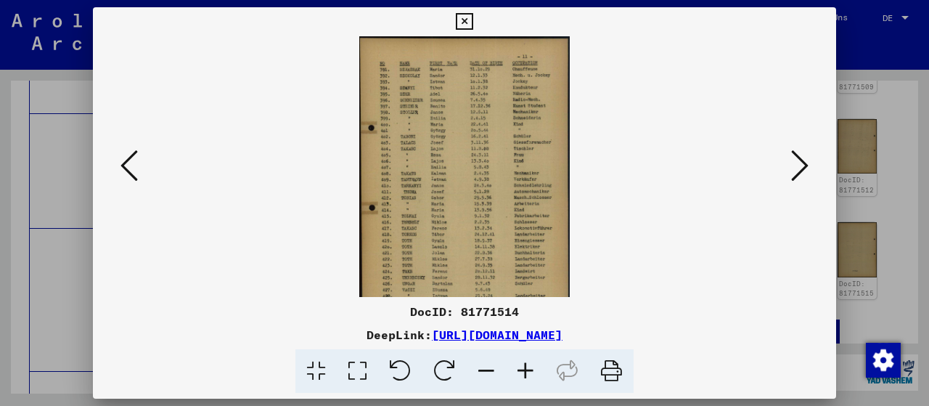
click at [531, 368] on icon at bounding box center [525, 371] width 39 height 44
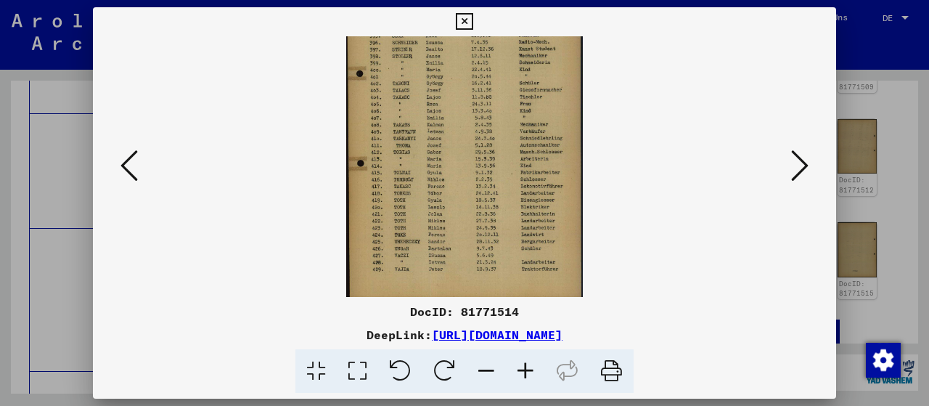
scroll to position [73, 0]
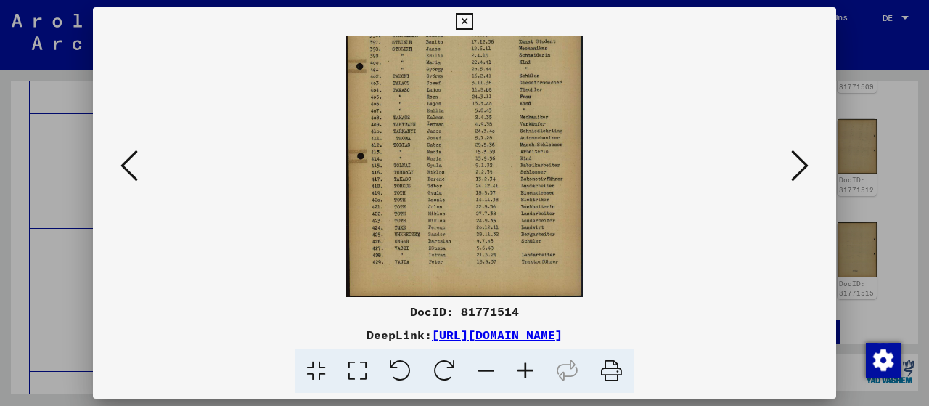
drag, startPoint x: 481, startPoint y: 236, endPoint x: 483, endPoint y: 91, distance: 144.5
click at [483, 91] on img at bounding box center [464, 130] width 236 height 333
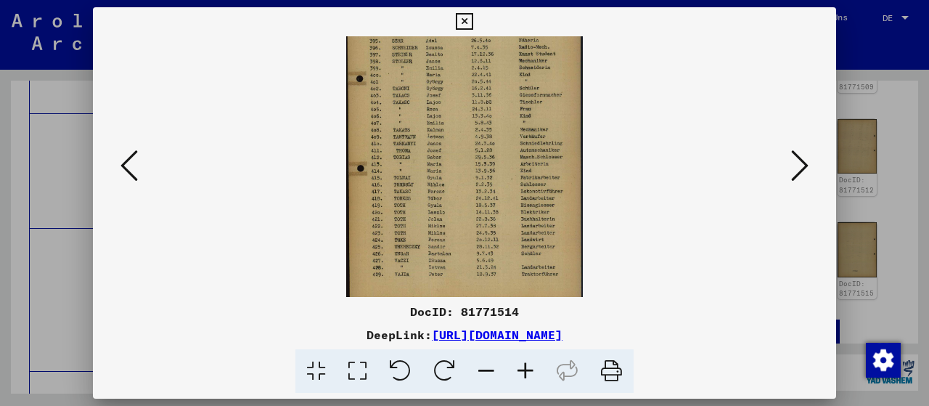
scroll to position [44, 0]
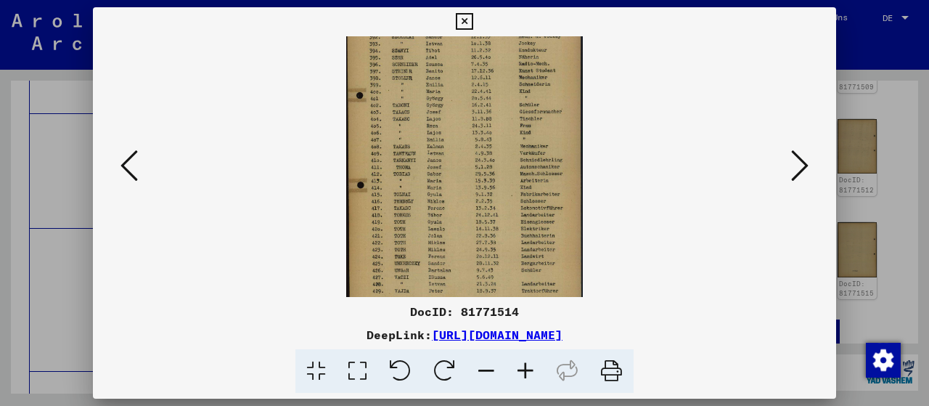
drag, startPoint x: 461, startPoint y: 140, endPoint x: 459, endPoint y: 165, distance: 24.8
click at [459, 165] on img at bounding box center [464, 159] width 236 height 333
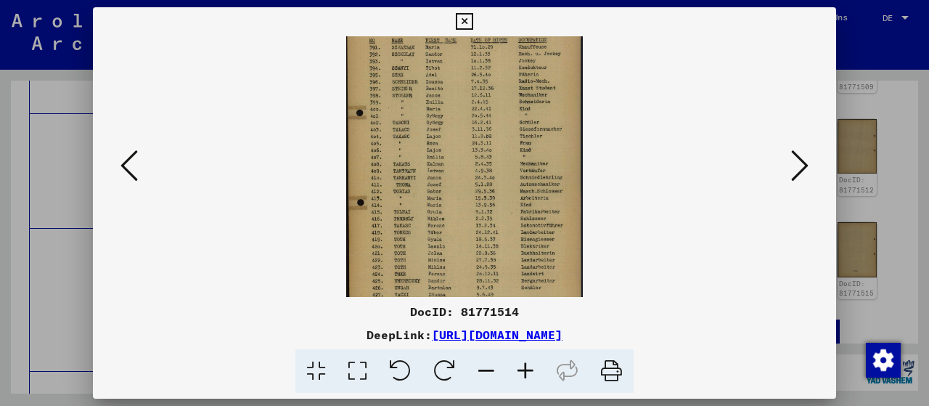
scroll to position [16, 0]
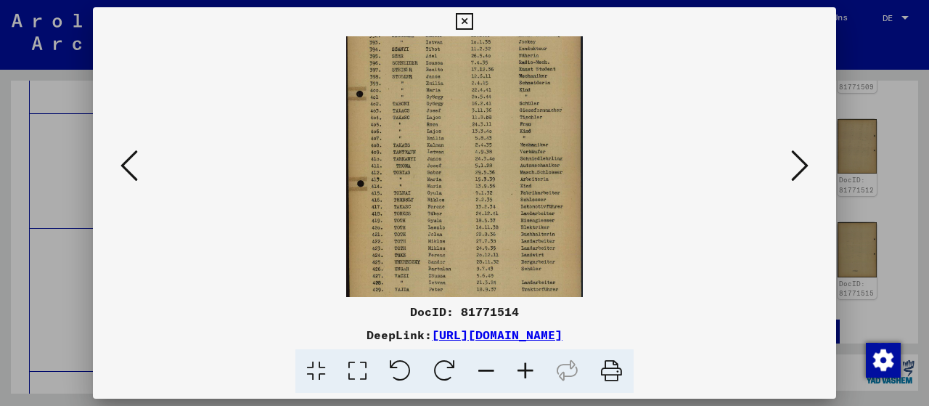
click at [452, 77] on img at bounding box center [464, 157] width 236 height 333
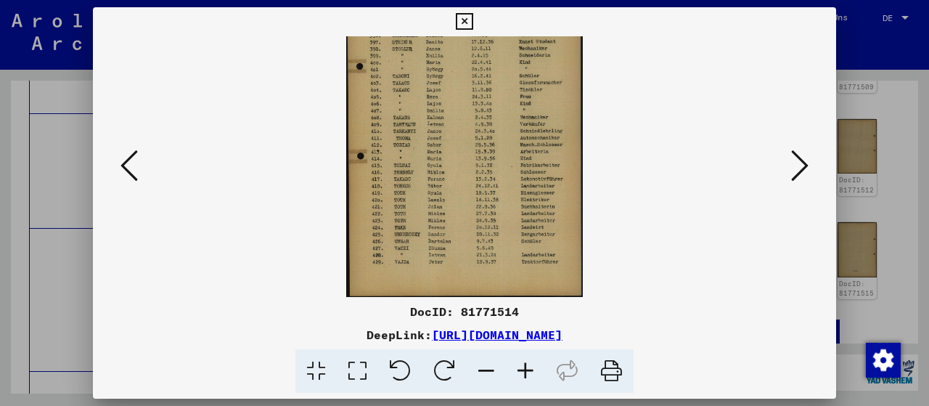
drag, startPoint x: 489, startPoint y: 218, endPoint x: 493, endPoint y: 176, distance: 41.5
click at [493, 176] on img at bounding box center [464, 130] width 236 height 333
click at [794, 163] on icon at bounding box center [799, 165] width 17 height 35
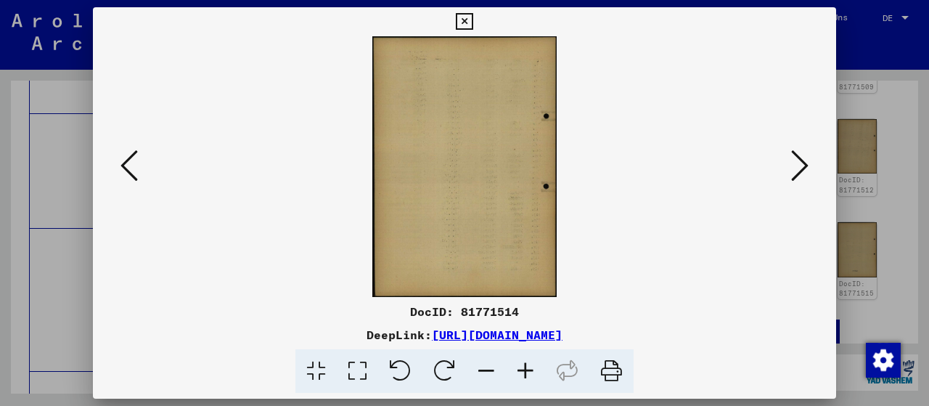
click at [794, 163] on icon at bounding box center [799, 165] width 17 height 35
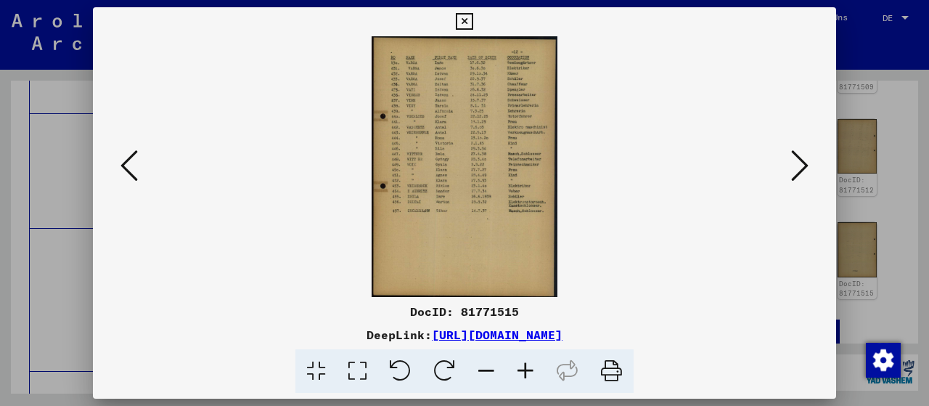
click at [471, 178] on img at bounding box center [464, 166] width 185 height 261
click at [522, 365] on icon at bounding box center [525, 371] width 39 height 44
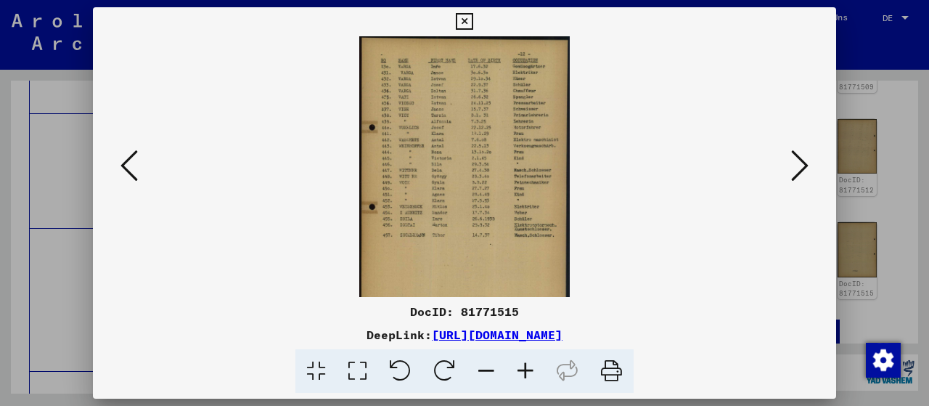
click at [522, 365] on icon at bounding box center [525, 371] width 39 height 44
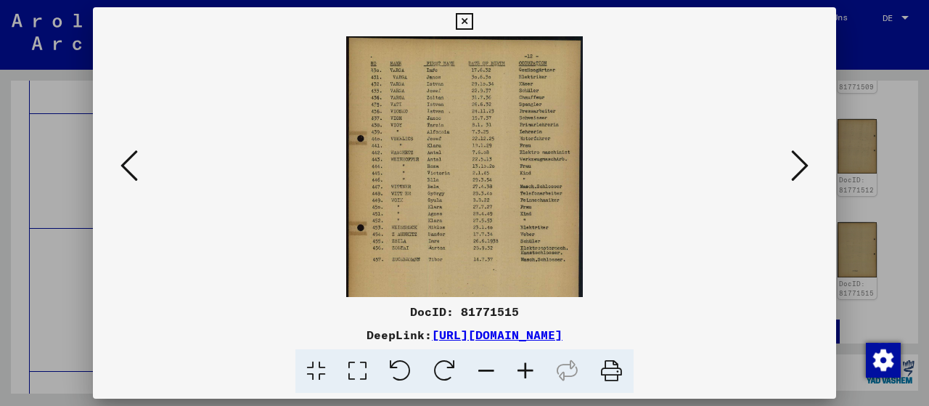
click at [473, 15] on icon at bounding box center [464, 21] width 17 height 17
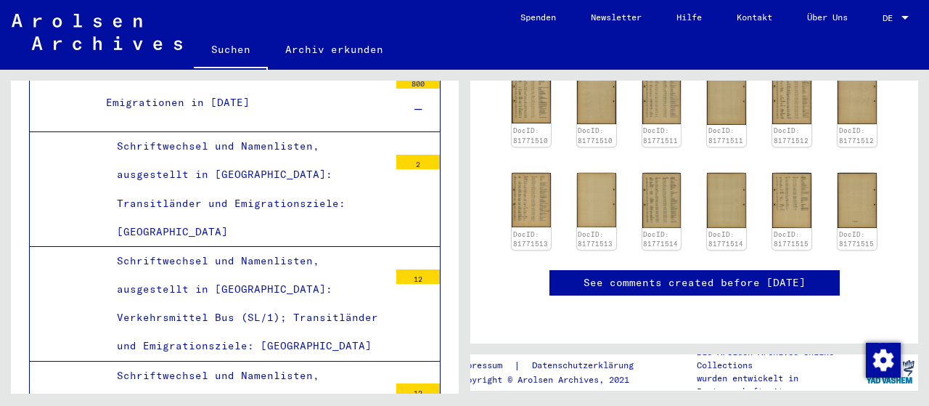
scroll to position [88, 0]
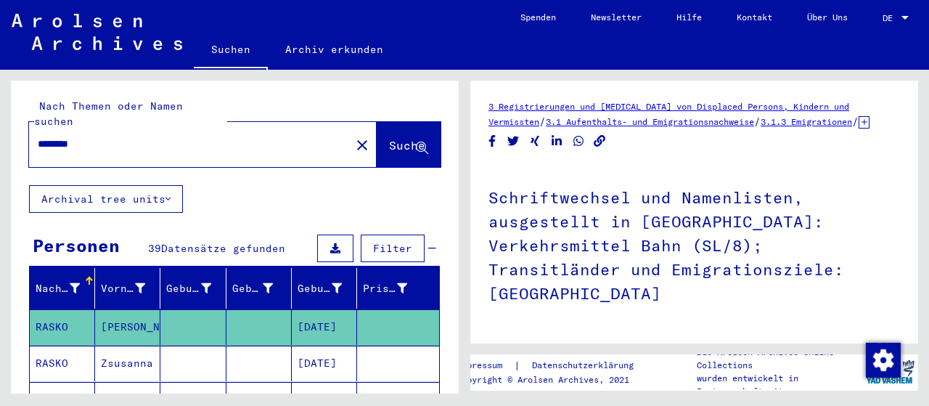
type input "**********"
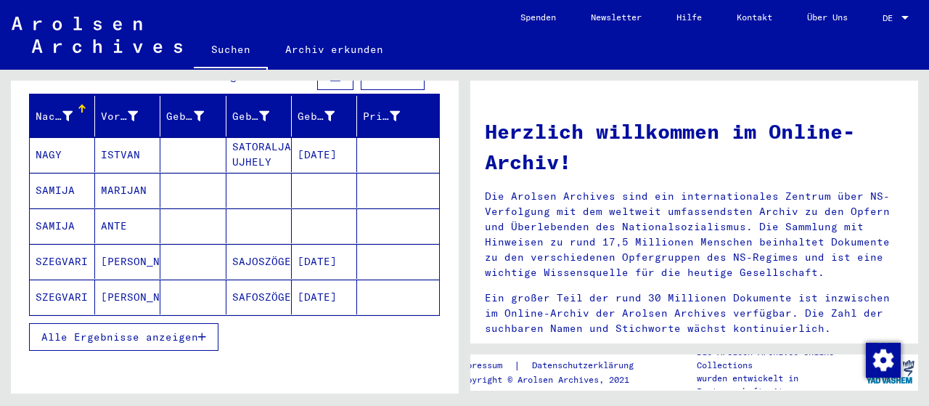
scroll to position [226, 0]
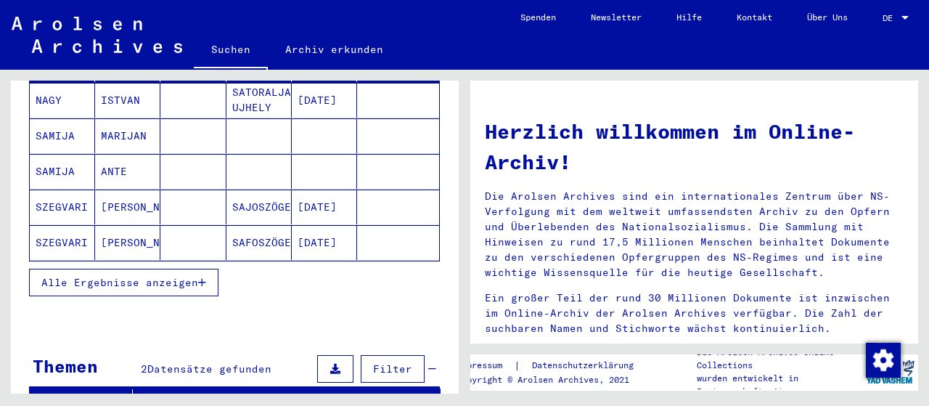
click at [148, 276] on span "Alle Ergebnisse anzeigen" at bounding box center [119, 282] width 157 height 13
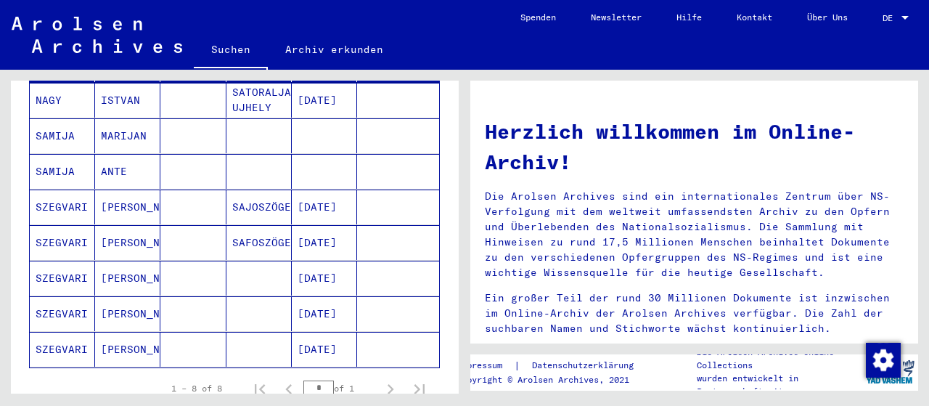
click at [332, 335] on mat-cell "[DATE]" at bounding box center [324, 349] width 65 height 35
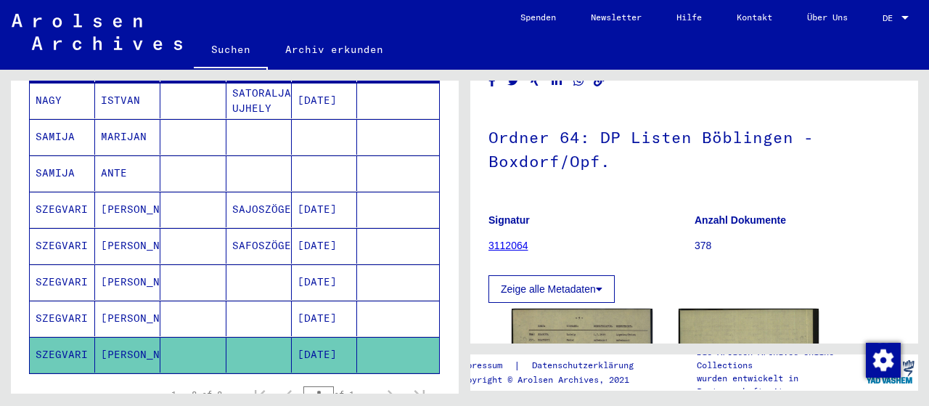
scroll to position [302, 0]
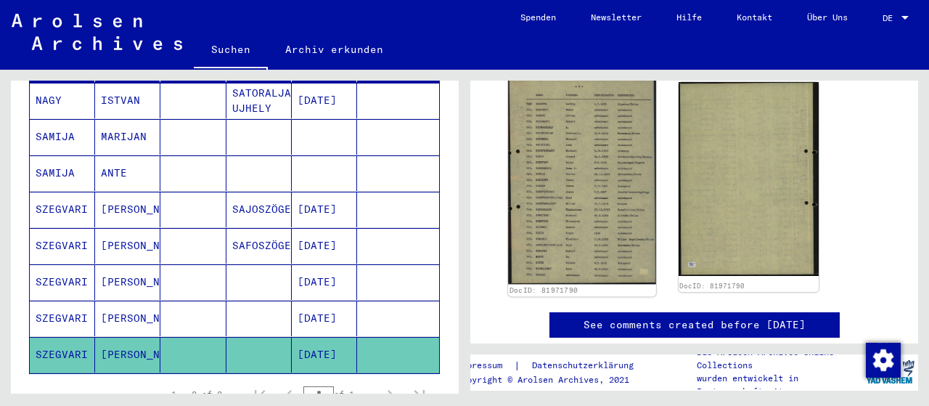
click at [584, 209] on img at bounding box center [581, 180] width 147 height 207
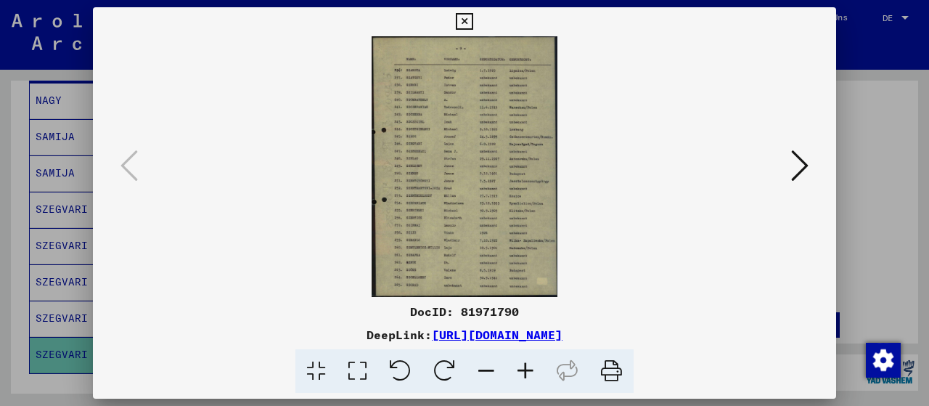
click at [519, 376] on icon at bounding box center [525, 371] width 39 height 44
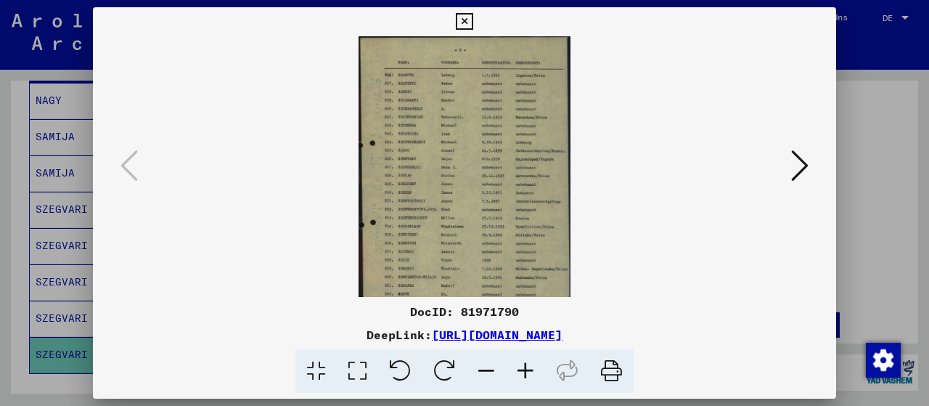
click at [522, 372] on icon at bounding box center [525, 371] width 39 height 44
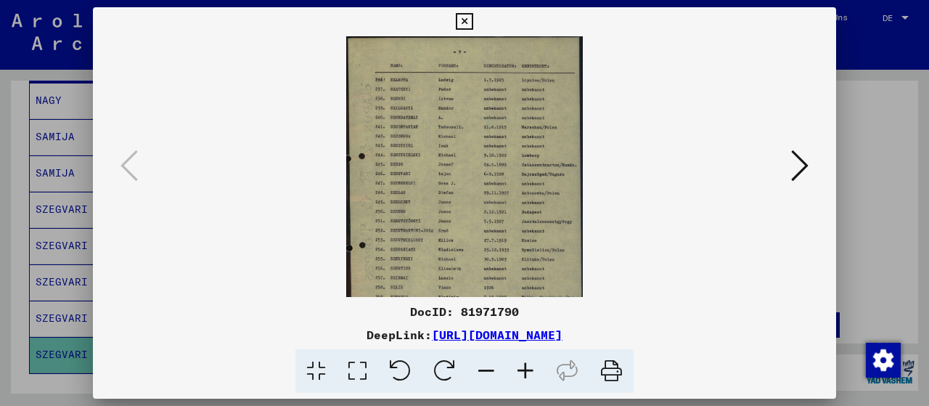
click at [522, 372] on icon at bounding box center [525, 371] width 39 height 44
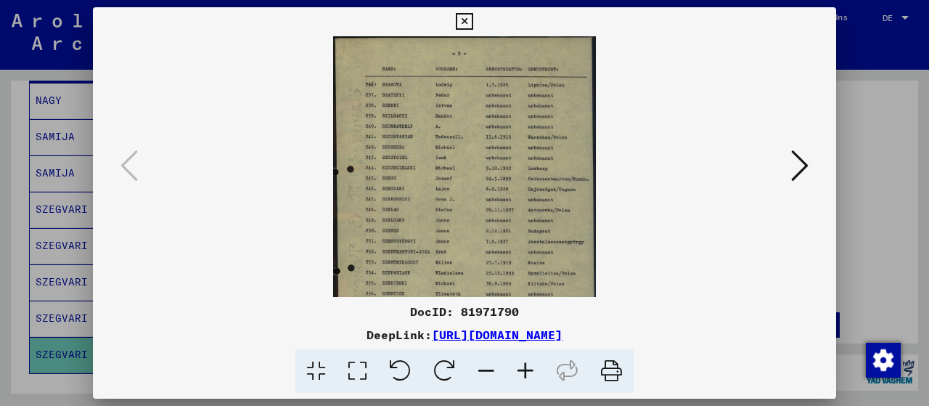
click at [522, 372] on icon at bounding box center [525, 371] width 39 height 44
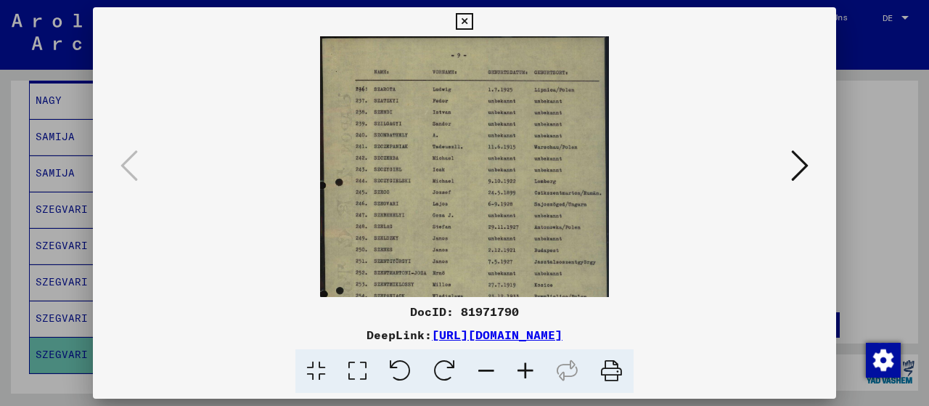
click at [522, 372] on icon at bounding box center [525, 371] width 39 height 44
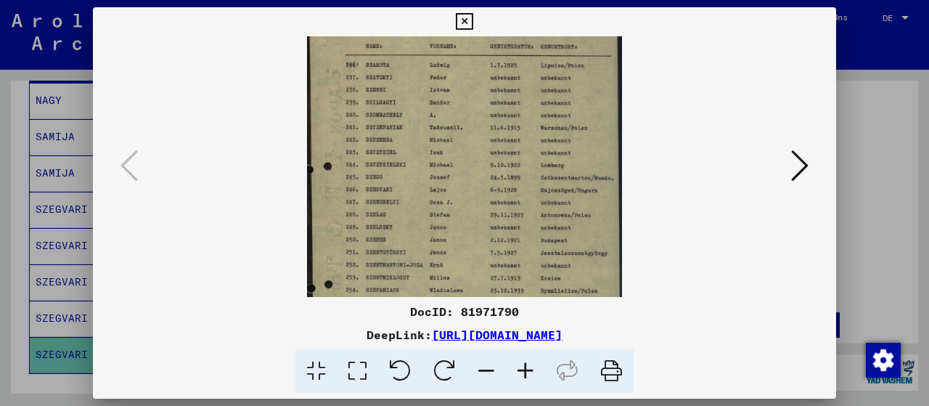
scroll to position [40, 0]
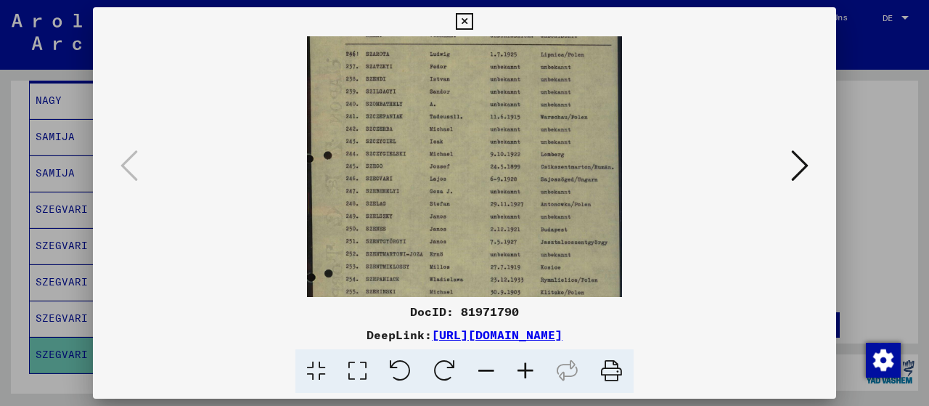
drag, startPoint x: 423, startPoint y: 226, endPoint x: 428, endPoint y: 188, distance: 38.0
click at [428, 188] on img at bounding box center [464, 217] width 315 height 442
click at [473, 21] on icon at bounding box center [464, 21] width 17 height 17
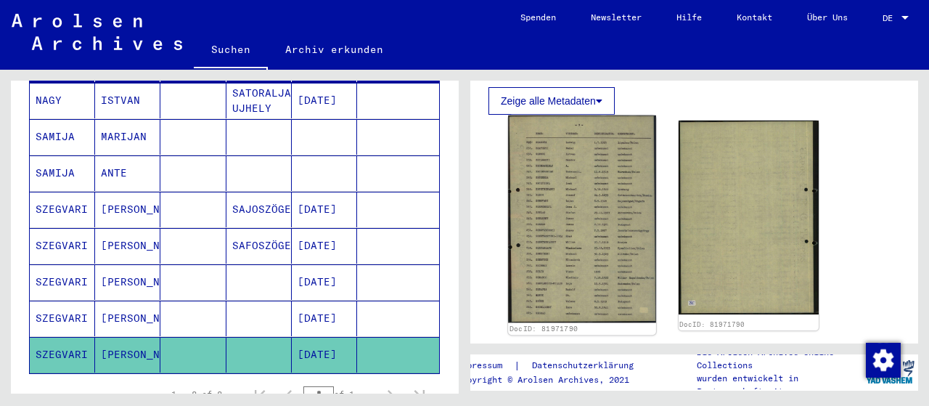
scroll to position [226, 0]
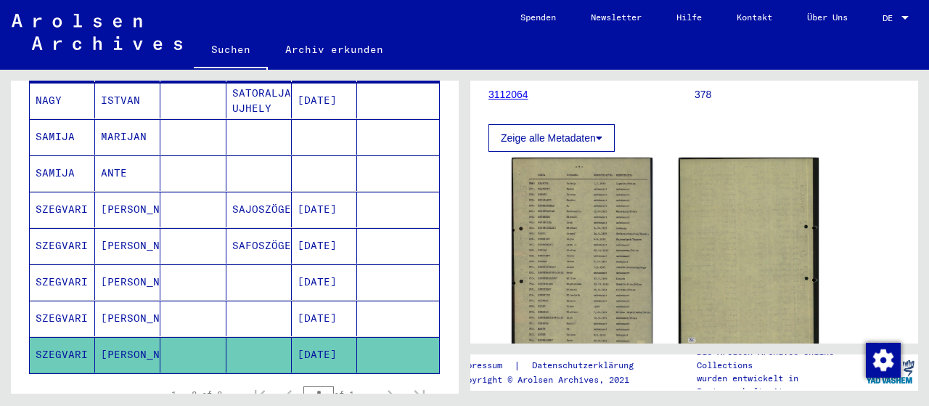
click at [510, 94] on link "3112064" at bounding box center [508, 95] width 40 height 12
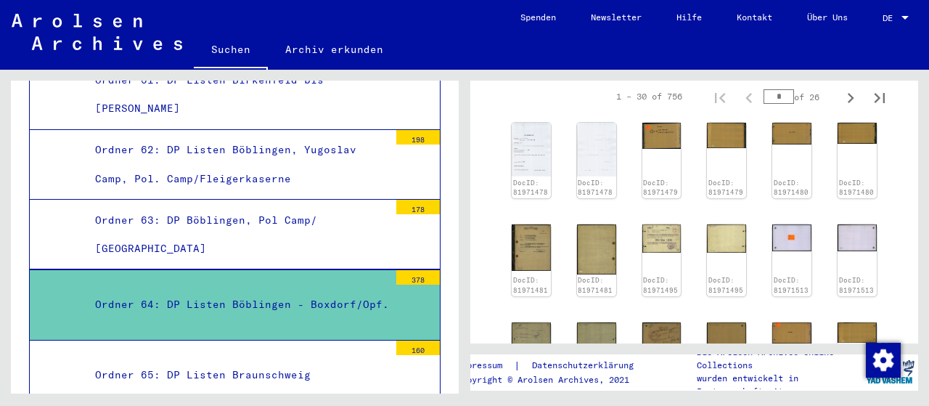
scroll to position [4982, 0]
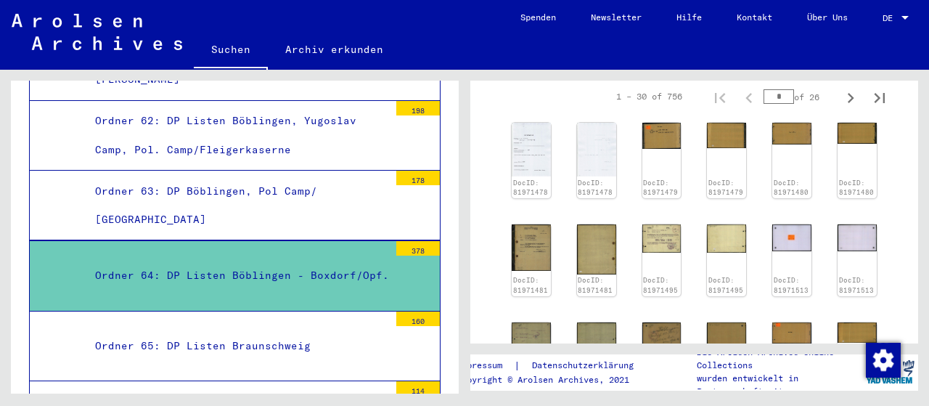
click at [207, 240] on mat-tree-node "Ordner 64: DP Listen Böblingen - Boxdorf/Opf. 378" at bounding box center [235, 275] width 412 height 70
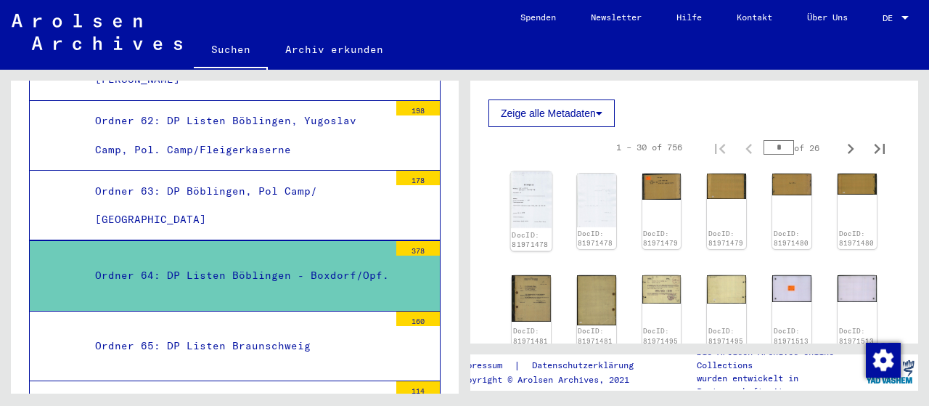
scroll to position [226, 0]
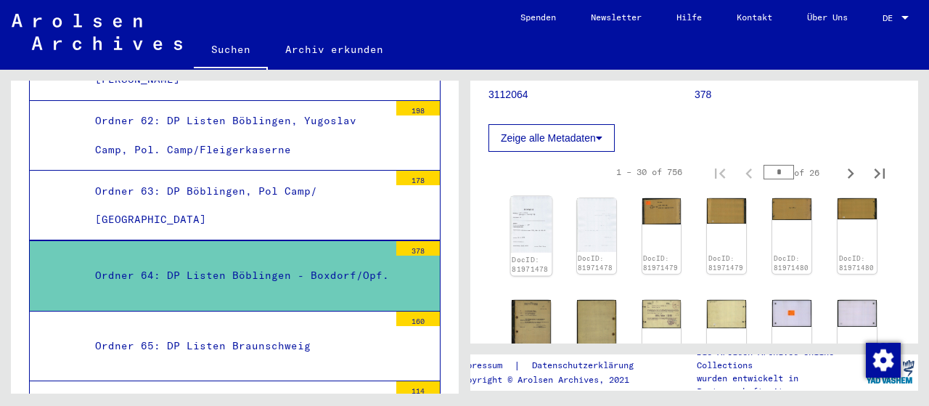
click at [532, 257] on link "DocID: 81971478" at bounding box center [530, 264] width 36 height 19
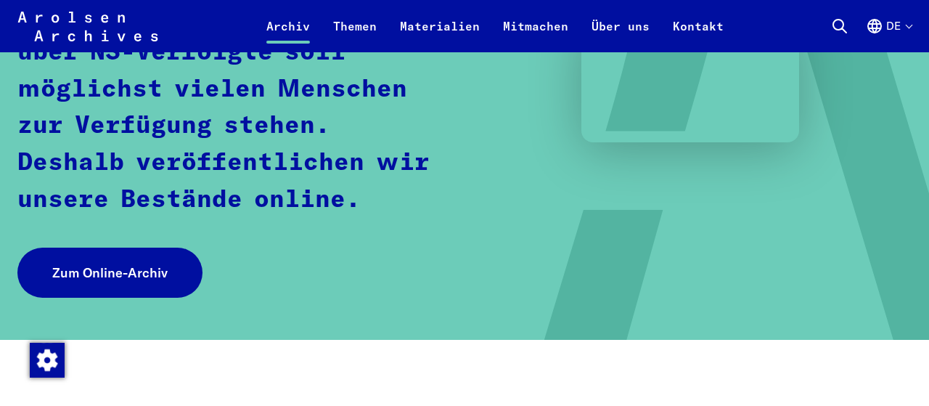
scroll to position [302, 0]
